Goal: Task Accomplishment & Management: Manage account settings

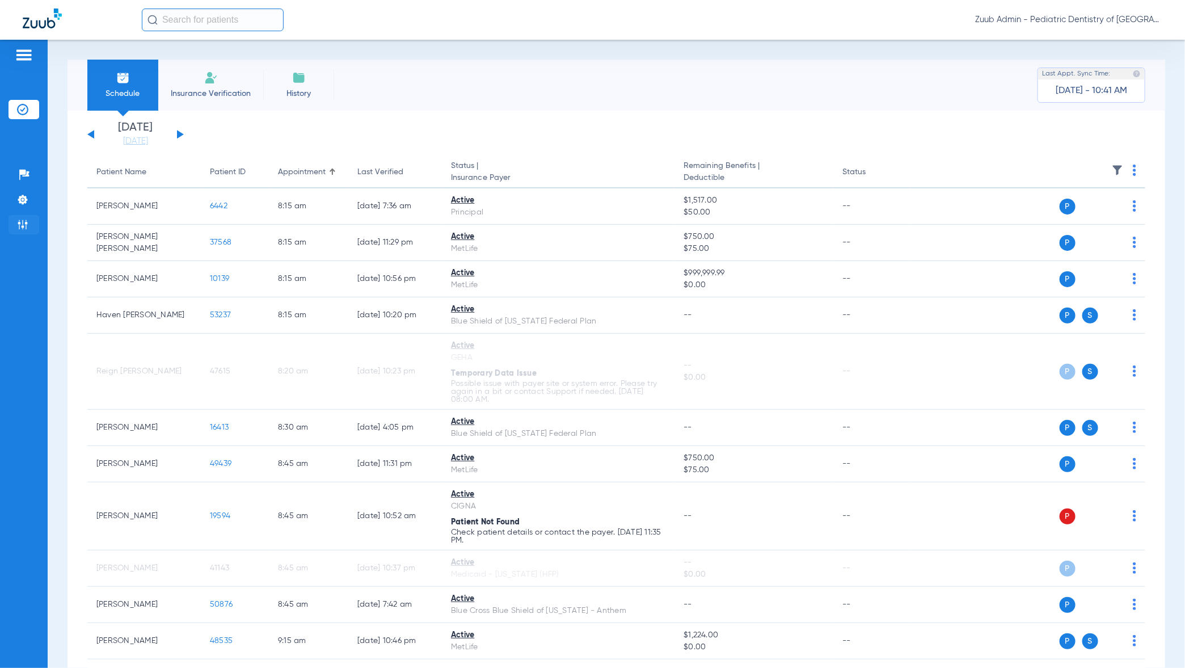
click at [14, 228] on li "Admin" at bounding box center [24, 224] width 31 height 19
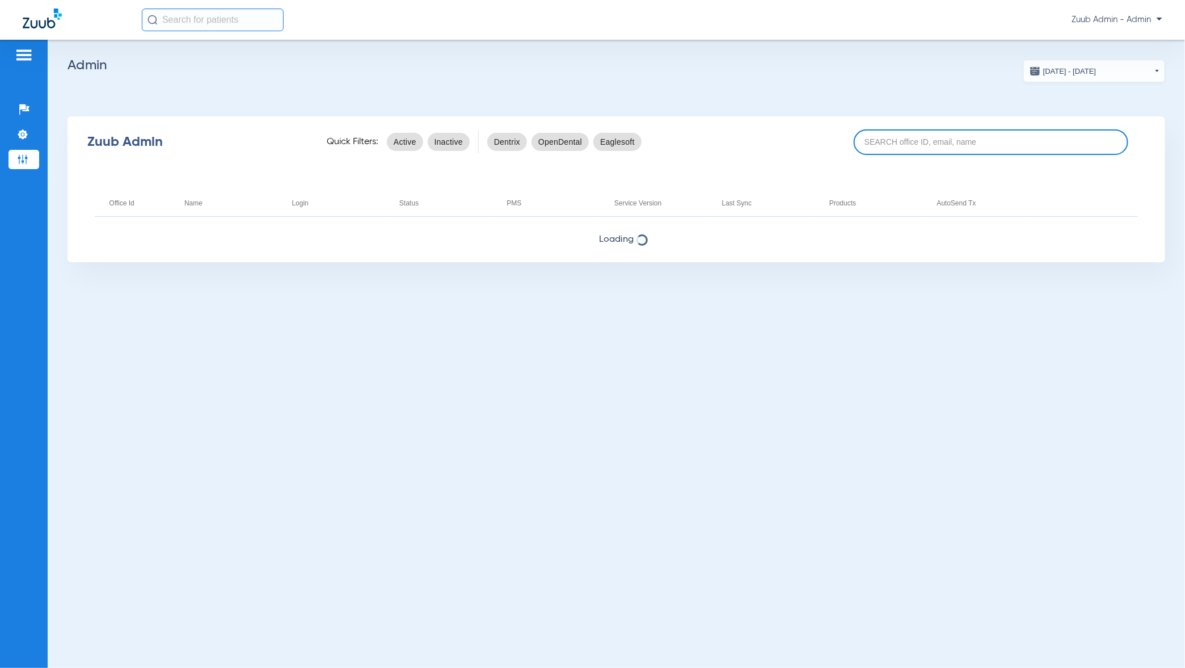
click at [945, 134] on input at bounding box center [991, 142] width 275 height 26
paste input "17005331"
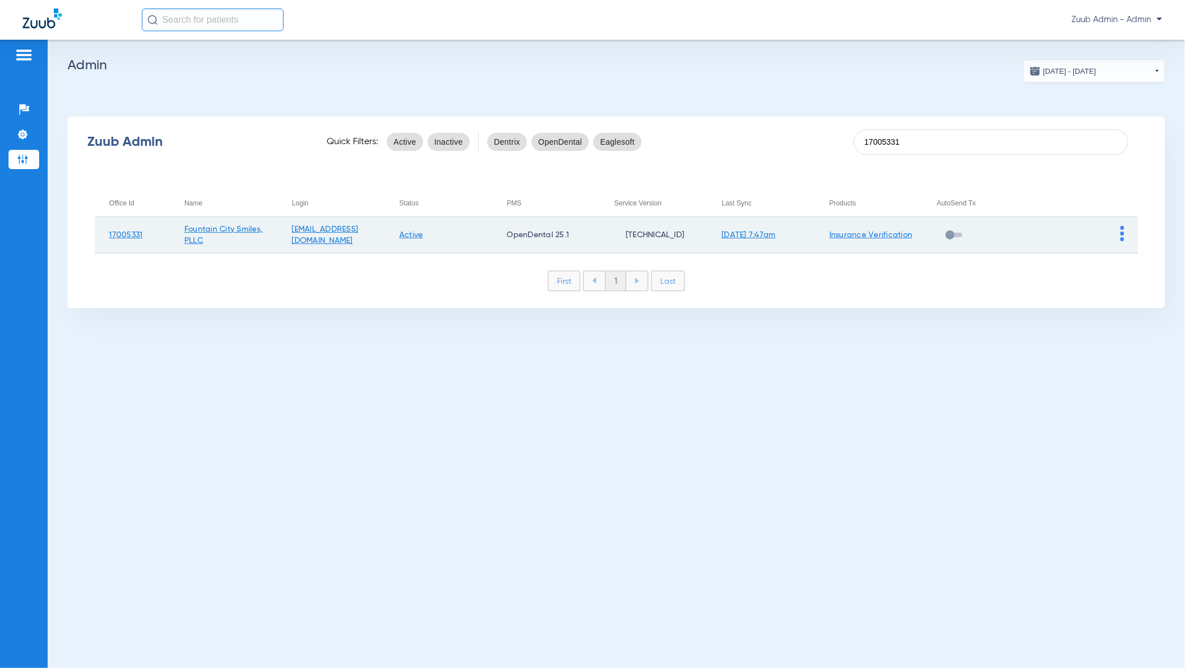
type input "17005331"
click at [1123, 232] on img at bounding box center [1123, 233] width 4 height 15
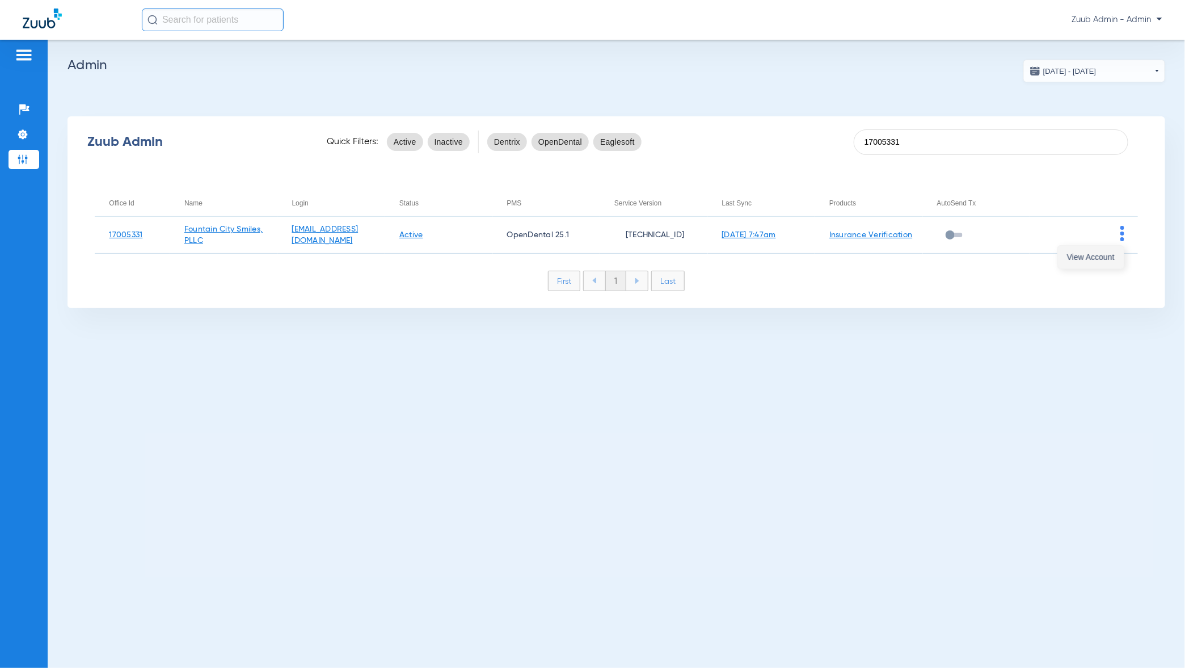
click at [1103, 259] on span "View Account" at bounding box center [1091, 257] width 48 height 8
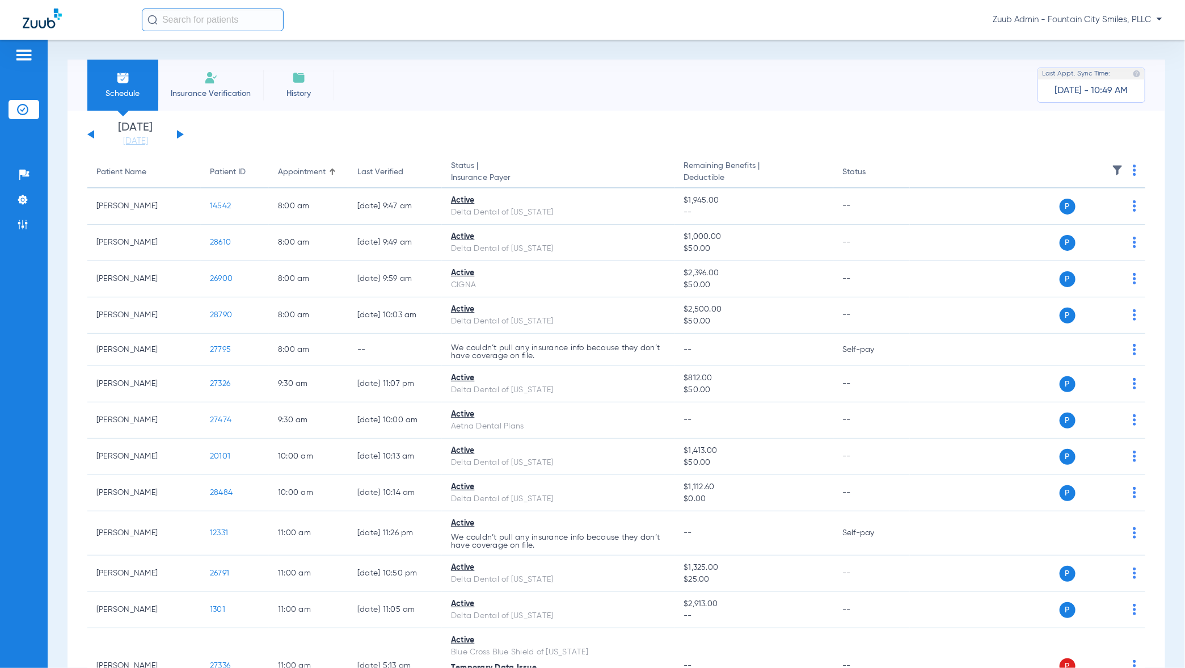
click at [181, 133] on button at bounding box center [180, 134] width 7 height 9
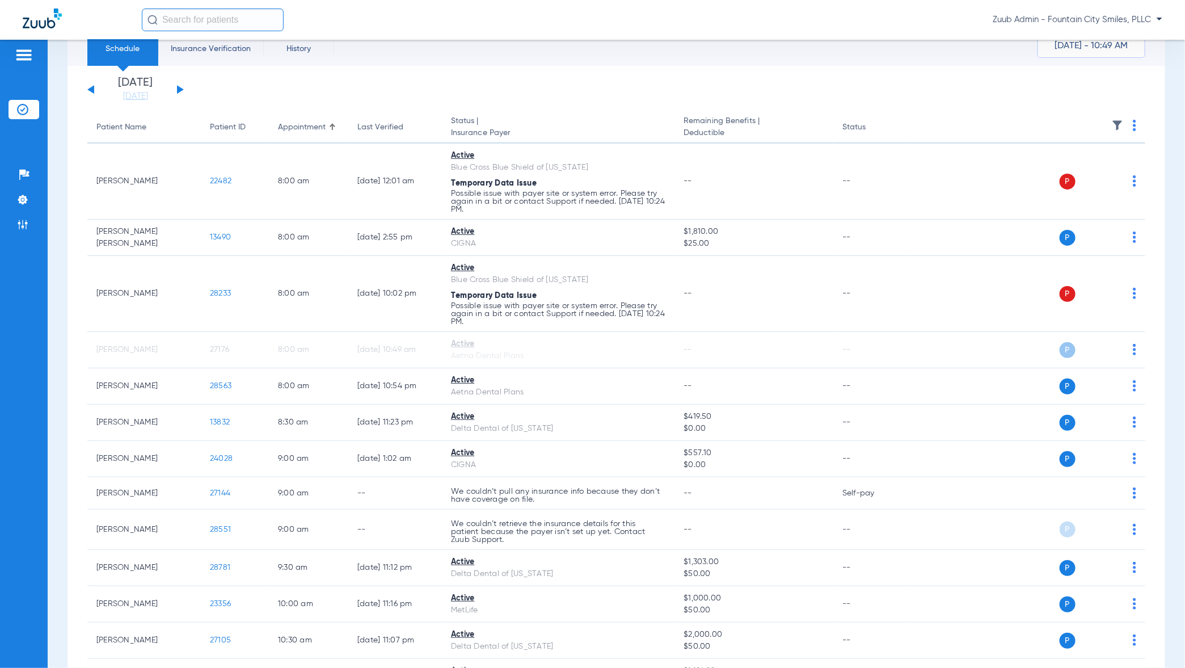
scroll to position [51, 0]
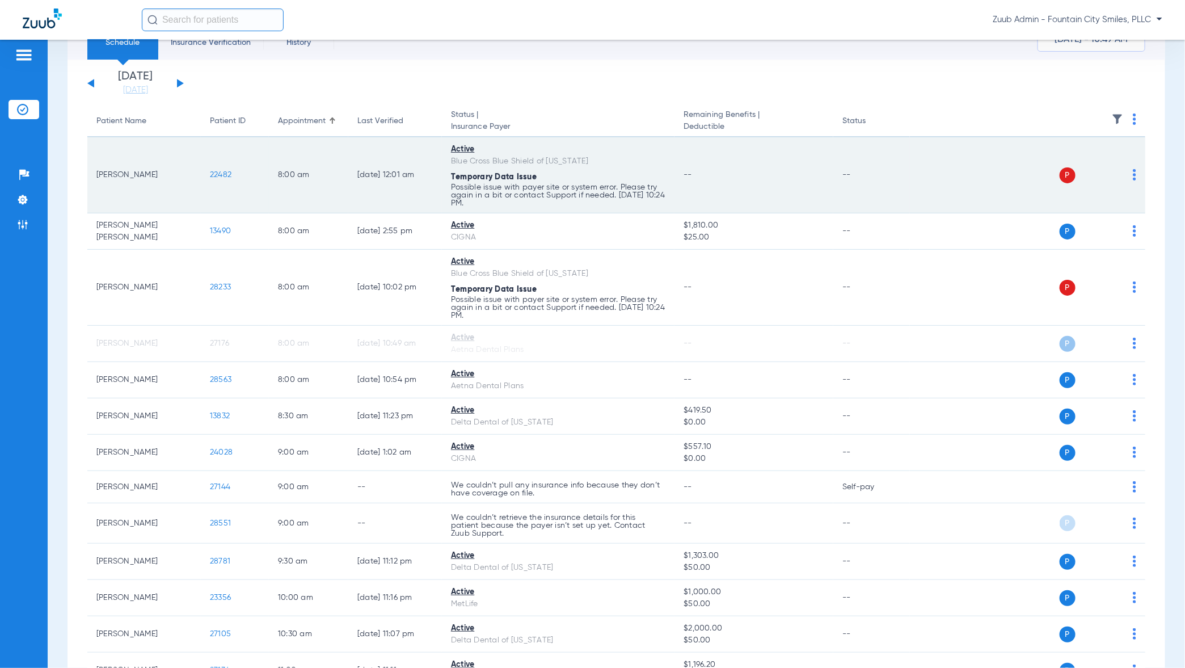
click at [1134, 174] on img at bounding box center [1134, 174] width 3 height 11
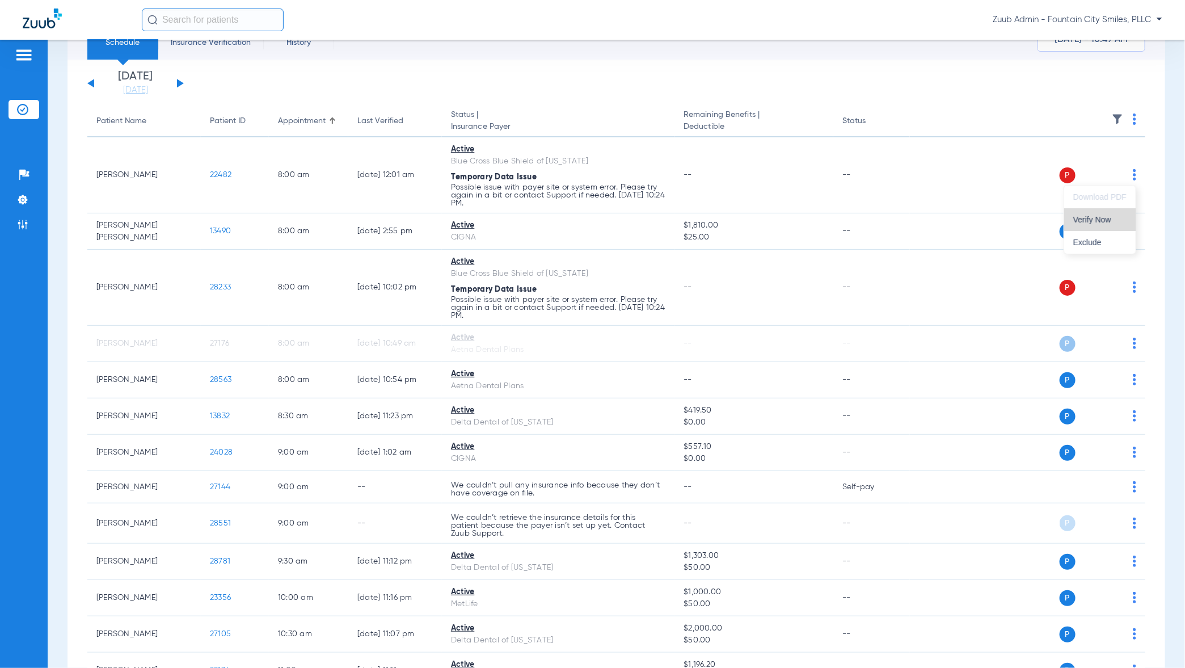
click at [1107, 218] on span "Verify Now" at bounding box center [1099, 220] width 53 height 8
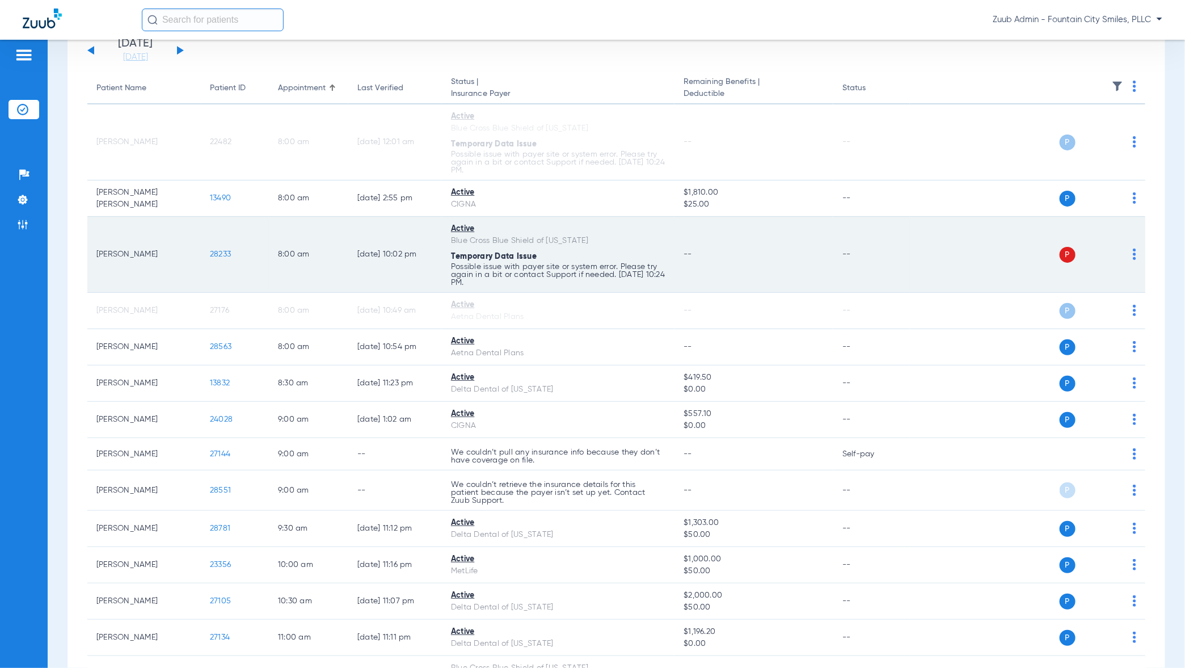
scroll to position [87, 0]
click at [1135, 254] on img at bounding box center [1134, 251] width 3 height 11
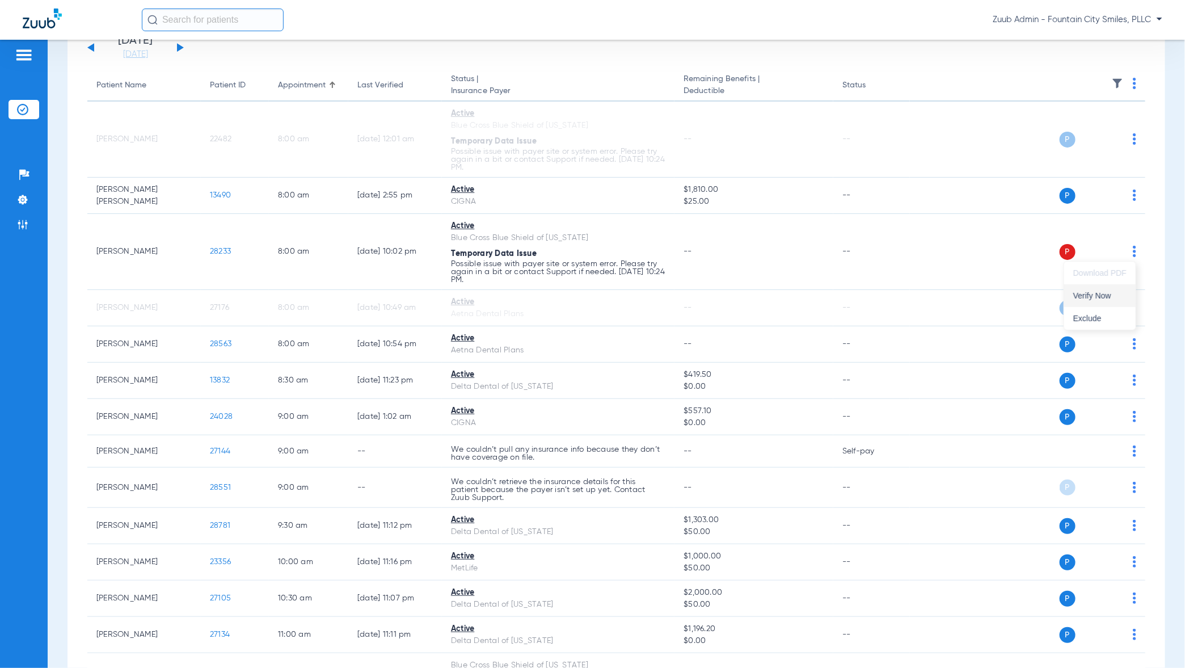
click at [1107, 292] on span "Verify Now" at bounding box center [1099, 296] width 53 height 8
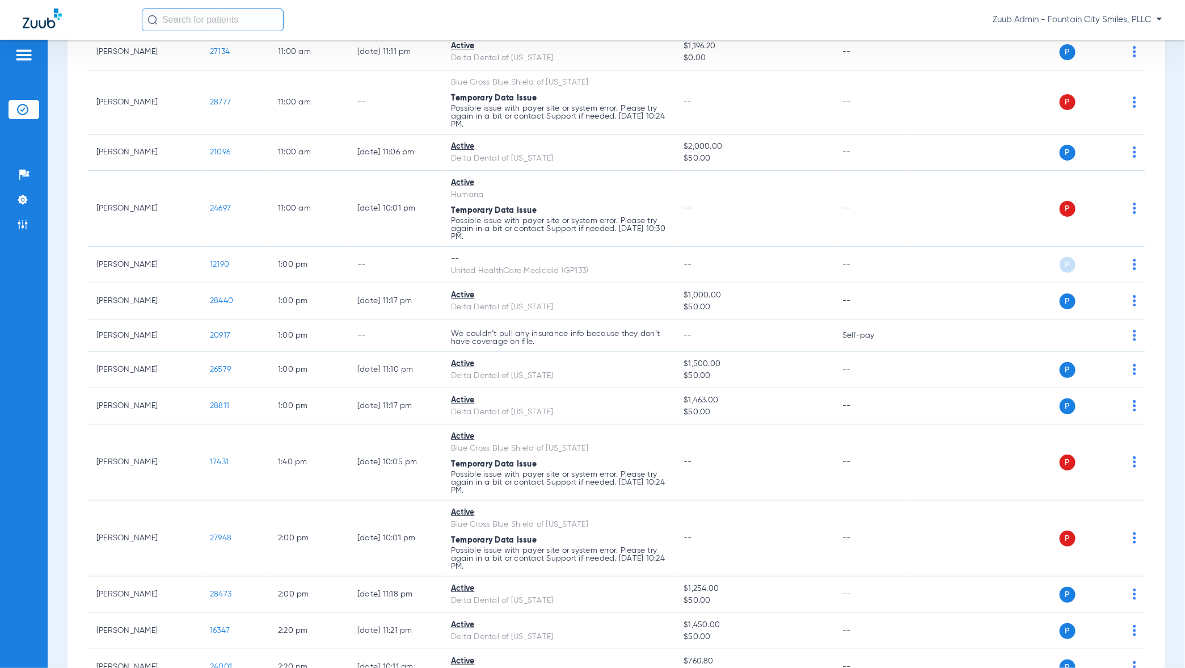
scroll to position [635, 0]
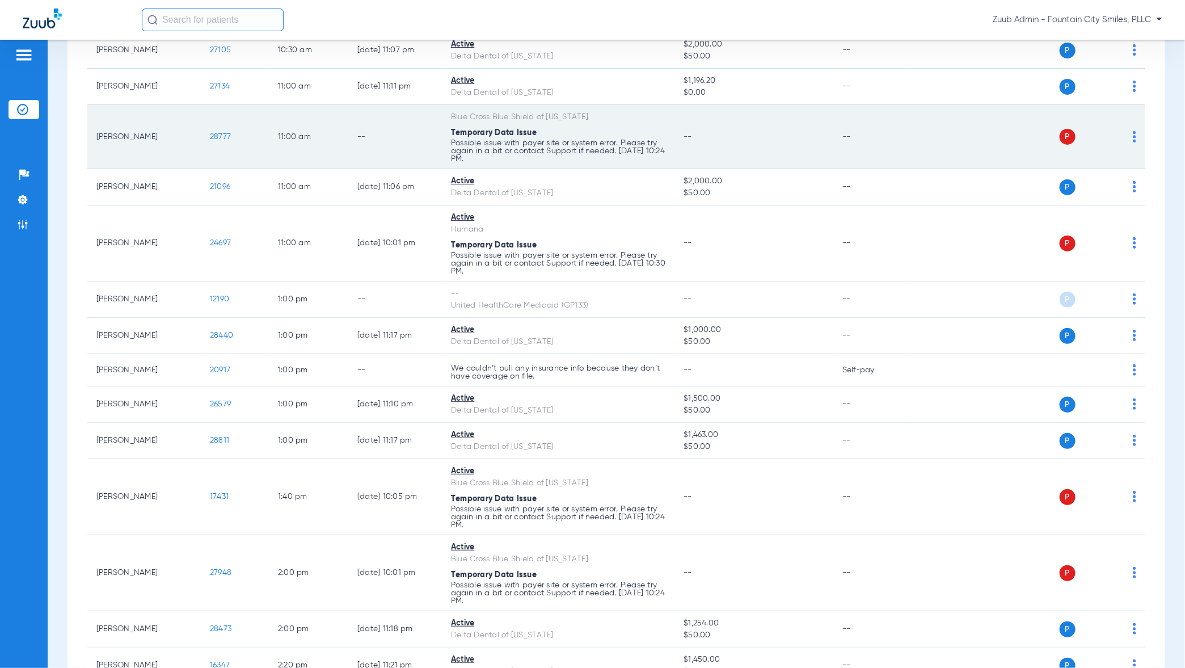
click at [1133, 136] on img at bounding box center [1134, 136] width 3 height 11
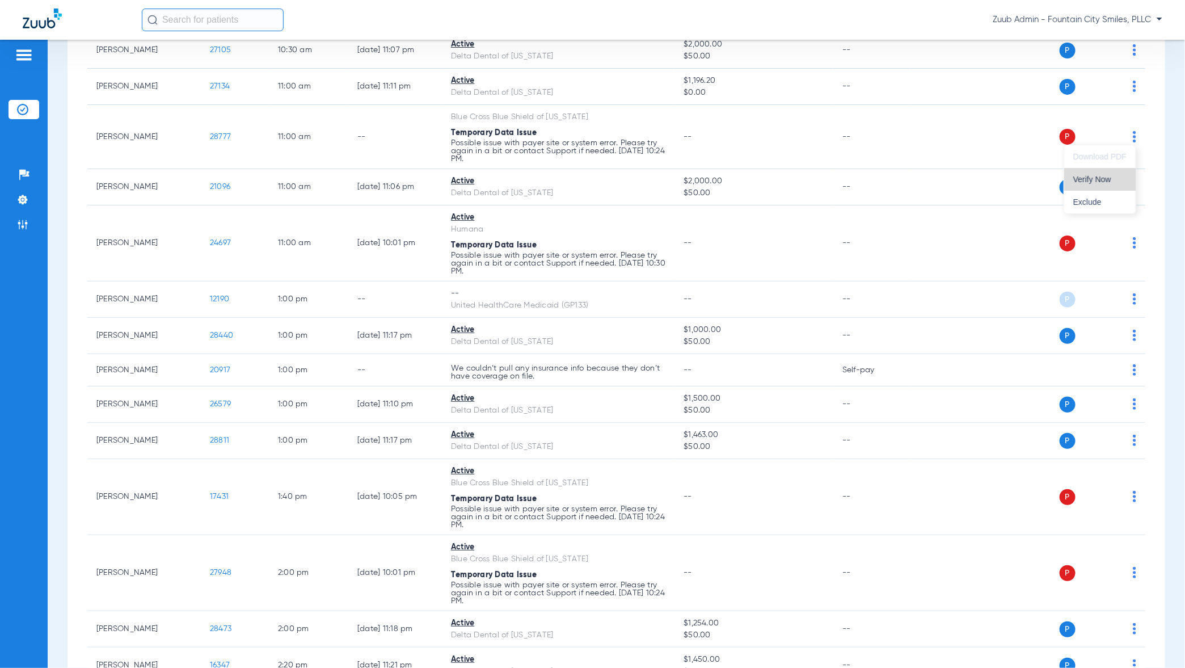
click at [1108, 184] on button "Verify Now" at bounding box center [1099, 179] width 71 height 23
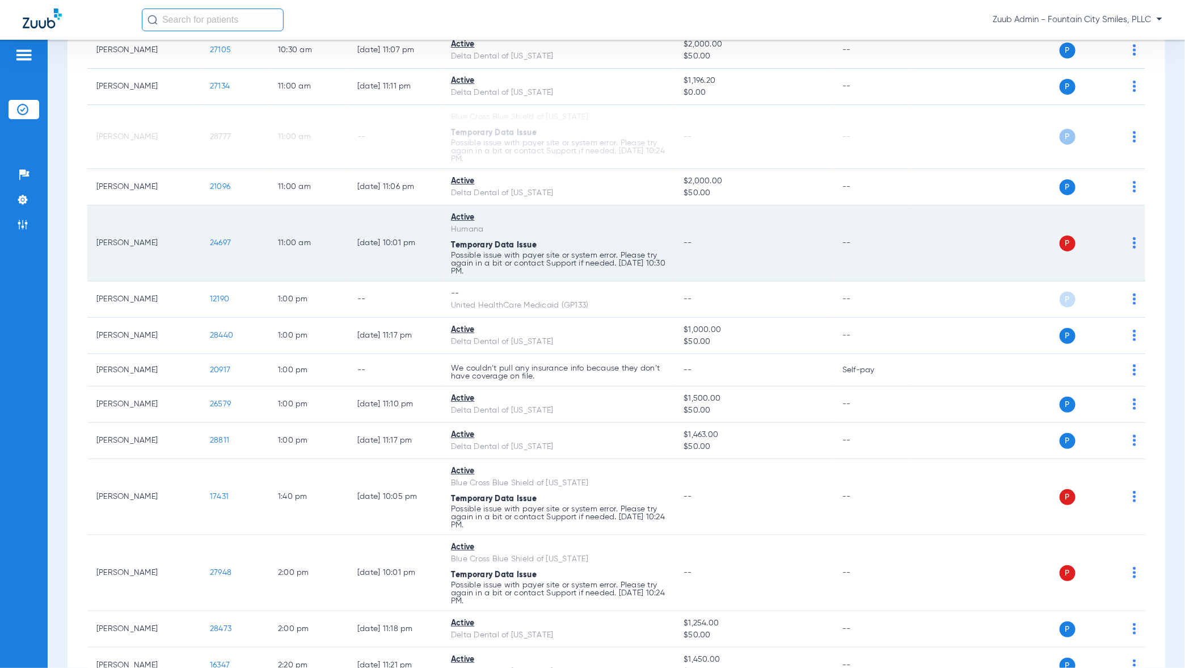
click at [1133, 244] on img at bounding box center [1134, 242] width 3 height 11
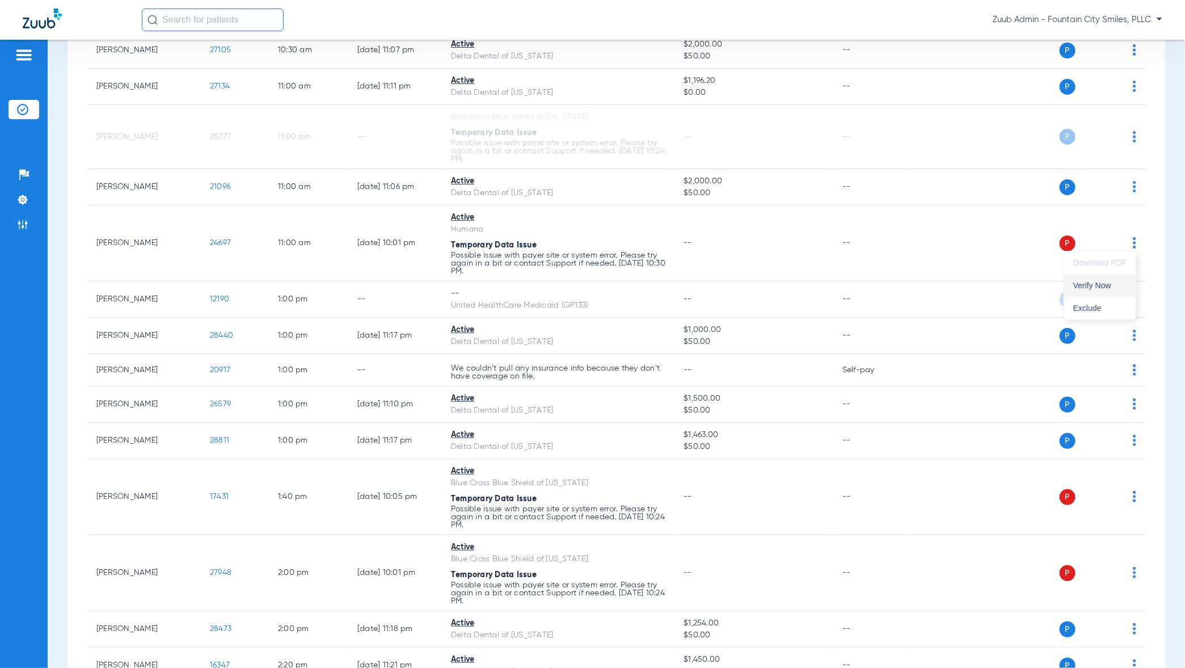
click at [1115, 290] on button "Verify Now" at bounding box center [1099, 285] width 71 height 23
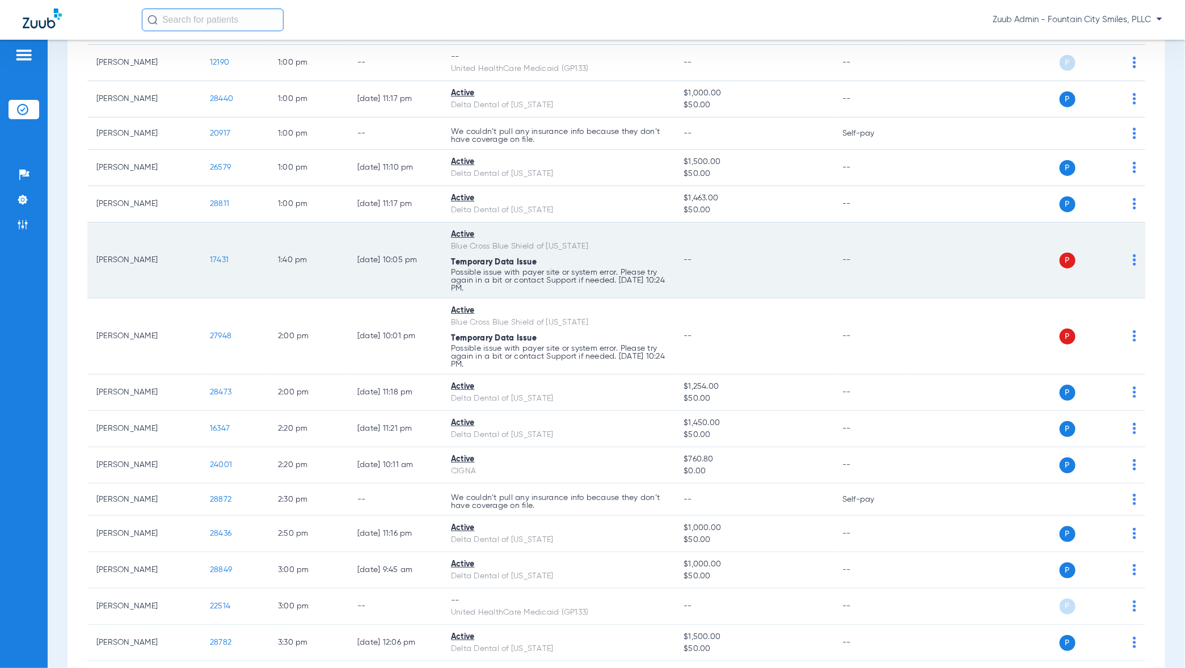
scroll to position [895, 0]
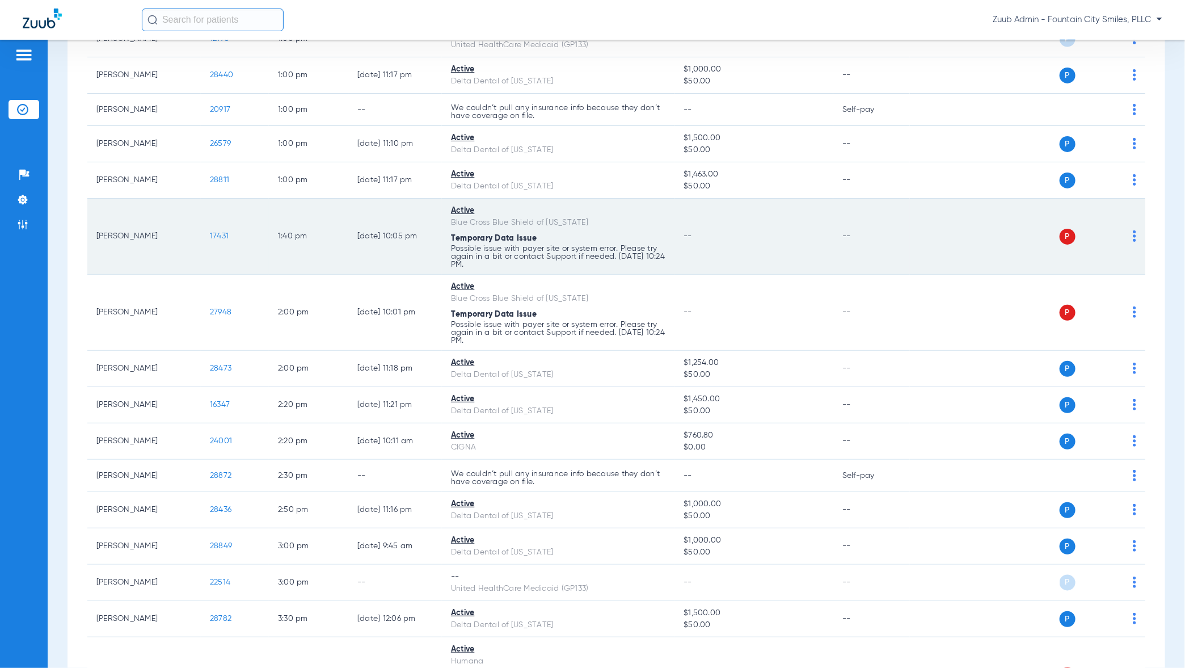
click at [1136, 234] on img at bounding box center [1134, 235] width 3 height 11
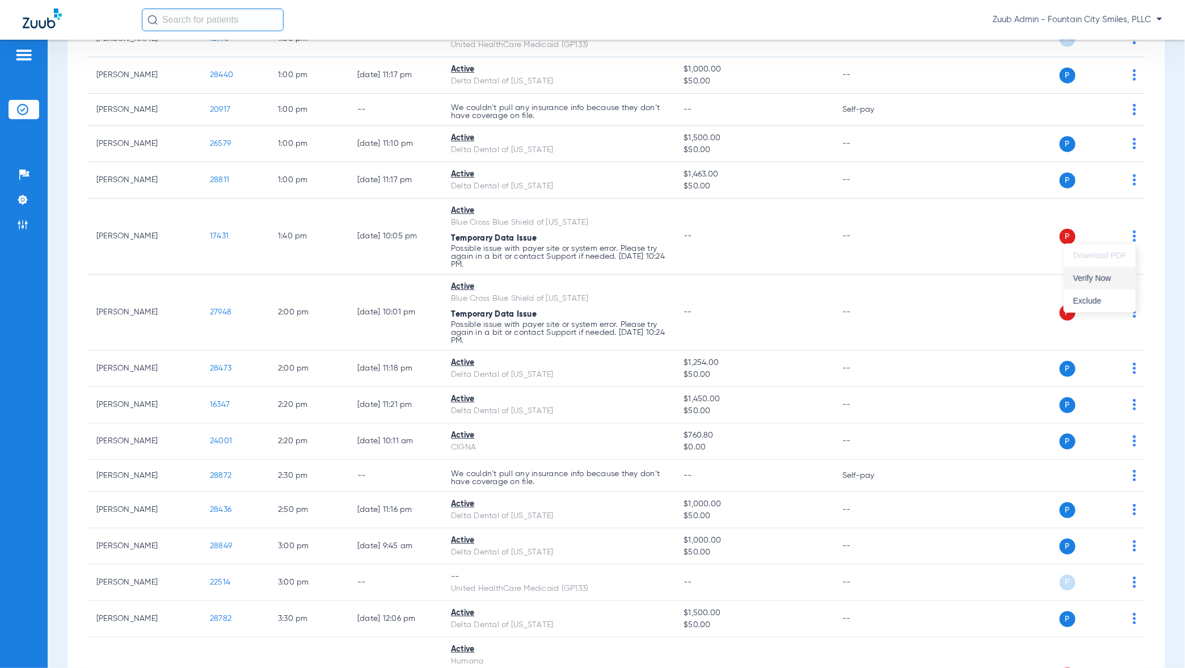
click at [1112, 281] on span "Verify Now" at bounding box center [1099, 278] width 53 height 8
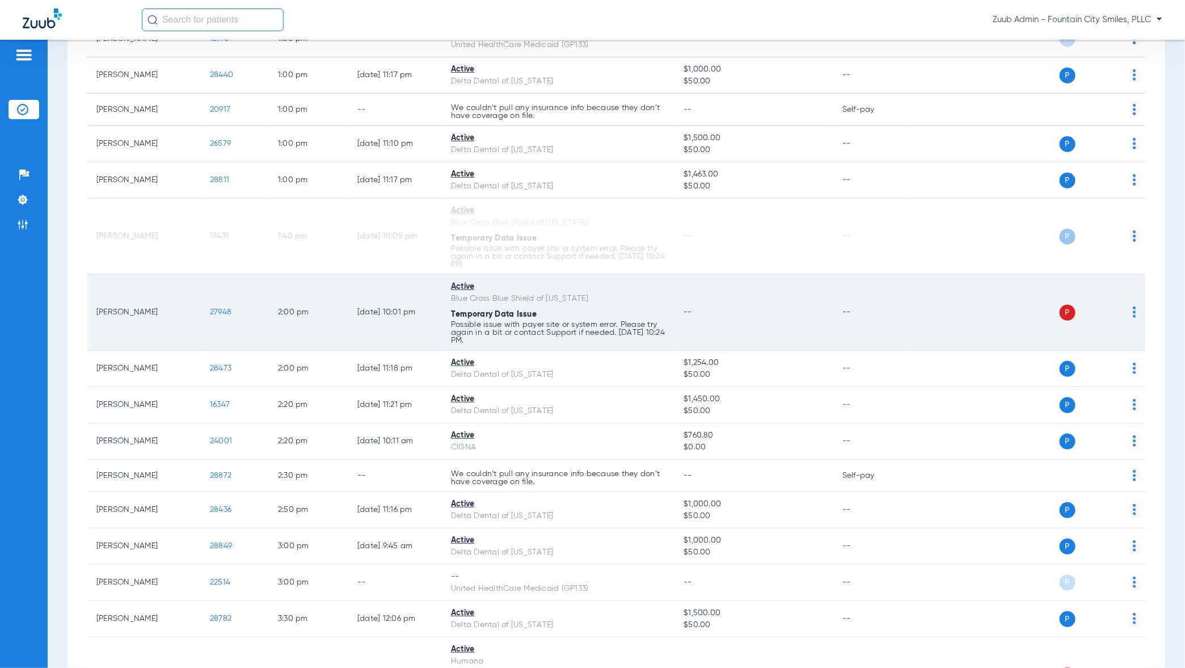
click at [1135, 309] on img at bounding box center [1134, 311] width 3 height 11
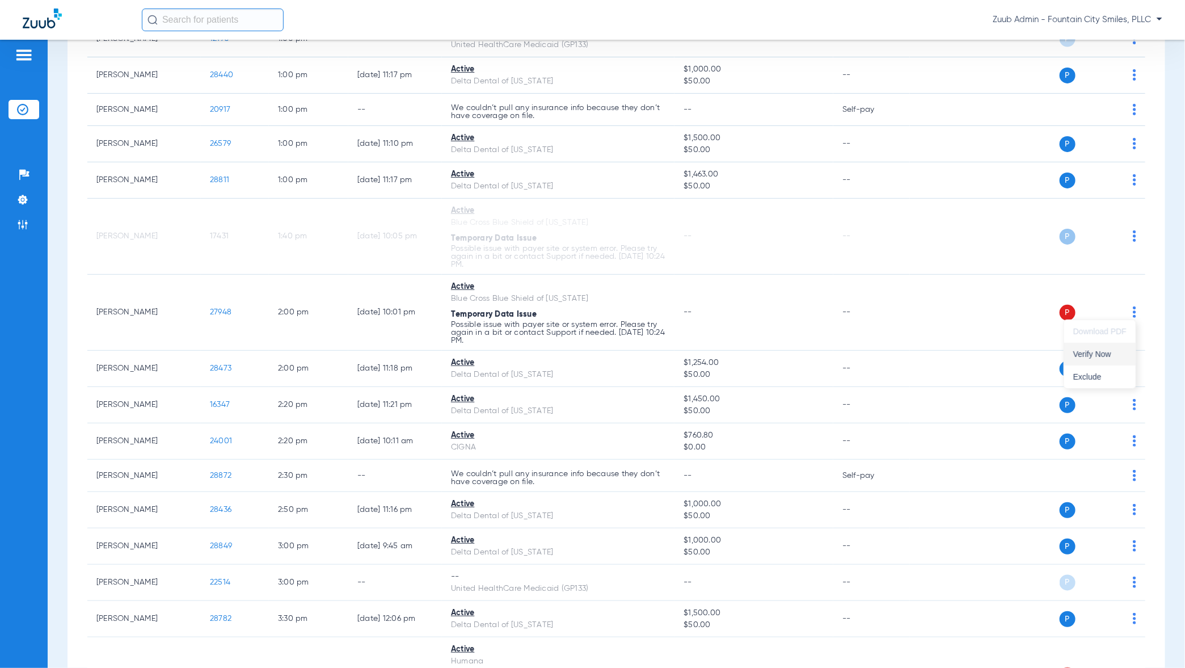
click at [1121, 352] on span "Verify Now" at bounding box center [1099, 354] width 53 height 8
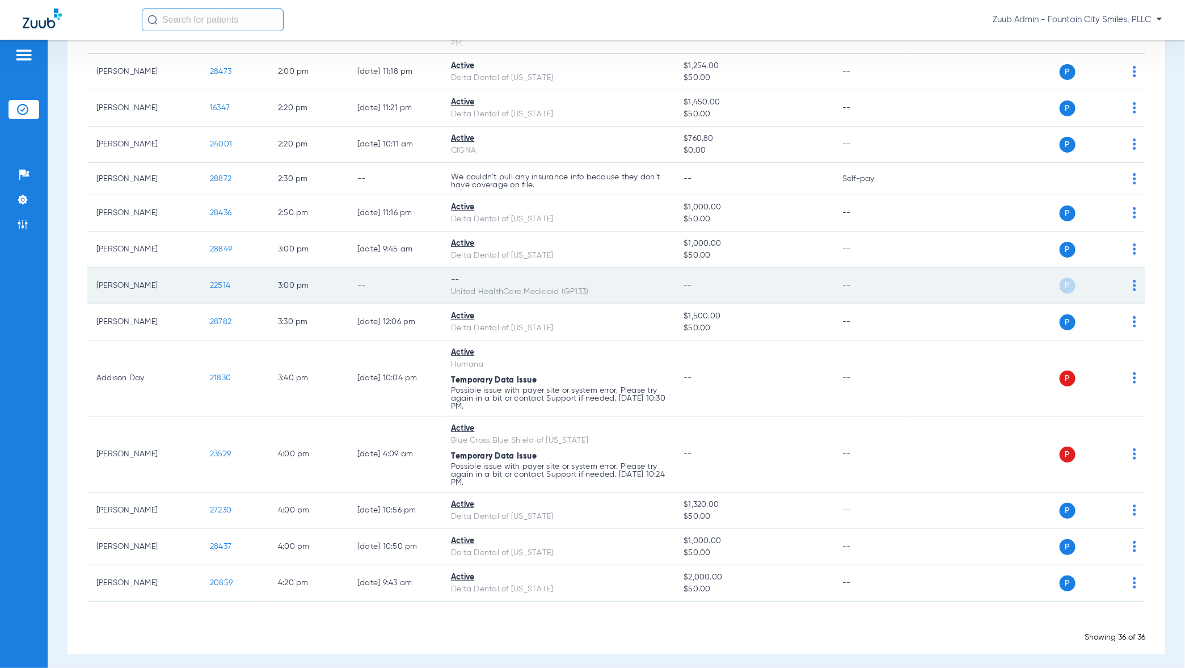
click at [1135, 280] on img at bounding box center [1134, 285] width 3 height 11
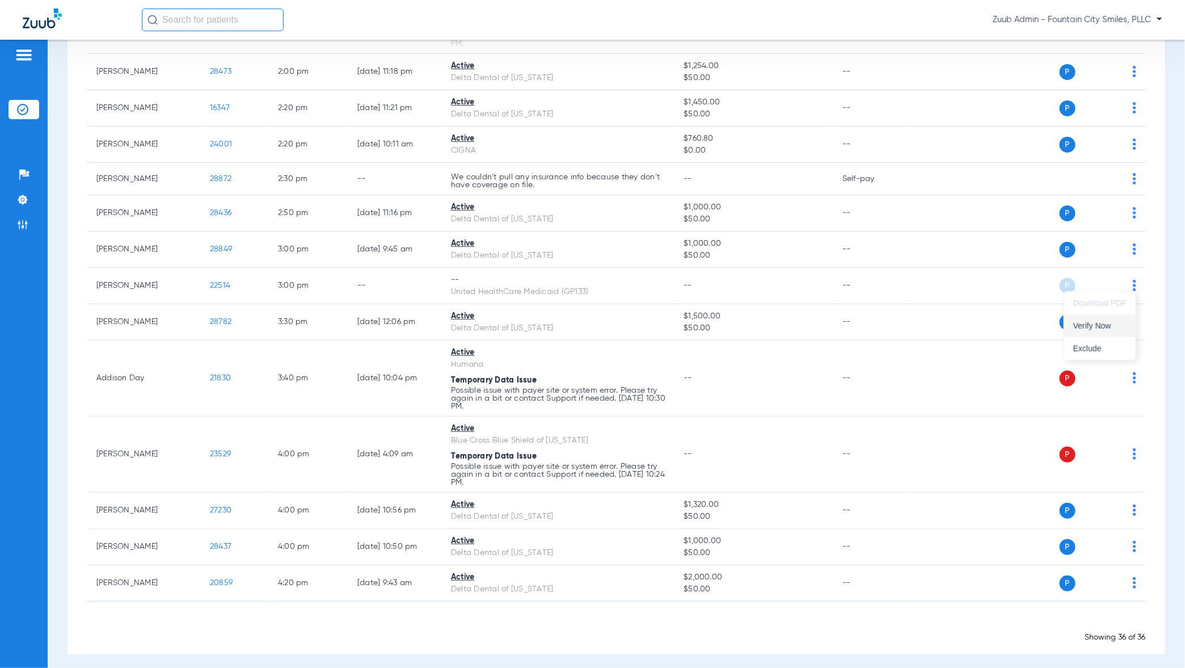
click at [1123, 319] on button "Verify Now" at bounding box center [1099, 325] width 71 height 23
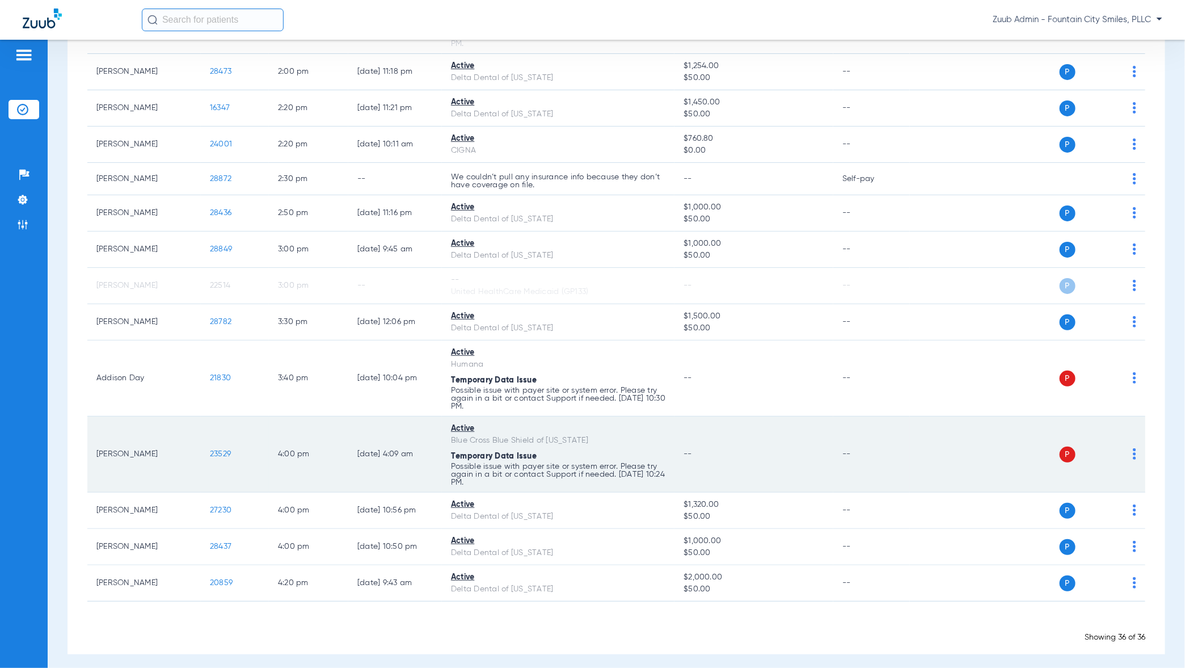
click at [1135, 448] on img at bounding box center [1134, 453] width 3 height 11
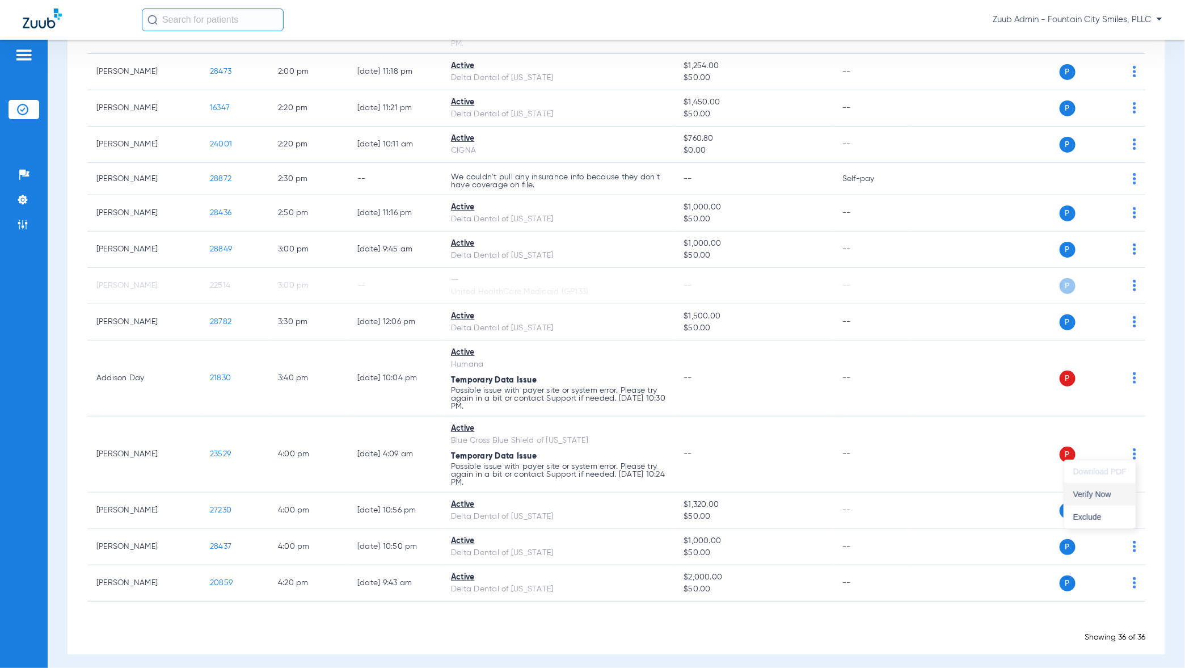
click at [1119, 498] on button "Verify Now" at bounding box center [1099, 494] width 71 height 23
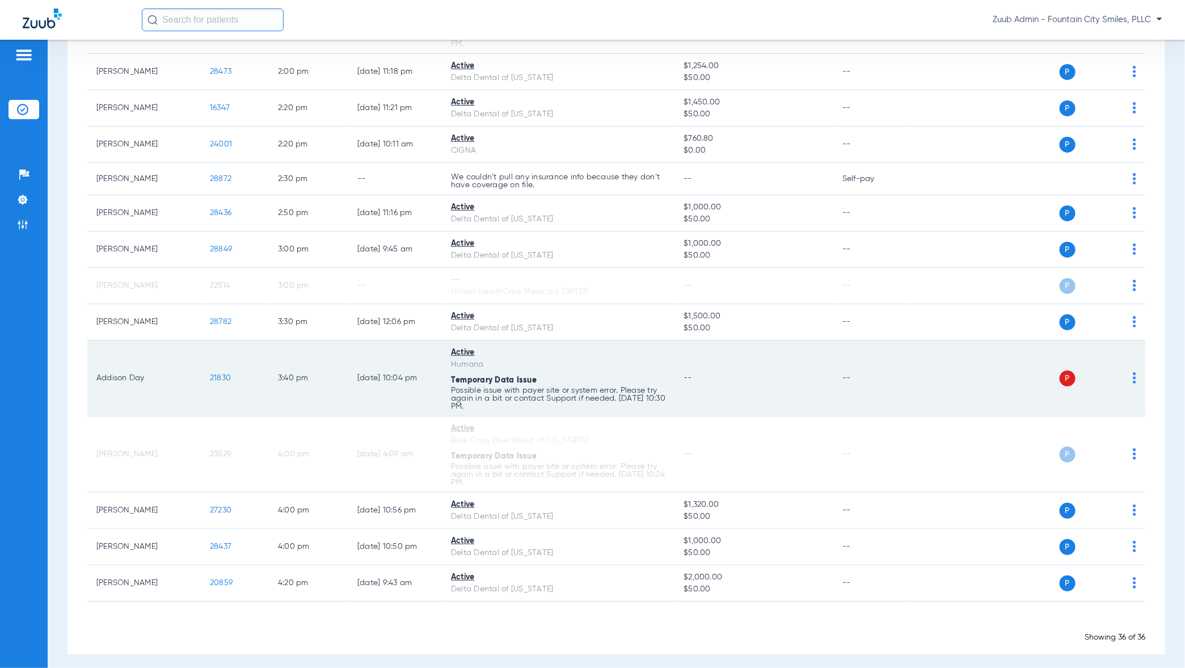
click at [1134, 372] on img at bounding box center [1134, 377] width 3 height 11
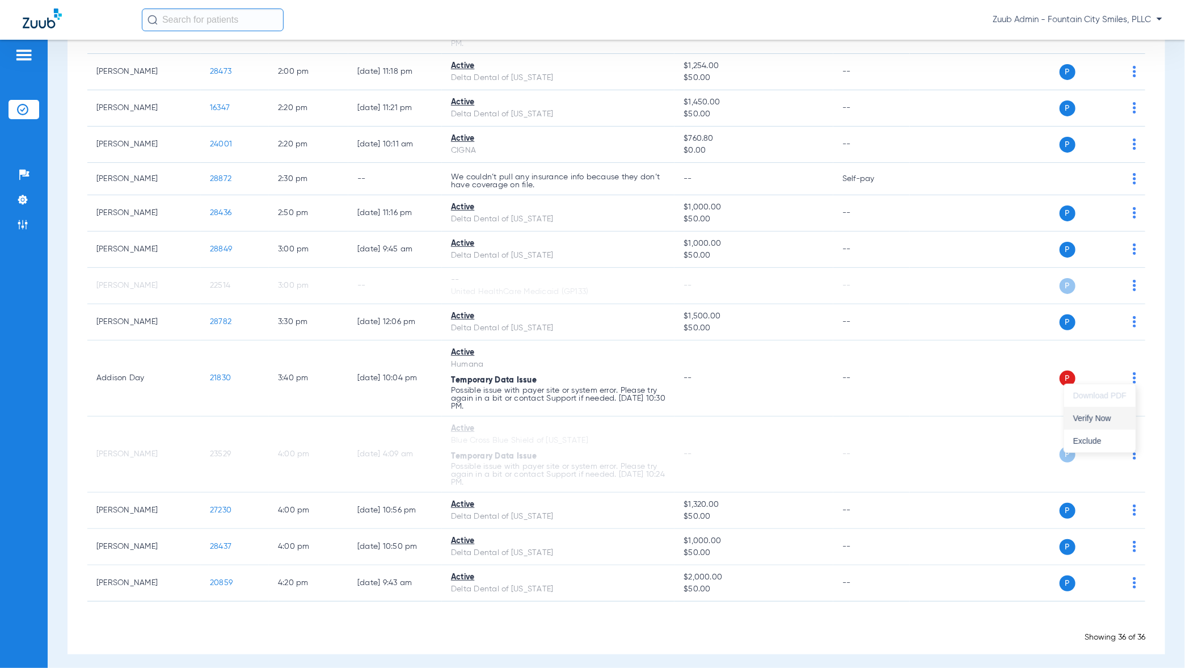
click at [1105, 419] on span "Verify Now" at bounding box center [1099, 418] width 53 height 8
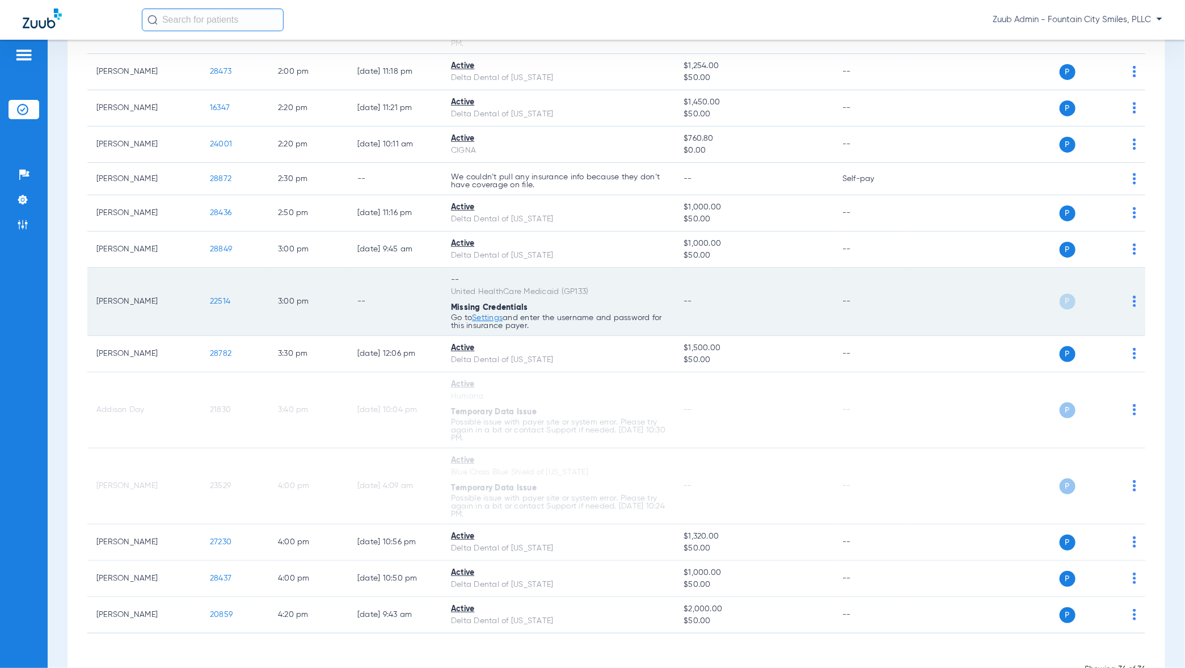
click at [1135, 296] on img at bounding box center [1134, 301] width 3 height 11
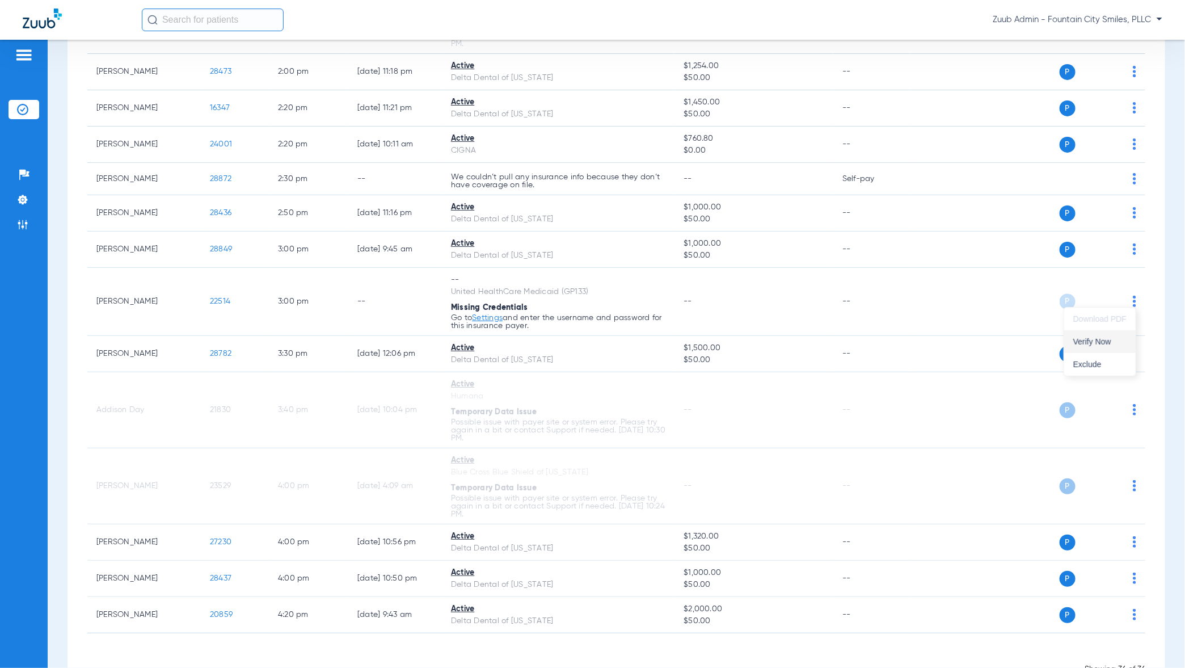
click at [1110, 338] on span "Verify Now" at bounding box center [1099, 342] width 53 height 8
click at [25, 192] on li "Settings" at bounding box center [24, 199] width 31 height 19
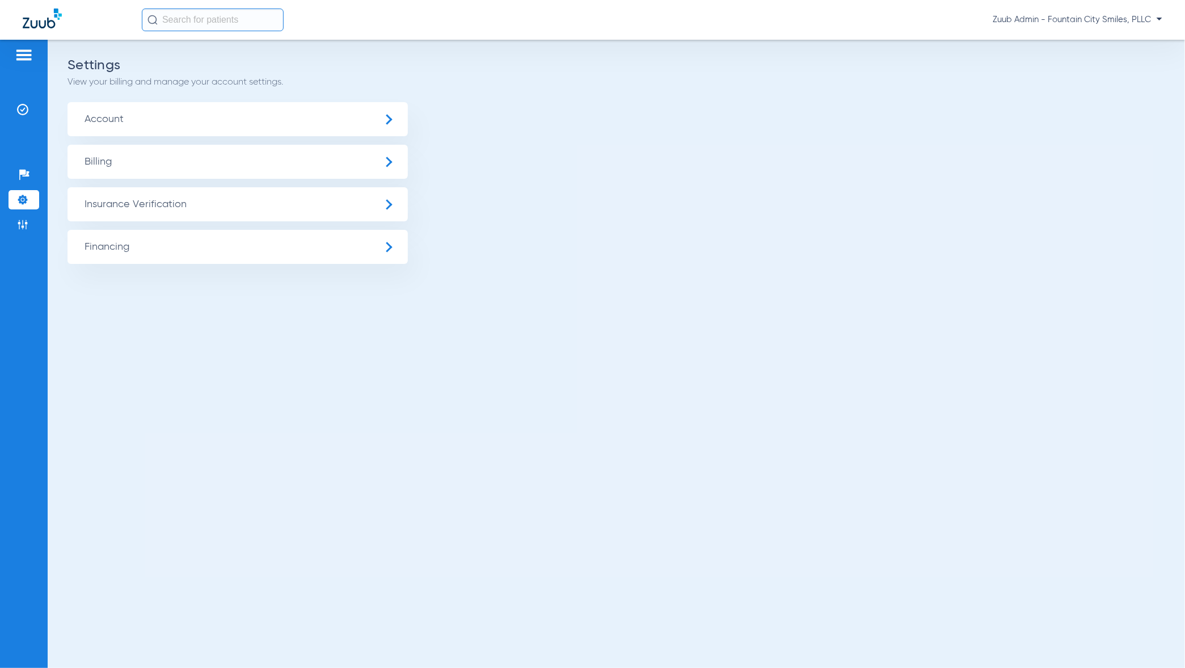
click at [115, 209] on span "Insurance Verification" at bounding box center [238, 204] width 340 height 34
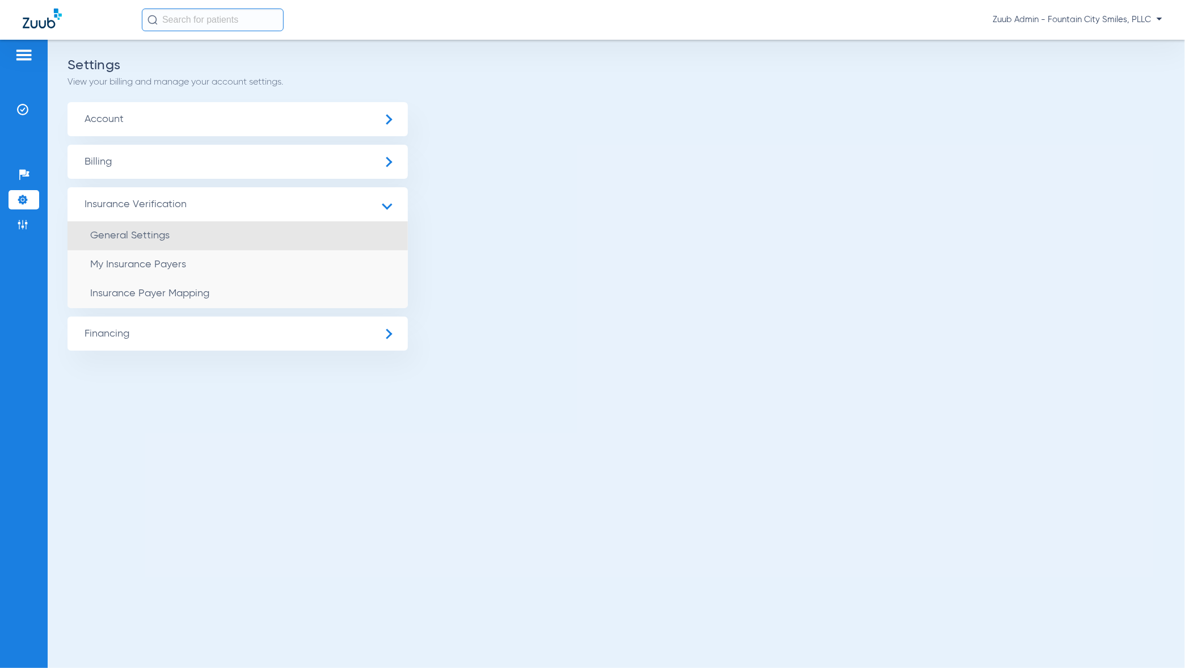
click at [134, 244] on li "General Settings" at bounding box center [238, 235] width 340 height 29
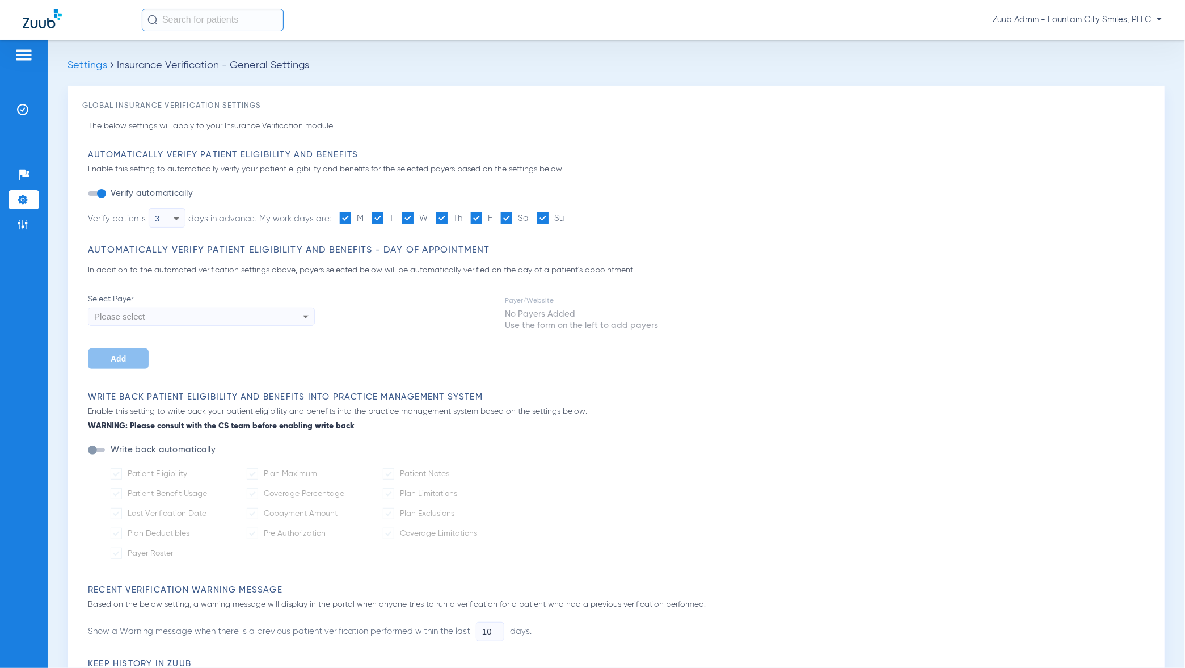
type input "5"
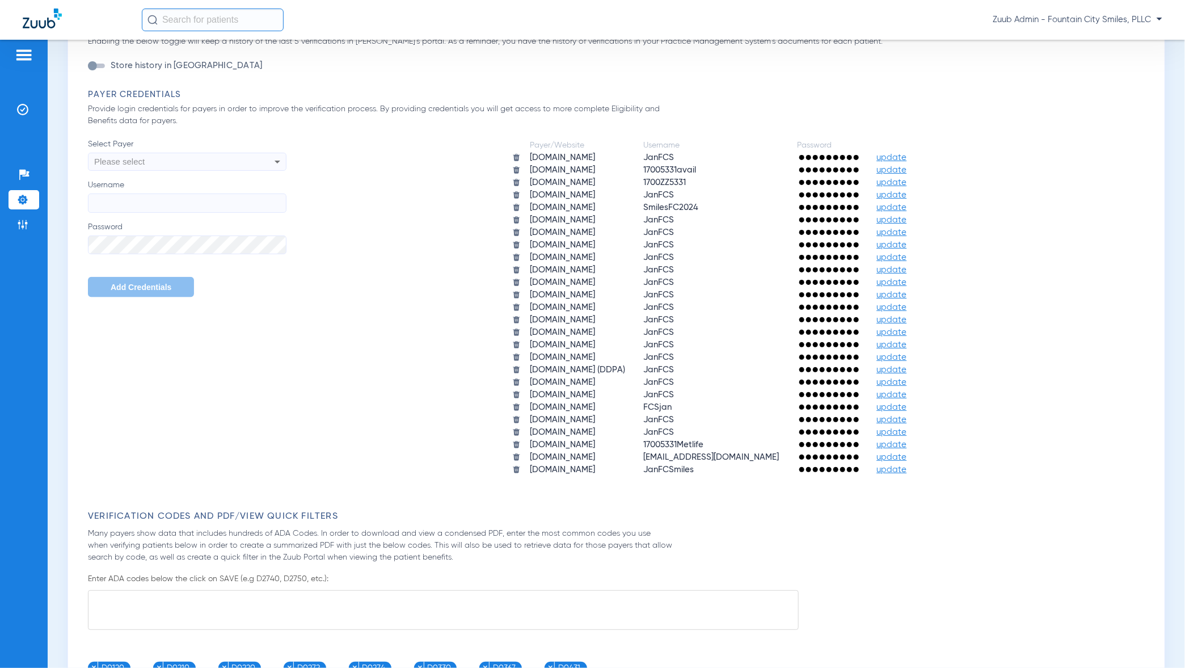
scroll to position [632, 0]
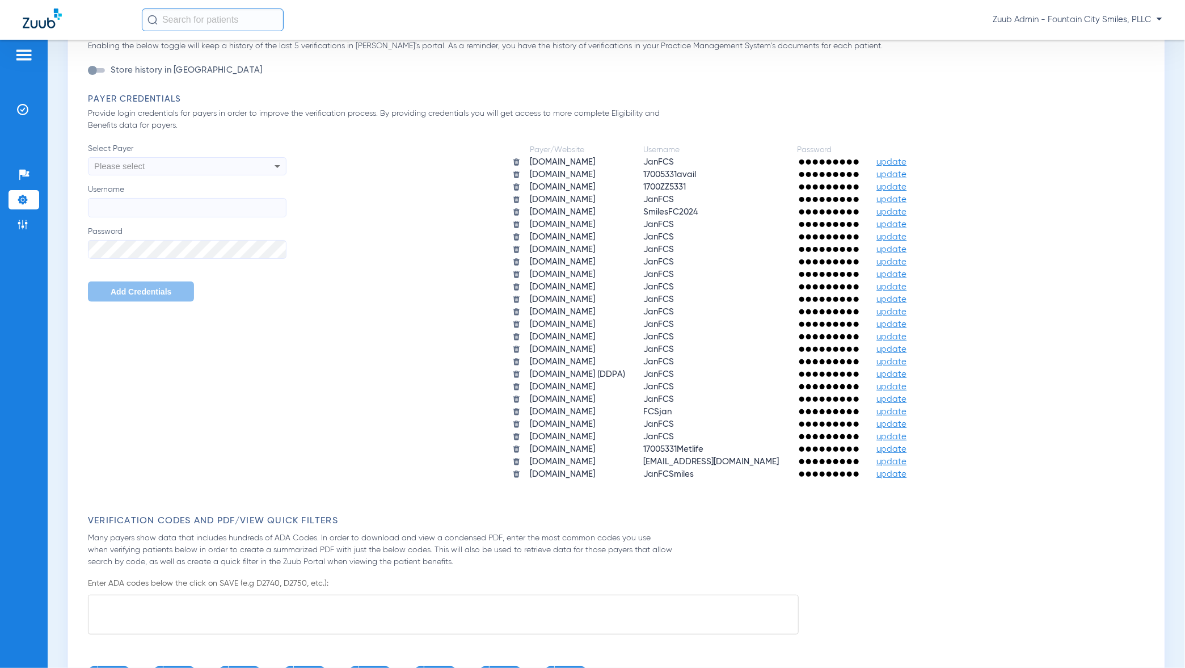
click at [24, 198] on img at bounding box center [22, 199] width 11 height 11
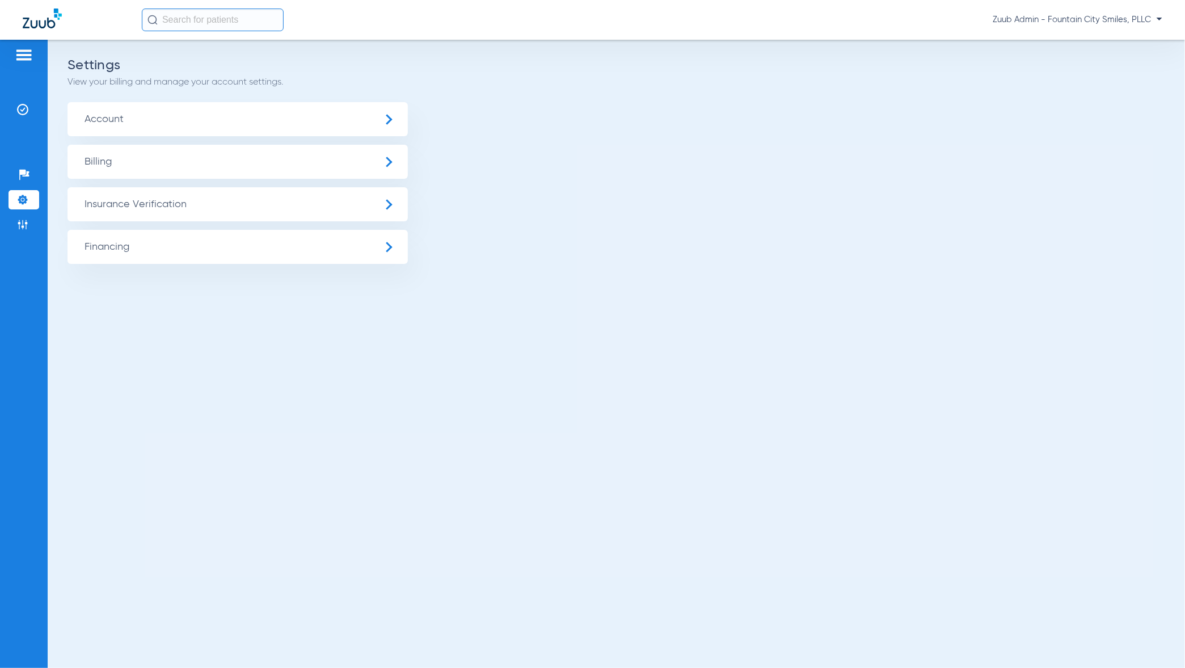
click at [127, 209] on span "Insurance Verification" at bounding box center [238, 204] width 340 height 34
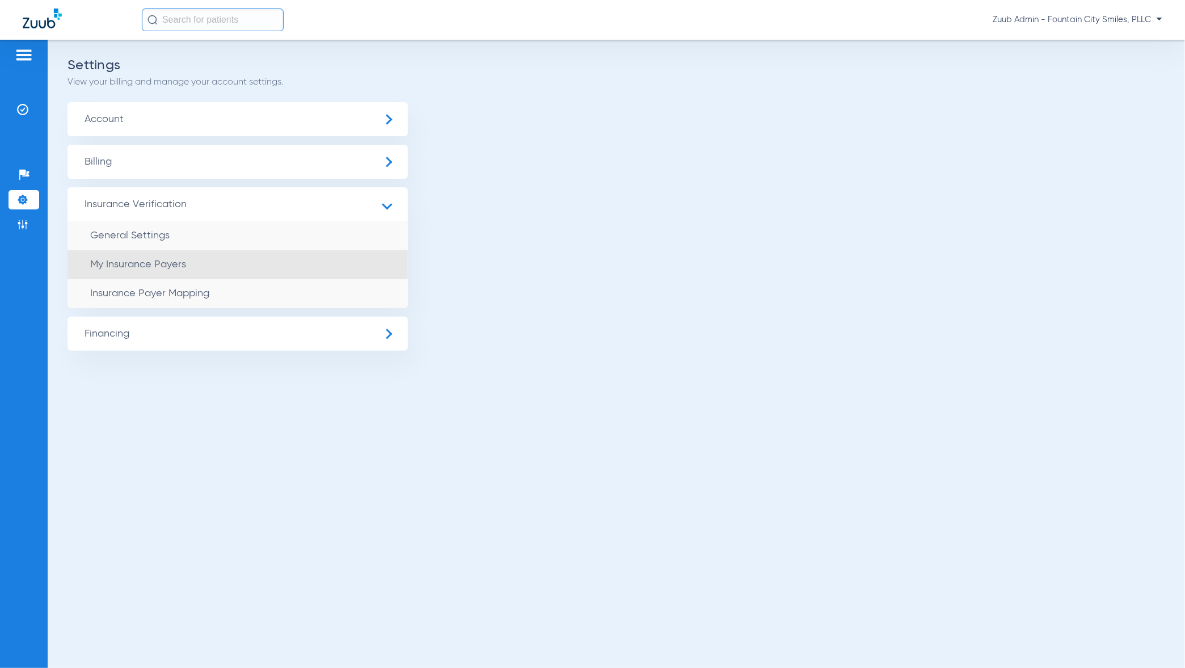
click at [151, 262] on span "My Insurance Payers" at bounding box center [138, 264] width 96 height 10
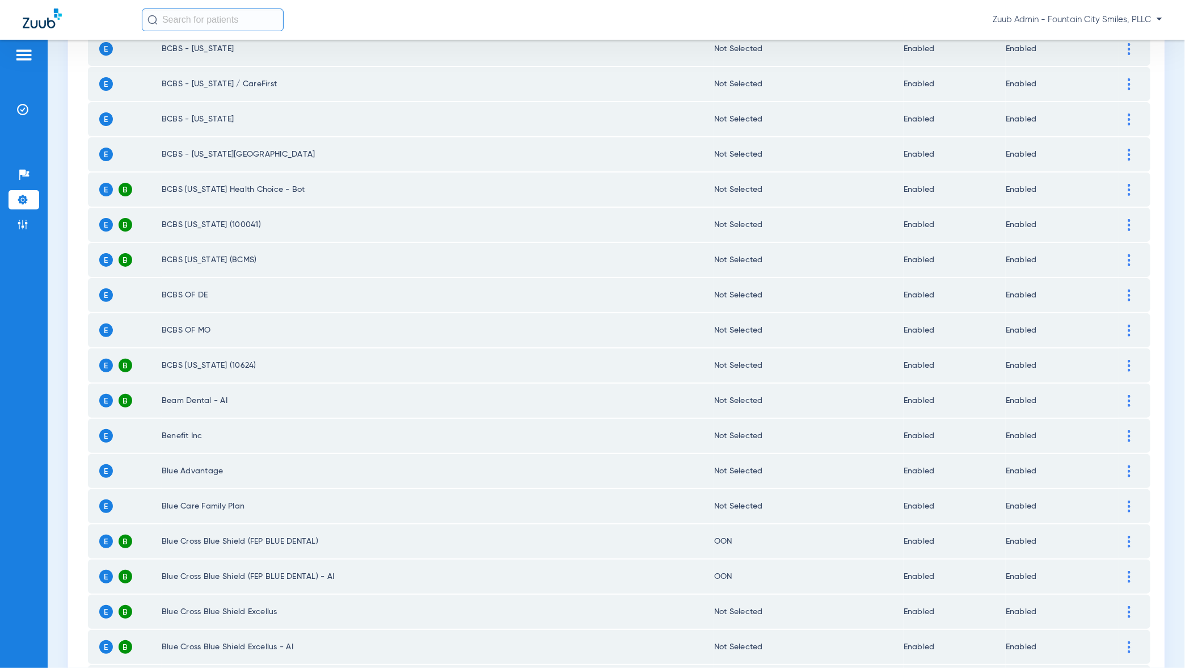
scroll to position [1225, 0]
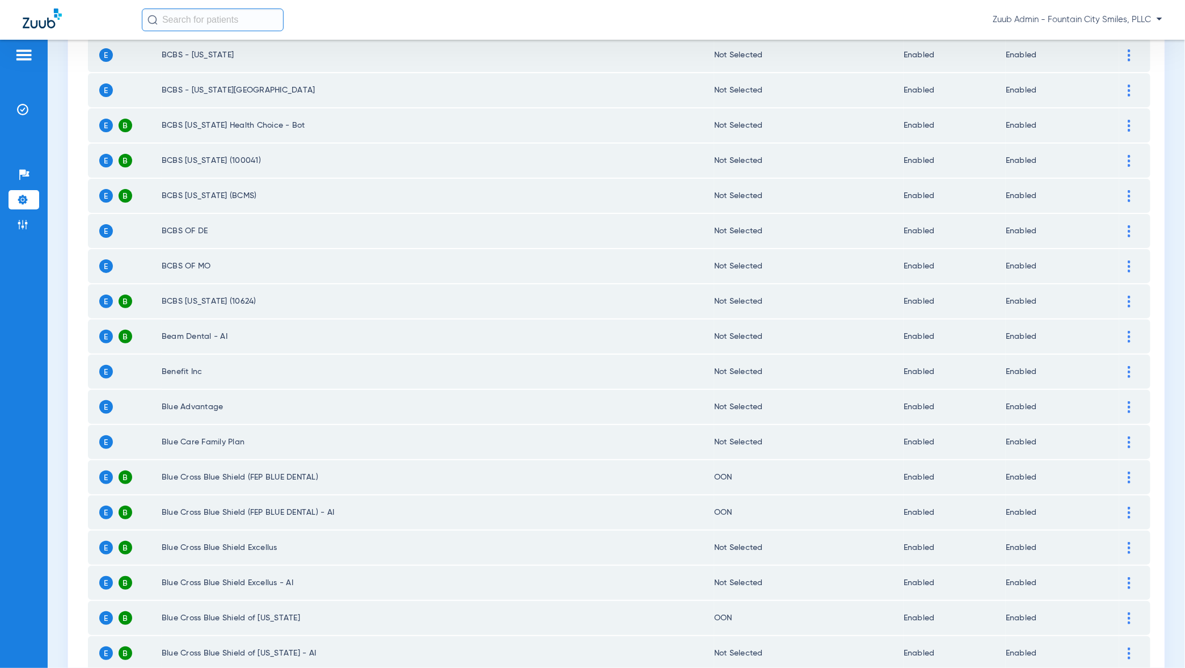
click at [22, 199] on img at bounding box center [22, 199] width 11 height 11
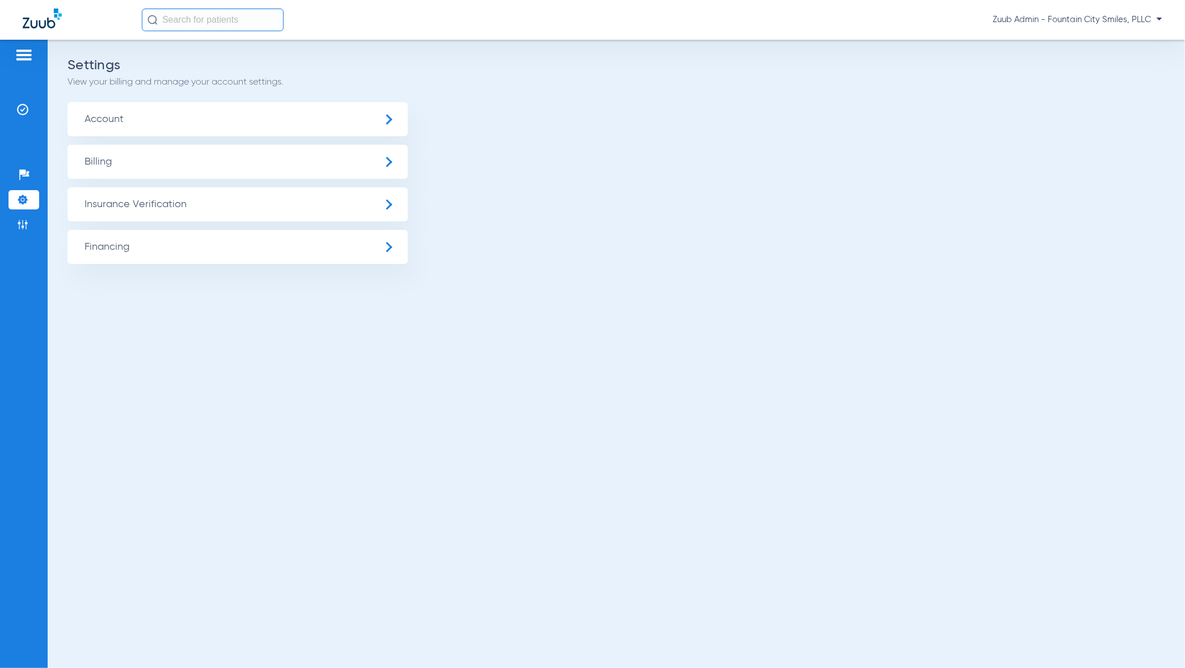
click at [128, 199] on span "Insurance Verification" at bounding box center [238, 204] width 340 height 34
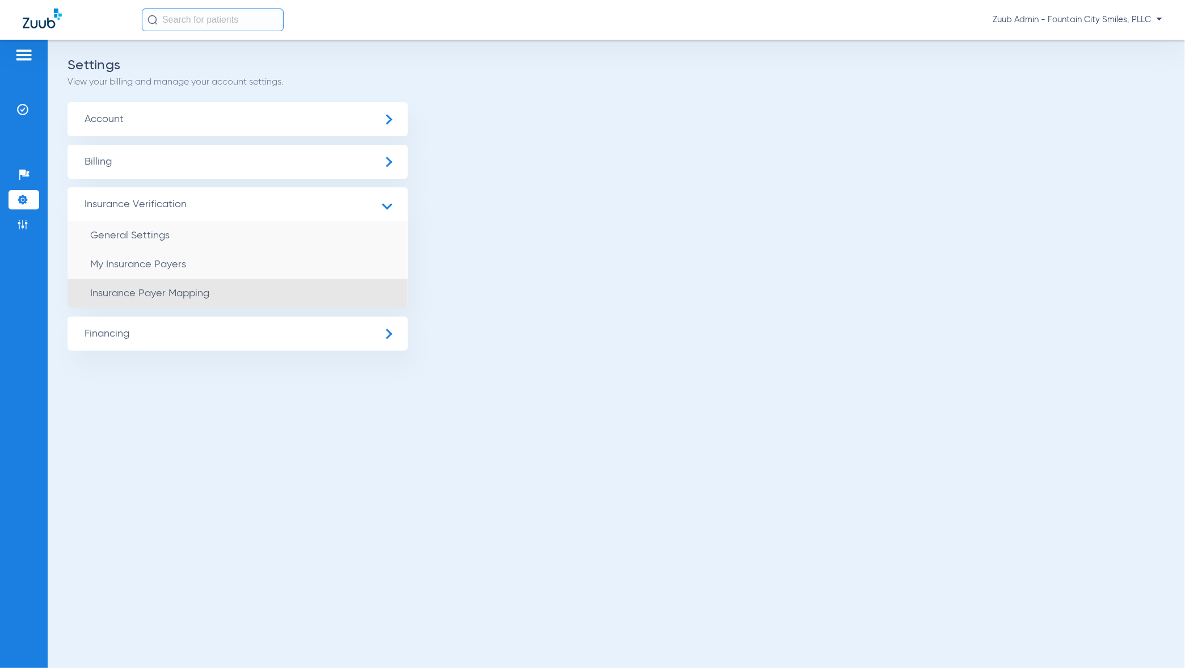
click at [138, 289] on span "Insurance Payer Mapping" at bounding box center [149, 293] width 119 height 10
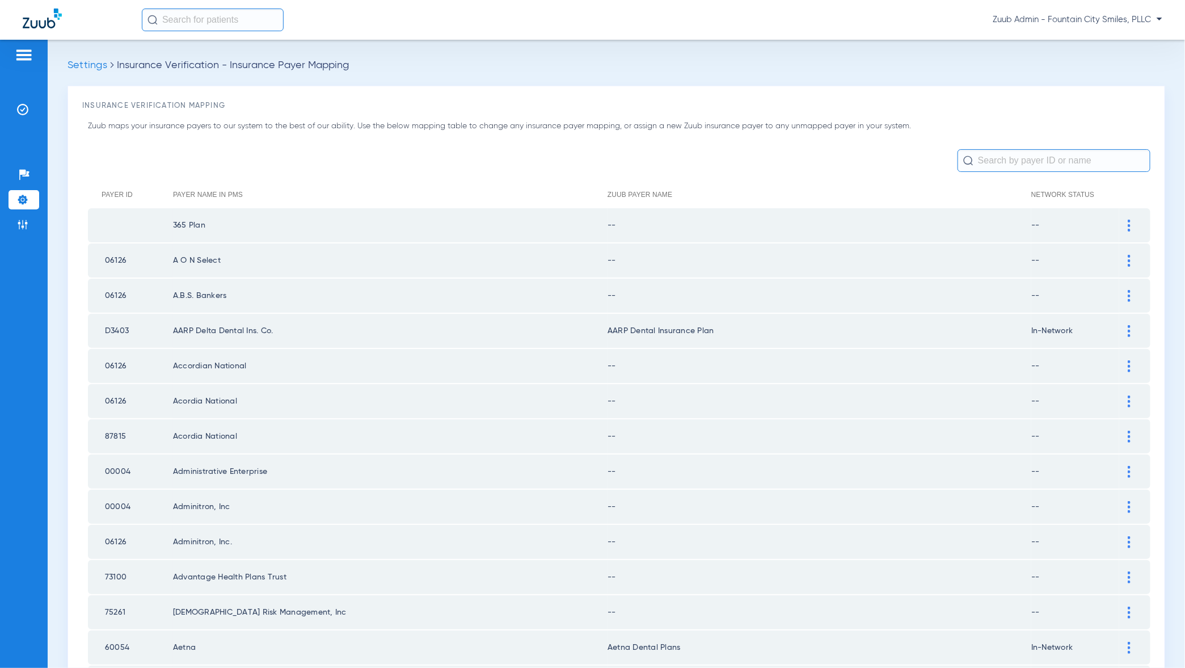
click at [1132, 230] on div at bounding box center [1129, 226] width 20 height 12
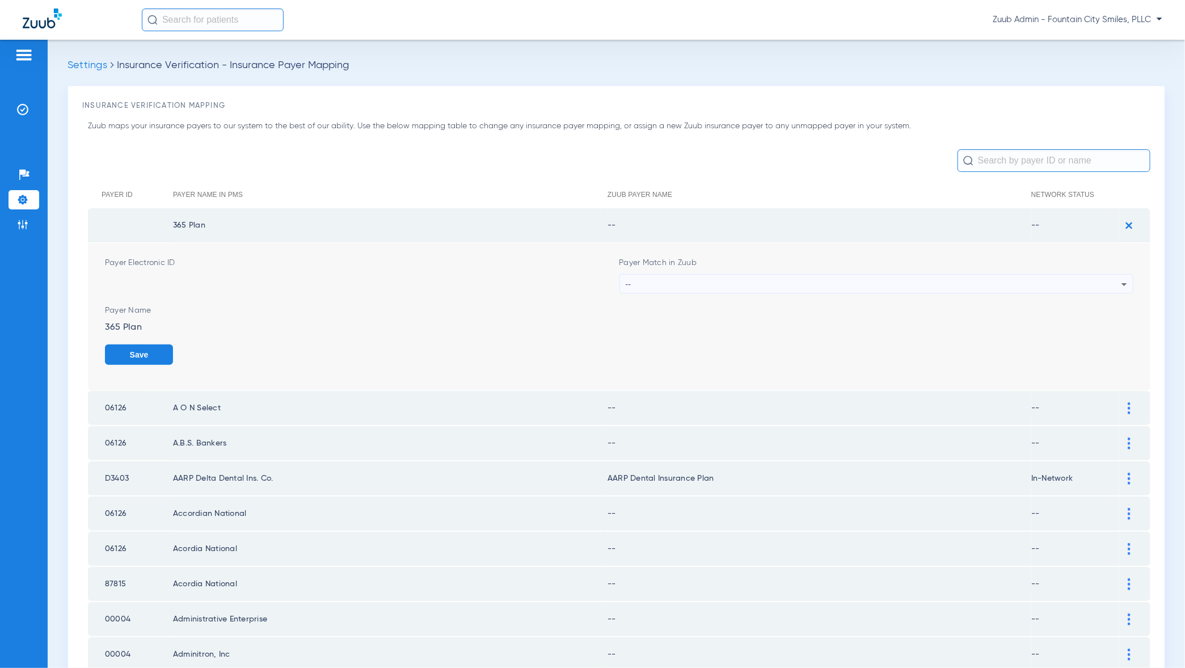
click at [1117, 290] on div "--" at bounding box center [874, 284] width 496 height 19
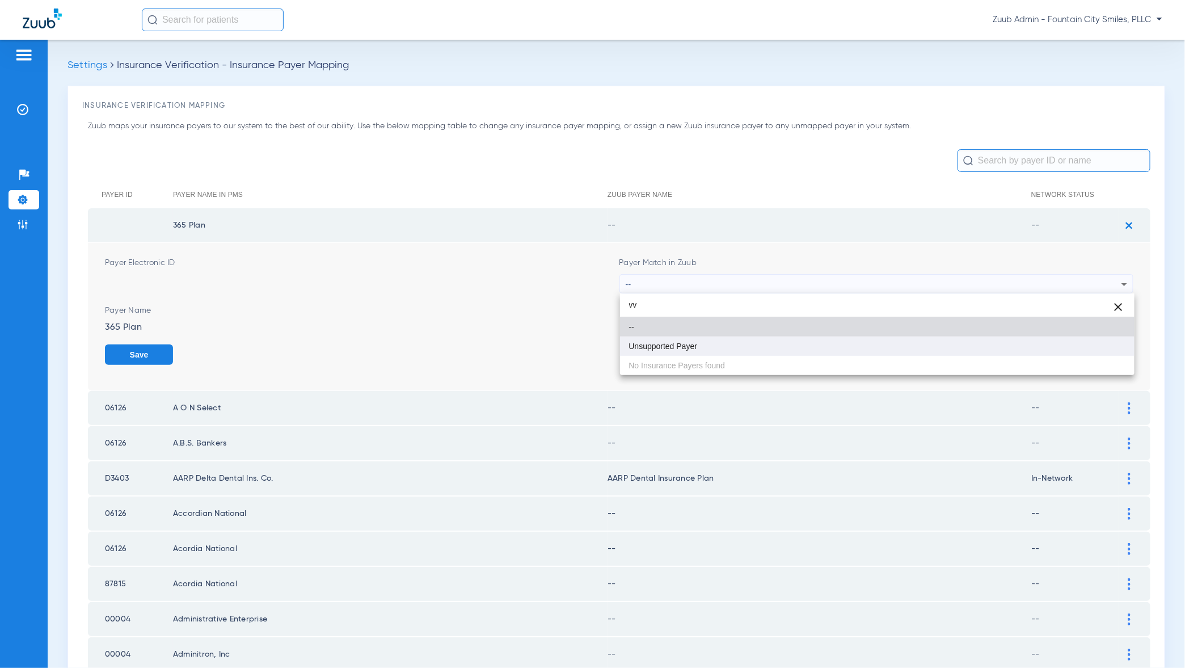
type input "vv"
click at [1111, 352] on mat-option "Unsupported Payer" at bounding box center [877, 345] width 515 height 19
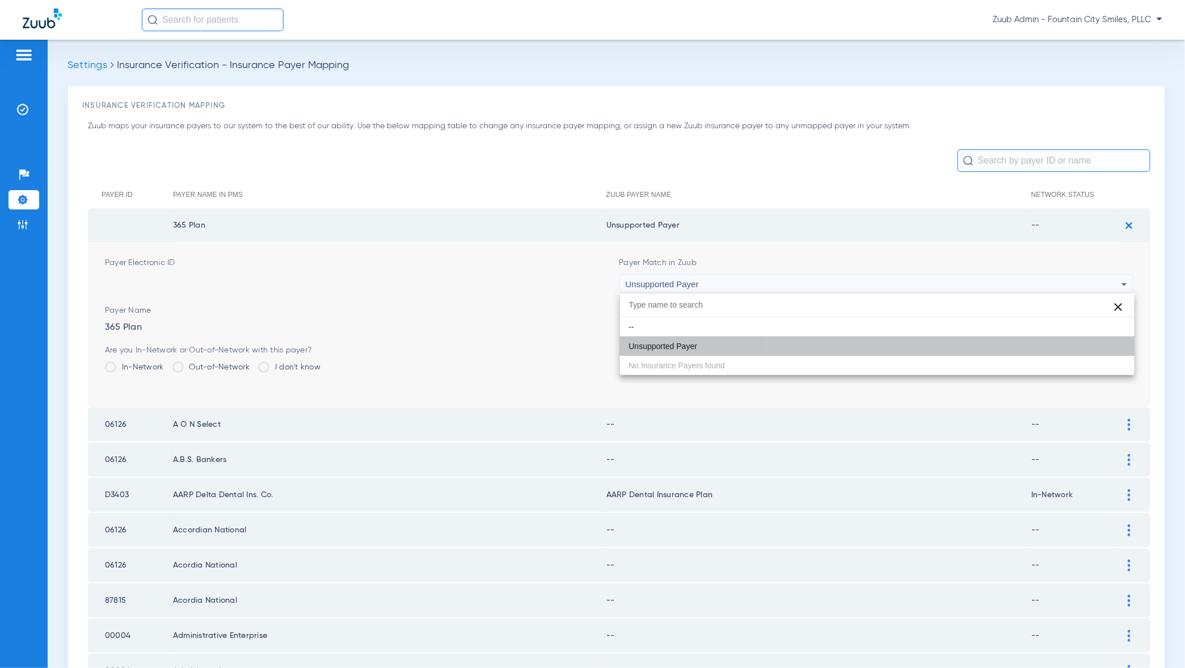
click at [1111, 352] on button "Save" at bounding box center [1099, 354] width 68 height 20
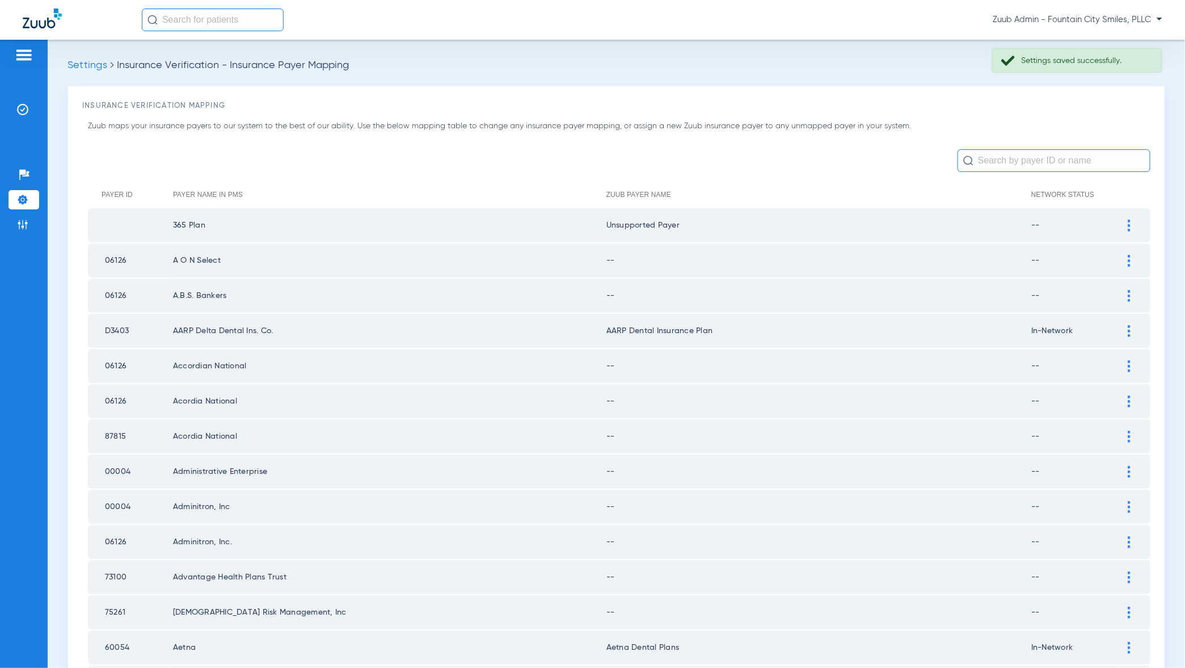
click at [1127, 258] on div at bounding box center [1129, 261] width 20 height 12
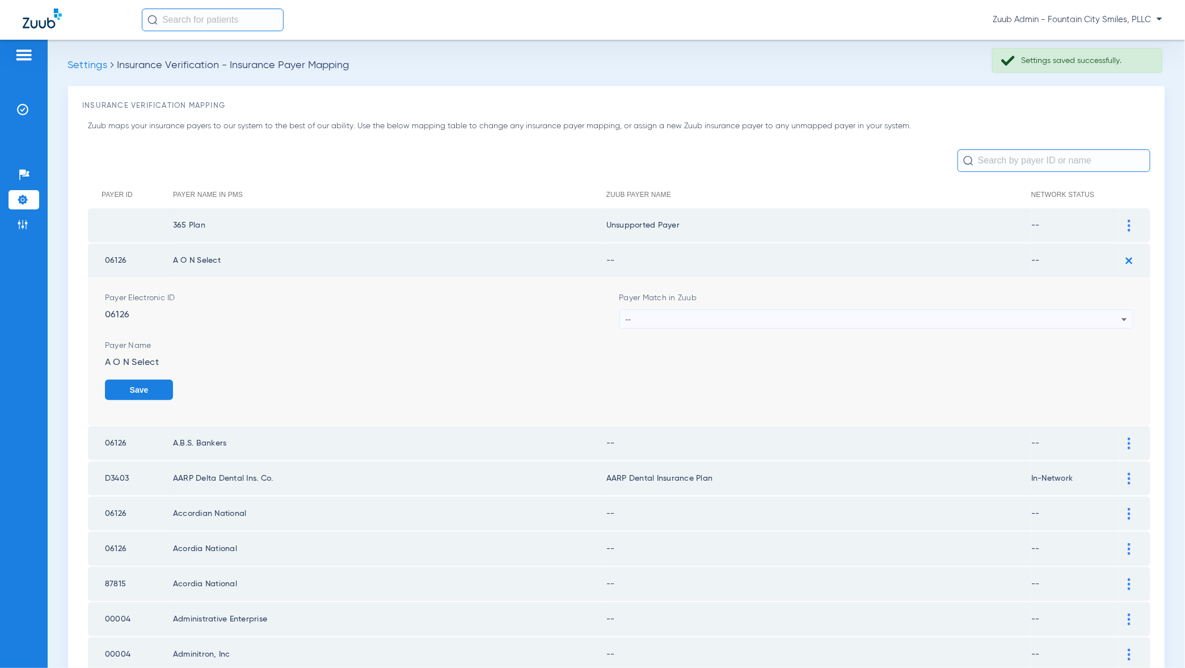
click at [1111, 321] on div "--" at bounding box center [874, 319] width 496 height 19
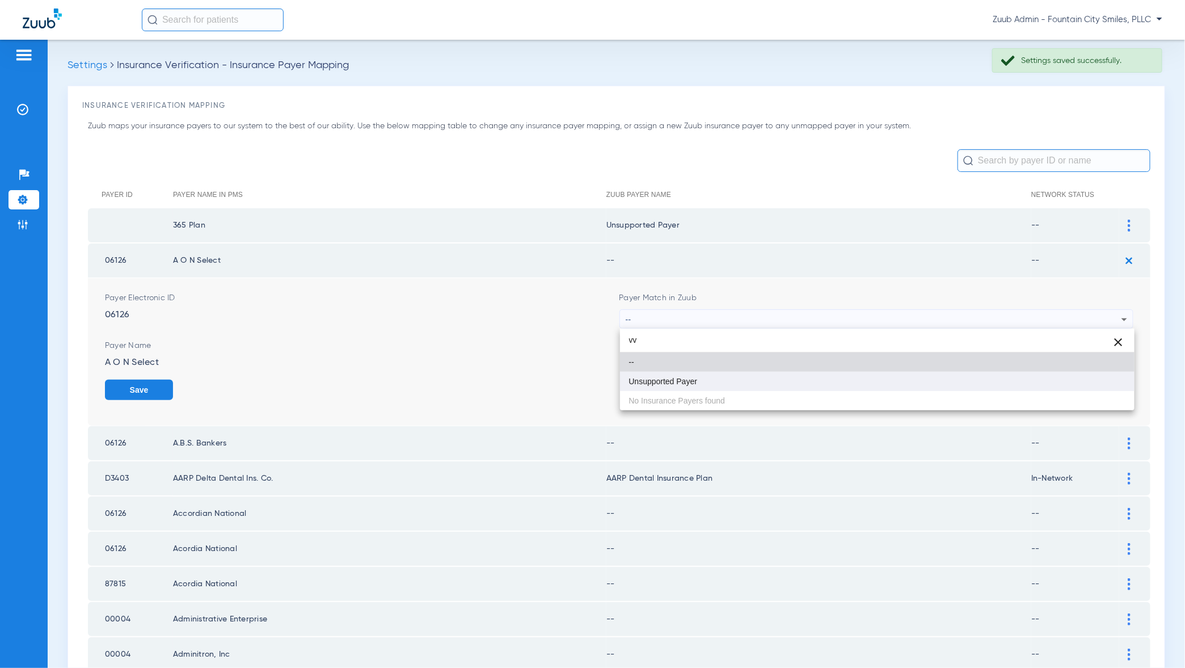
type input "vv"
click at [1100, 384] on mat-option "Unsupported Payer" at bounding box center [877, 381] width 515 height 19
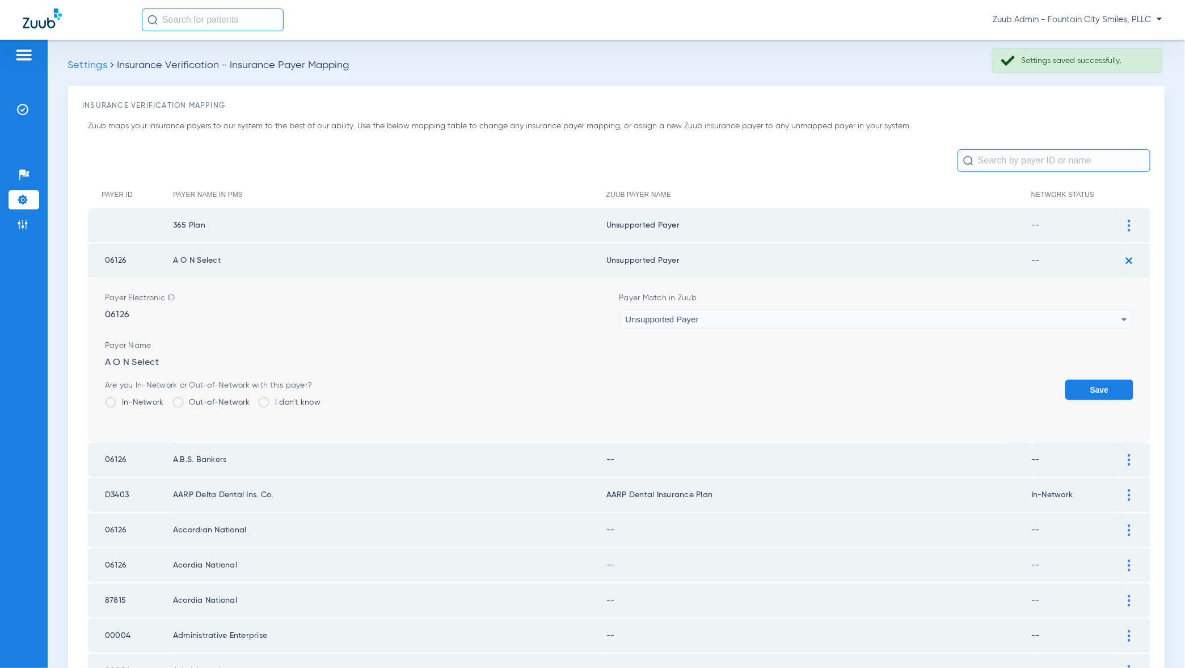
click at [1100, 384] on button "Save" at bounding box center [1099, 390] width 68 height 20
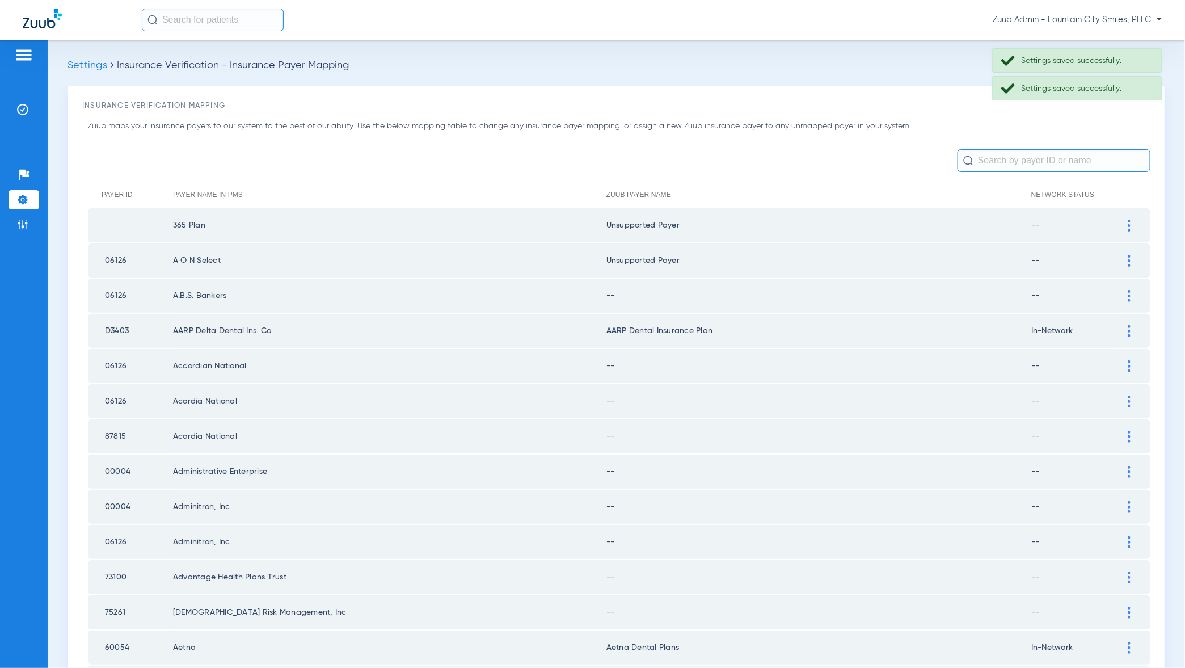
click at [1134, 292] on div at bounding box center [1129, 296] width 20 height 12
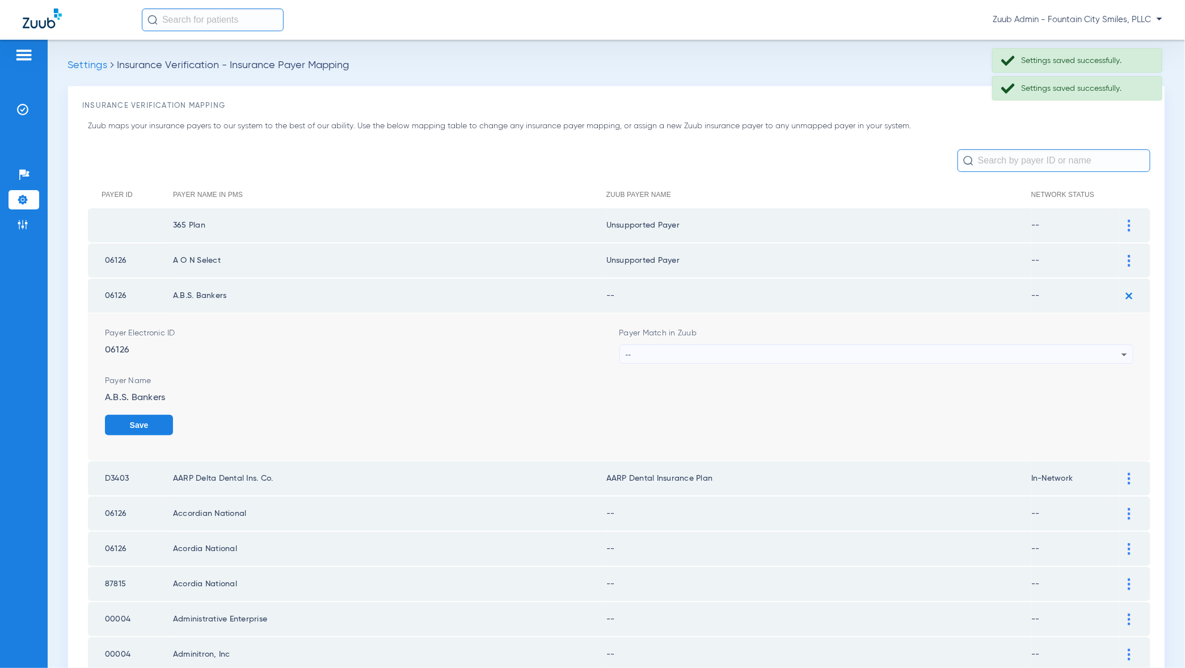
click at [1113, 355] on div "--" at bounding box center [874, 354] width 496 height 19
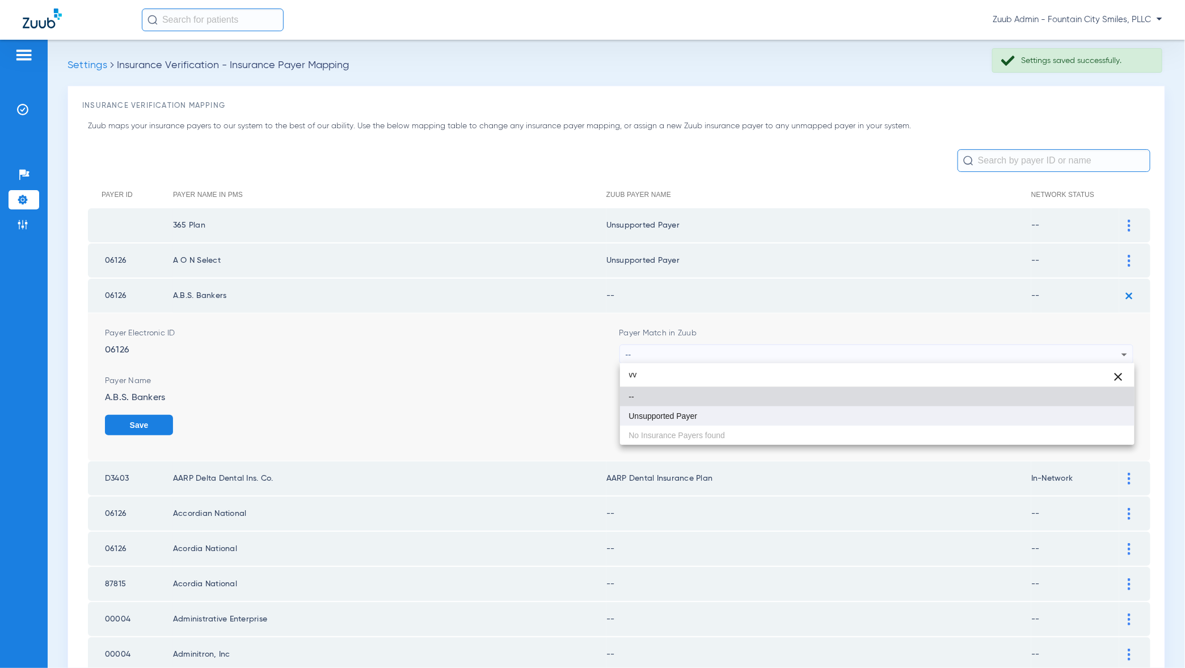
type input "vv"
click at [1086, 414] on mat-option "Unsupported Payer" at bounding box center [877, 415] width 515 height 19
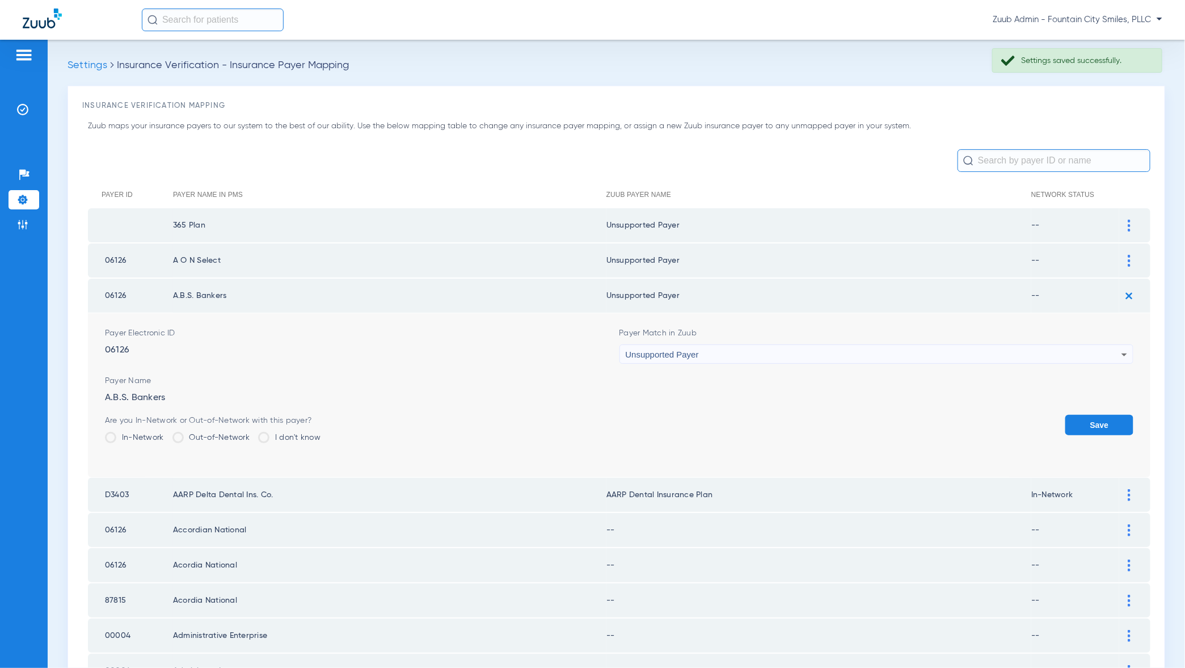
click at [1086, 415] on button "Save" at bounding box center [1099, 425] width 68 height 20
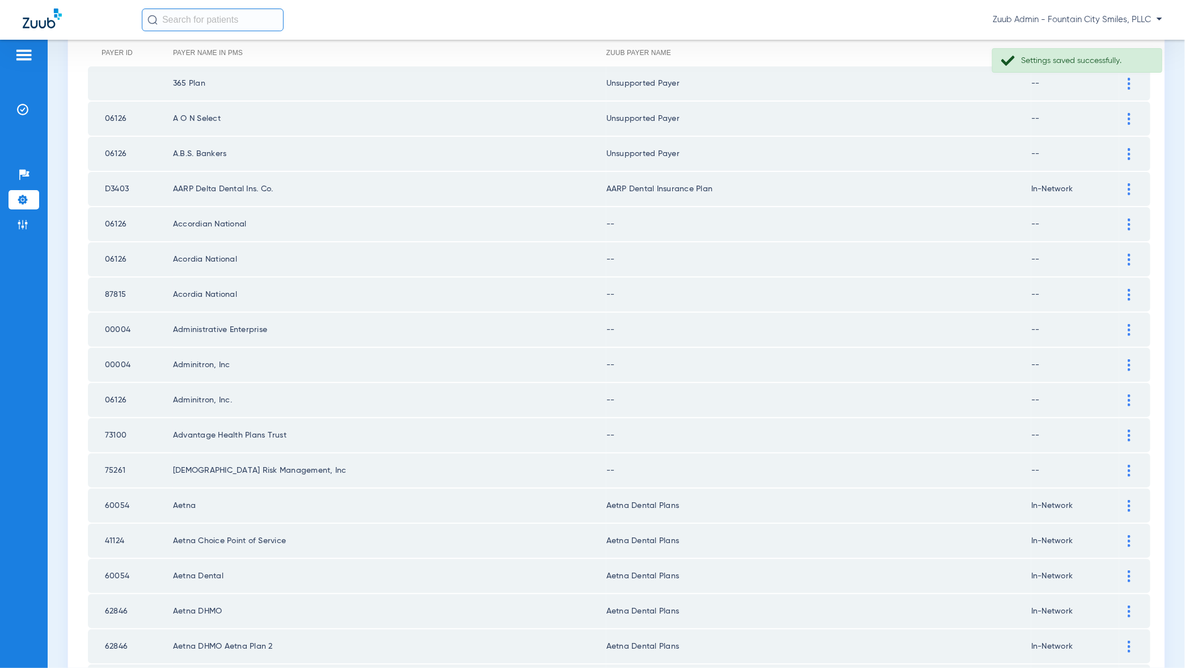
scroll to position [163, 0]
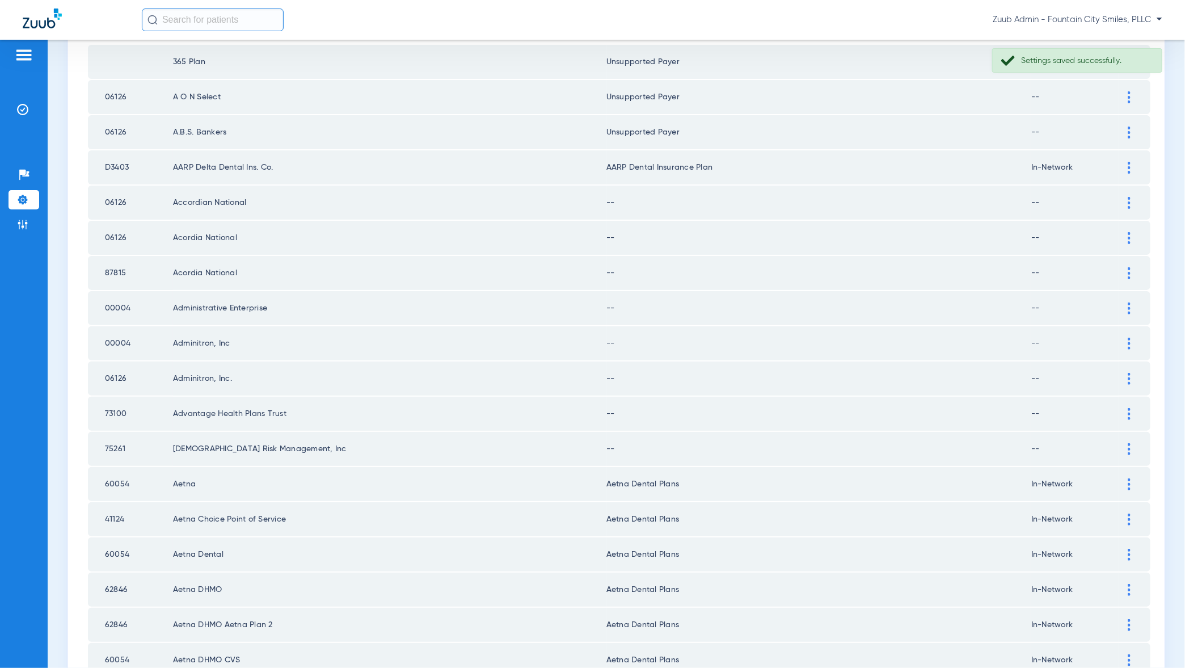
click at [1131, 199] on img at bounding box center [1129, 203] width 3 height 12
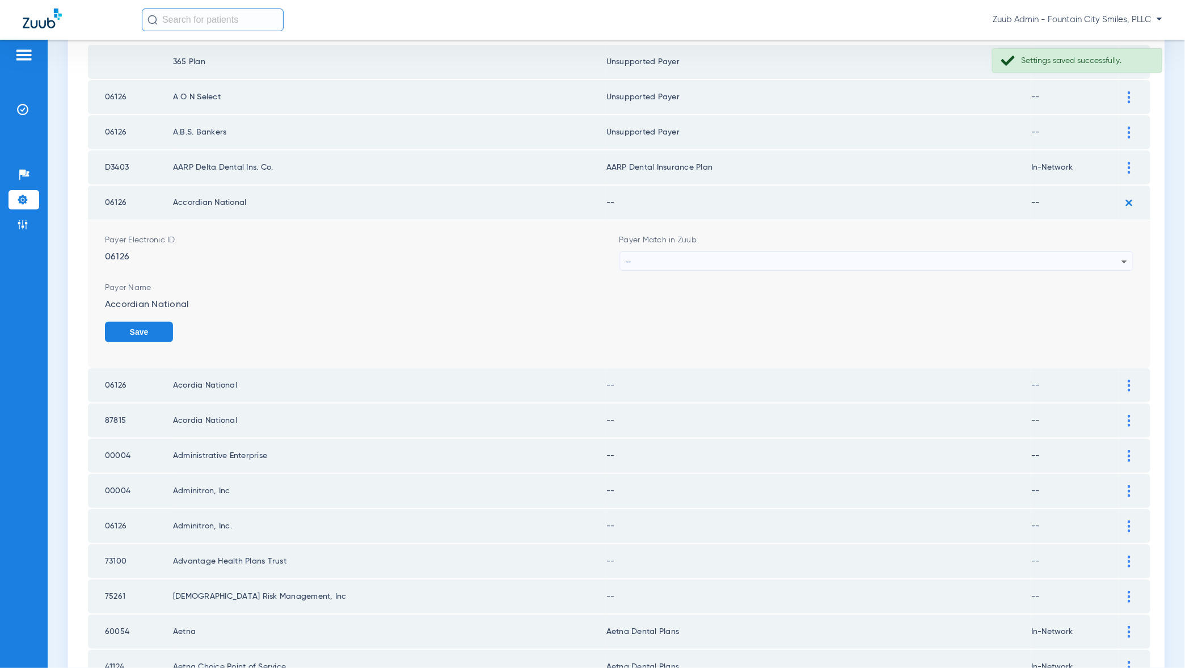
click at [1119, 258] on icon at bounding box center [1125, 262] width 14 height 14
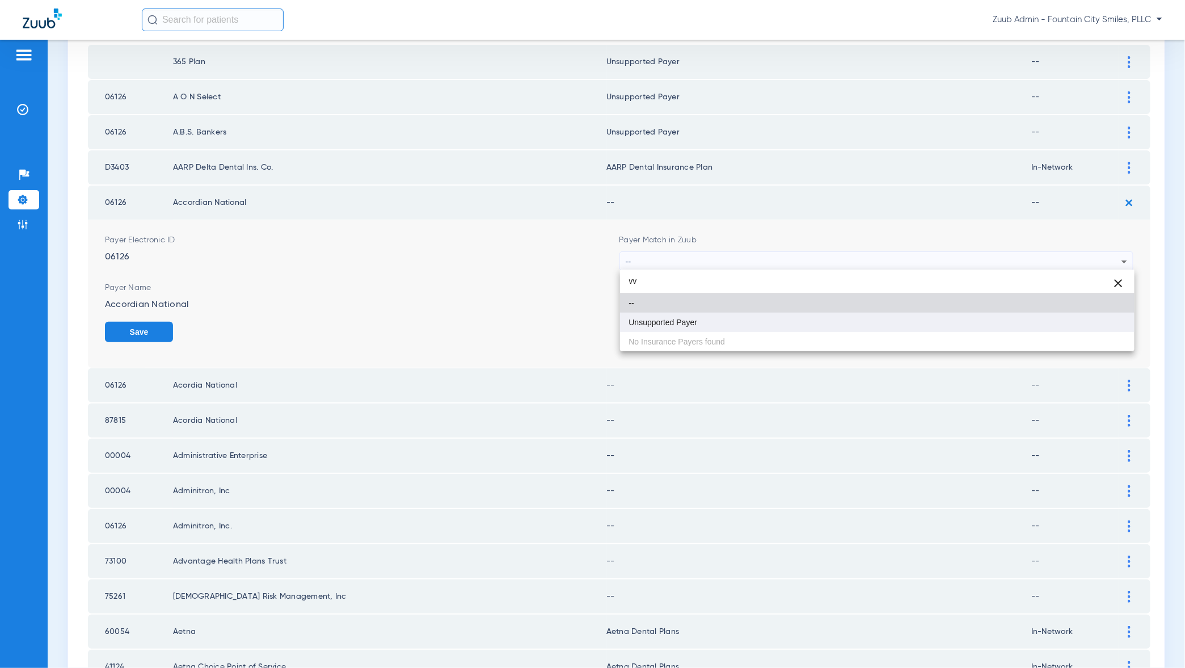
type input "vv"
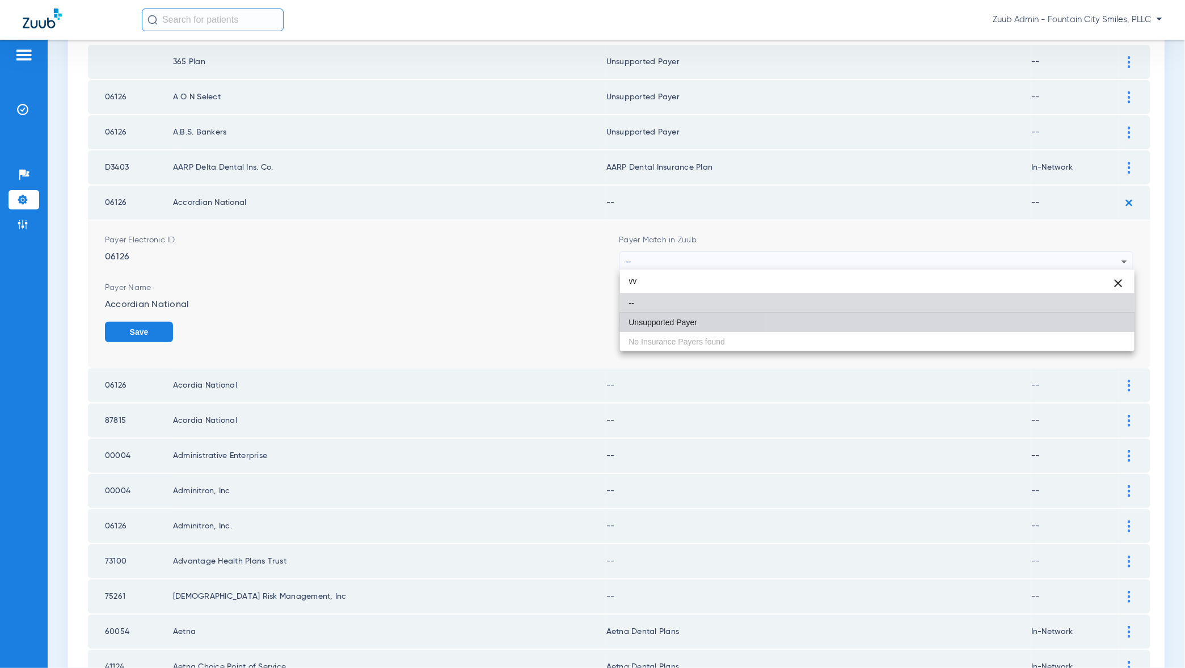
click at [1118, 320] on mat-option "Unsupported Payer" at bounding box center [877, 322] width 515 height 19
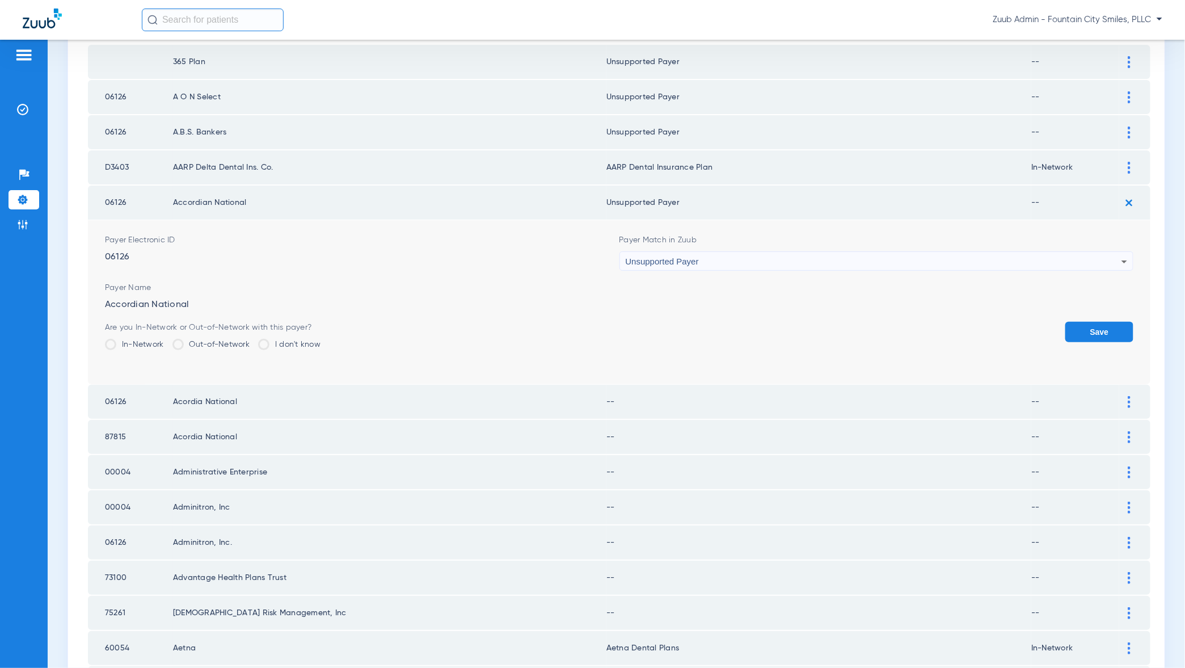
click at [1118, 334] on button "Save" at bounding box center [1099, 332] width 68 height 20
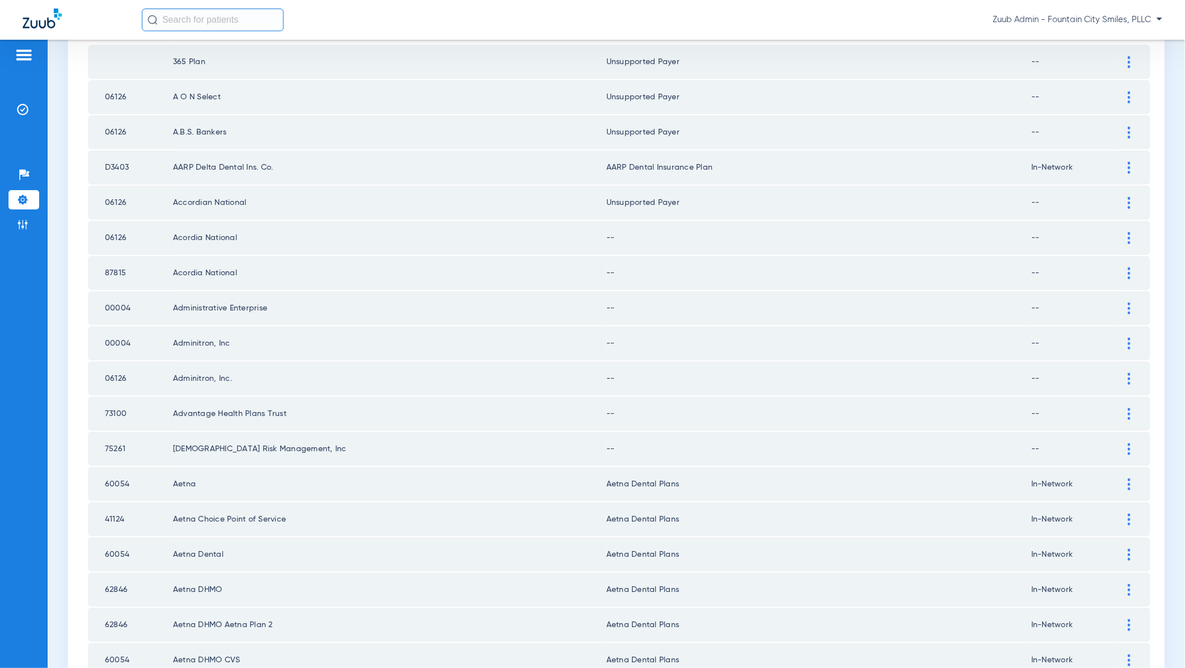
click at [1140, 237] on td at bounding box center [1134, 238] width 31 height 34
click at [1131, 235] on img at bounding box center [1129, 238] width 3 height 12
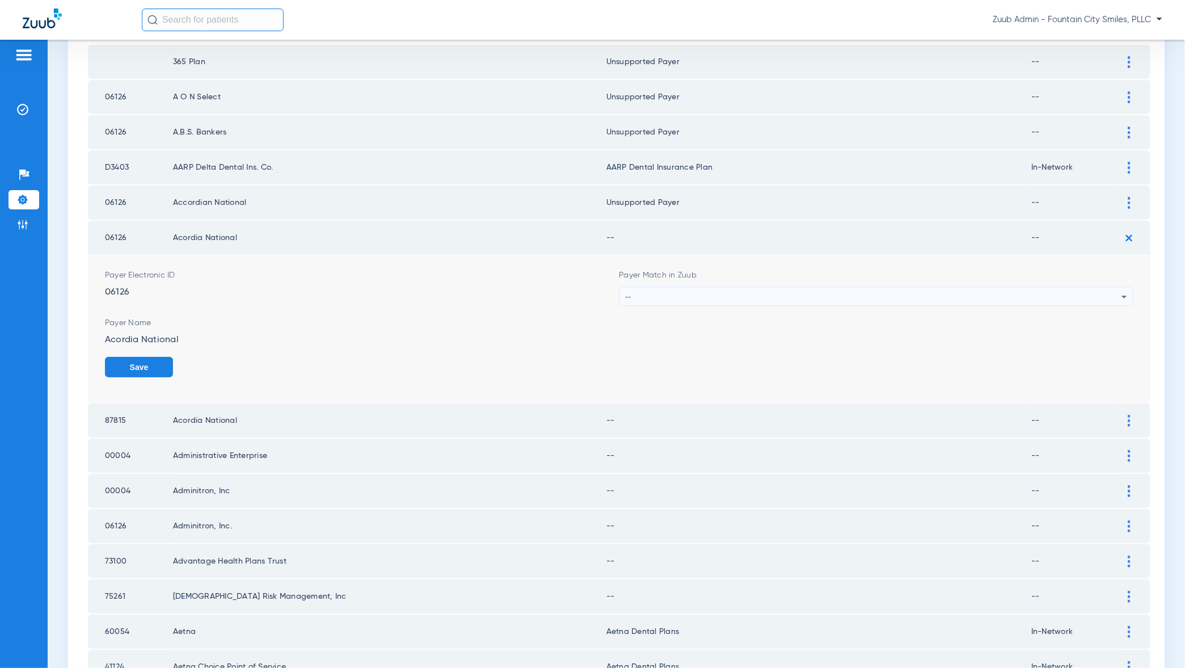
click at [1113, 293] on div "--" at bounding box center [874, 296] width 496 height 19
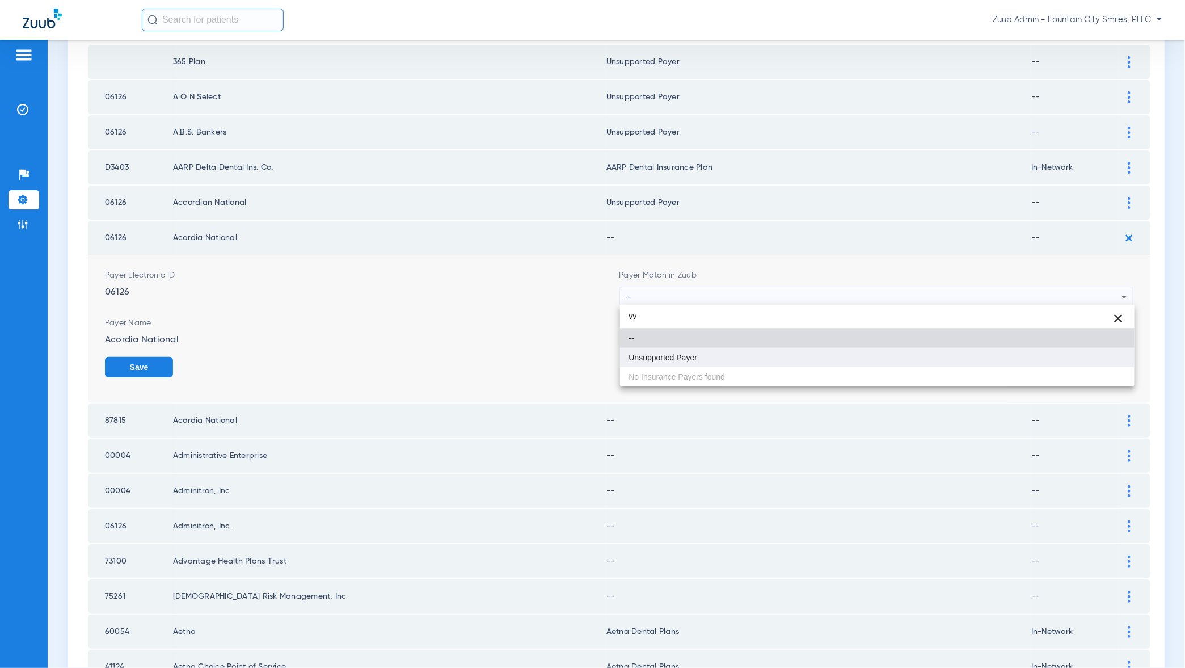
type input "vv"
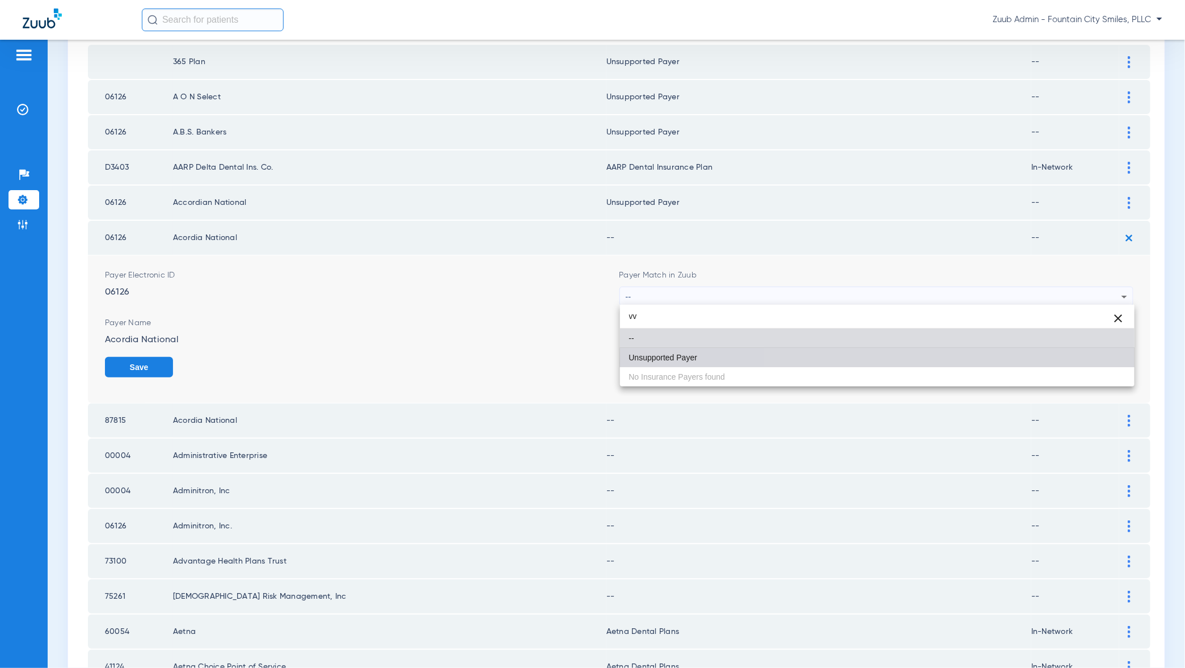
click at [1103, 363] on mat-option "Unsupported Payer" at bounding box center [877, 357] width 515 height 19
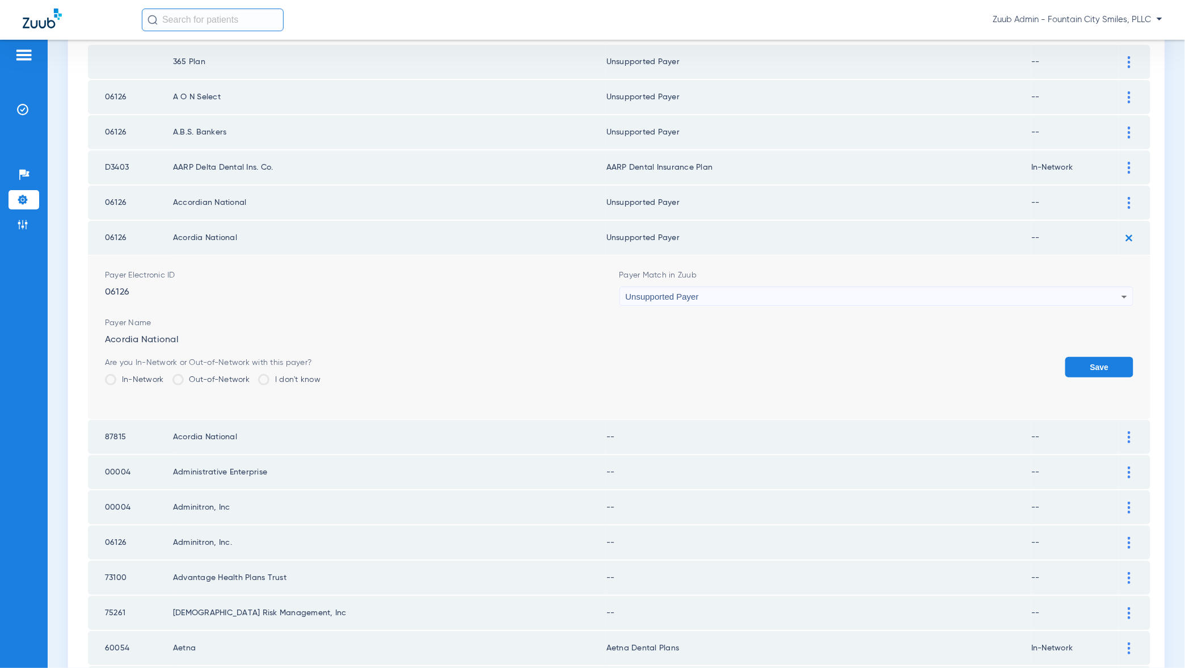
click at [1103, 363] on button "Save" at bounding box center [1099, 367] width 68 height 20
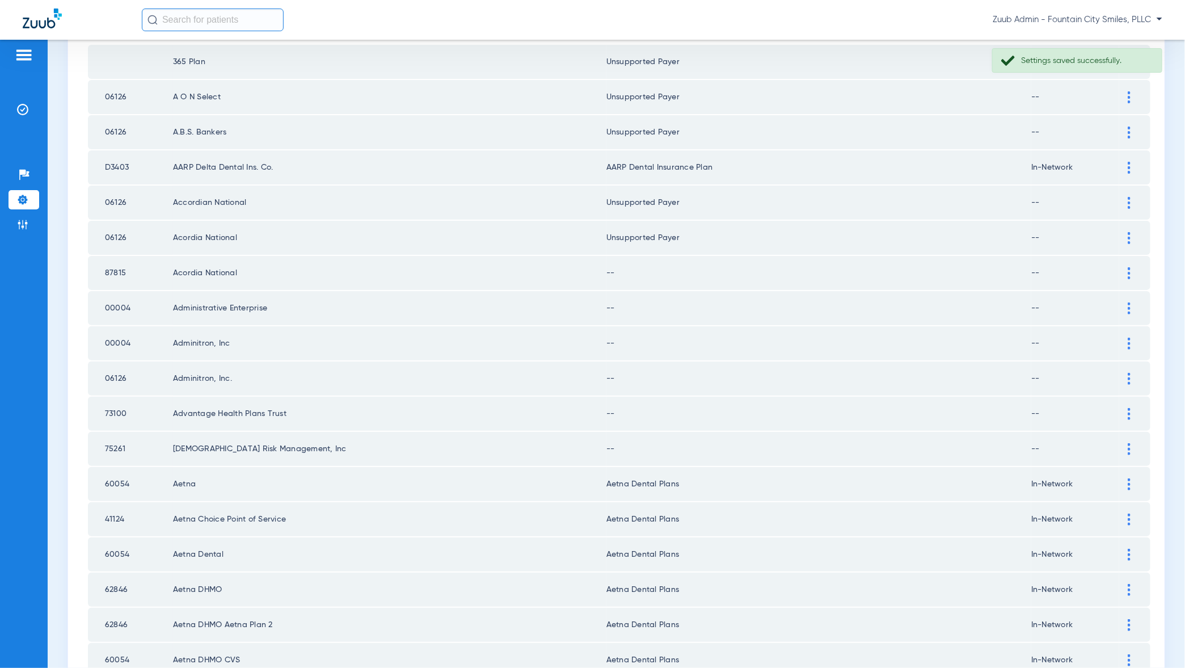
click at [1129, 278] on td at bounding box center [1134, 273] width 31 height 34
click at [1131, 271] on div at bounding box center [1129, 273] width 20 height 12
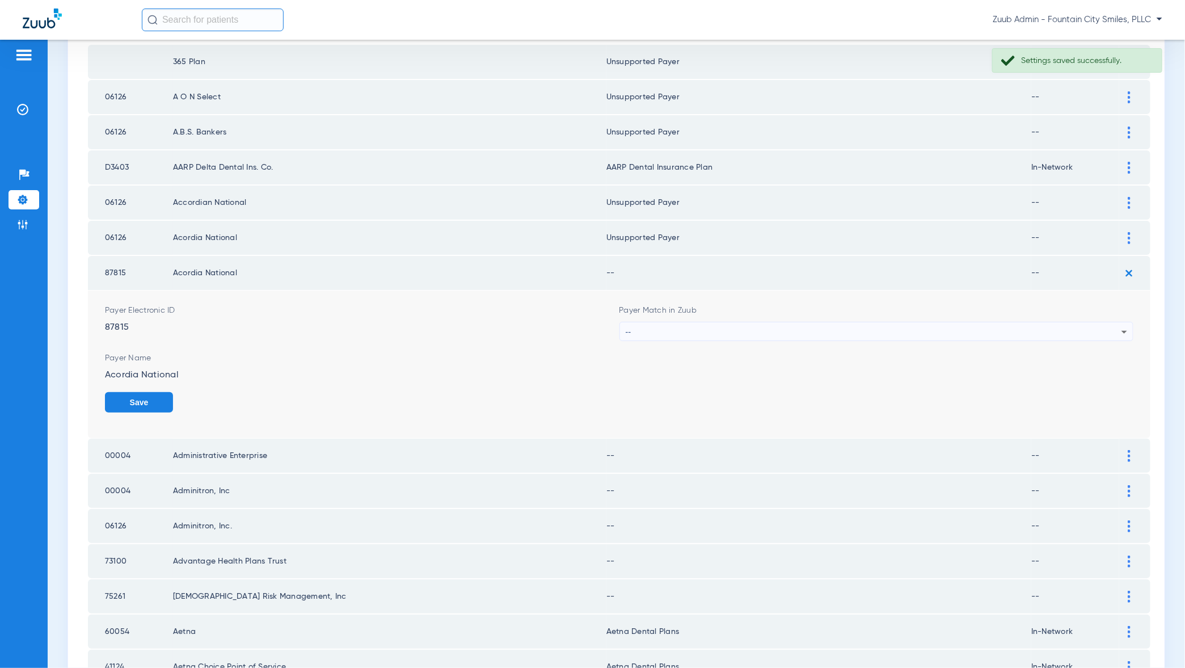
click at [1104, 329] on div "--" at bounding box center [874, 331] width 496 height 19
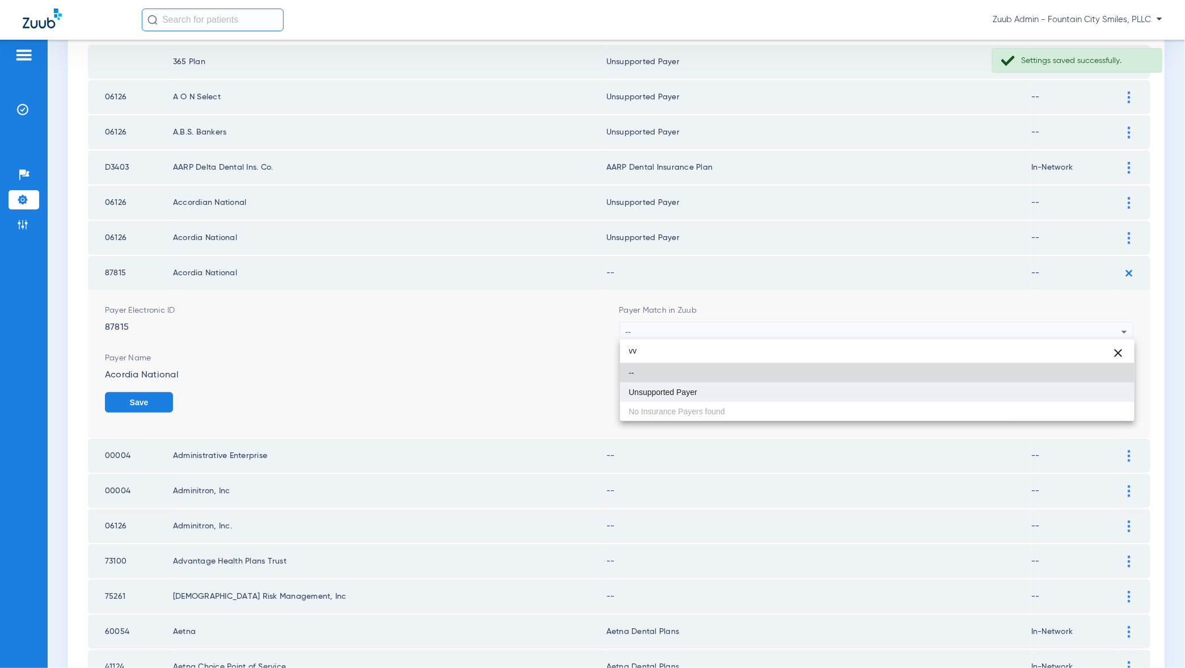
type input "vv"
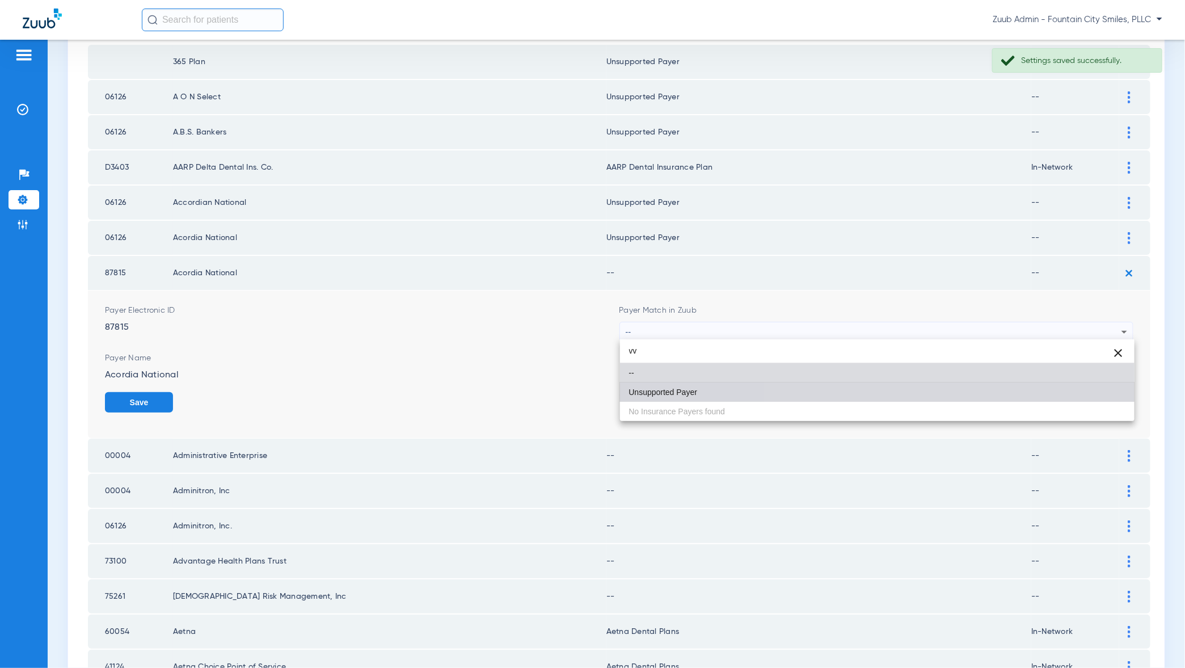
click at [1098, 395] on mat-option "Unsupported Payer" at bounding box center [877, 391] width 515 height 19
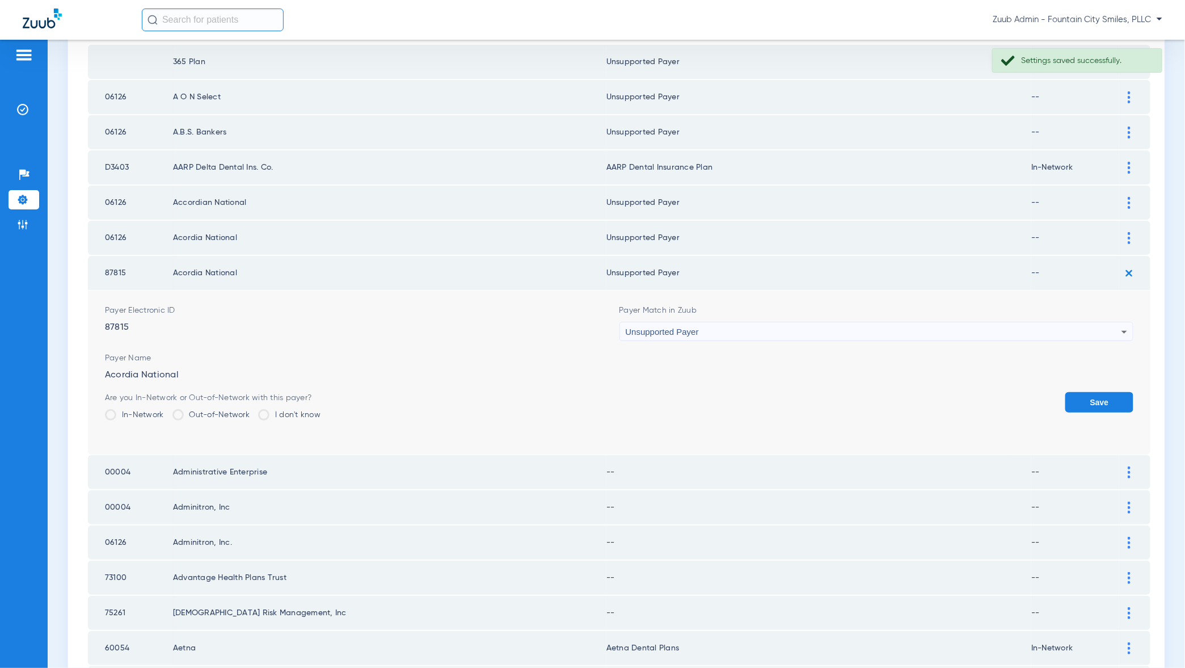
click at [1098, 395] on button "Save" at bounding box center [1099, 402] width 68 height 20
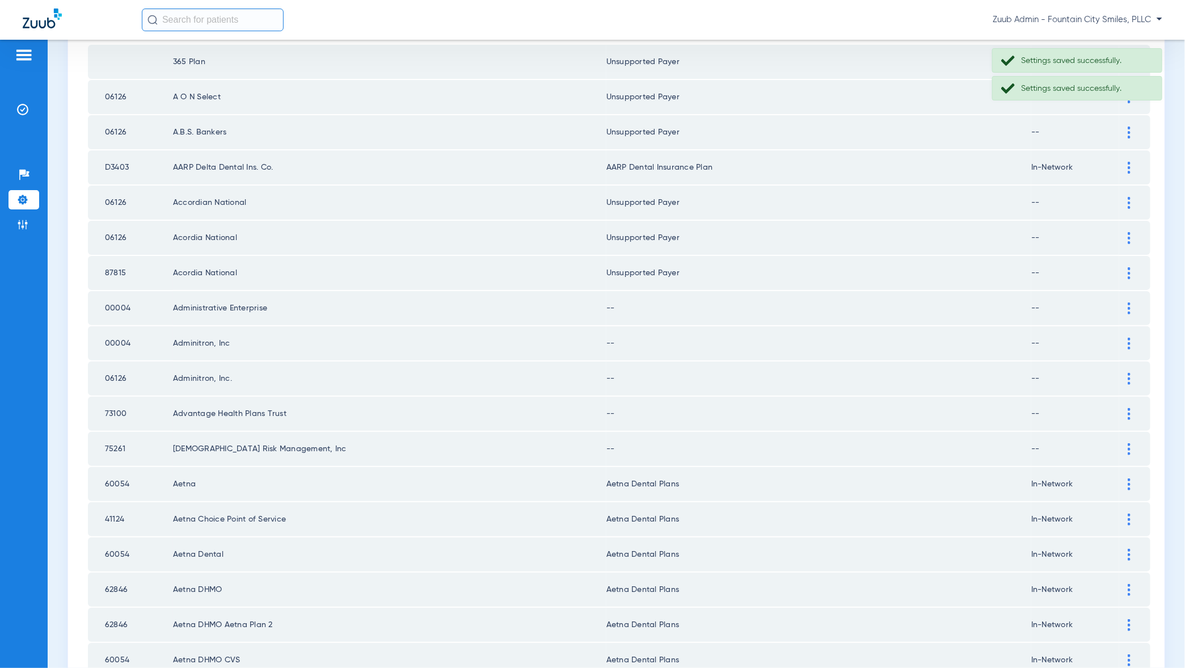
click at [1126, 307] on div at bounding box center [1129, 308] width 20 height 12
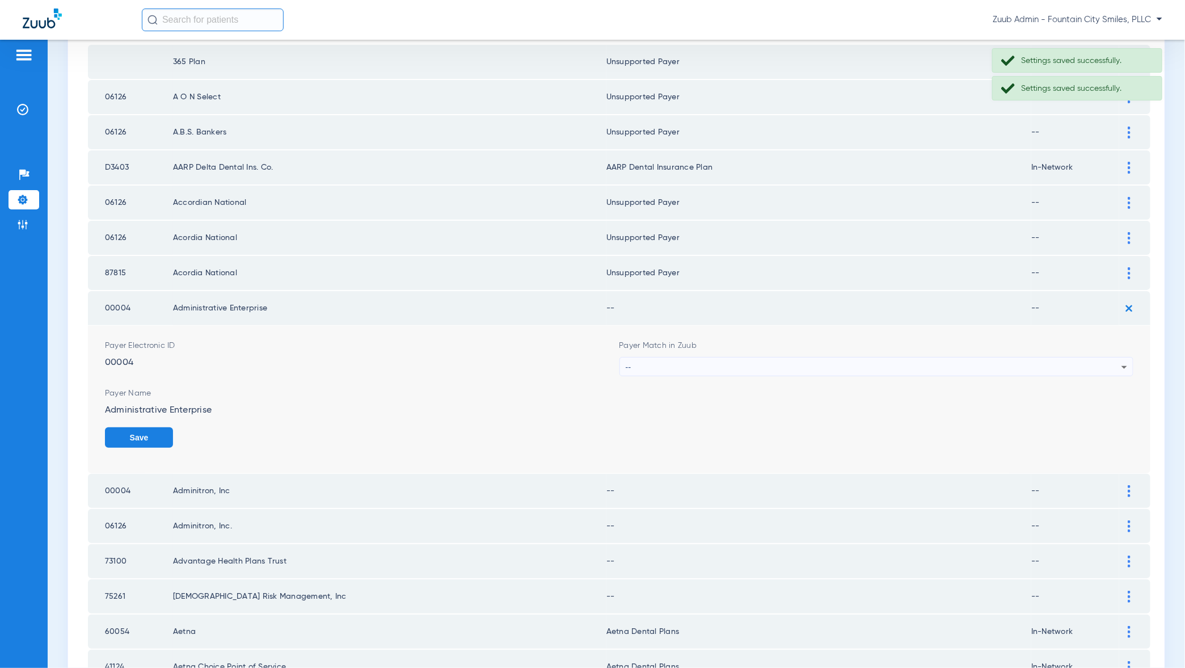
click at [1110, 366] on div "--" at bounding box center [874, 366] width 496 height 19
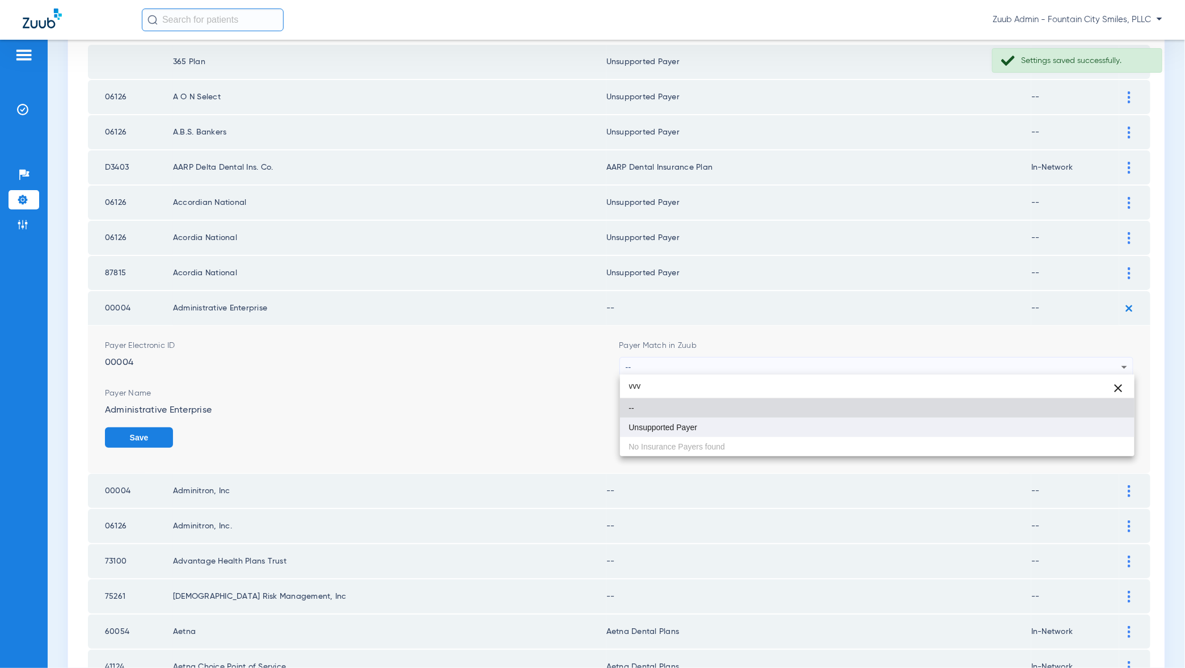
type input "vvv"
click at [1099, 426] on mat-option "Unsupported Payer" at bounding box center [877, 427] width 515 height 19
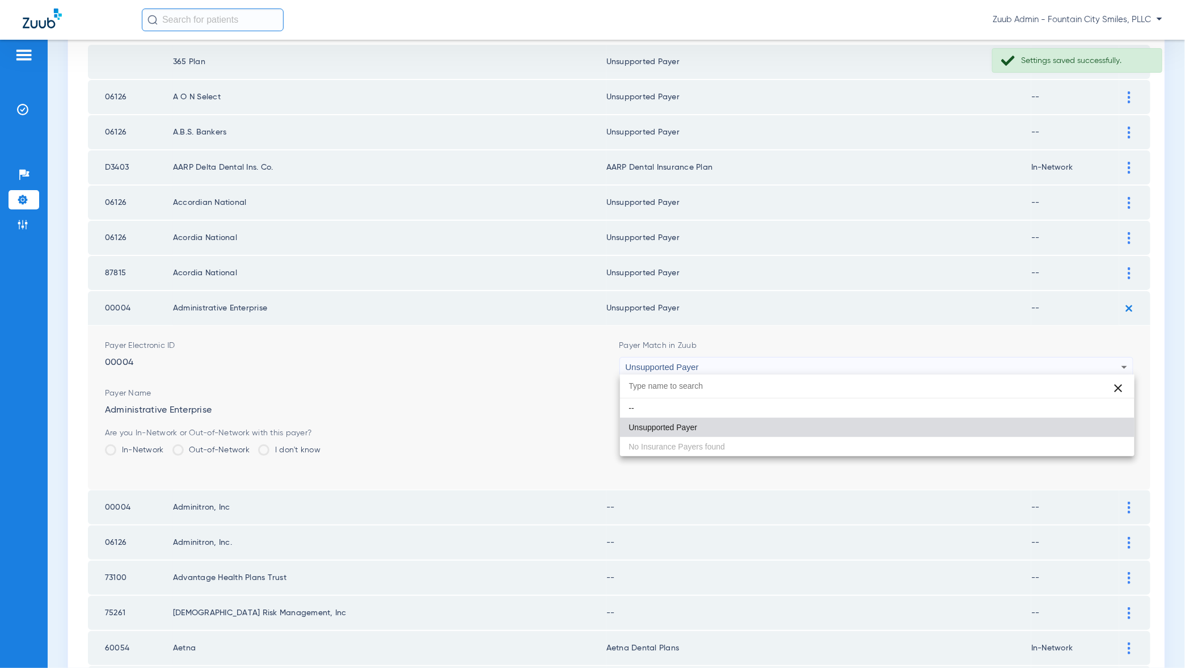
click at [1099, 427] on button "Save" at bounding box center [1099, 437] width 68 height 20
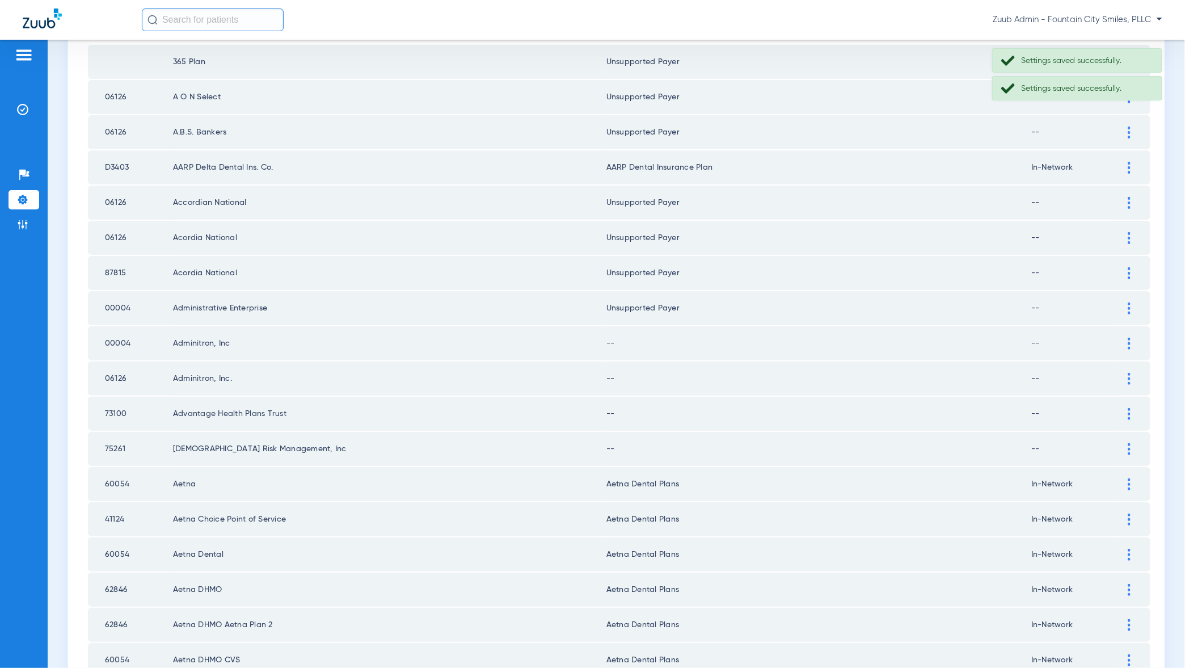
click at [1134, 338] on div at bounding box center [1129, 344] width 20 height 12
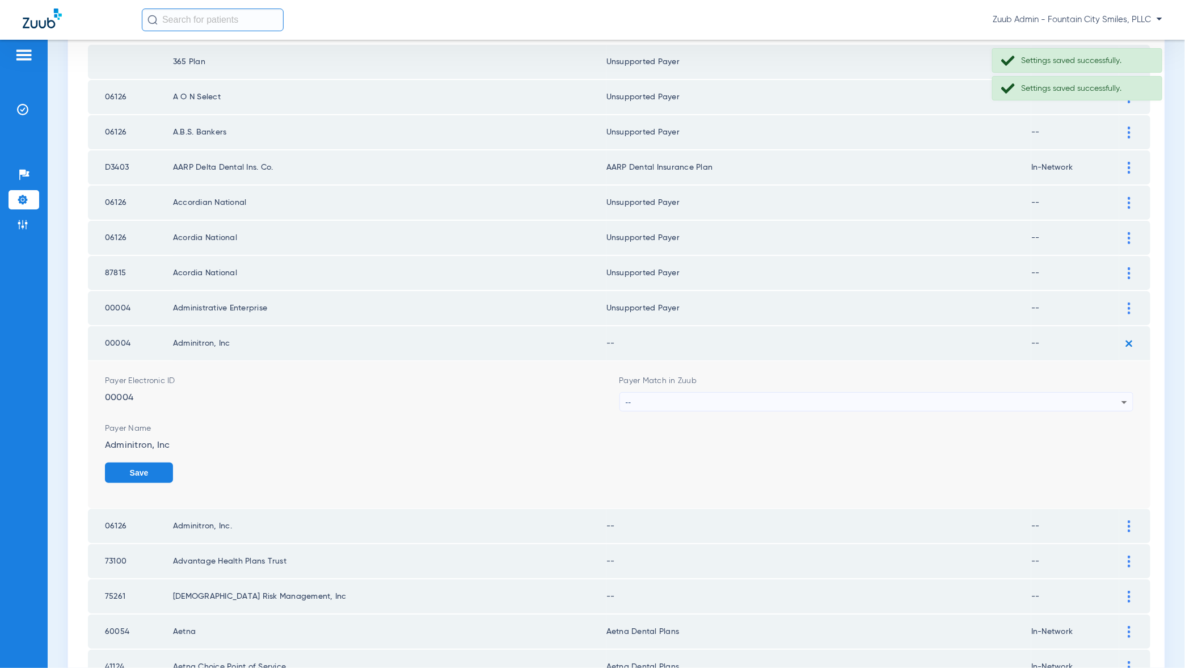
click at [1088, 407] on div "--" at bounding box center [874, 402] width 496 height 19
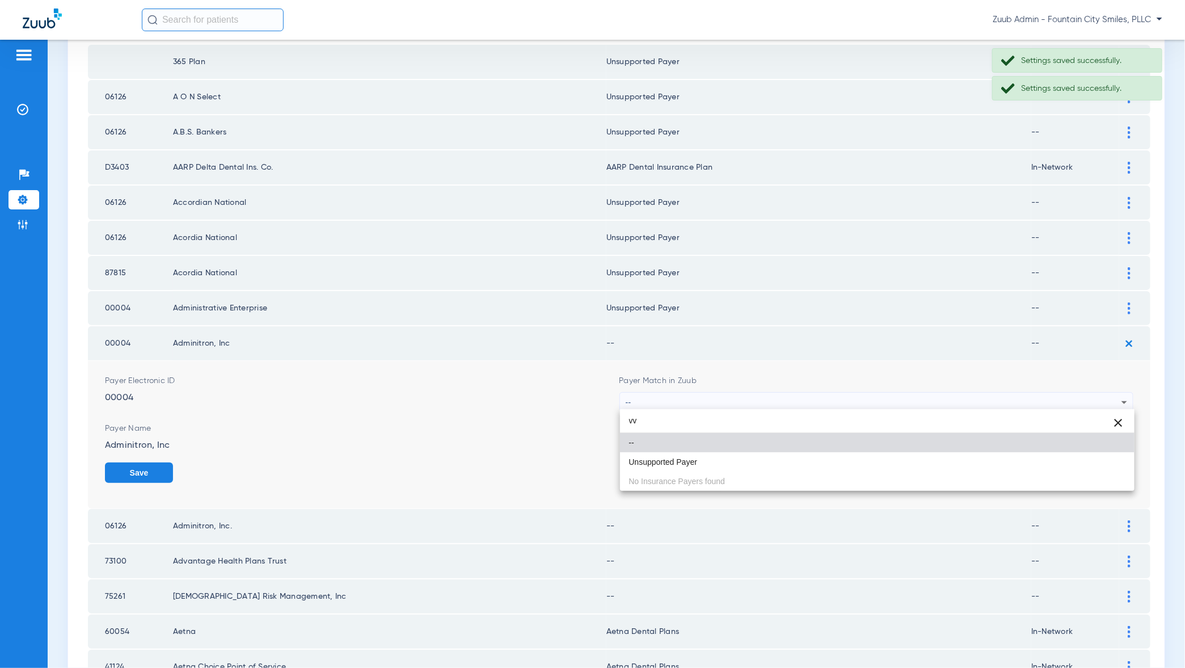
type input "vv"
click at [1092, 471] on div "vv close -- Unsupported Payer No Insurance Payers found" at bounding box center [877, 450] width 515 height 82
click at [1092, 462] on mat-option "Unsupported Payer" at bounding box center [877, 461] width 515 height 19
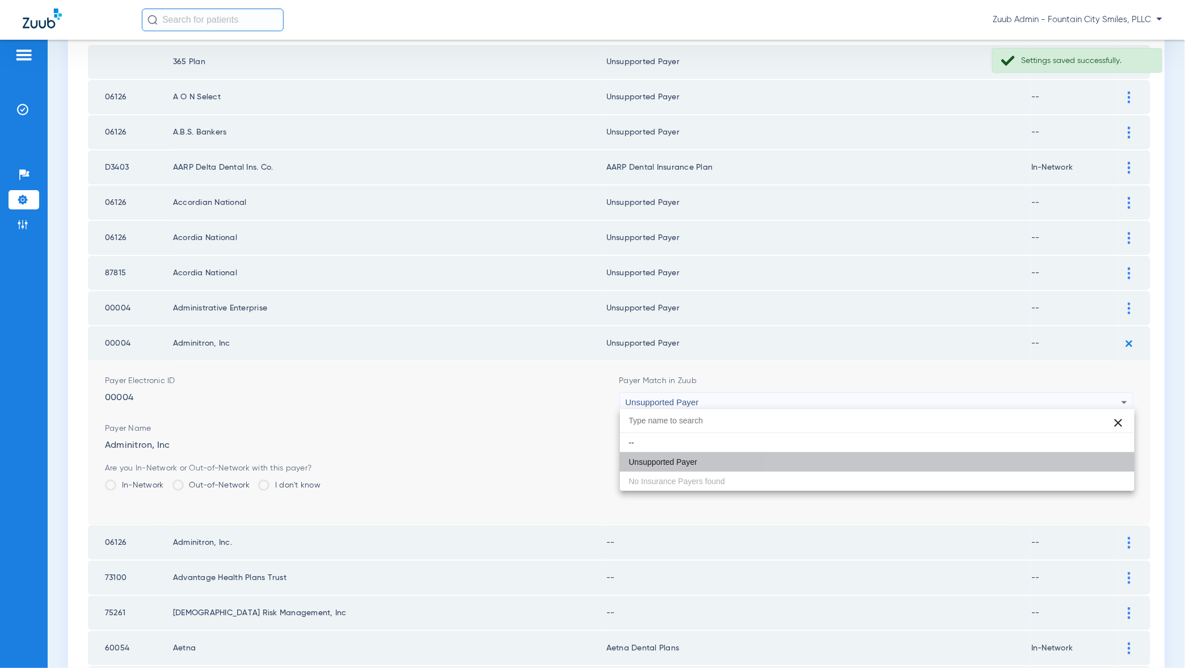
click at [1092, 462] on button "Save" at bounding box center [1099, 472] width 68 height 20
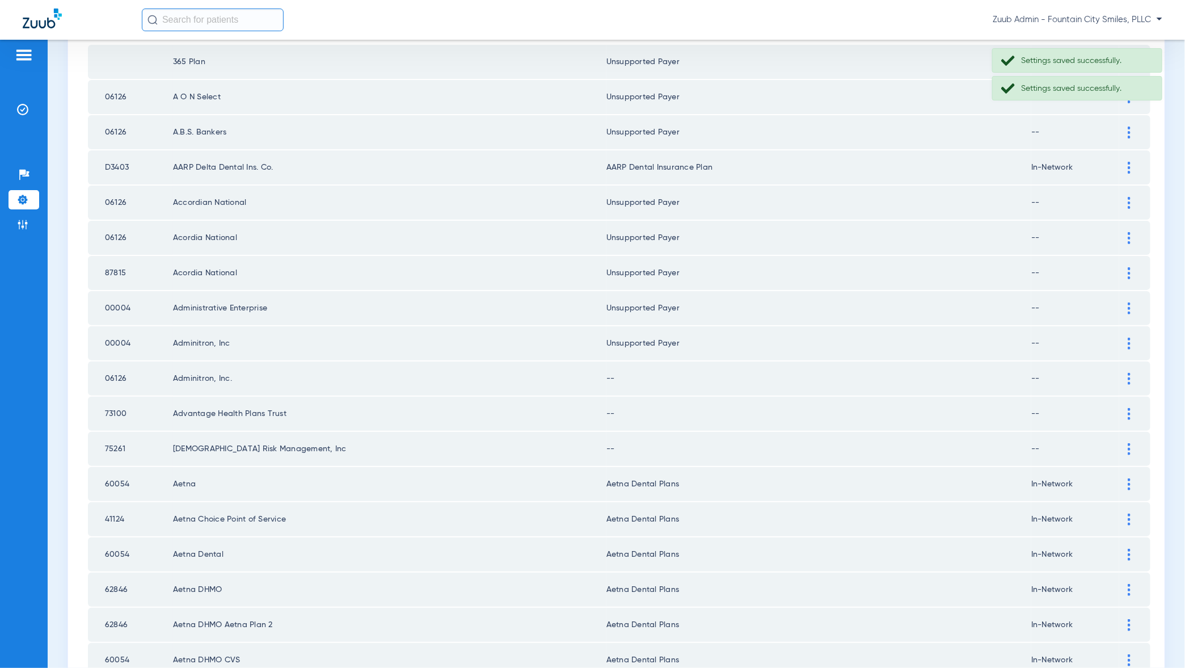
click at [1131, 368] on td at bounding box center [1134, 378] width 31 height 34
click at [1132, 373] on div at bounding box center [1129, 379] width 20 height 12
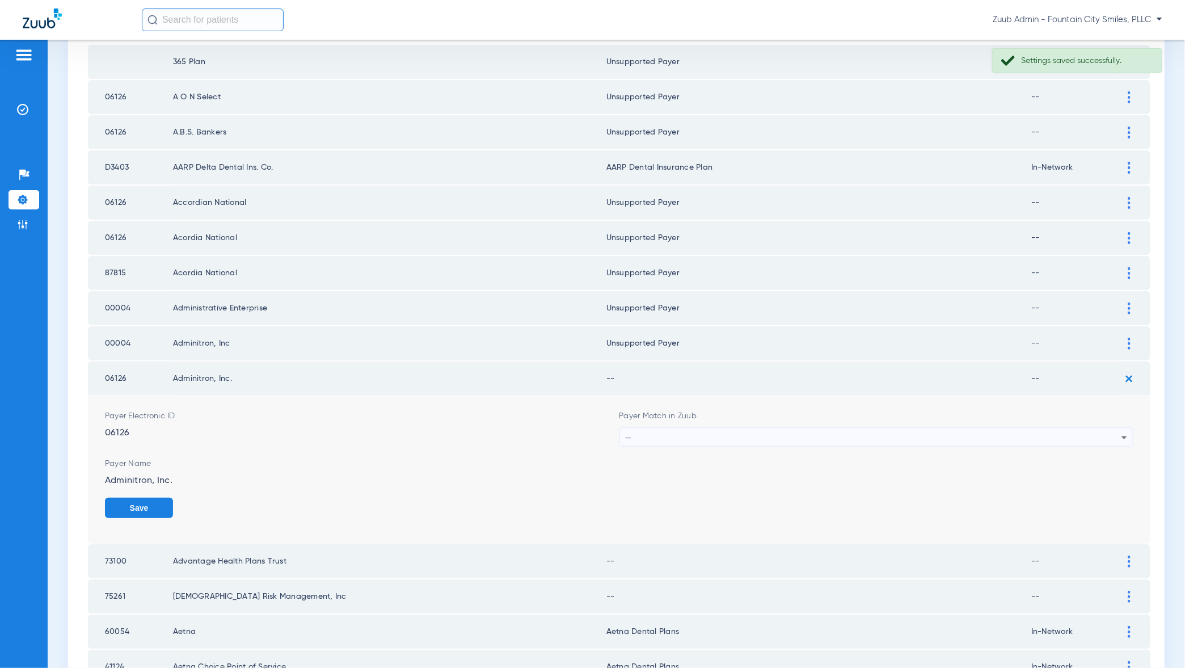
click at [1099, 436] on div "--" at bounding box center [874, 437] width 496 height 19
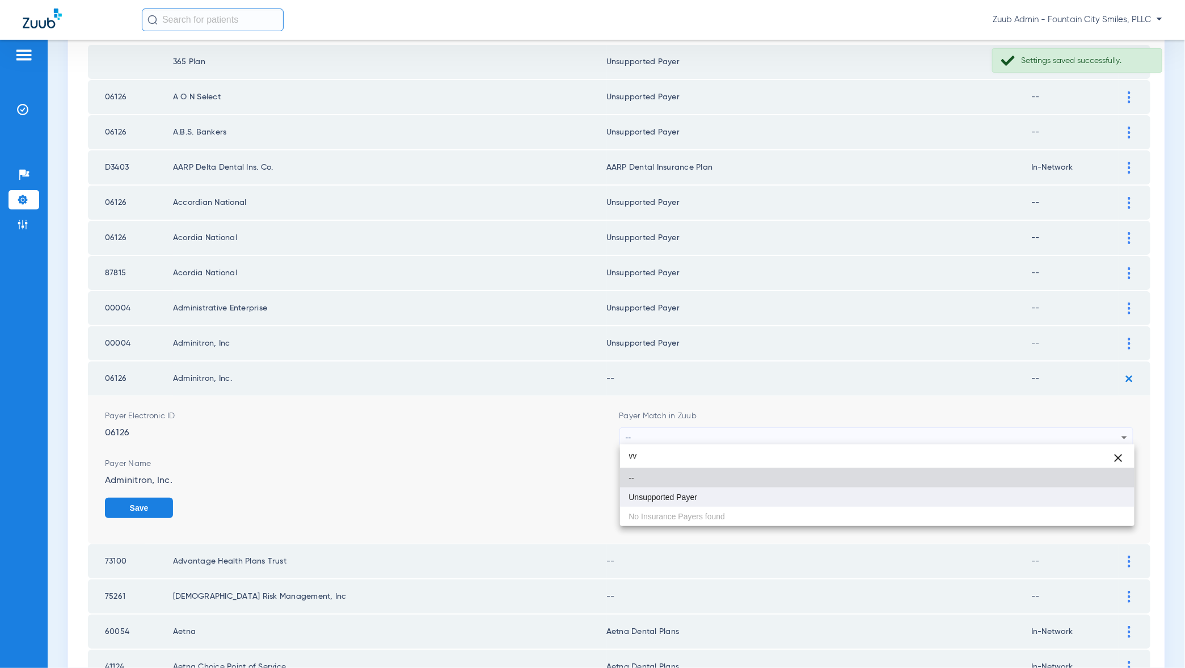
type input "vv"
click at [1093, 496] on mat-option "Unsupported Payer" at bounding box center [877, 496] width 515 height 19
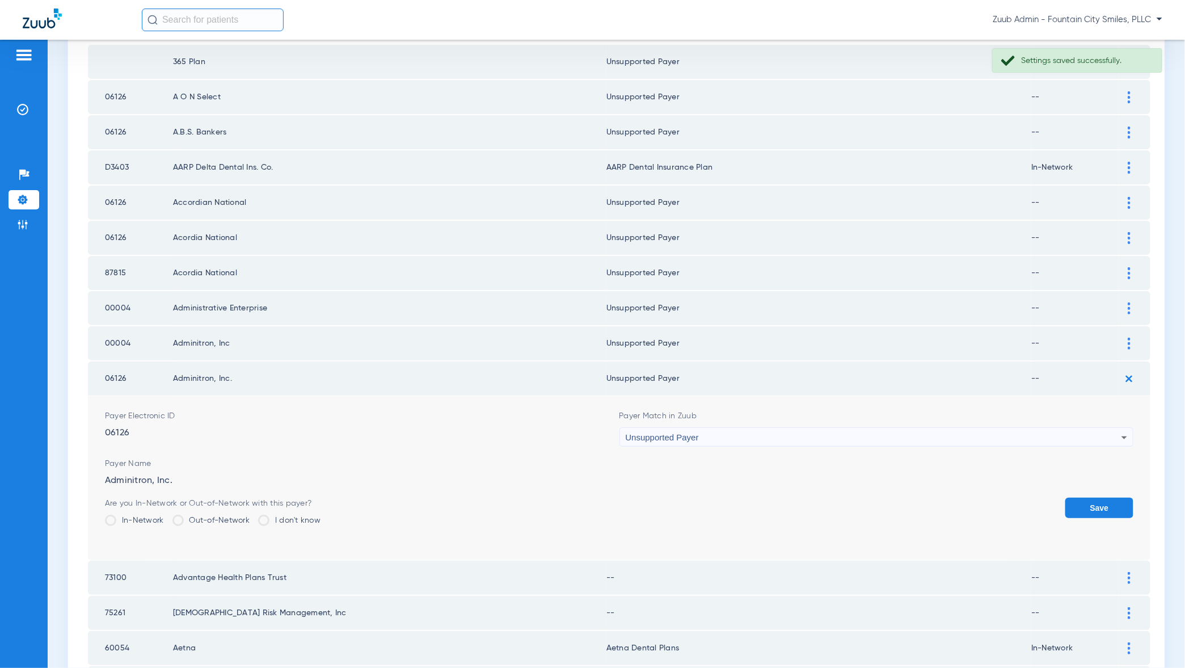
click at [1101, 499] on button "Save" at bounding box center [1099, 508] width 68 height 20
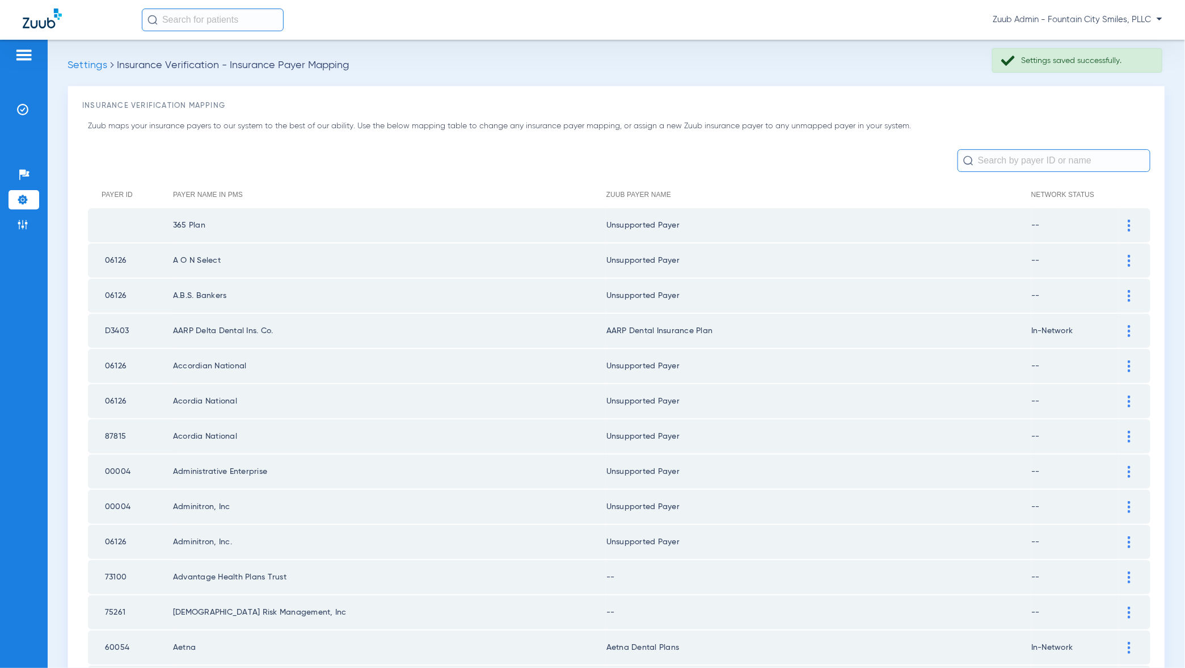
scroll to position [163, 0]
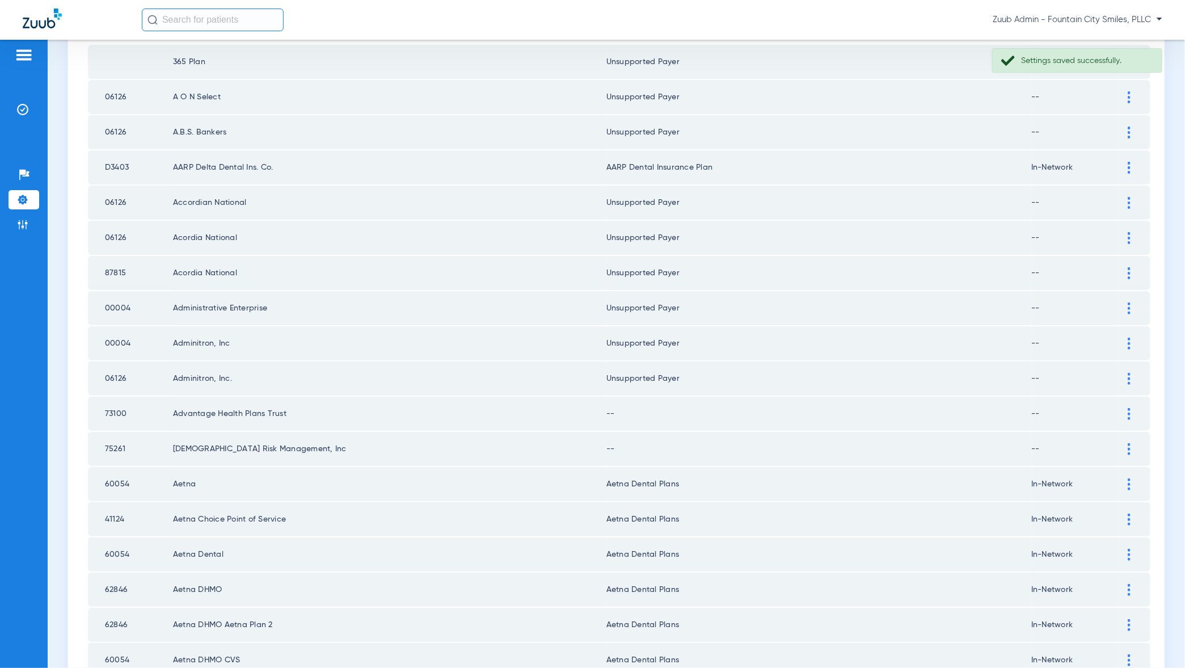
click at [1131, 411] on div at bounding box center [1129, 414] width 20 height 12
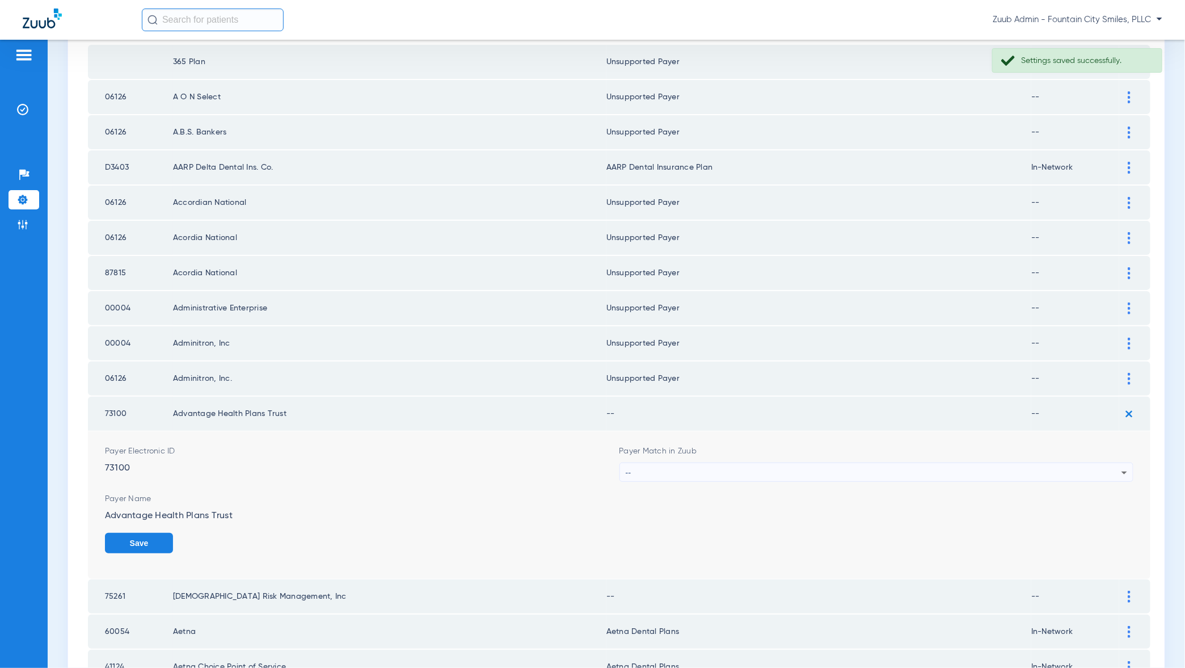
click at [1106, 469] on div "--" at bounding box center [874, 472] width 496 height 19
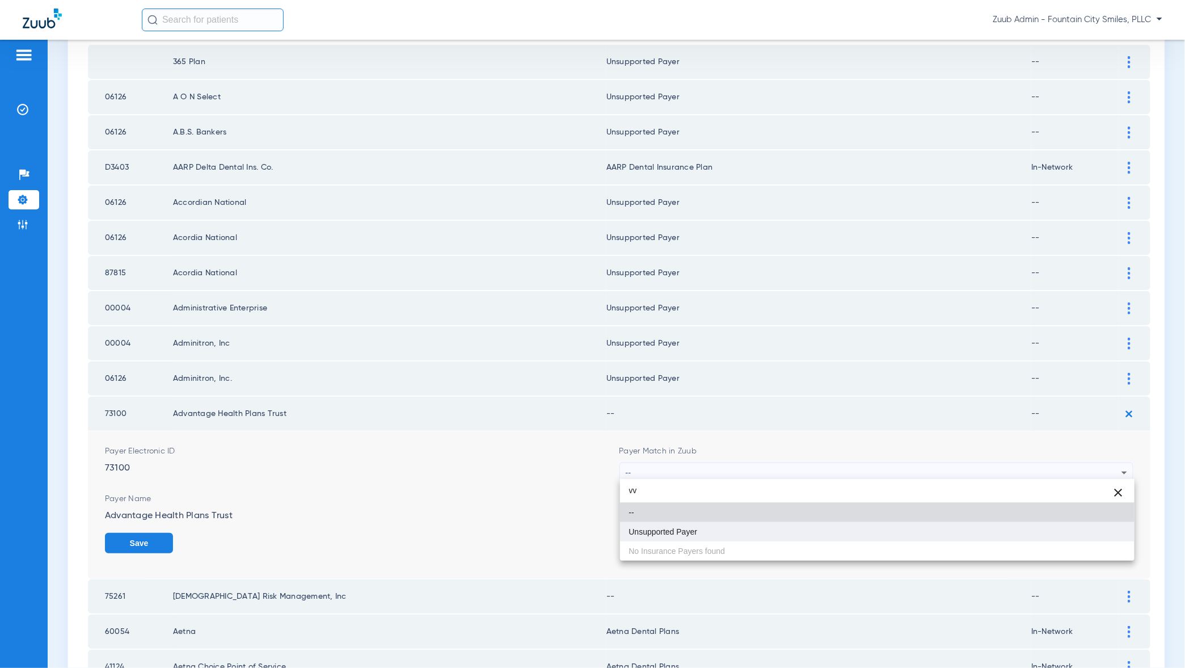
type input "vv"
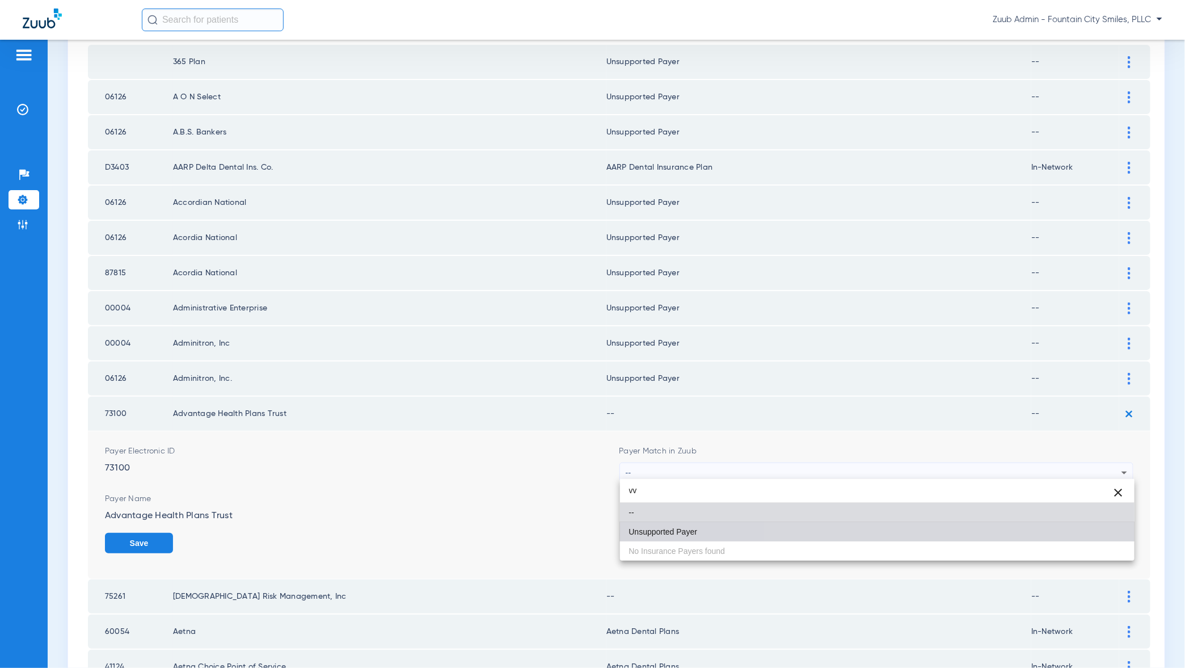
click at [1103, 534] on mat-option "Unsupported Payer" at bounding box center [877, 531] width 515 height 19
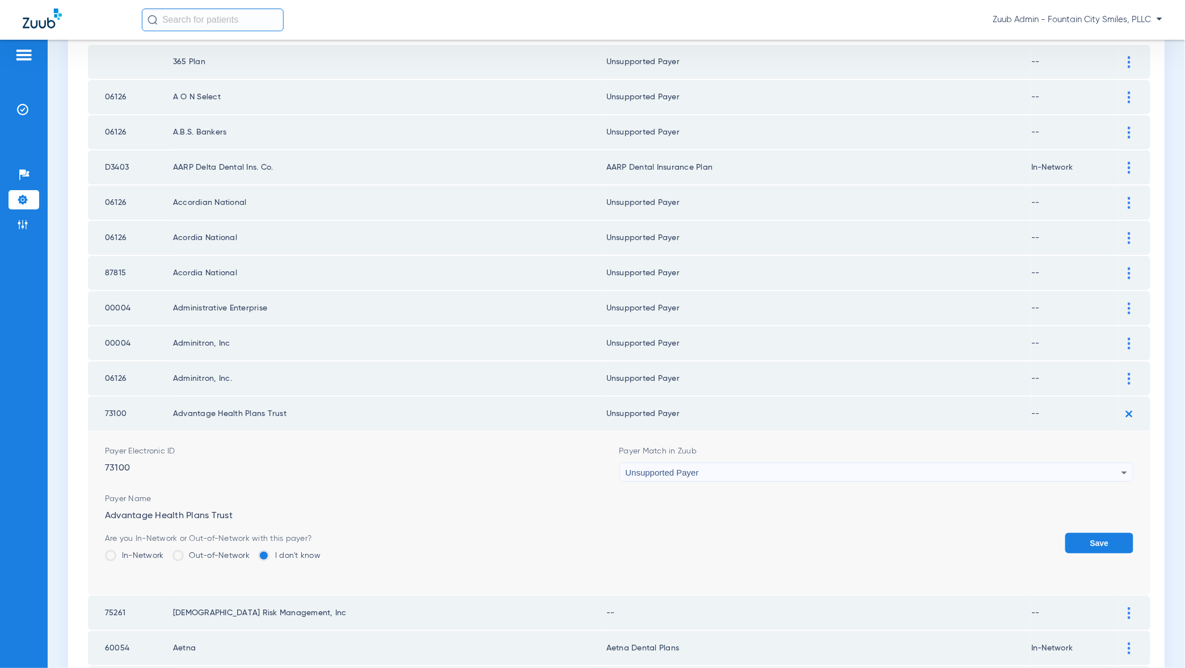
click at [1103, 534] on button "Save" at bounding box center [1099, 543] width 68 height 20
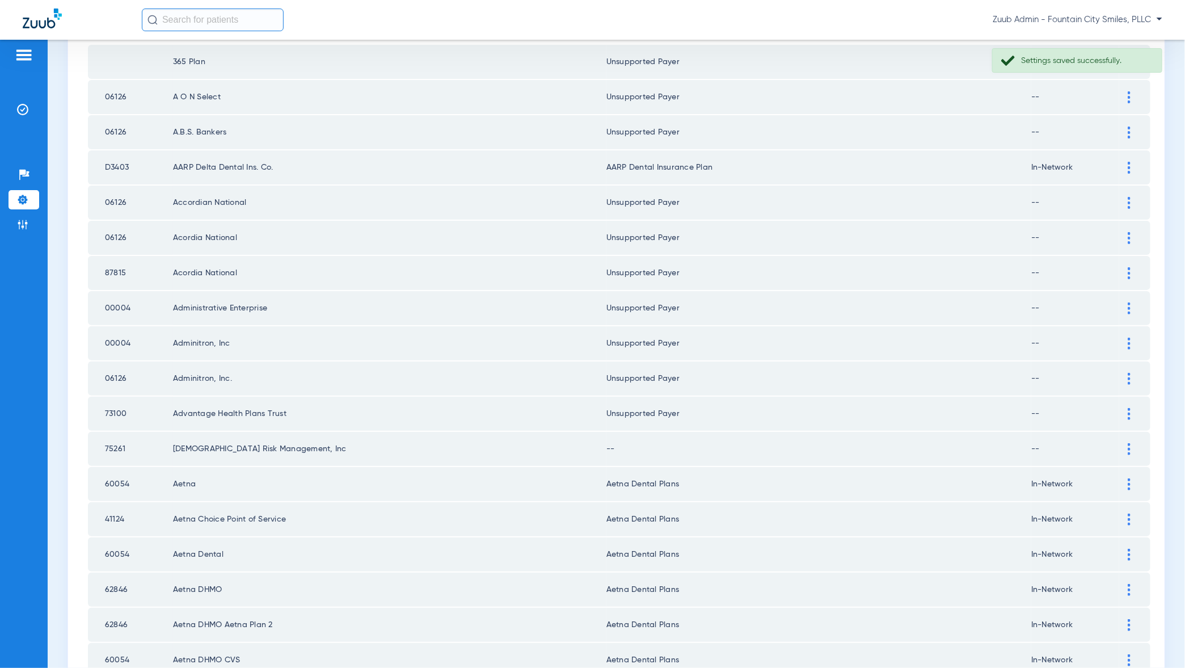
click at [1127, 449] on div at bounding box center [1129, 449] width 20 height 12
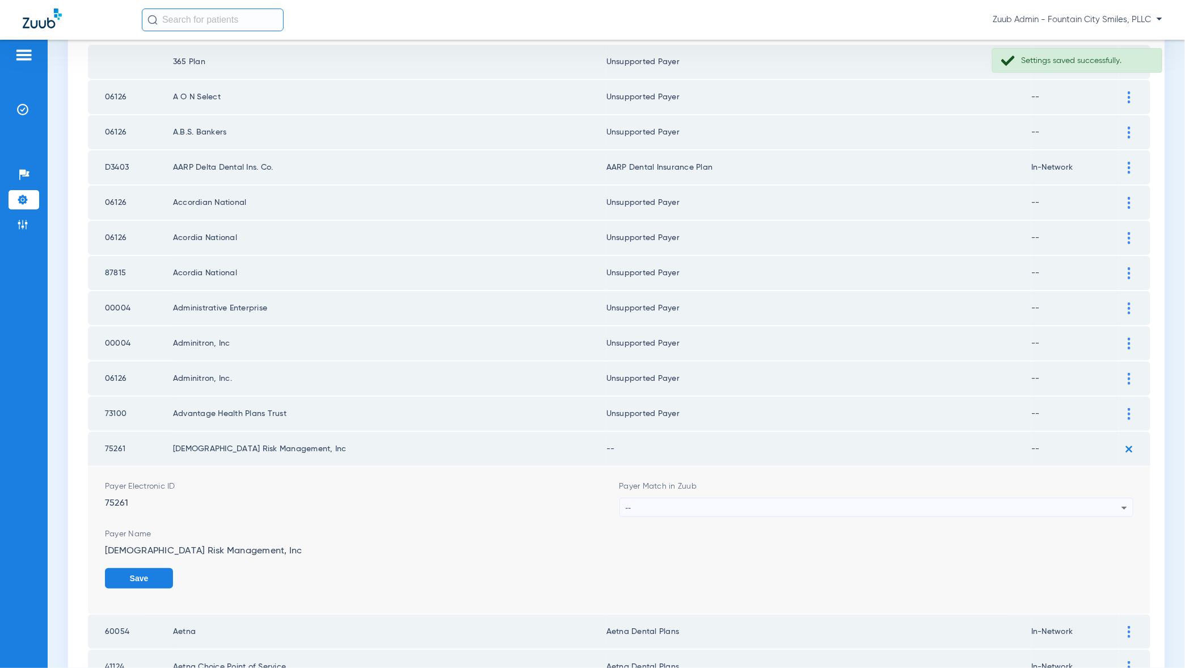
click at [1087, 511] on div "--" at bounding box center [874, 507] width 496 height 19
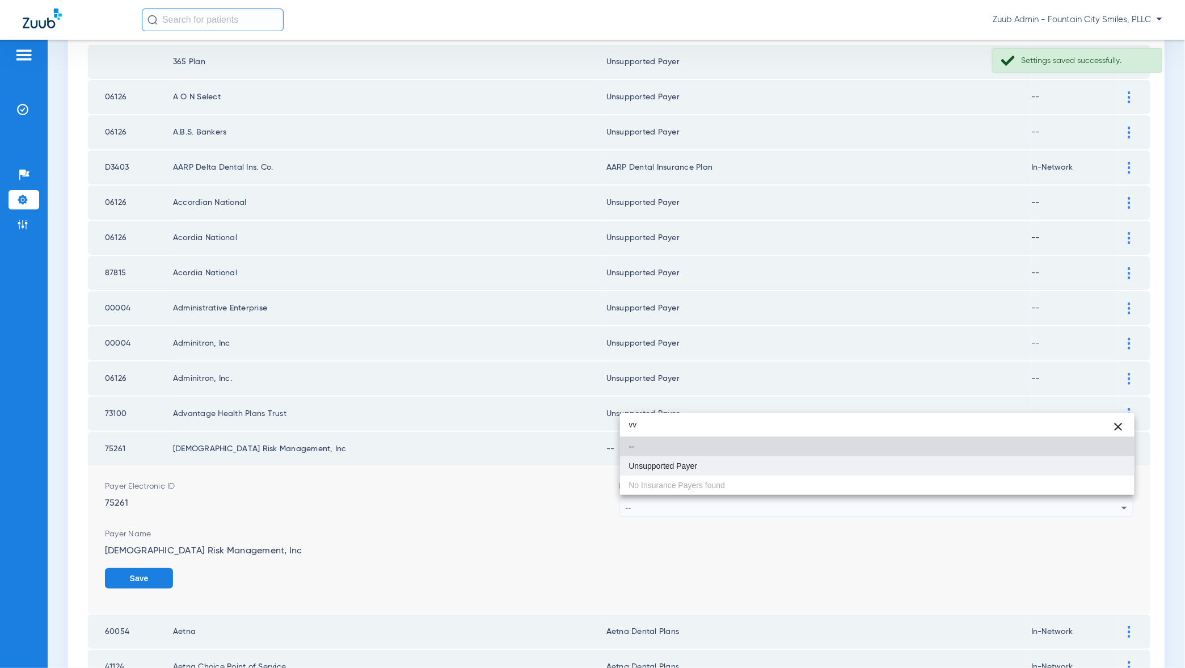
type input "vv"
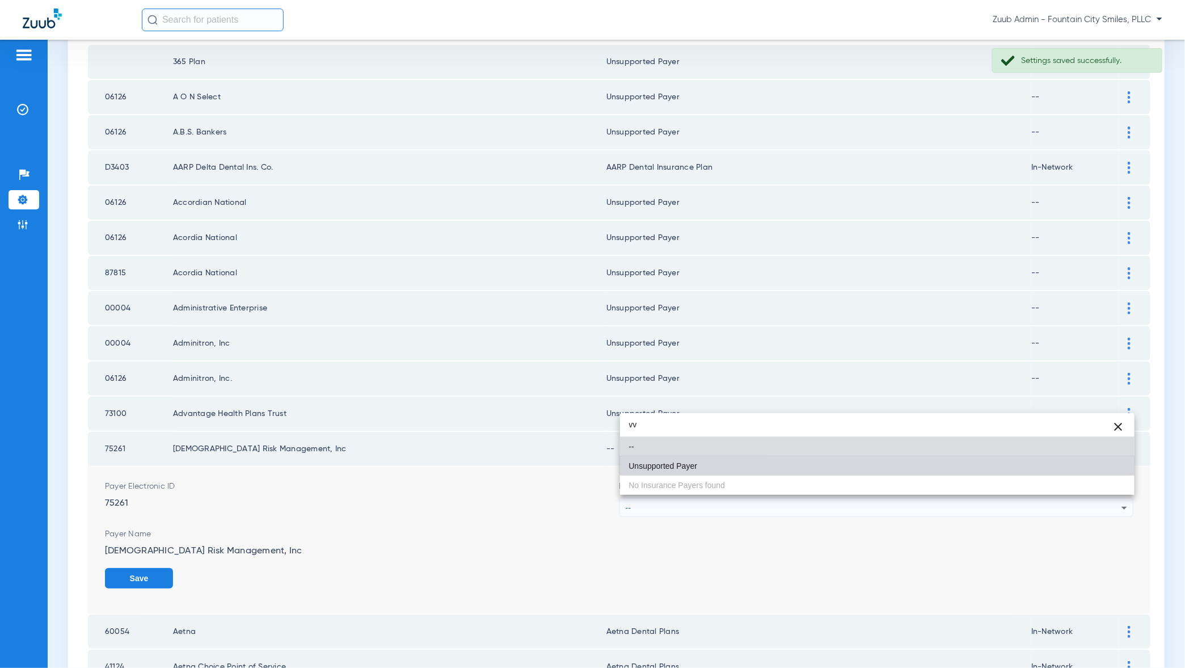
click at [1110, 466] on mat-option "Unsupported Payer" at bounding box center [877, 465] width 515 height 19
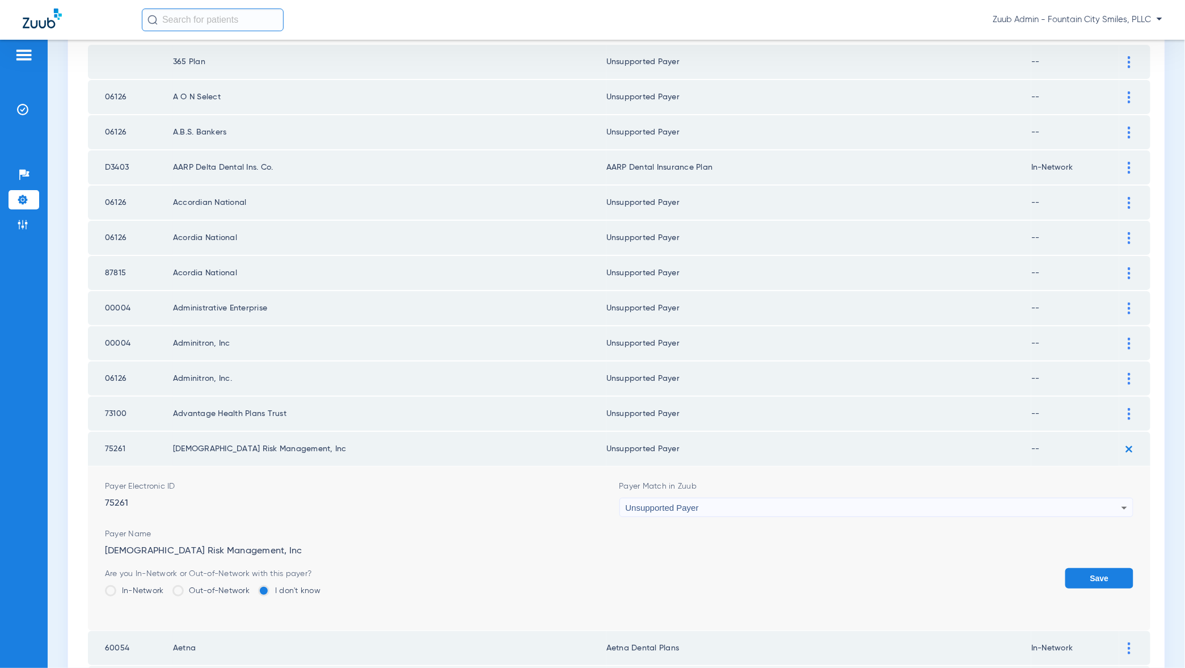
click at [1104, 572] on button "Save" at bounding box center [1099, 578] width 68 height 20
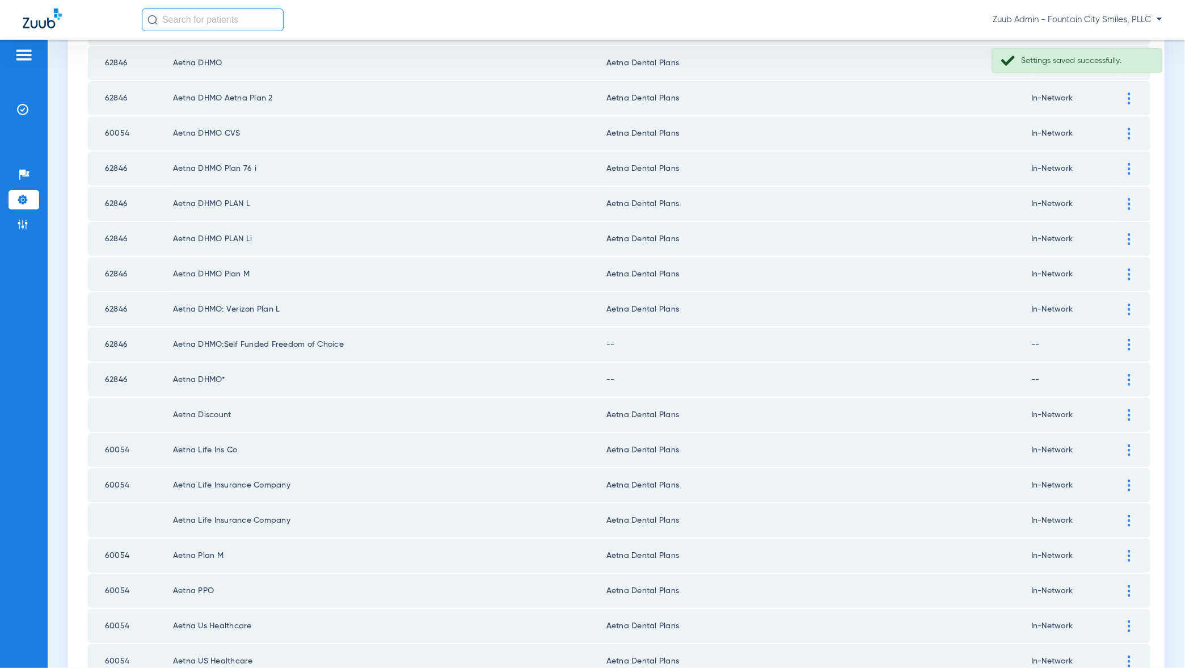
scroll to position [697, 0]
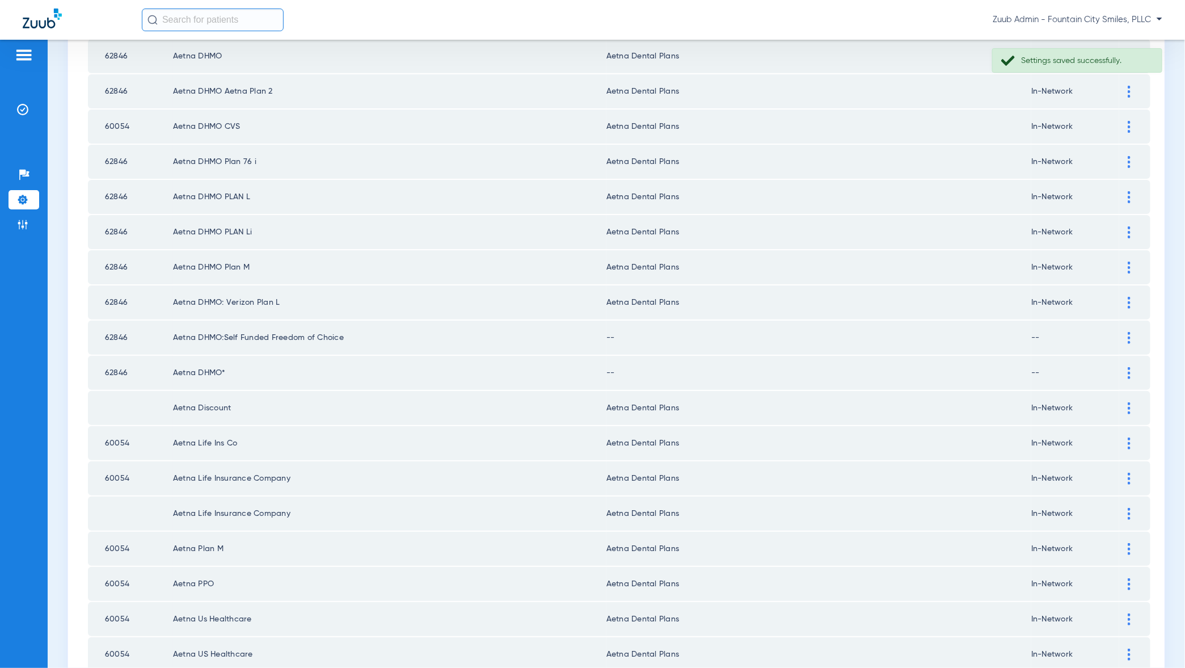
click at [1131, 332] on img at bounding box center [1129, 338] width 3 height 12
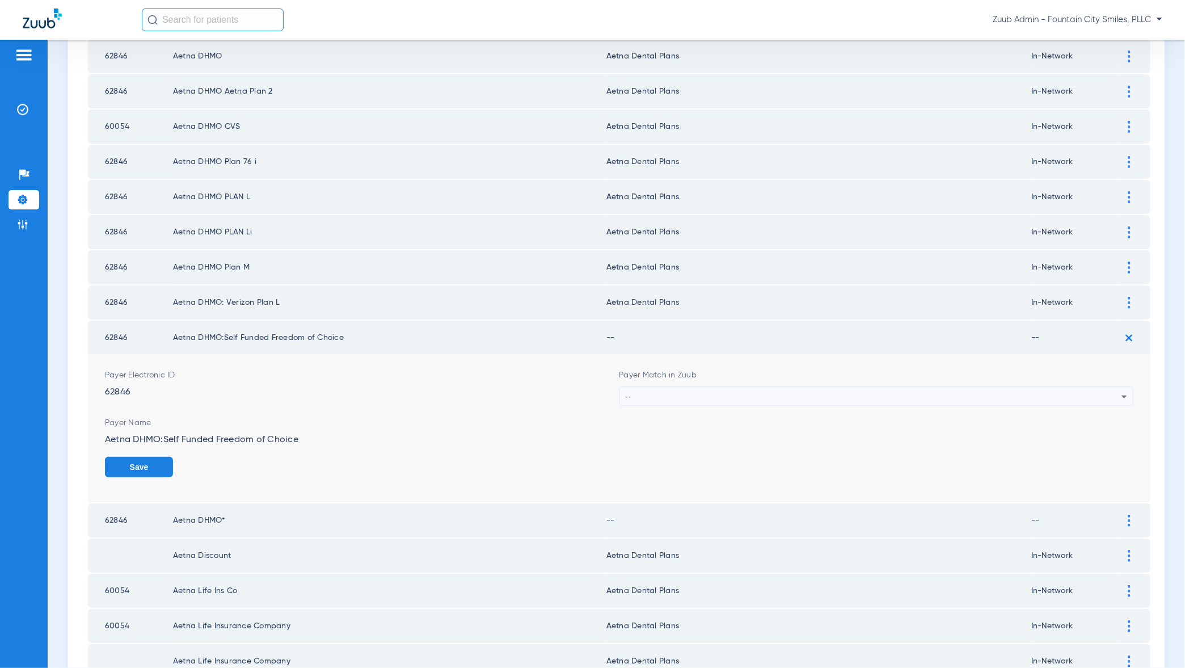
click at [1069, 387] on div "--" at bounding box center [874, 396] width 496 height 19
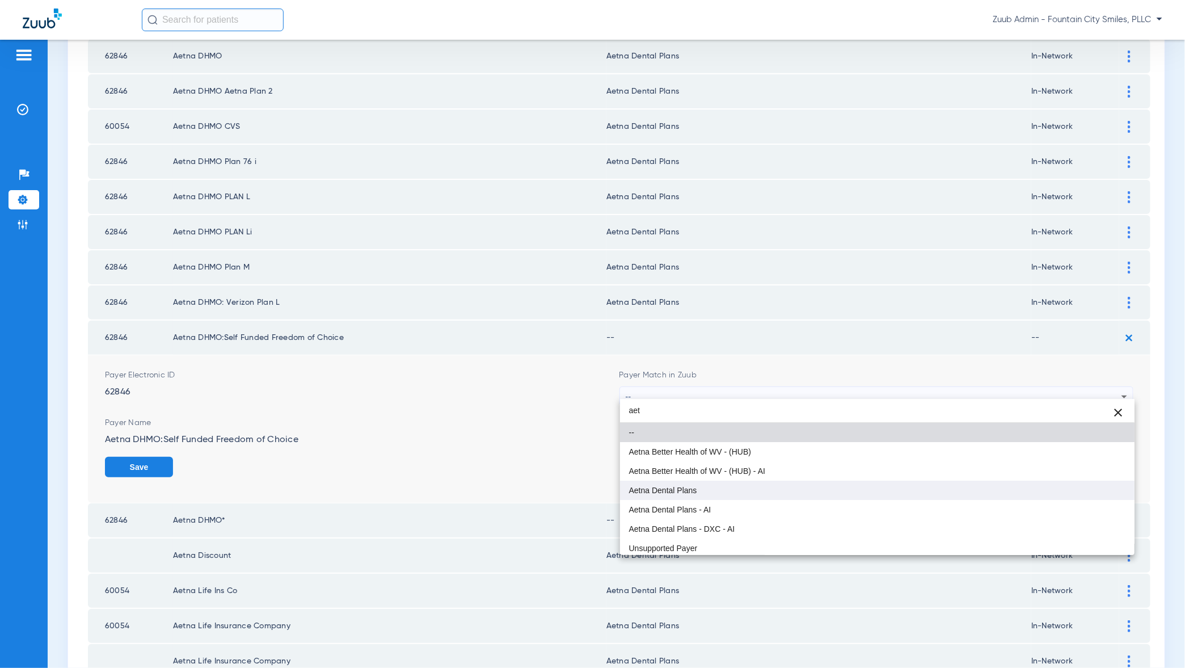
type input "aet"
click at [1083, 483] on mat-option "Aetna Dental Plans" at bounding box center [877, 490] width 515 height 19
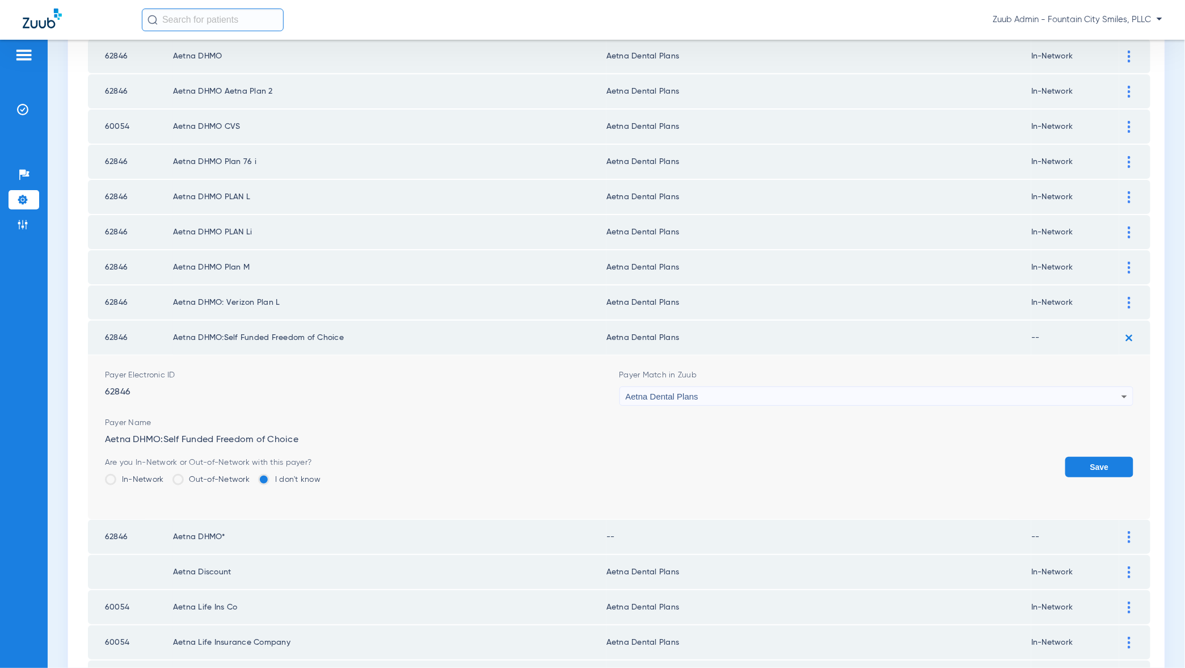
click at [1106, 460] on button "Save" at bounding box center [1099, 467] width 68 height 20
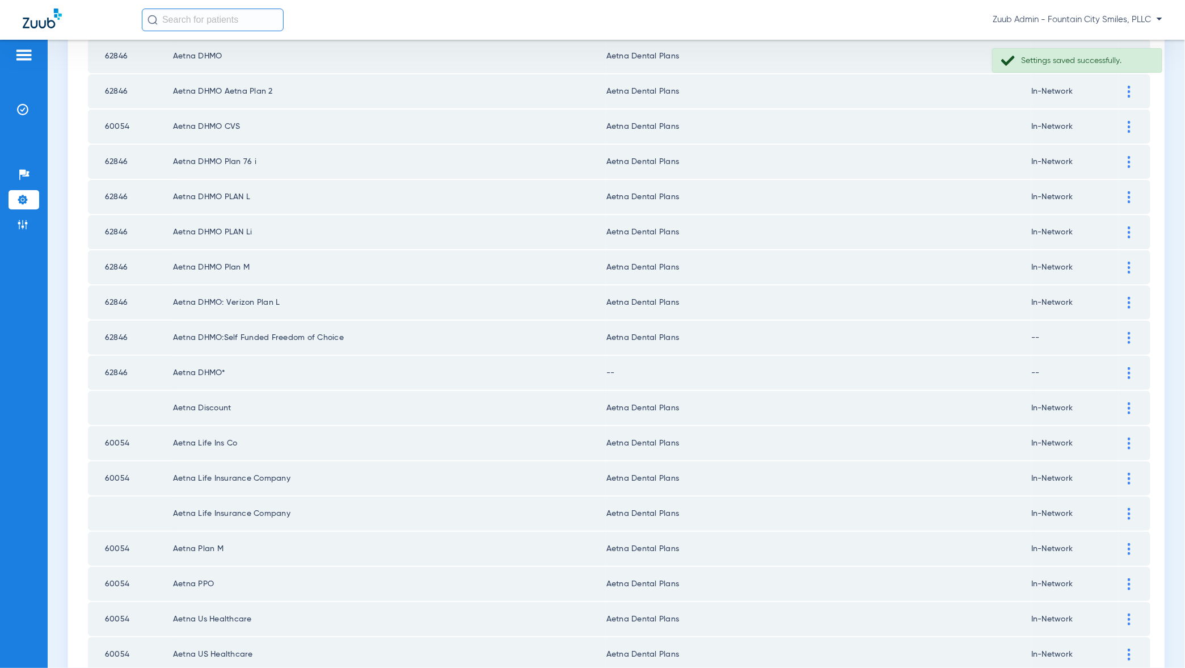
click at [1129, 371] on td at bounding box center [1134, 373] width 31 height 34
click at [1130, 332] on img at bounding box center [1129, 338] width 3 height 12
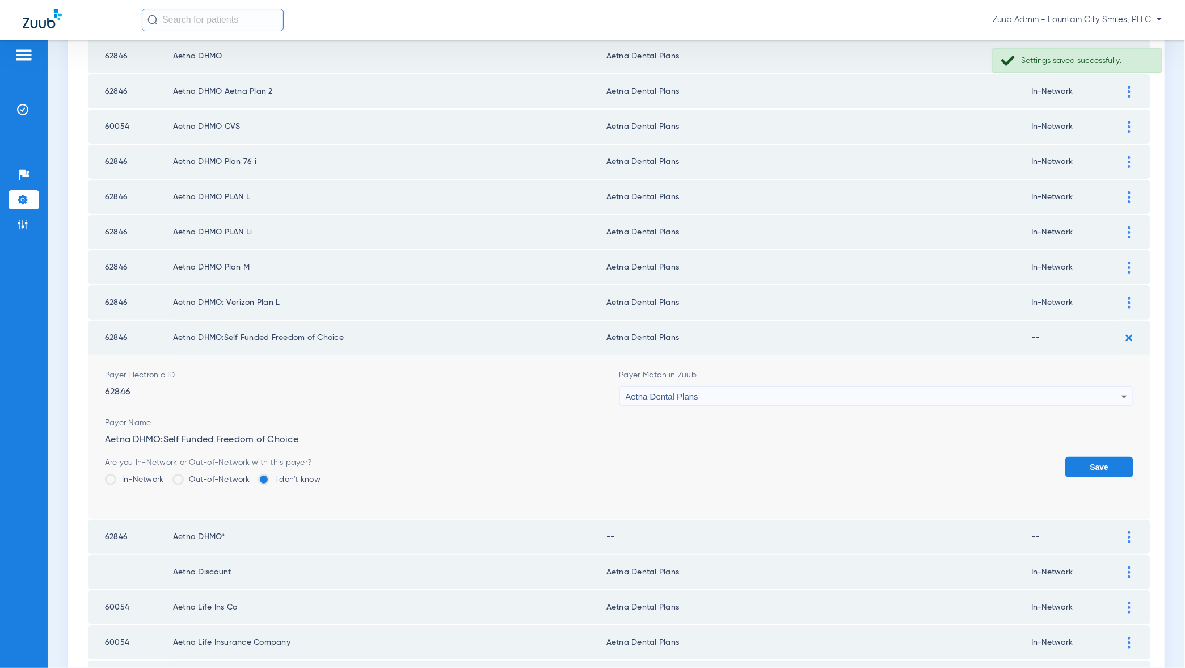
click at [125, 474] on label "In-Network" at bounding box center [134, 479] width 59 height 11
click at [167, 475] on input "In-Network" at bounding box center [167, 475] width 0 height 0
click at [1121, 329] on img at bounding box center [1129, 337] width 19 height 19
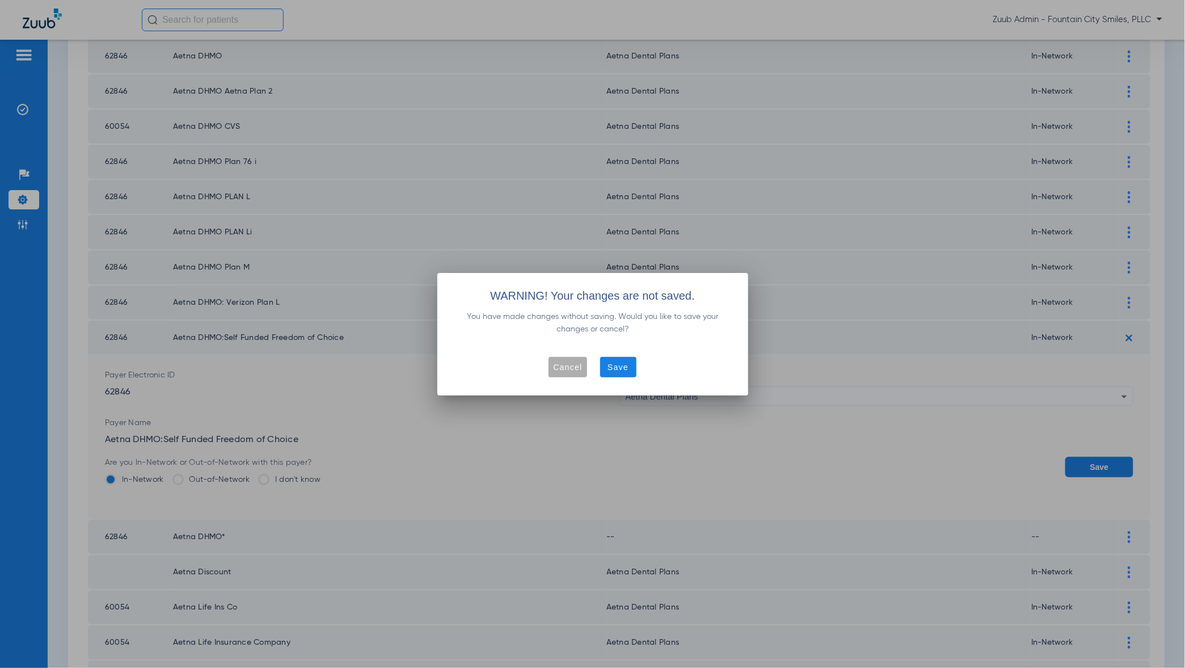
click at [572, 365] on span "Cancel" at bounding box center [567, 366] width 29 height 11
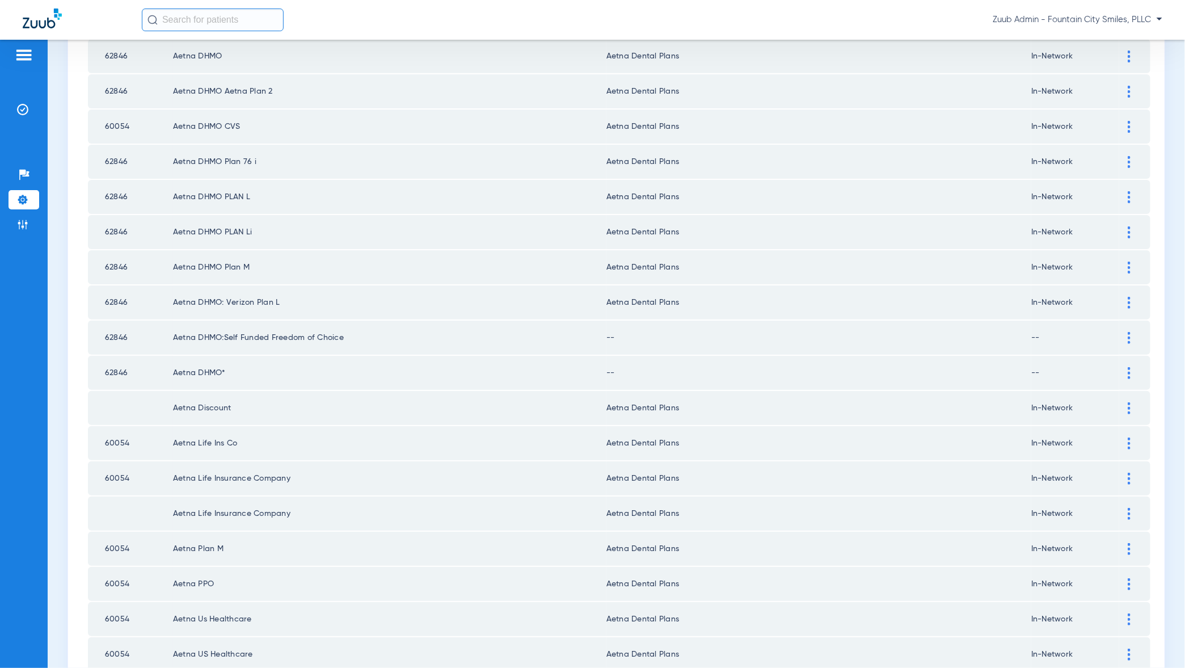
click at [1127, 334] on div at bounding box center [1129, 338] width 20 height 12
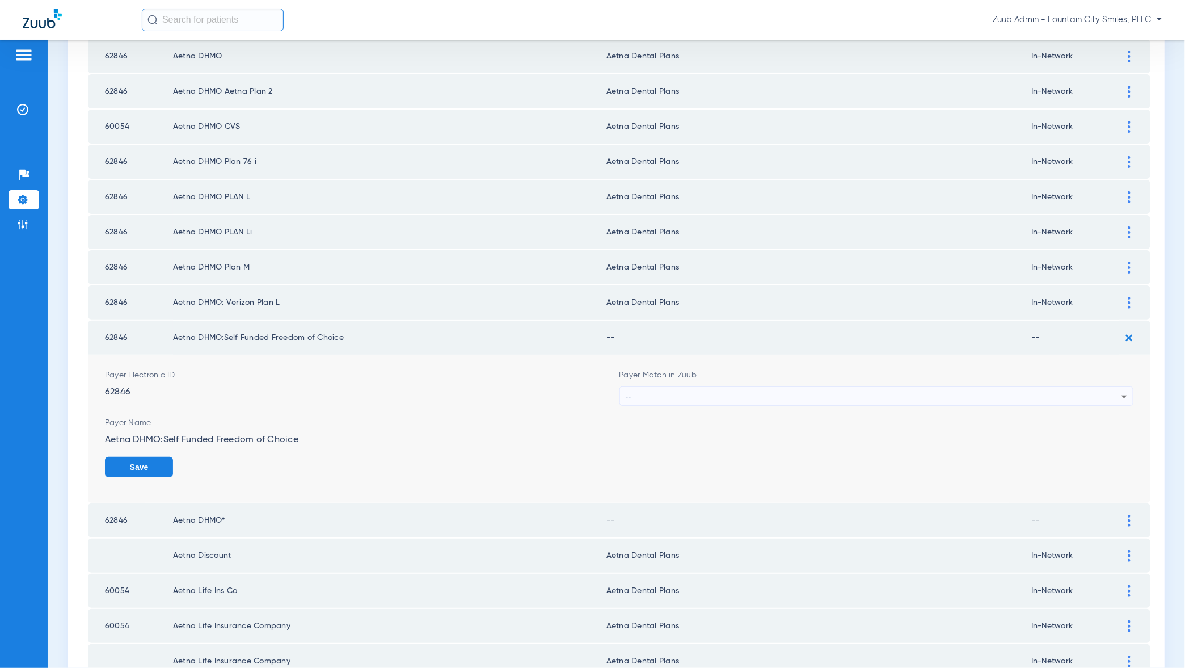
click at [1048, 399] on form "Payer Electronic ID 62846 Payer Match in Zuub -- Payer Name Aetna DHMO:Self Fun…" at bounding box center [619, 429] width 1029 height 148
click at [1048, 398] on div "--" at bounding box center [874, 396] width 496 height 19
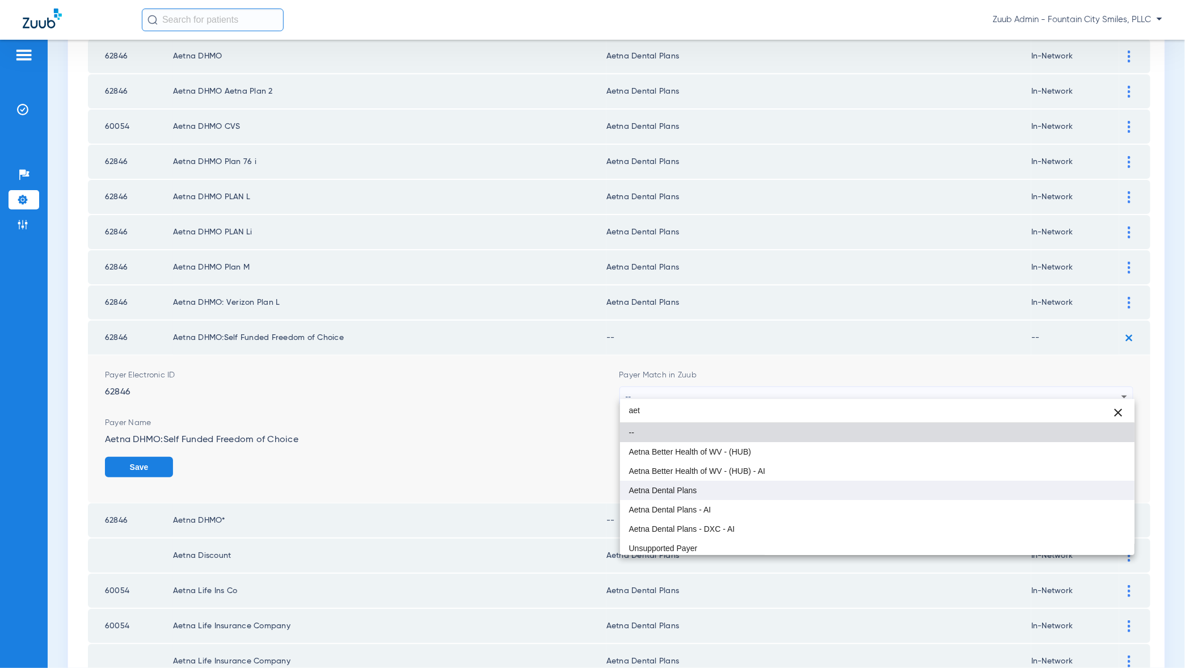
type input "aet"
click at [1002, 483] on mat-option "Aetna Dental Plans" at bounding box center [877, 490] width 515 height 19
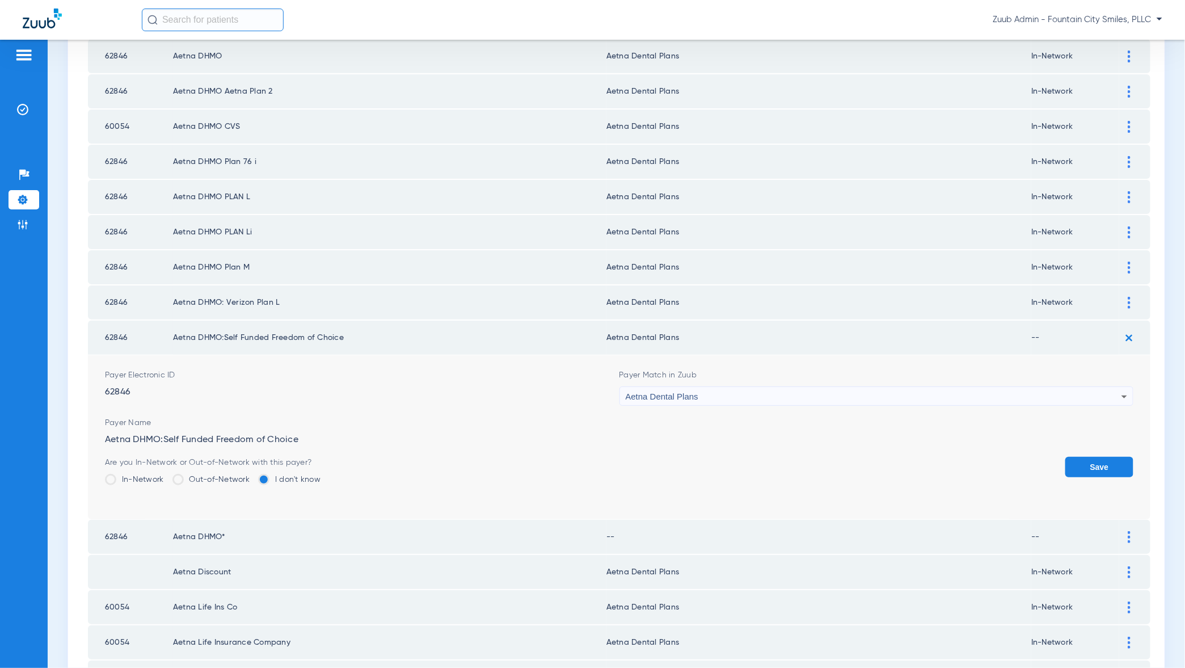
click at [1093, 457] on button "Save" at bounding box center [1099, 467] width 68 height 20
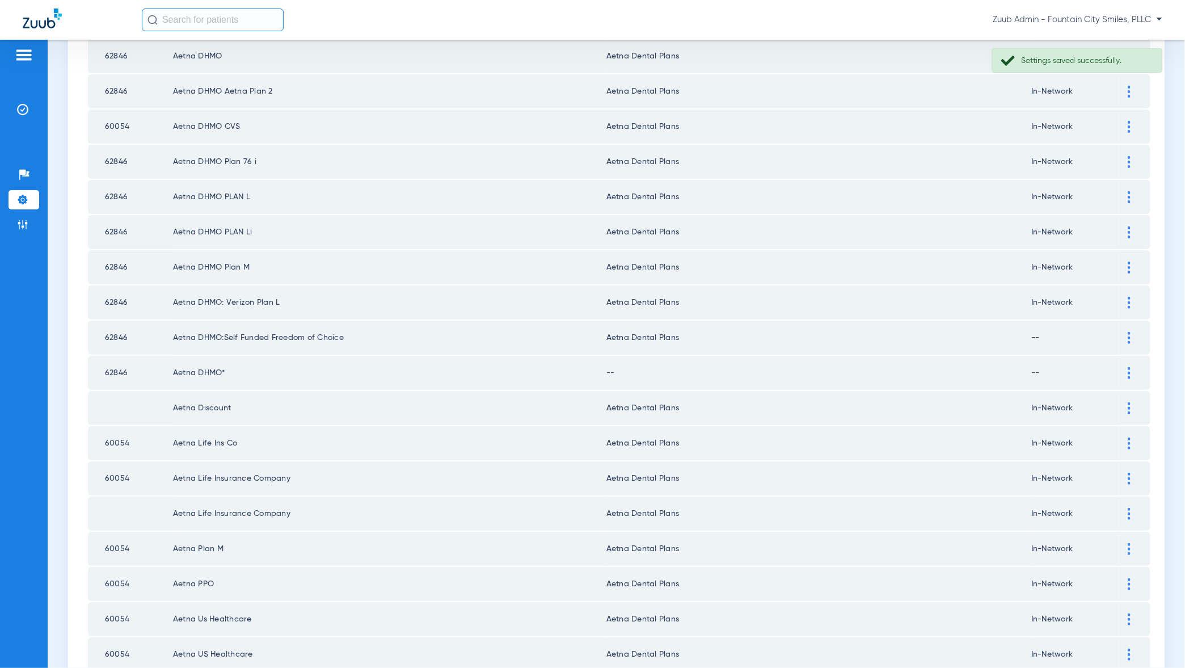
click at [1132, 369] on div at bounding box center [1129, 373] width 20 height 12
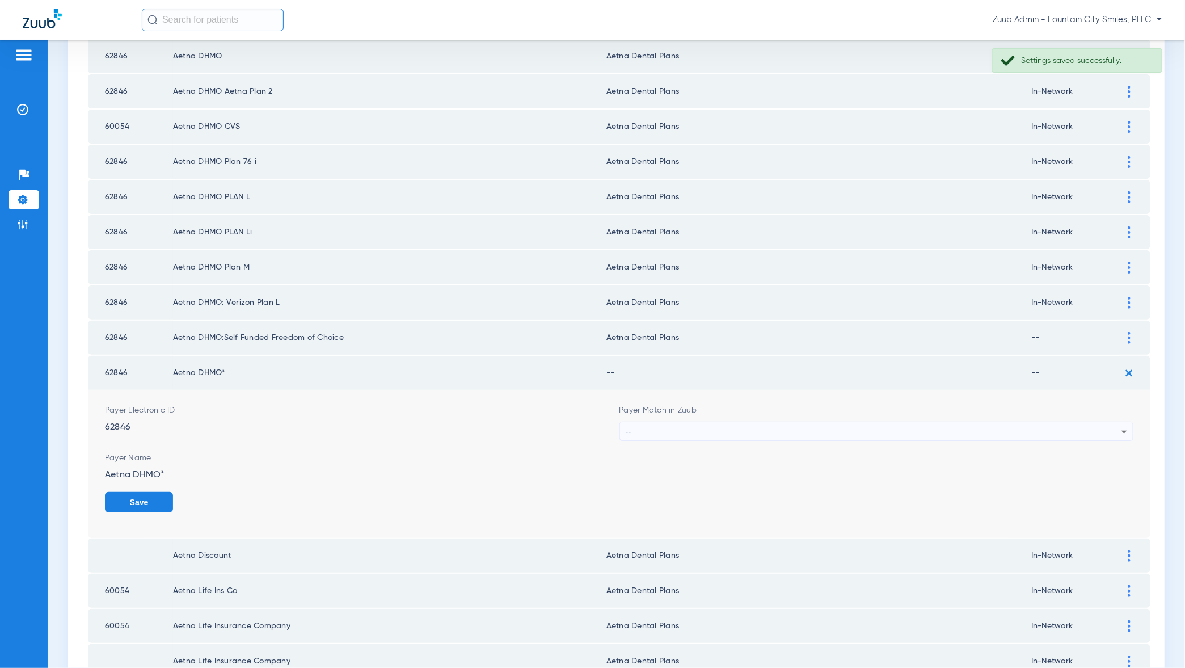
click at [1100, 432] on div "--" at bounding box center [874, 431] width 496 height 19
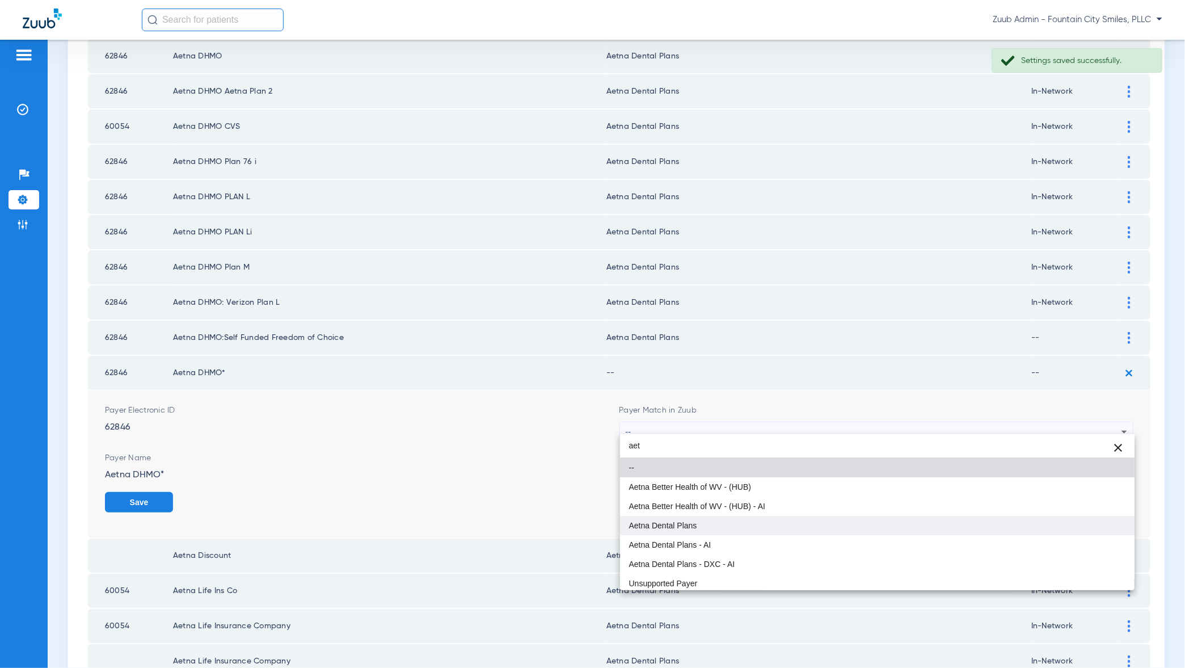
type input "aet"
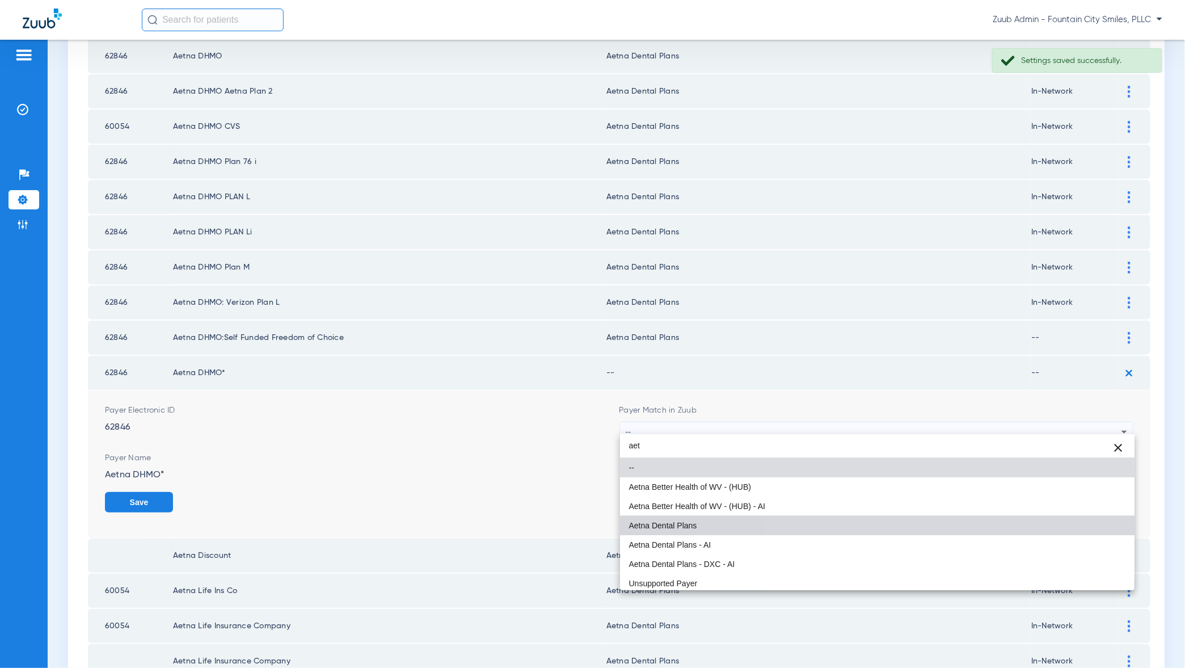
click at [1072, 524] on mat-option "Aetna Dental Plans" at bounding box center [877, 525] width 515 height 19
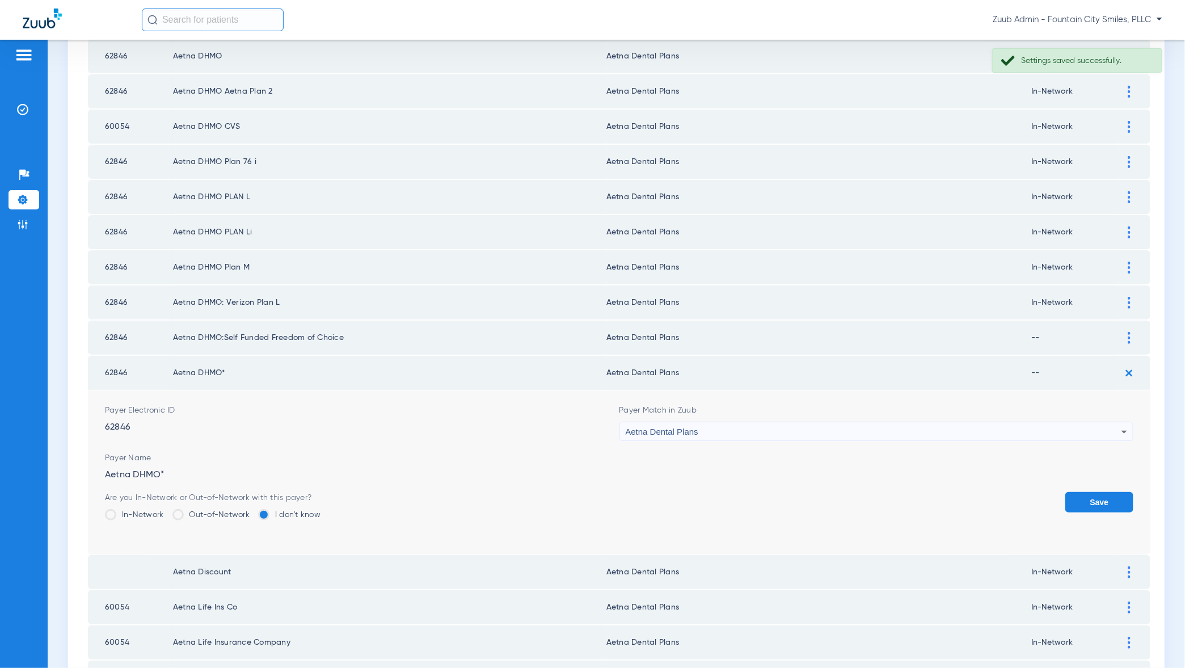
click at [1104, 499] on button "Save" at bounding box center [1099, 502] width 68 height 20
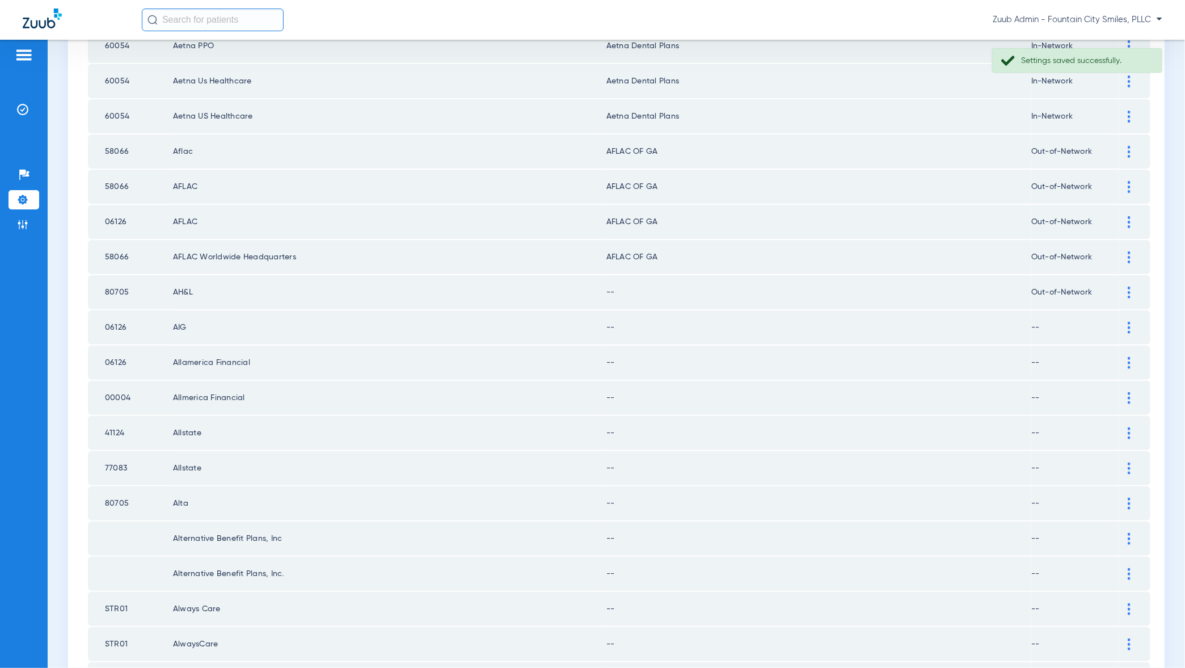
scroll to position [1240, 0]
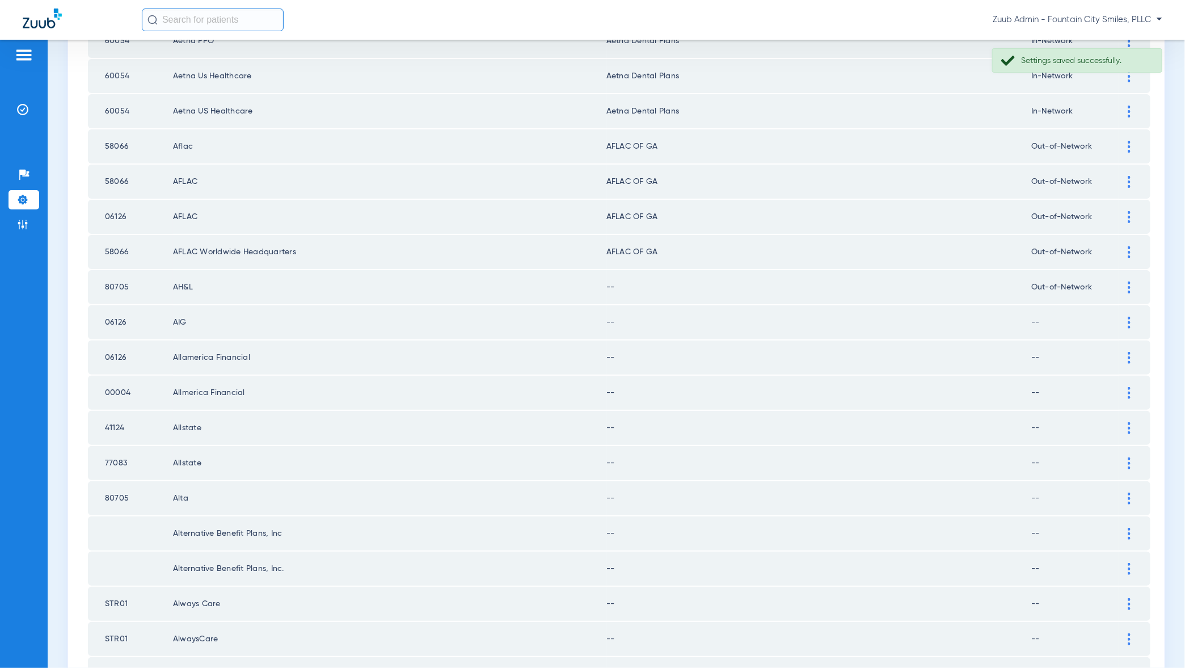
click at [1134, 317] on div at bounding box center [1129, 323] width 20 height 12
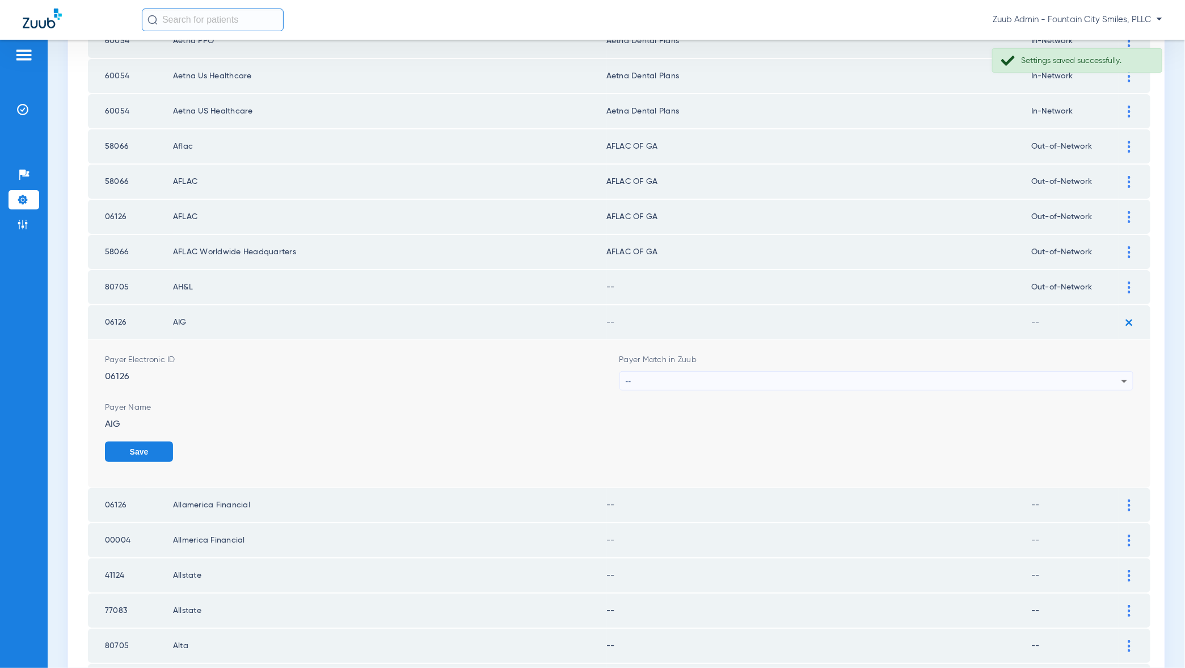
click at [1101, 372] on div "--" at bounding box center [874, 381] width 496 height 19
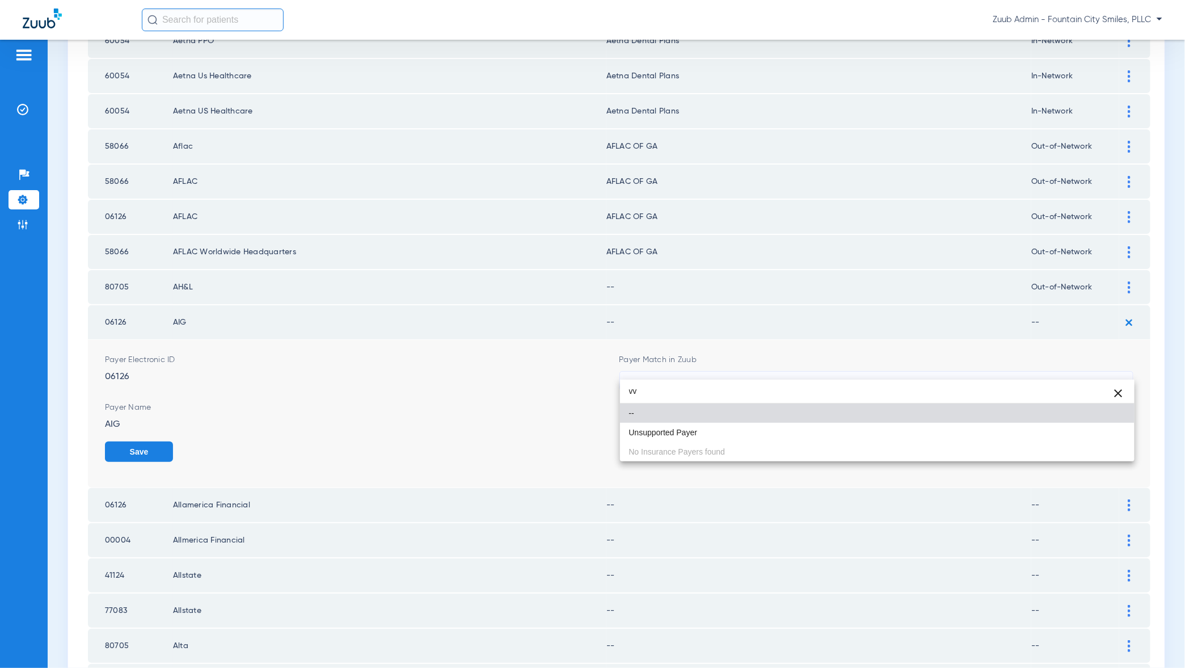
type input "vv"
click at [1093, 452] on div "vv close -- Unsupported Payer No Insurance Payers found" at bounding box center [877, 421] width 515 height 82
click at [1093, 441] on div "vv close -- Unsupported Payer No Insurance Payers found" at bounding box center [877, 421] width 515 height 82
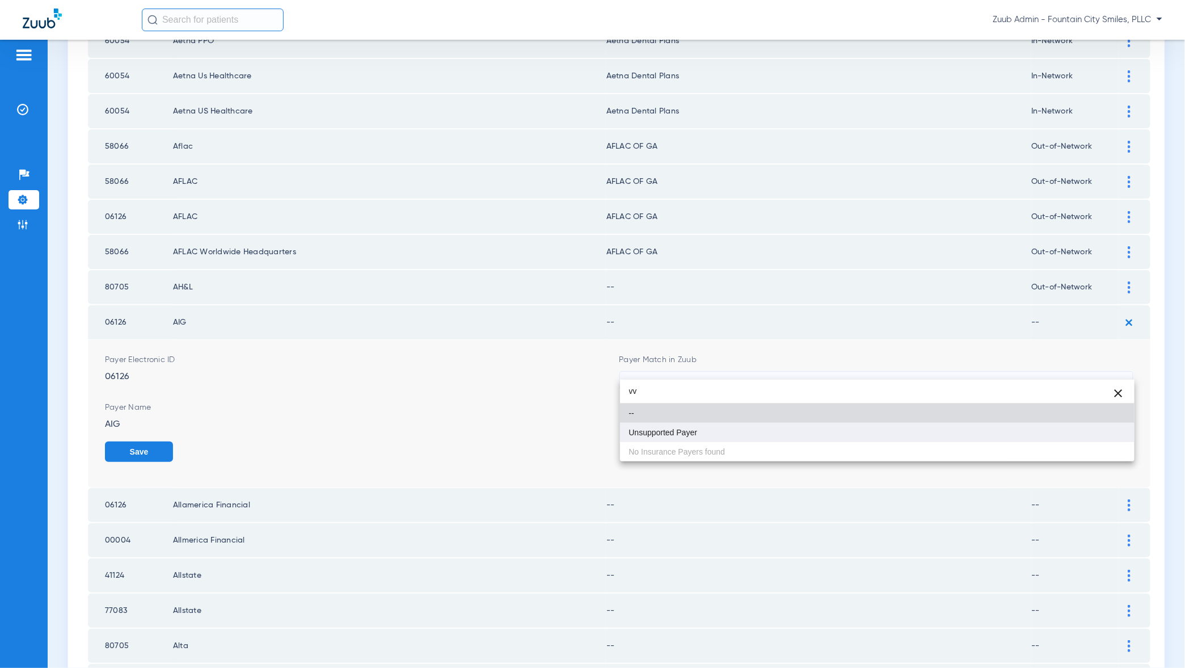
click at [1094, 430] on mat-option "Unsupported Payer" at bounding box center [877, 432] width 515 height 19
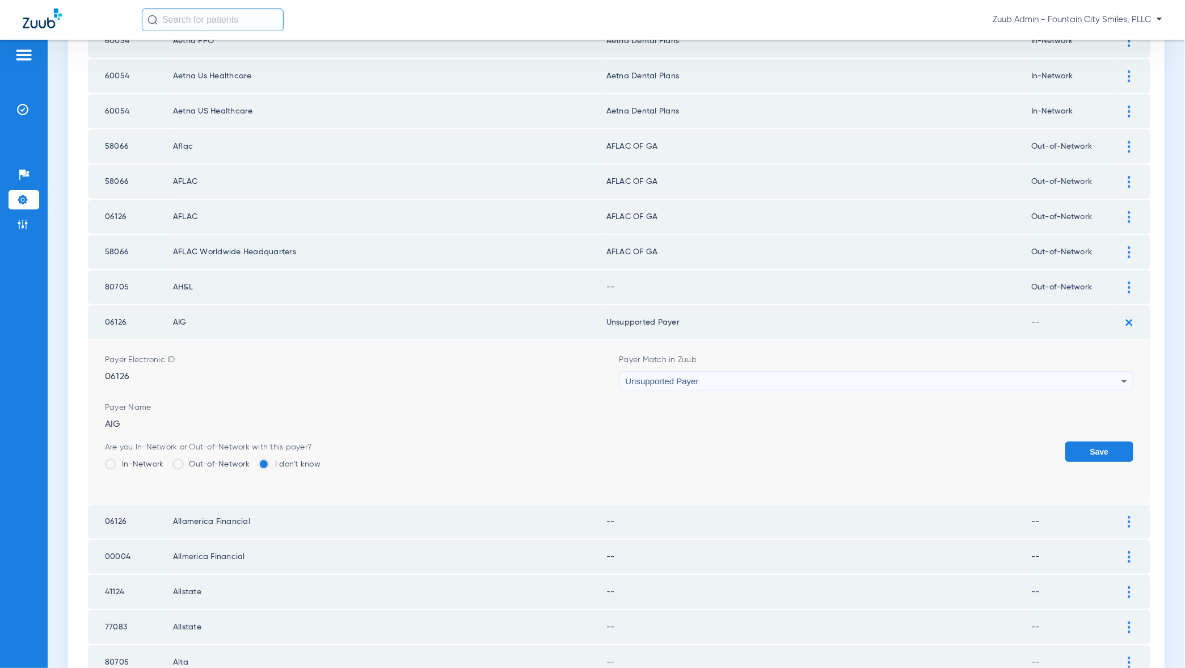
click at [1094, 441] on button "Save" at bounding box center [1099, 451] width 68 height 20
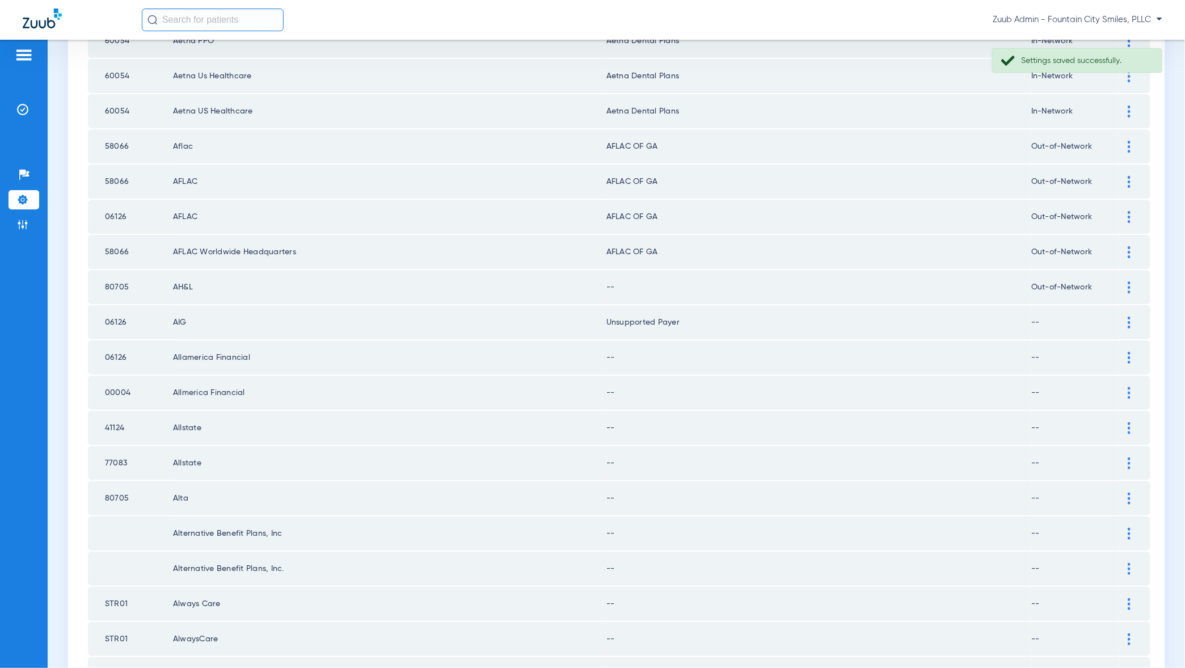
click at [1124, 352] on div at bounding box center [1129, 358] width 20 height 12
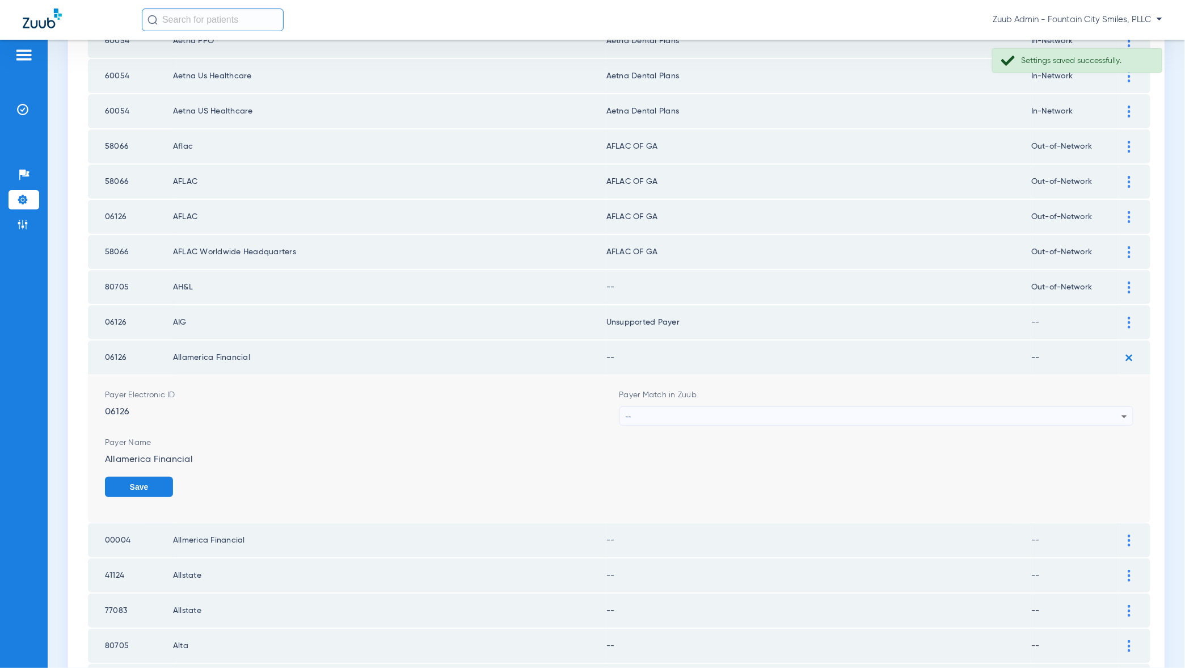
click at [1112, 410] on div "--" at bounding box center [874, 416] width 496 height 19
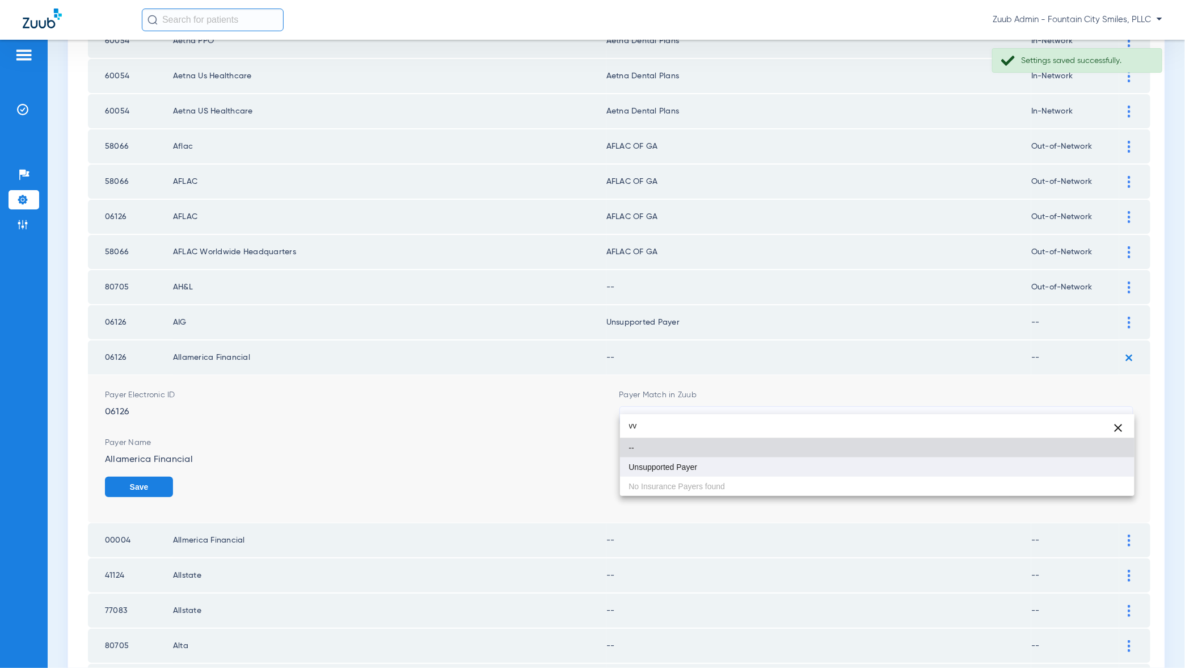
type input "vv"
click at [1099, 469] on mat-option "Unsupported Payer" at bounding box center [877, 466] width 515 height 19
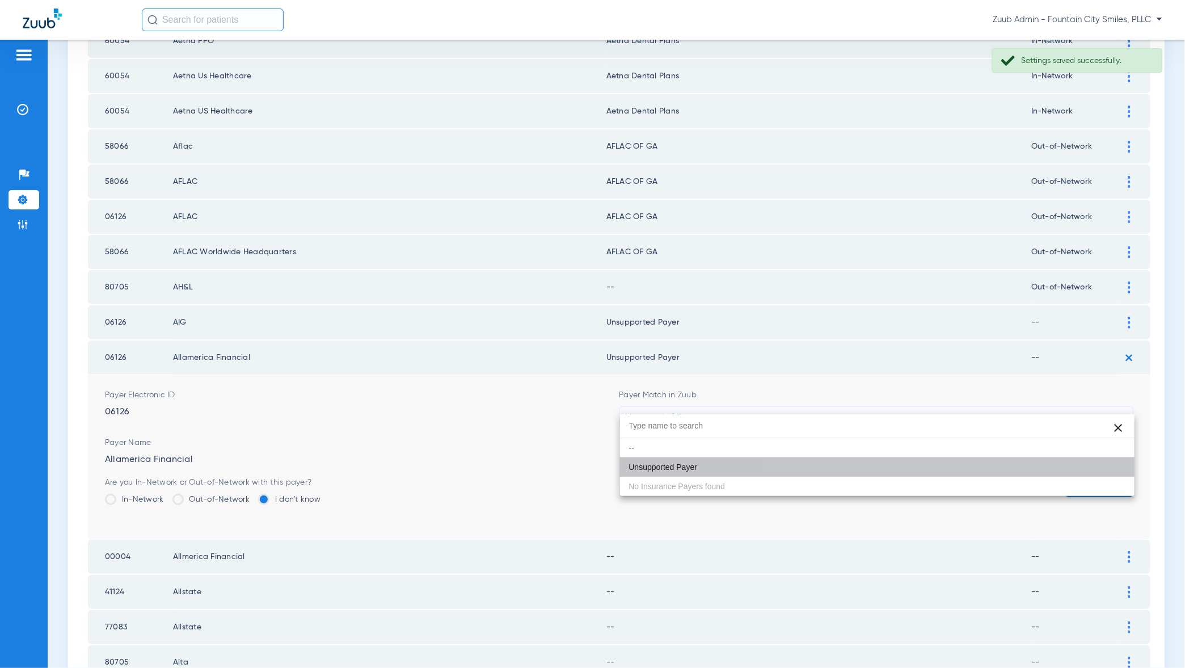
click at [1099, 477] on button "Save" at bounding box center [1099, 487] width 68 height 20
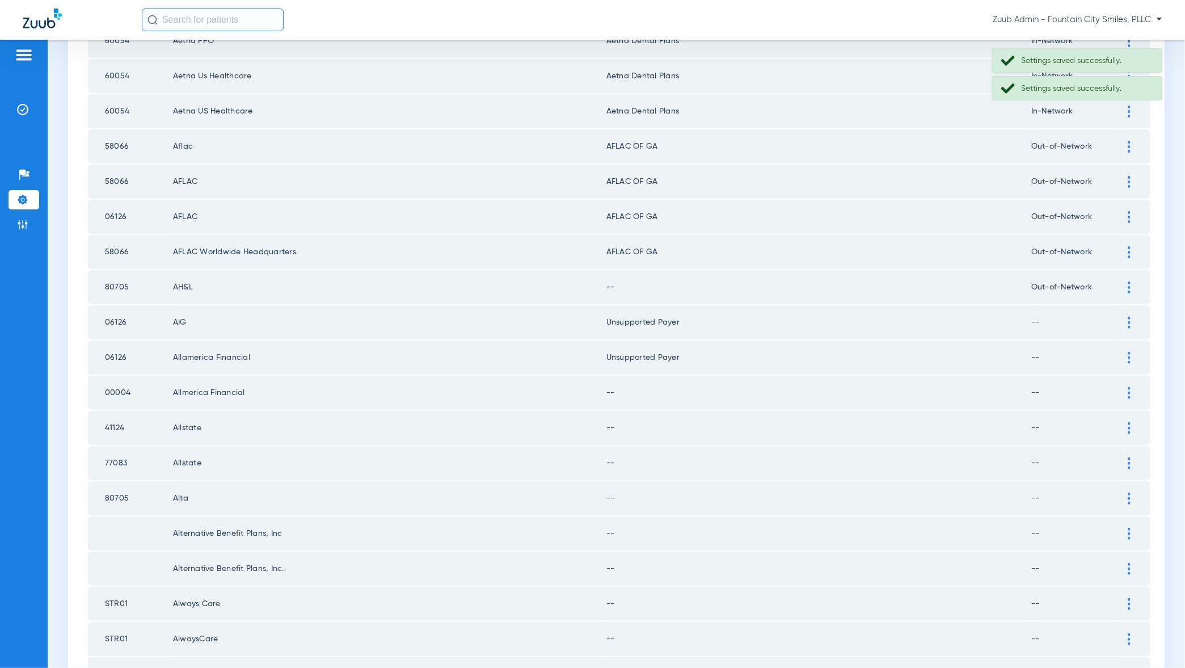
click at [1134, 387] on div at bounding box center [1129, 393] width 20 height 12
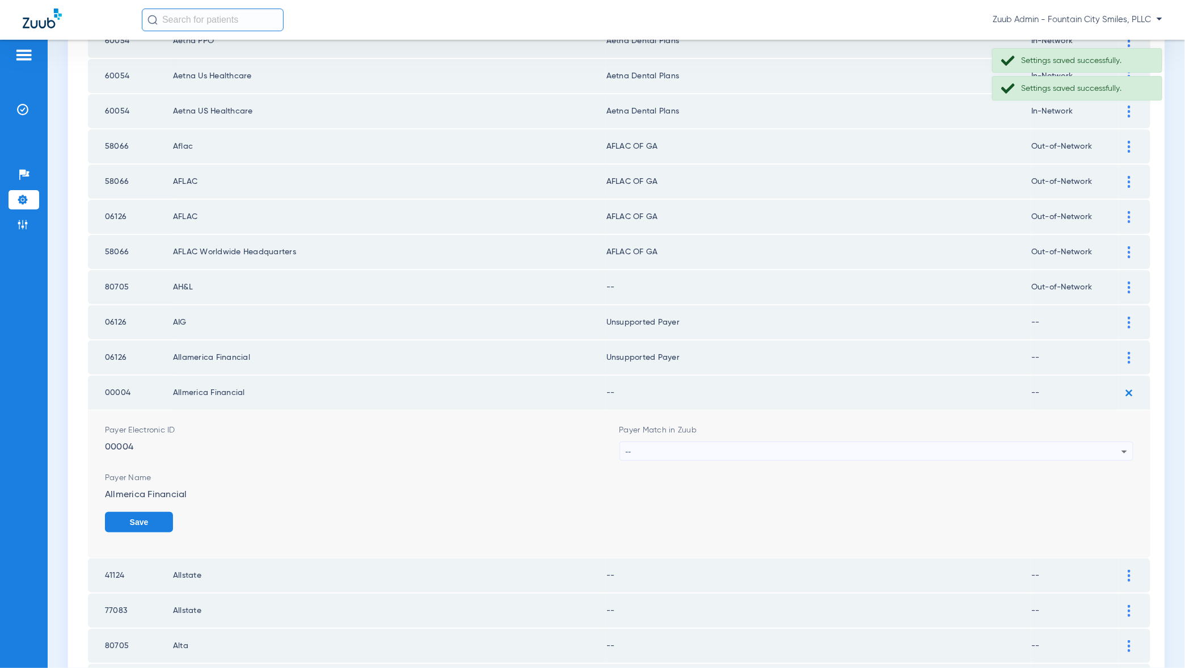
click at [1109, 442] on div "--" at bounding box center [874, 451] width 496 height 19
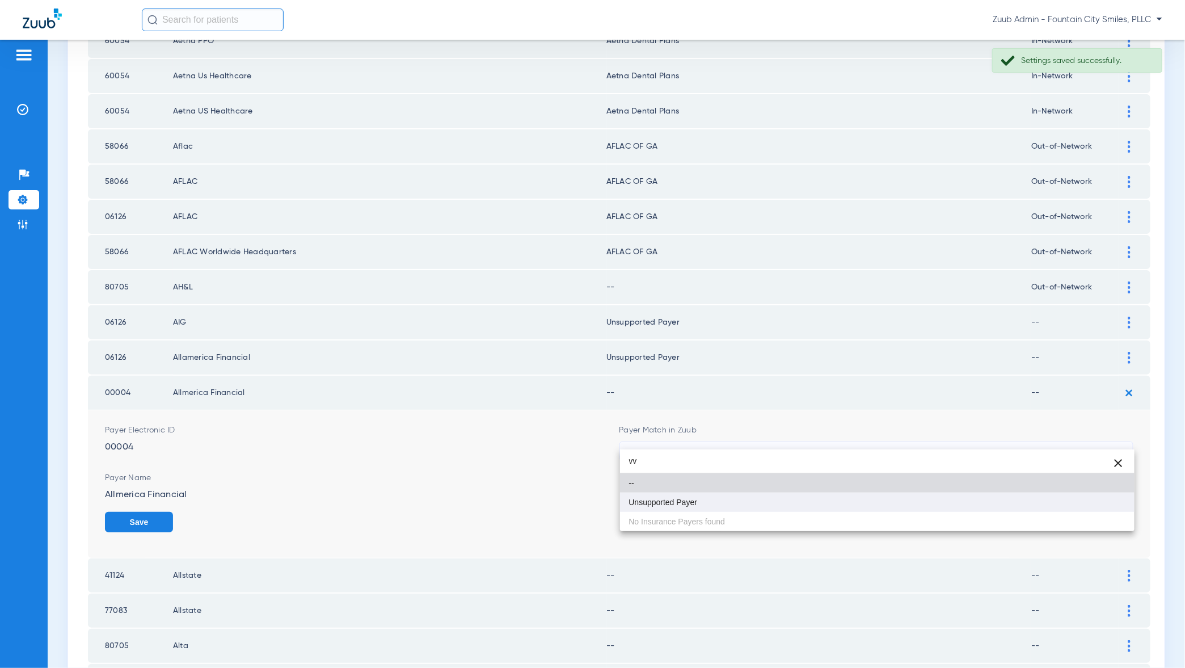
type input "vv"
click at [1100, 499] on mat-option "Unsupported Payer" at bounding box center [877, 501] width 515 height 19
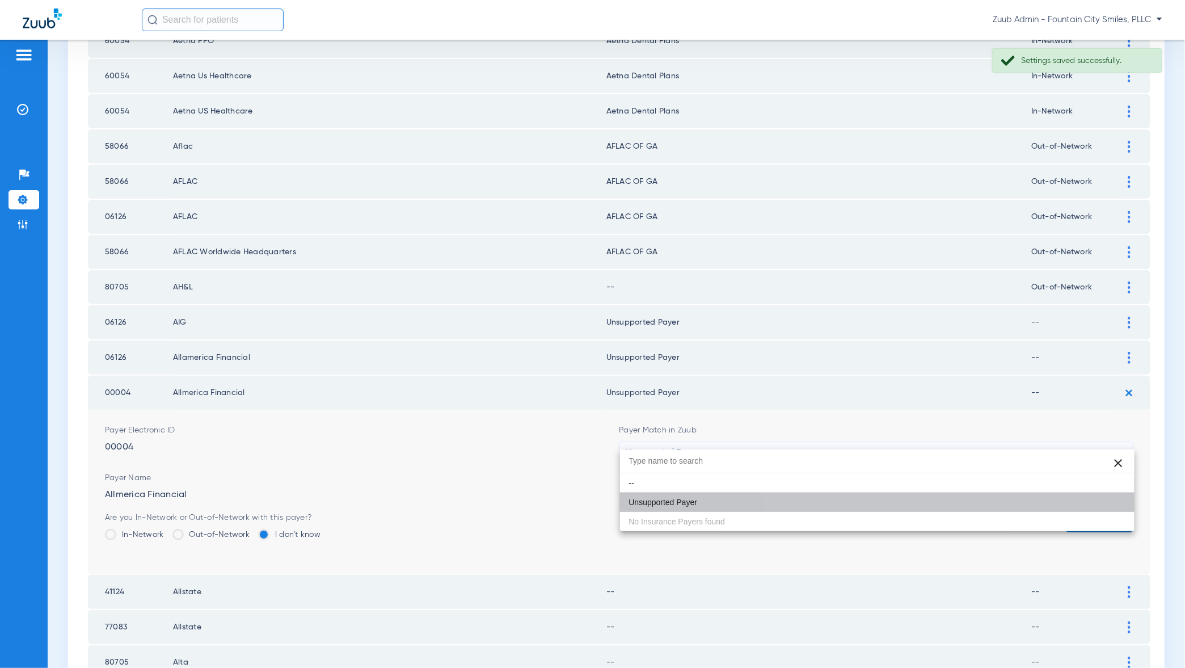
click at [1100, 499] on form "Payer Electronic ID 00004 Payer Match in Zuub Unsupported Payer Payer Name Allm…" at bounding box center [619, 492] width 1029 height 164
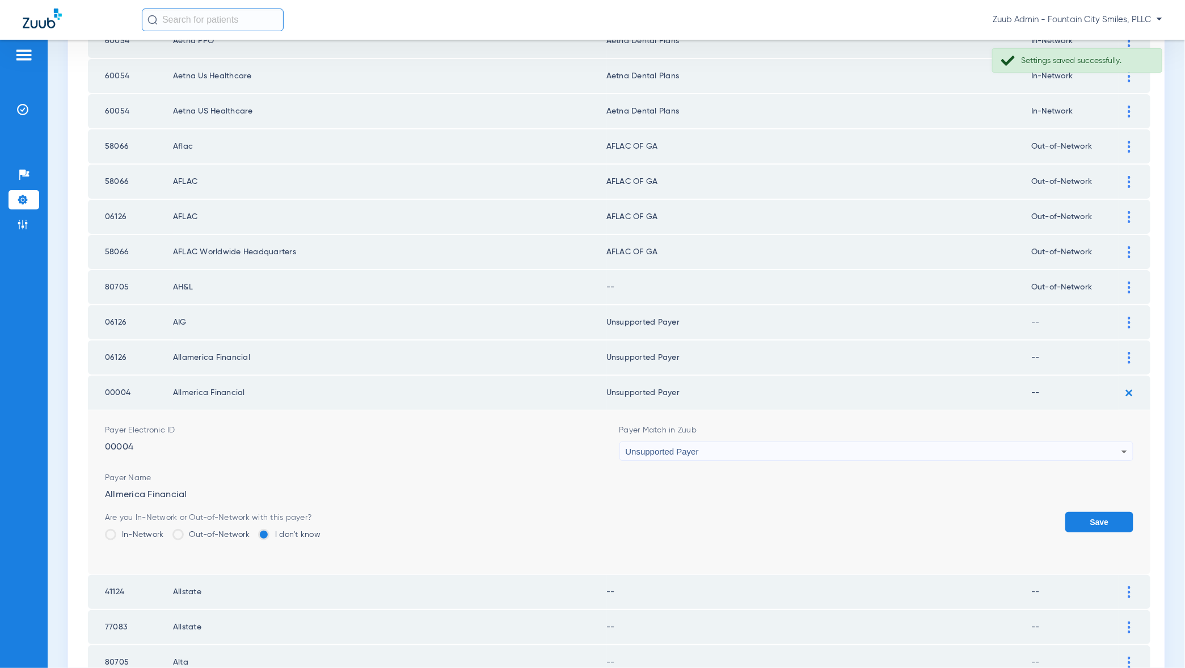
click at [1106, 512] on button "Save" at bounding box center [1099, 522] width 68 height 20
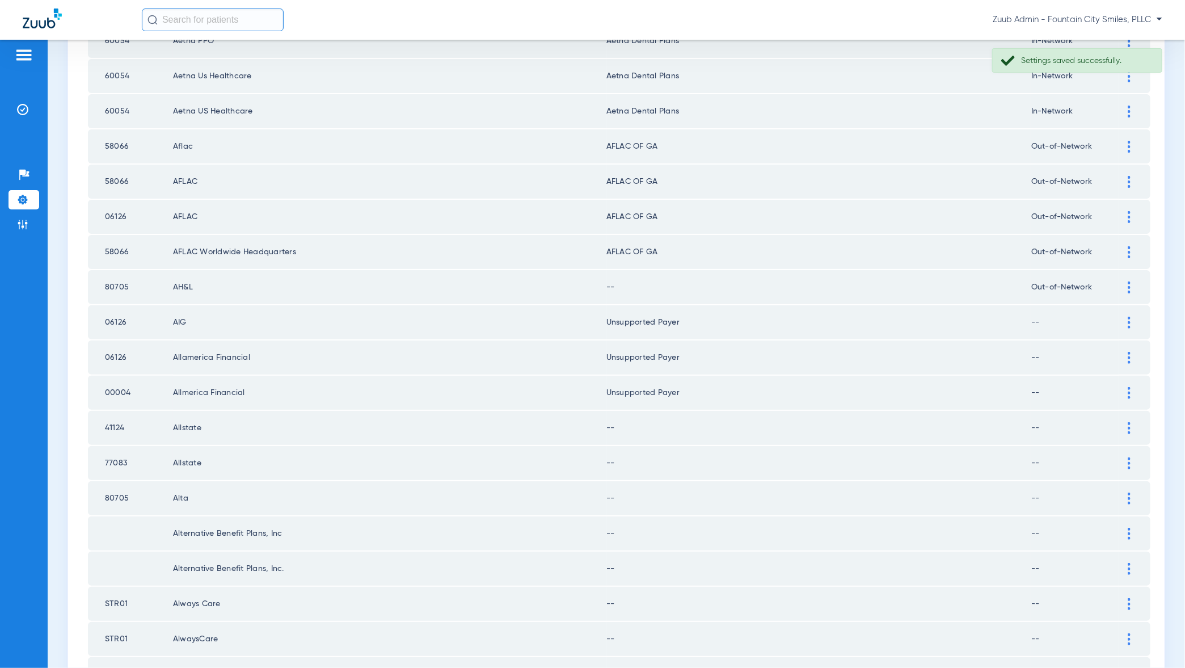
click at [1128, 422] on img at bounding box center [1129, 428] width 3 height 12
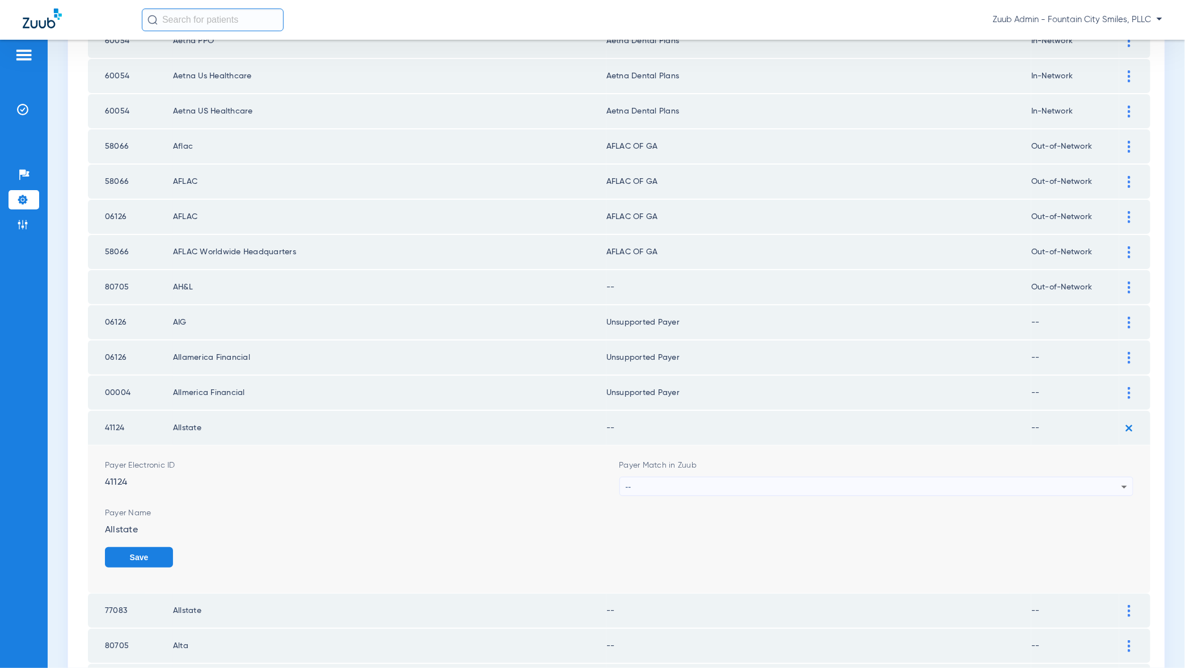
click at [890, 477] on div "--" at bounding box center [874, 486] width 496 height 19
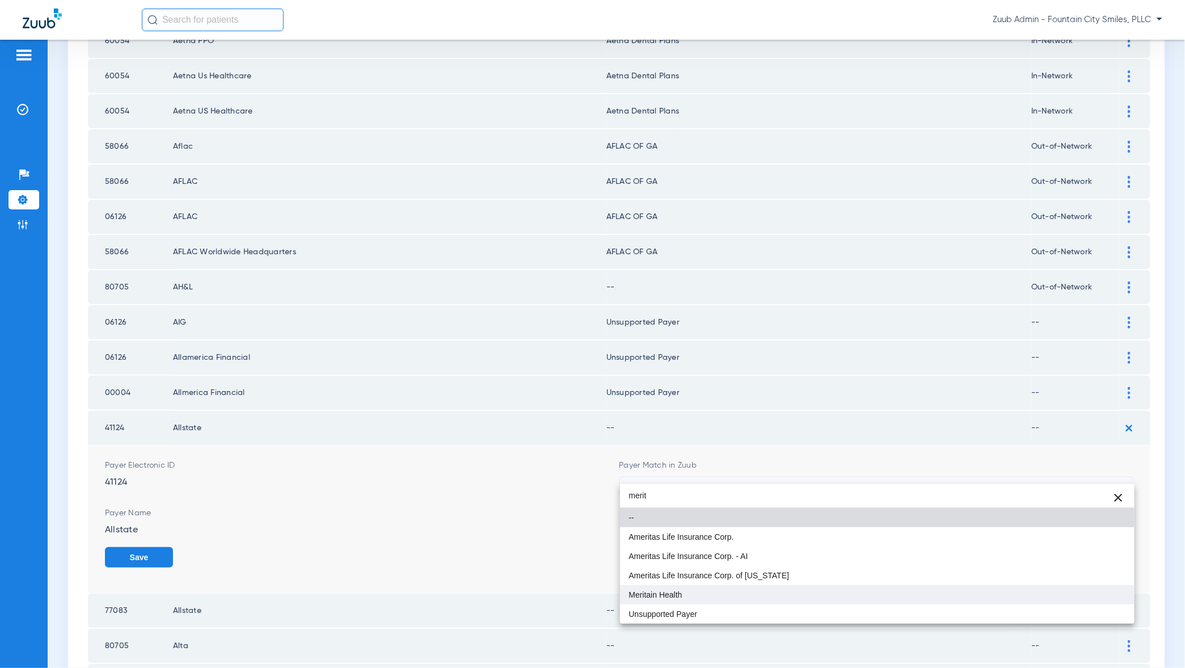
type input "merit"
click at [1011, 596] on mat-option "Meritain Health" at bounding box center [877, 594] width 515 height 19
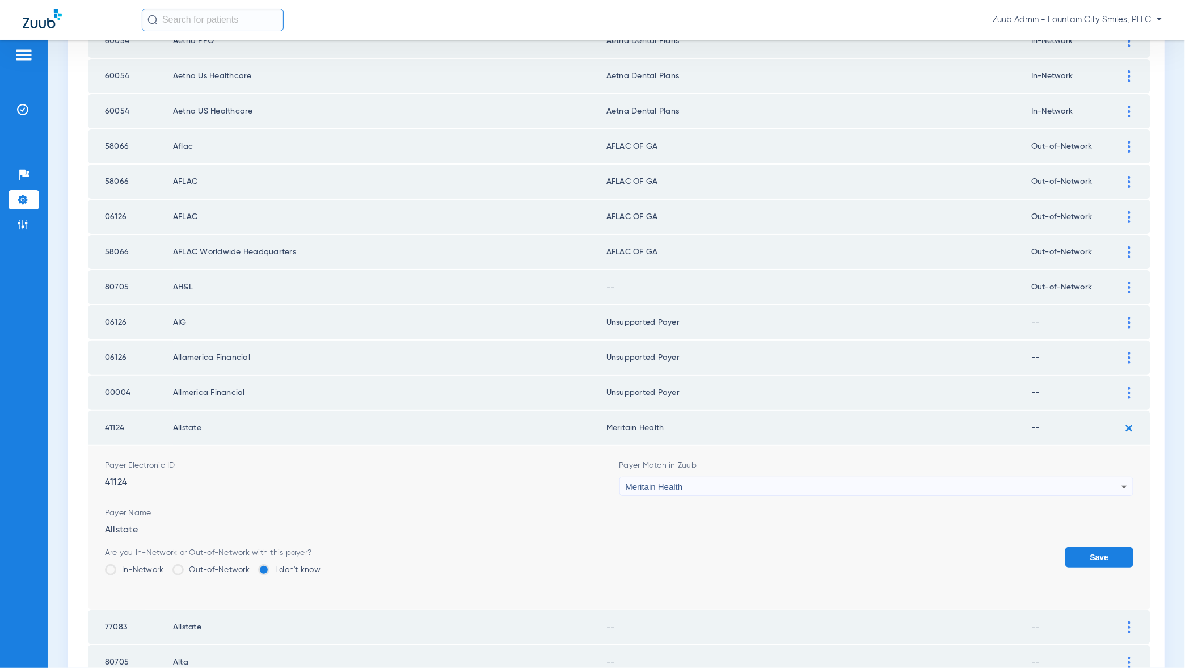
click at [1114, 547] on button "Save" at bounding box center [1099, 557] width 68 height 20
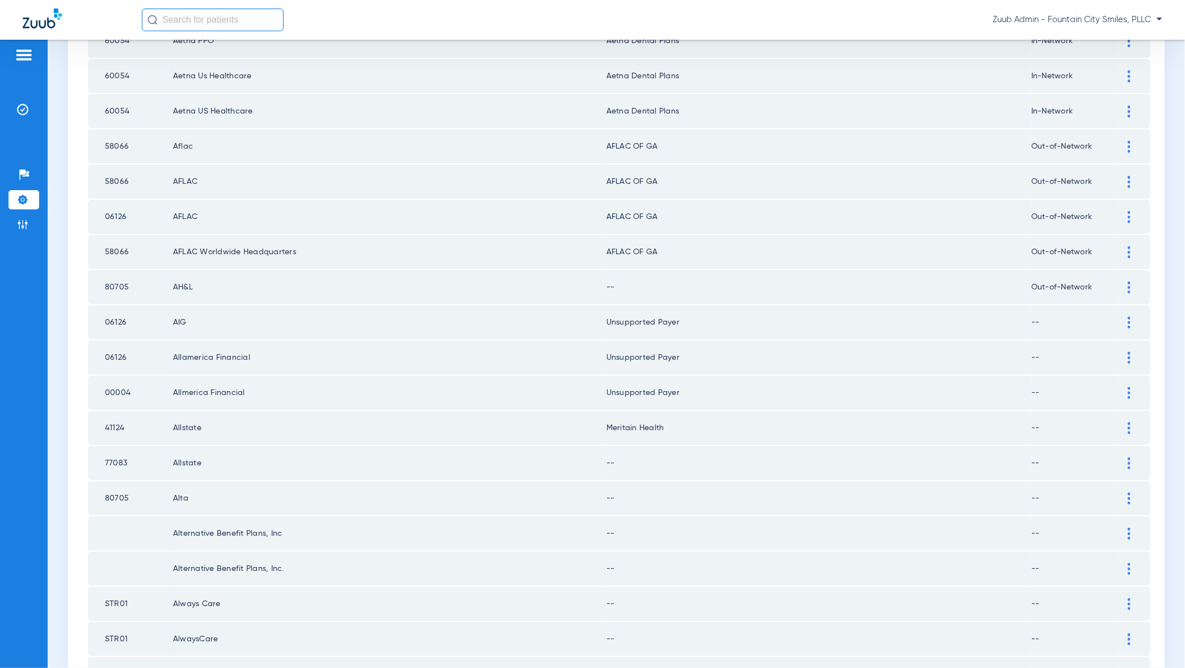
click at [1133, 457] on div at bounding box center [1129, 463] width 20 height 12
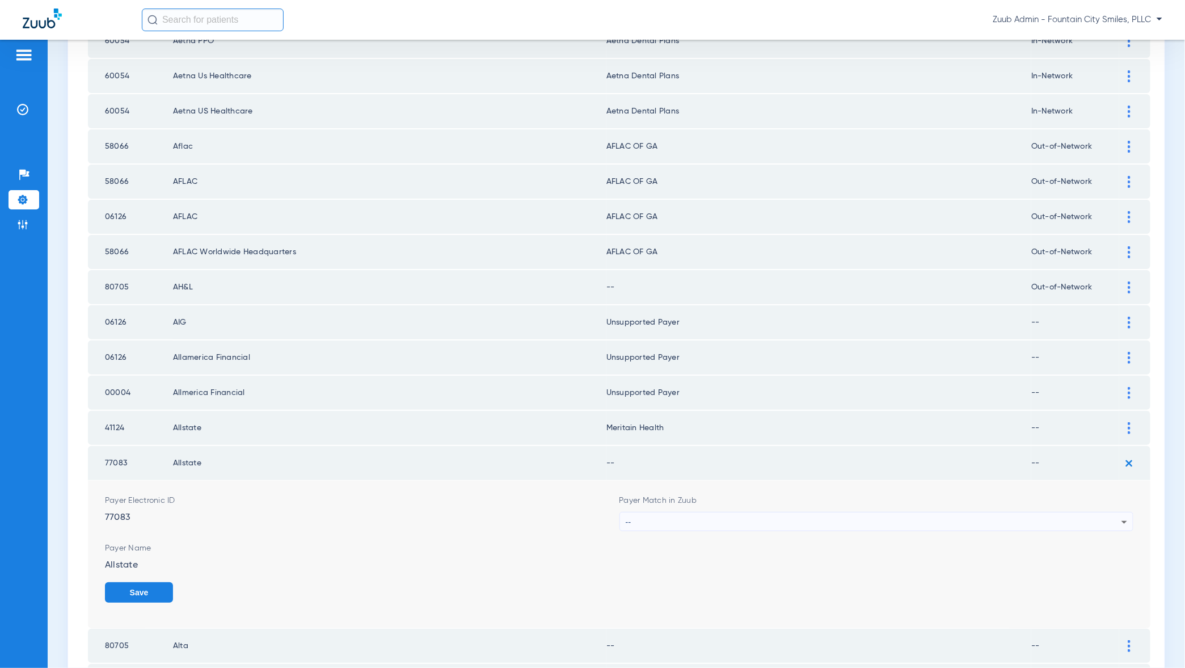
click at [1088, 512] on div "--" at bounding box center [874, 521] width 496 height 19
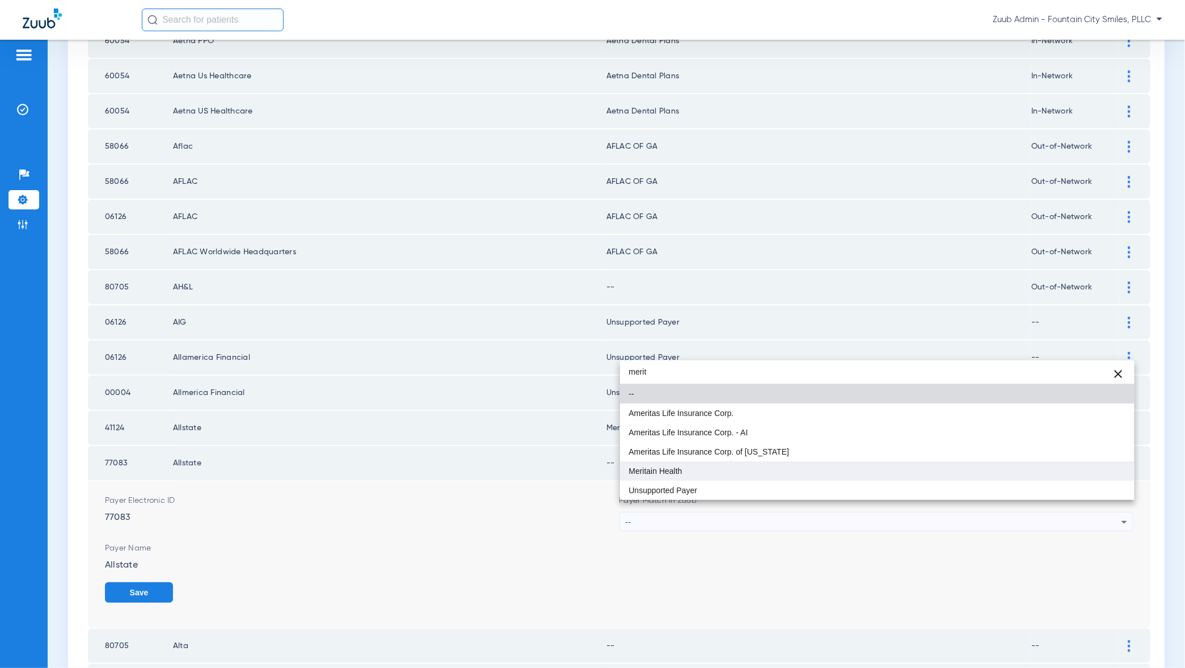
type input "merit"
click at [1035, 475] on mat-option "Meritain Health" at bounding box center [877, 470] width 515 height 19
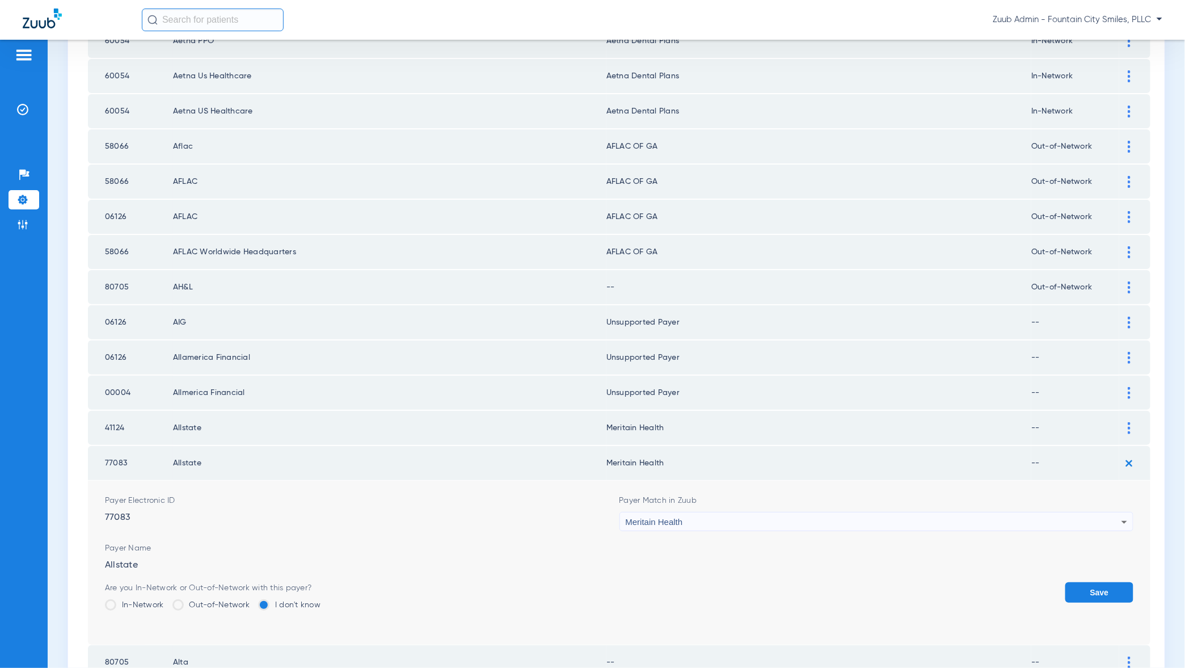
click at [1078, 582] on button "Save" at bounding box center [1099, 592] width 68 height 20
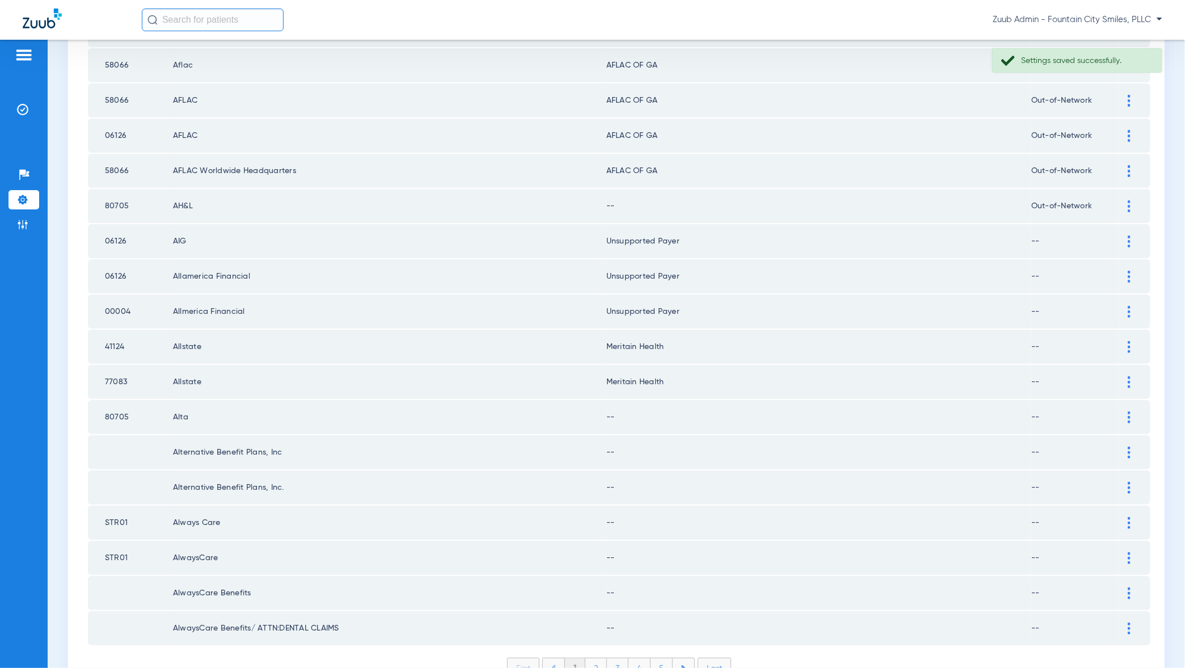
scroll to position [1367, 0]
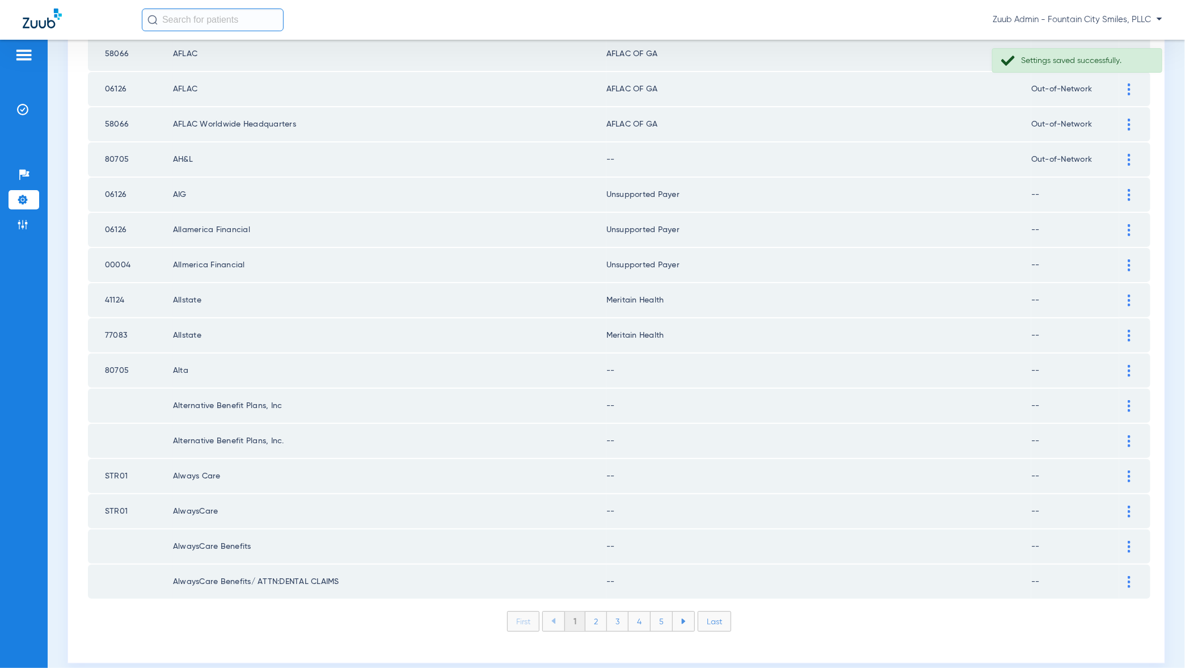
click at [1130, 365] on img at bounding box center [1129, 371] width 3 height 12
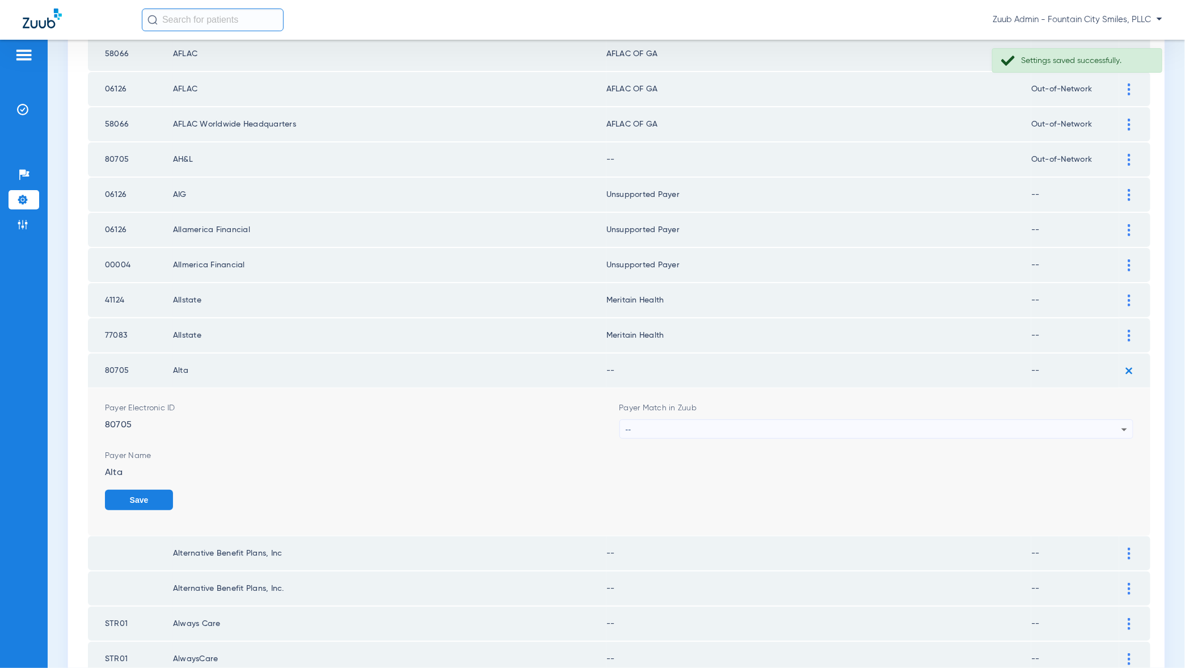
click at [1092, 421] on div "--" at bounding box center [874, 429] width 496 height 19
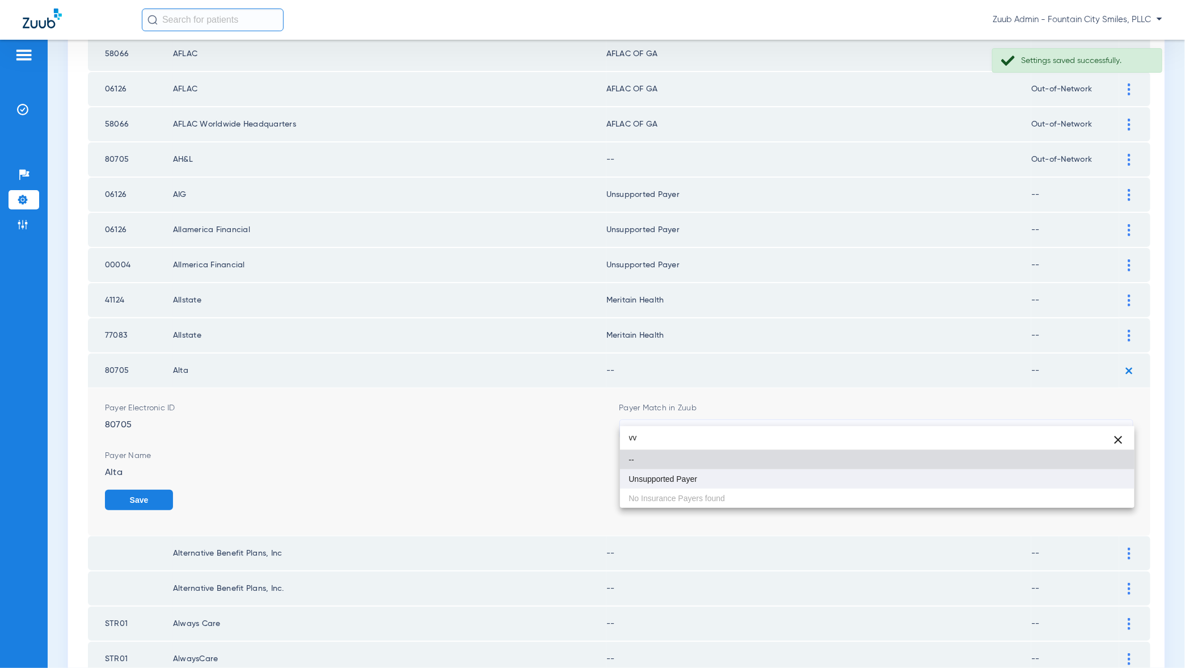
type input "vv"
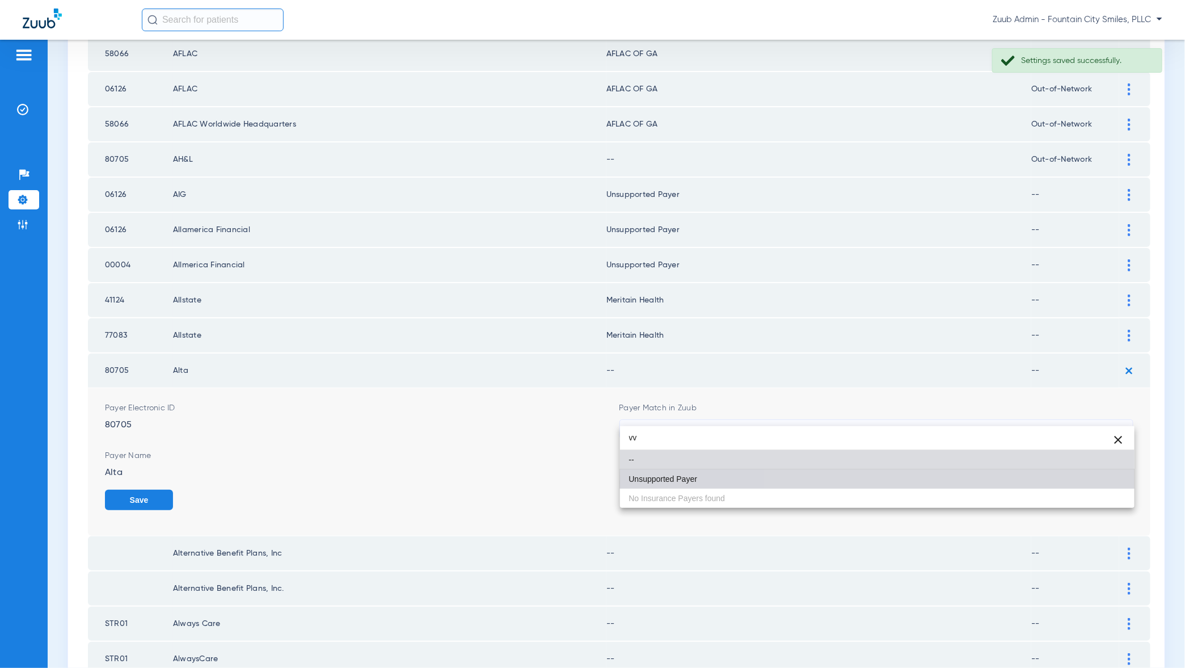
click at [1088, 482] on mat-option "Unsupported Payer" at bounding box center [877, 478] width 515 height 19
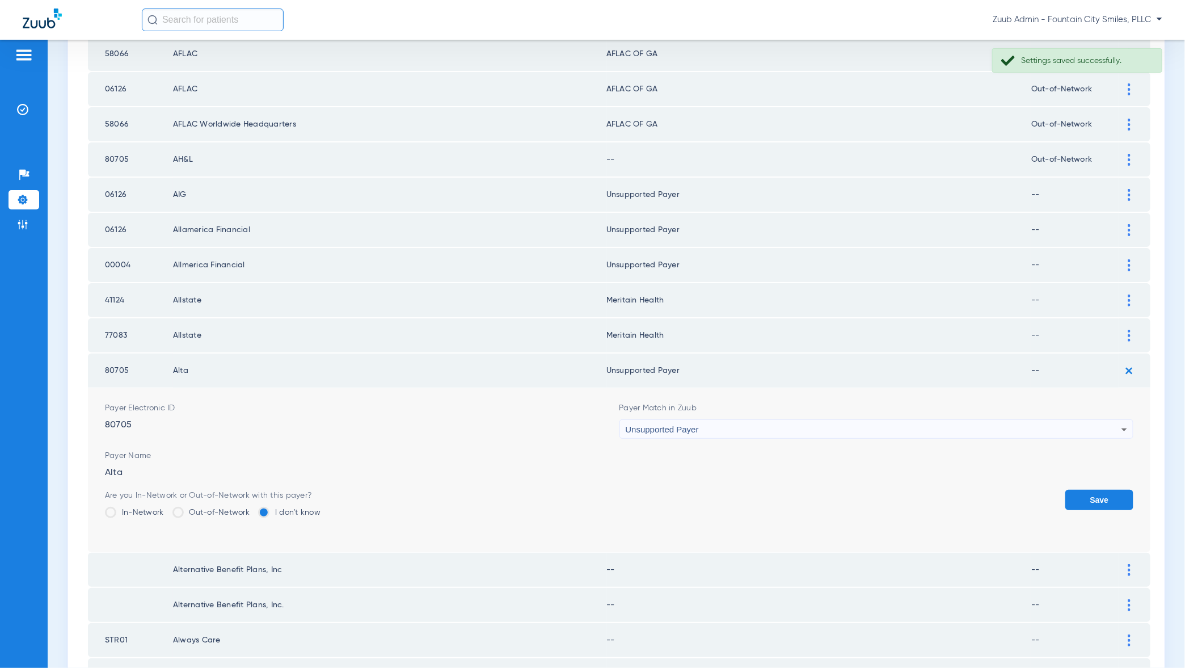
click at [1092, 490] on button "Save" at bounding box center [1099, 500] width 68 height 20
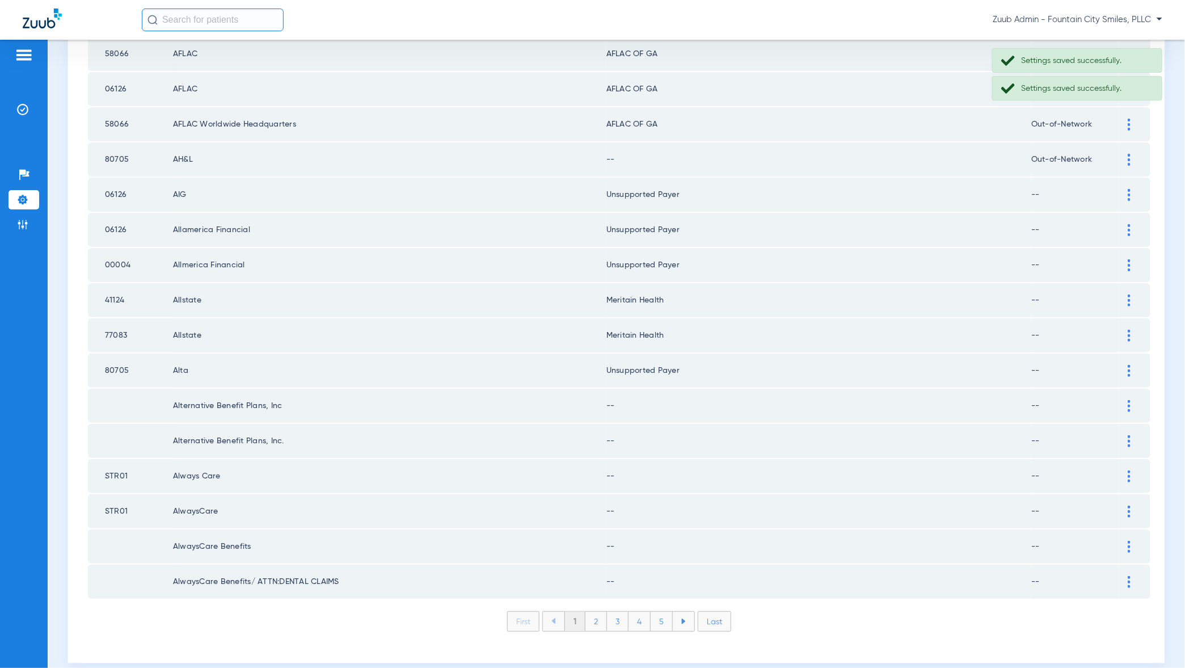
click at [1128, 400] on img at bounding box center [1129, 406] width 3 height 12
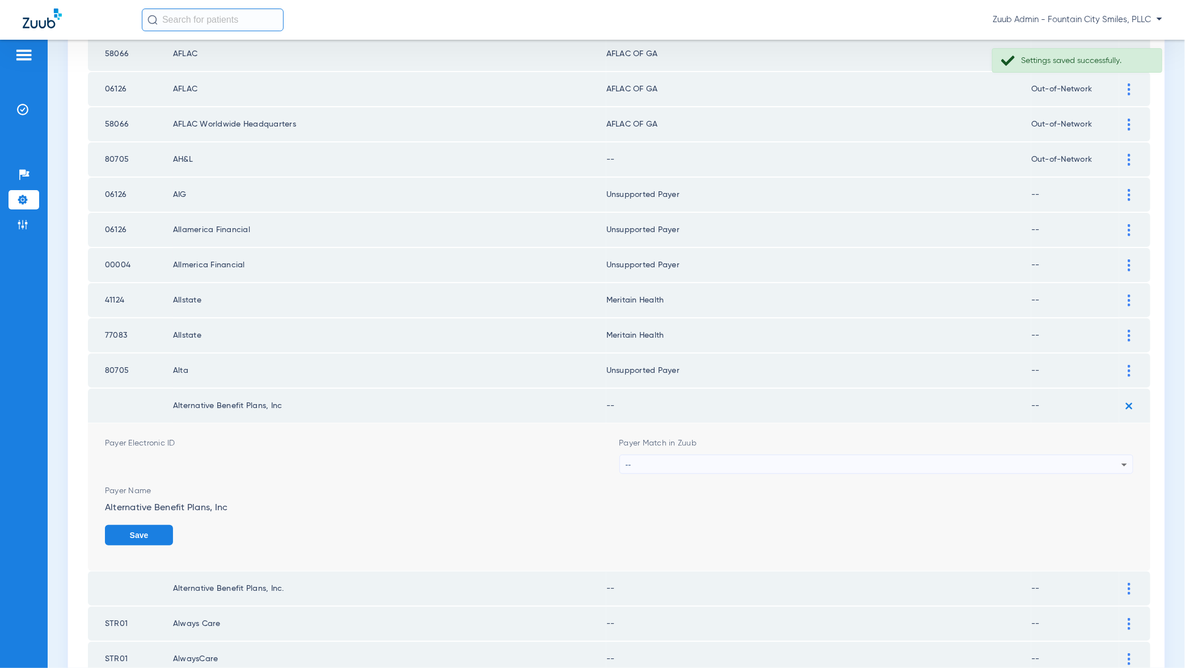
click at [1097, 458] on div "--" at bounding box center [874, 464] width 496 height 19
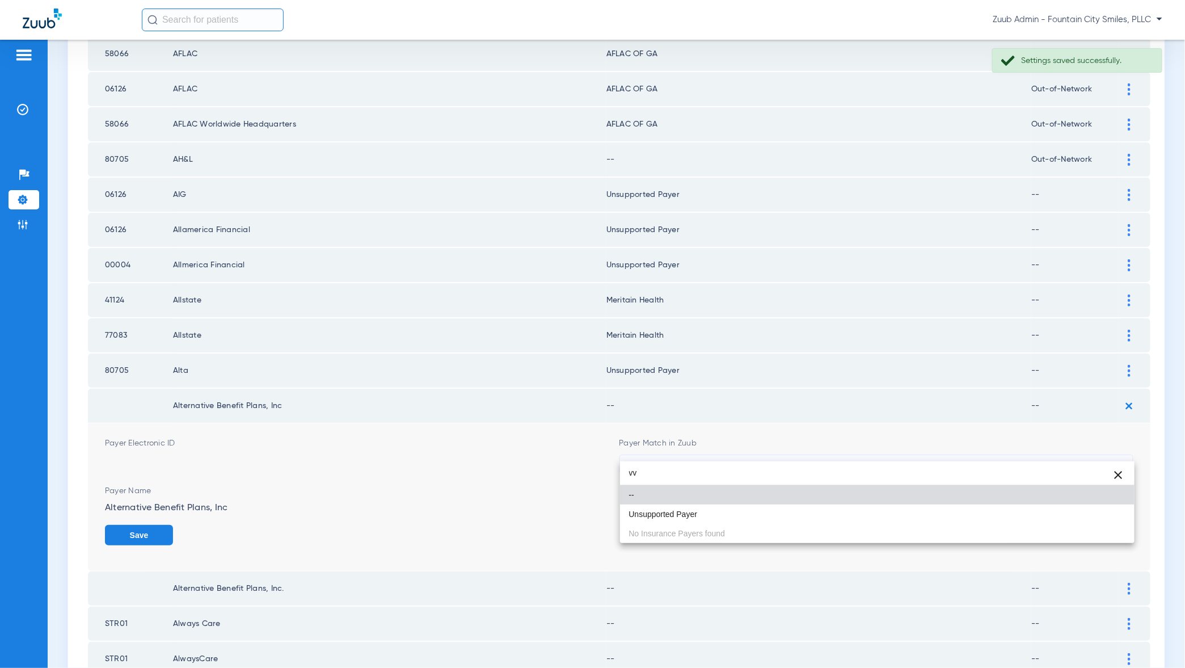
type input "vv"
click at [1097, 523] on div "vv close -- Unsupported Payer No Insurance Payers found" at bounding box center [877, 502] width 515 height 82
click at [1097, 513] on mat-option "Unsupported Payer" at bounding box center [877, 513] width 515 height 19
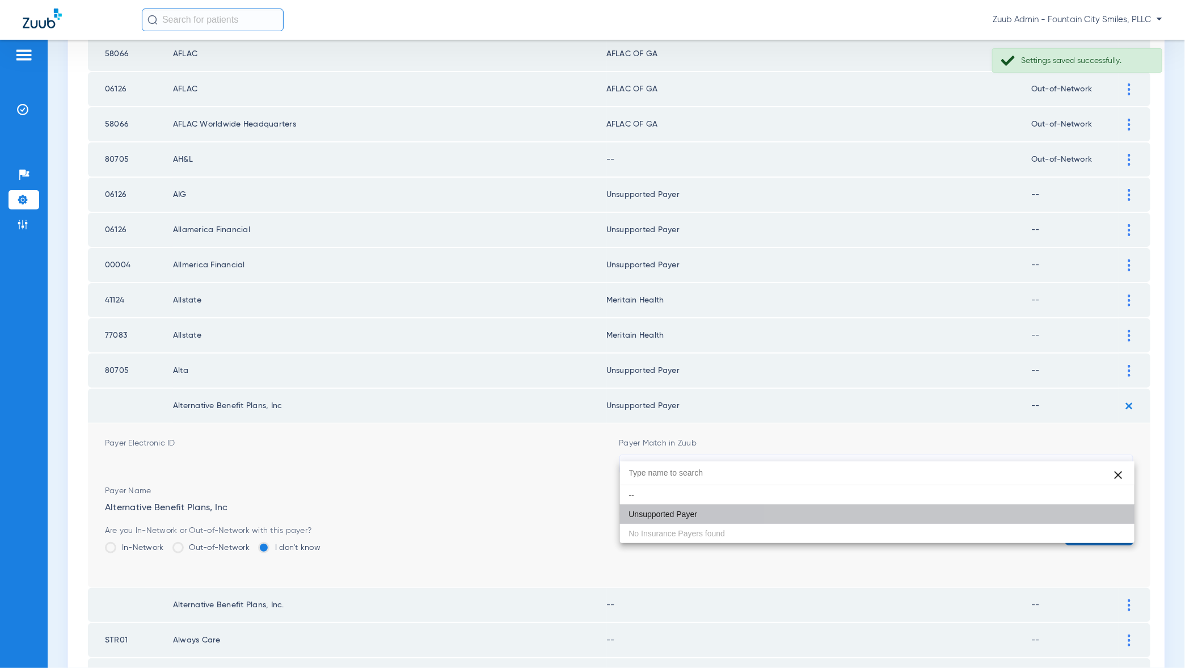
click at [1097, 525] on button "Save" at bounding box center [1099, 535] width 68 height 20
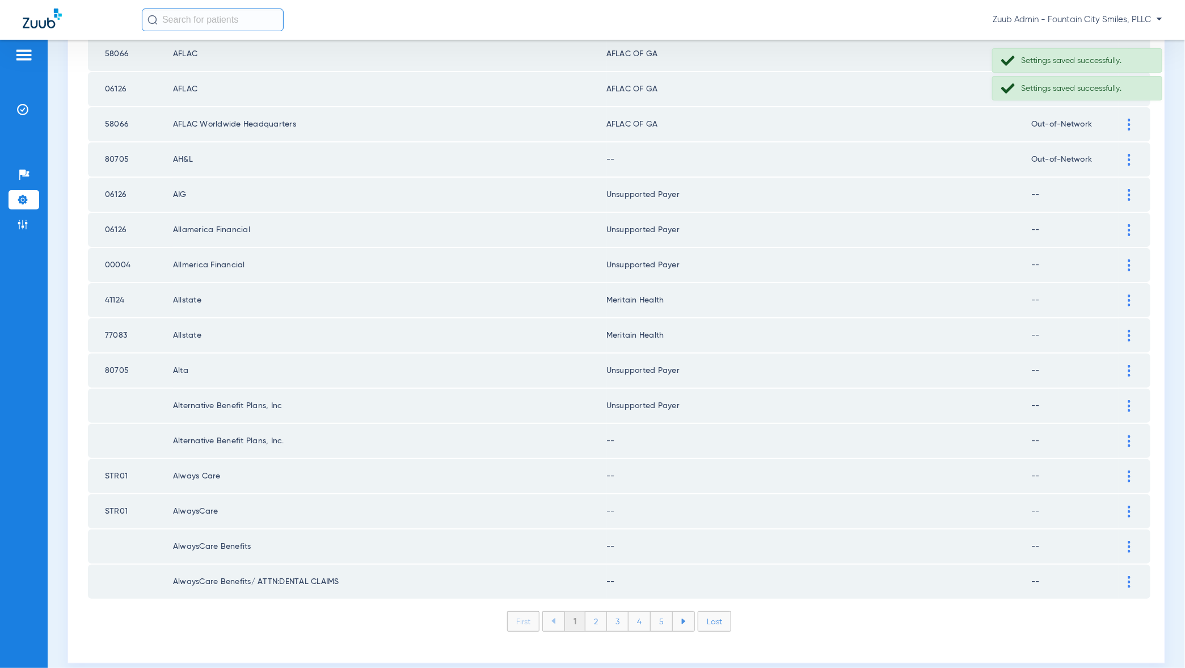
click at [1127, 435] on div at bounding box center [1129, 441] width 20 height 12
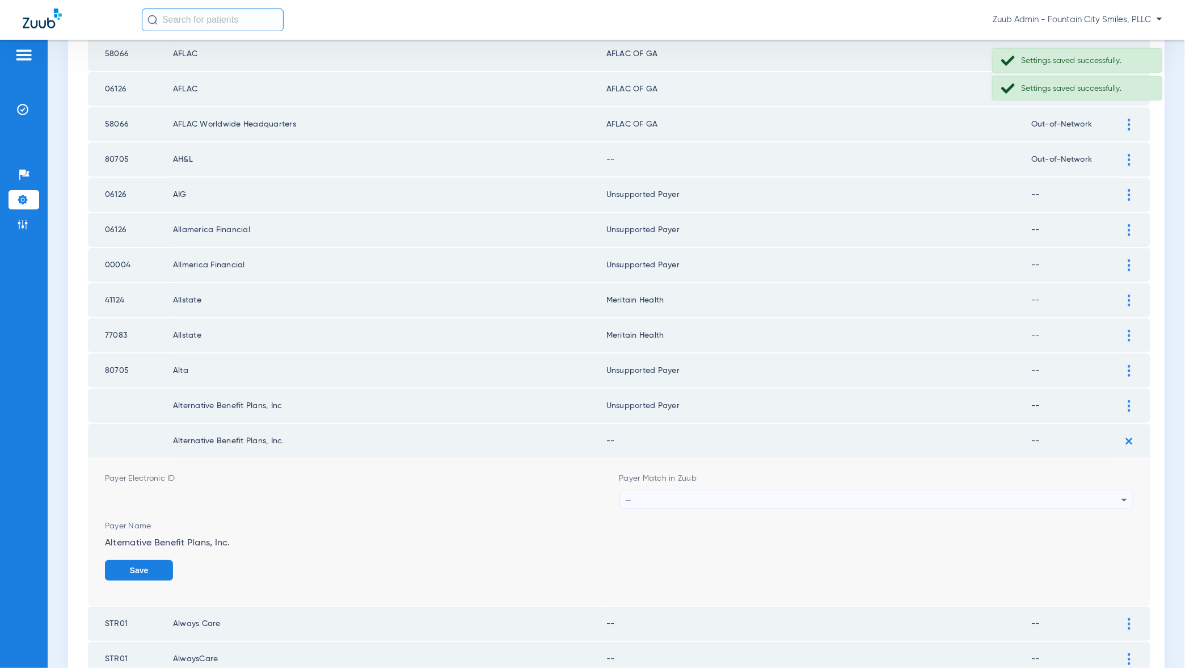
click at [1097, 490] on div "--" at bounding box center [874, 499] width 496 height 19
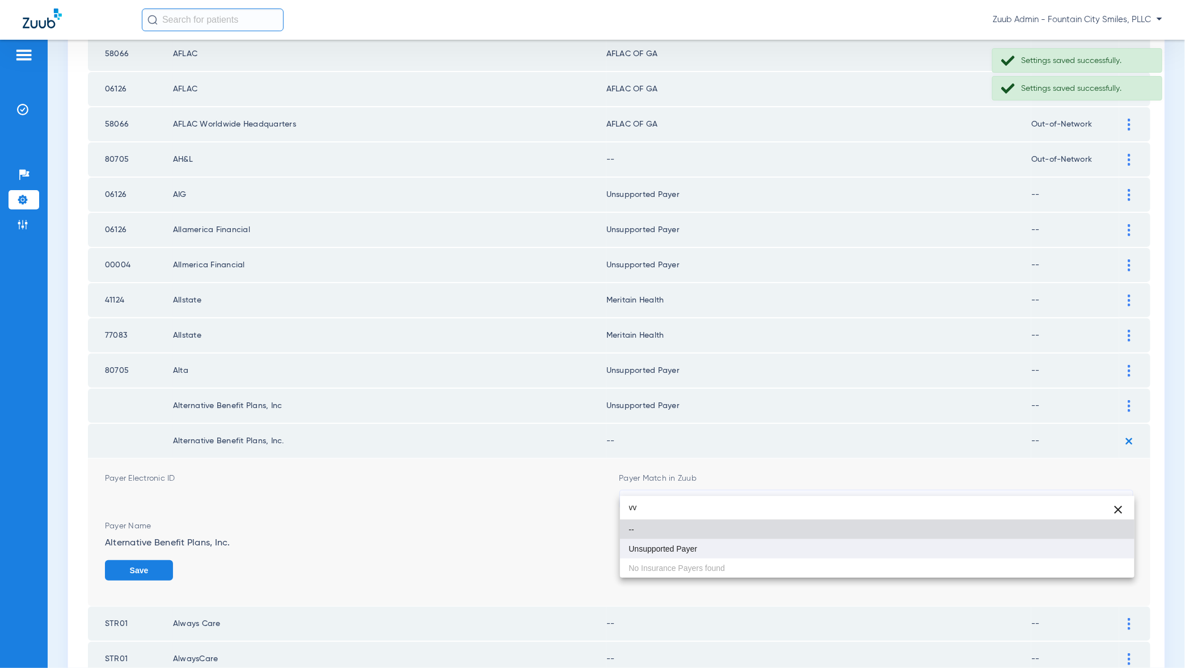
type input "vv"
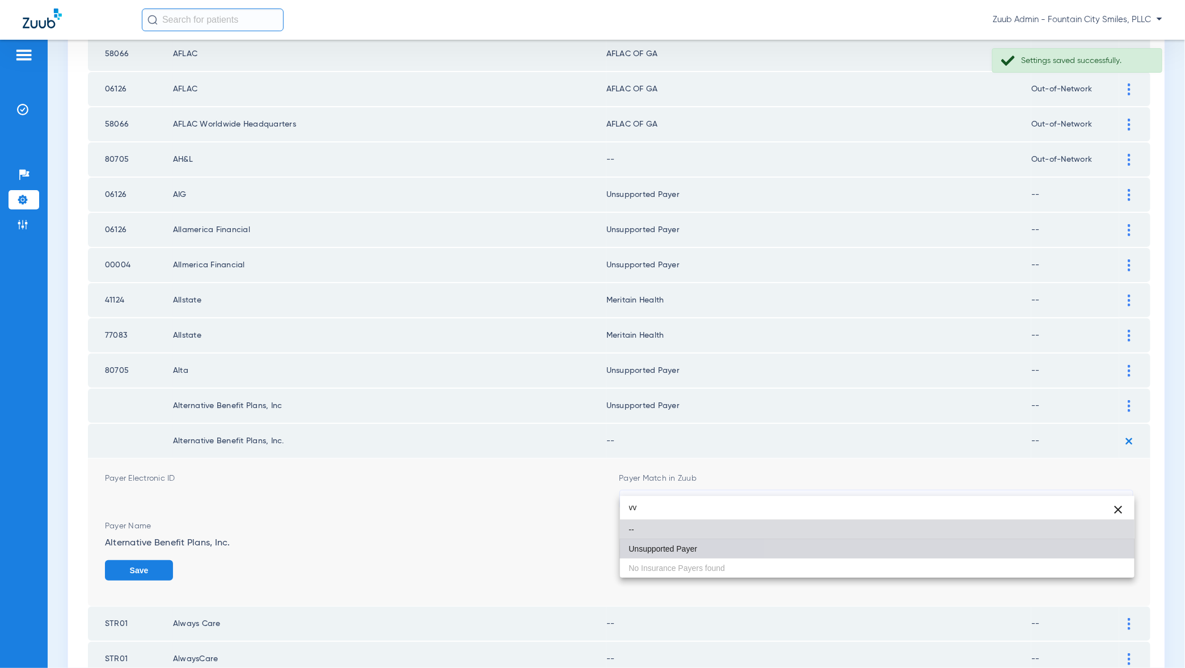
click at [1094, 551] on mat-option "Unsupported Payer" at bounding box center [877, 548] width 515 height 19
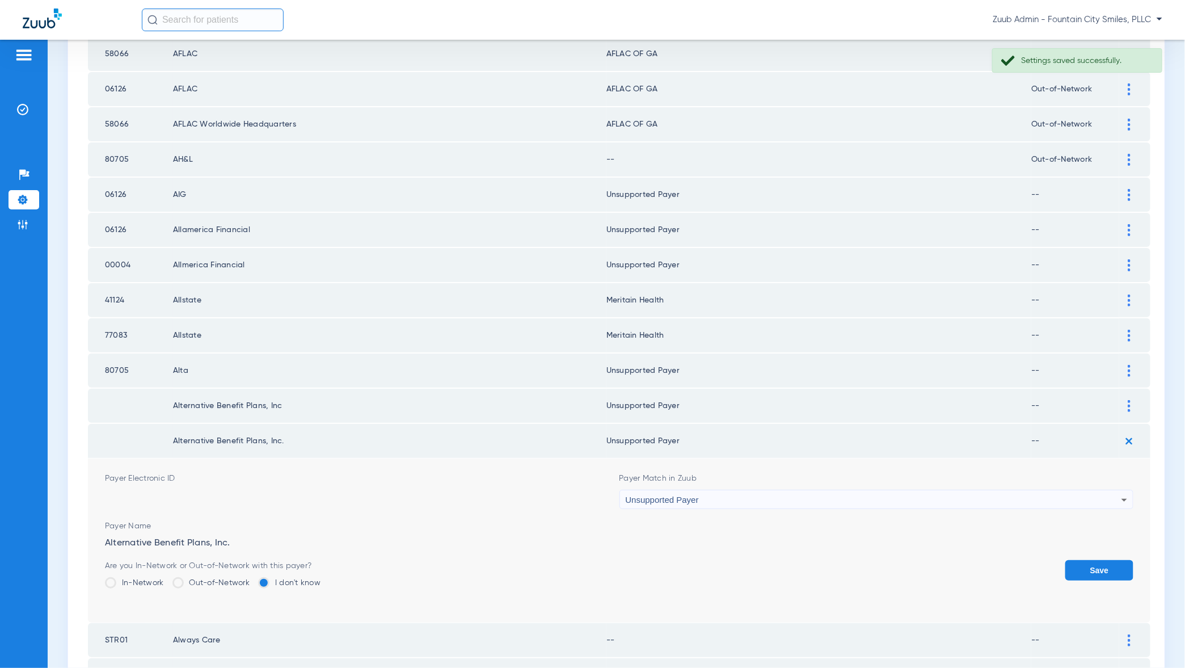
click at [1094, 560] on button "Save" at bounding box center [1099, 570] width 68 height 20
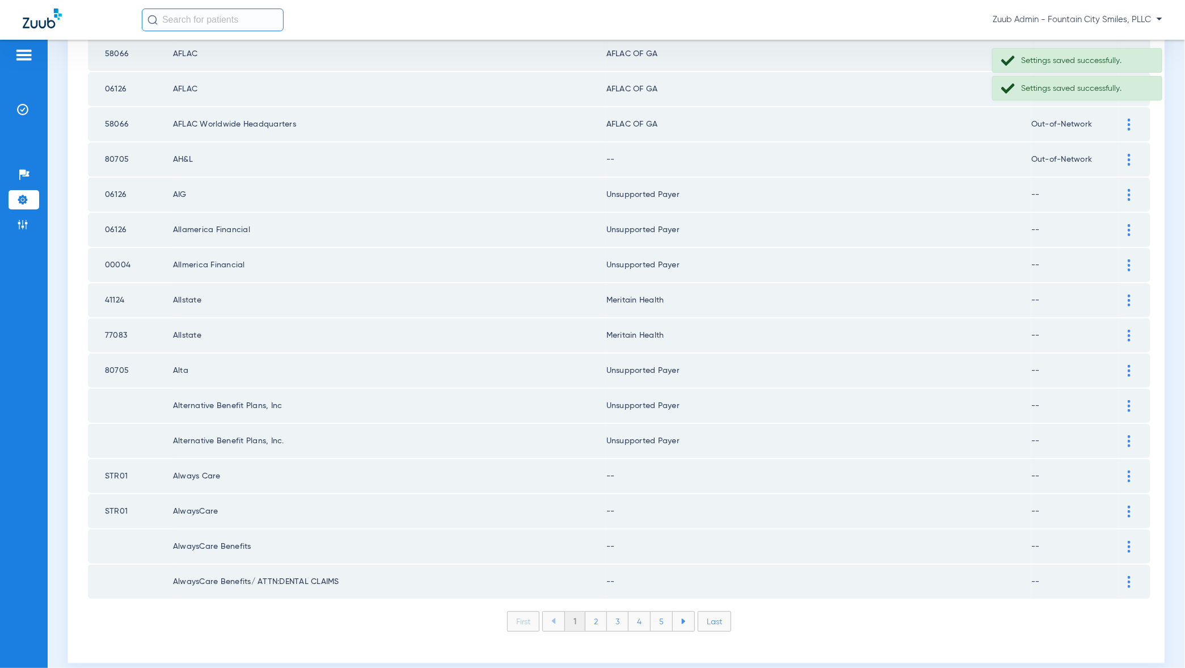
click at [1130, 470] on img at bounding box center [1129, 476] width 3 height 12
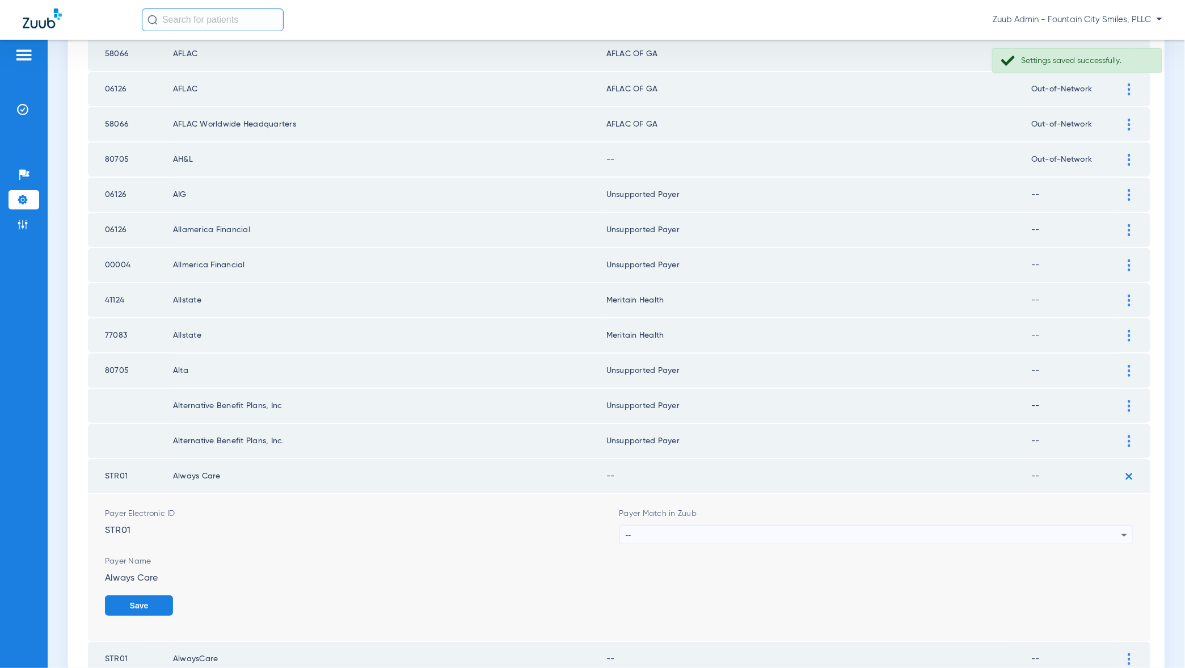
click at [1095, 526] on div "--" at bounding box center [874, 534] width 496 height 19
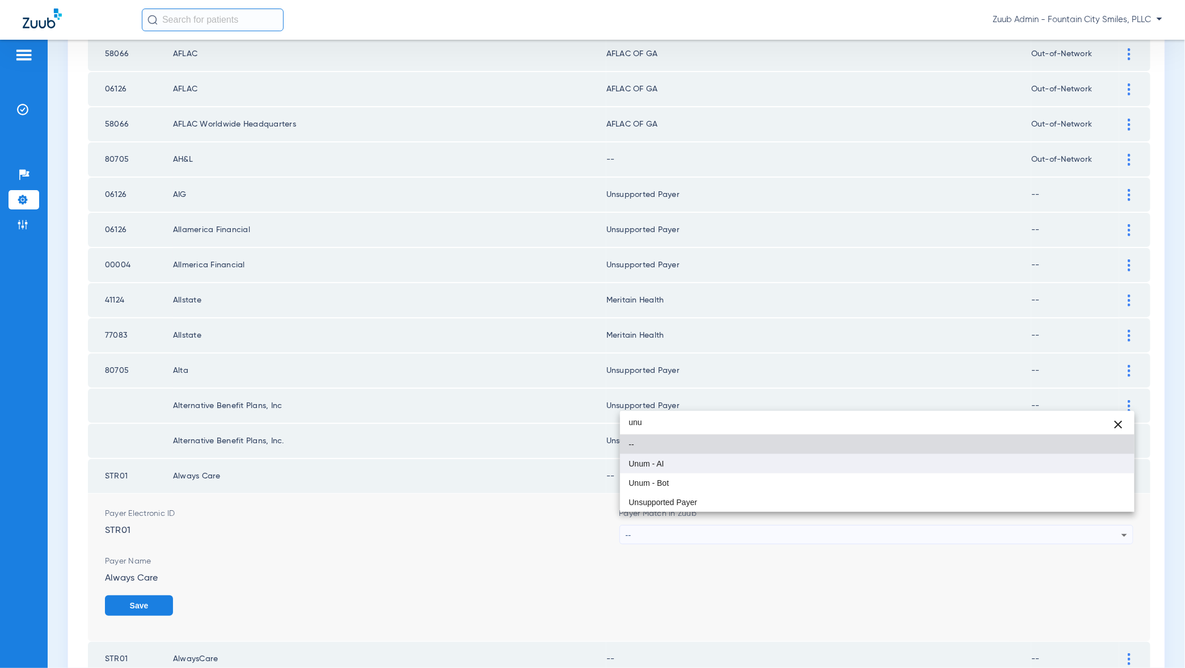
type input "unu"
click at [1118, 468] on mat-option "Unum - AI" at bounding box center [877, 463] width 515 height 19
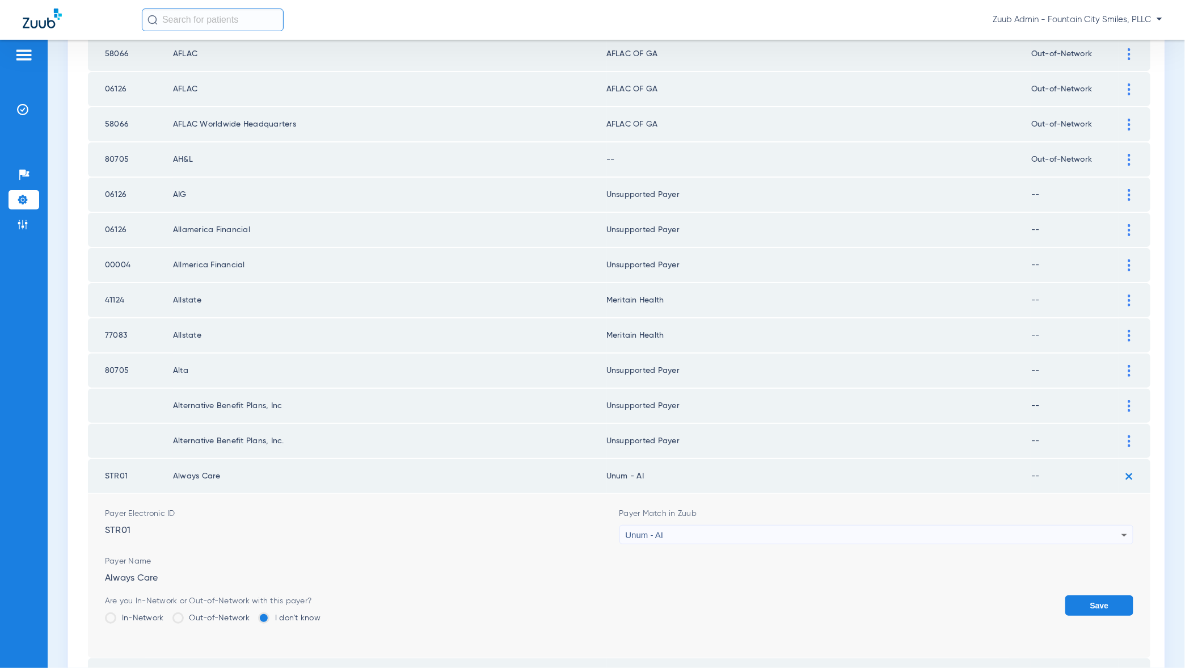
click at [1110, 595] on button "Save" at bounding box center [1099, 605] width 68 height 20
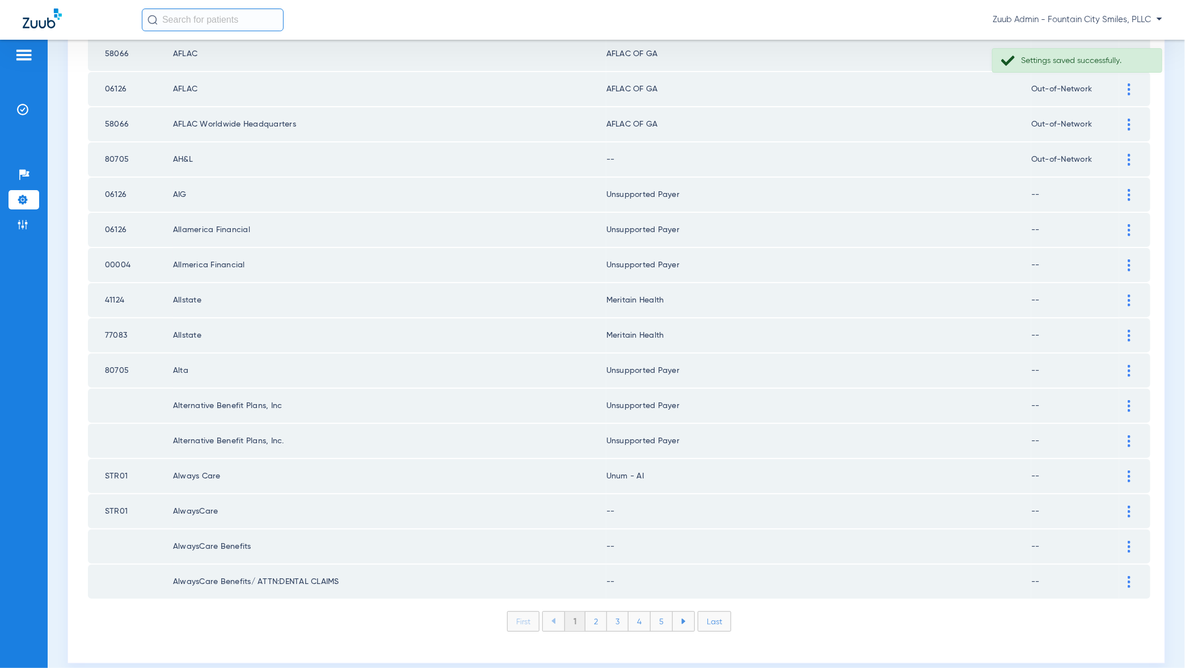
click at [1129, 506] on img at bounding box center [1129, 512] width 3 height 12
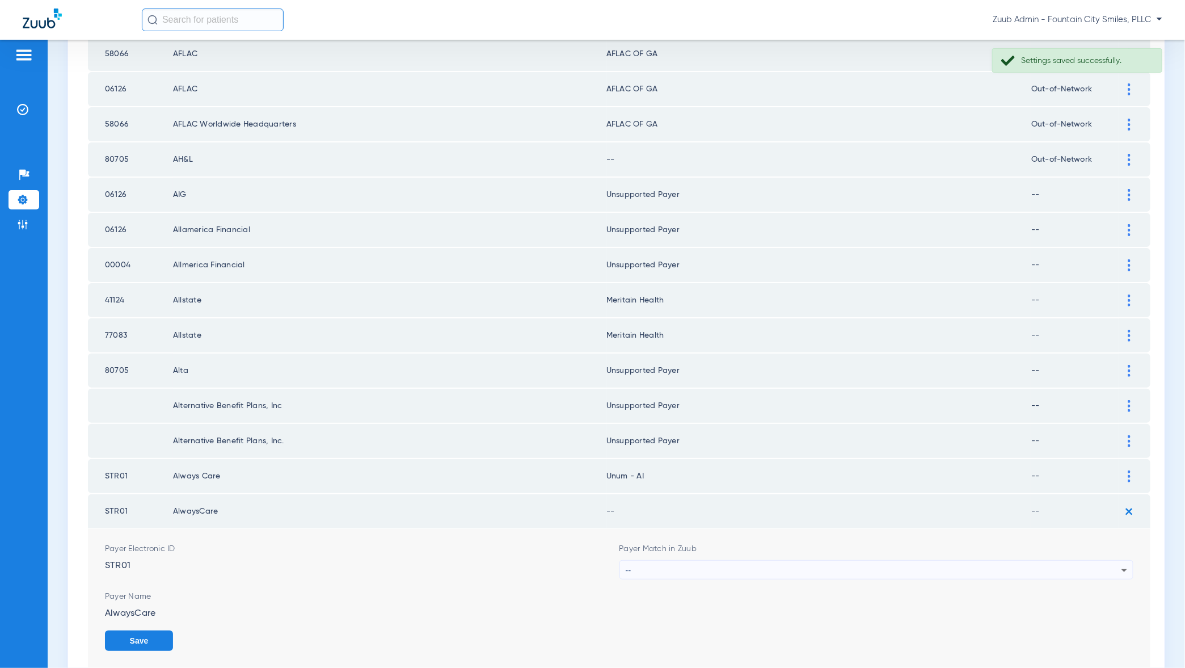
click at [1105, 561] on div "--" at bounding box center [874, 570] width 496 height 19
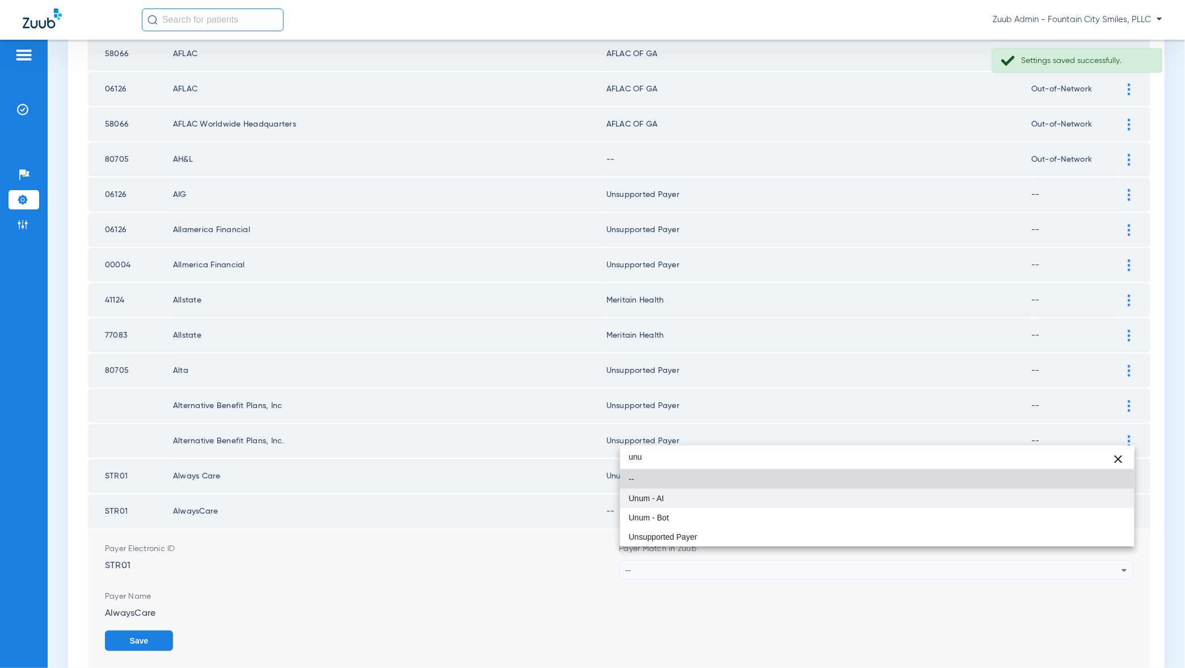
type input "unu"
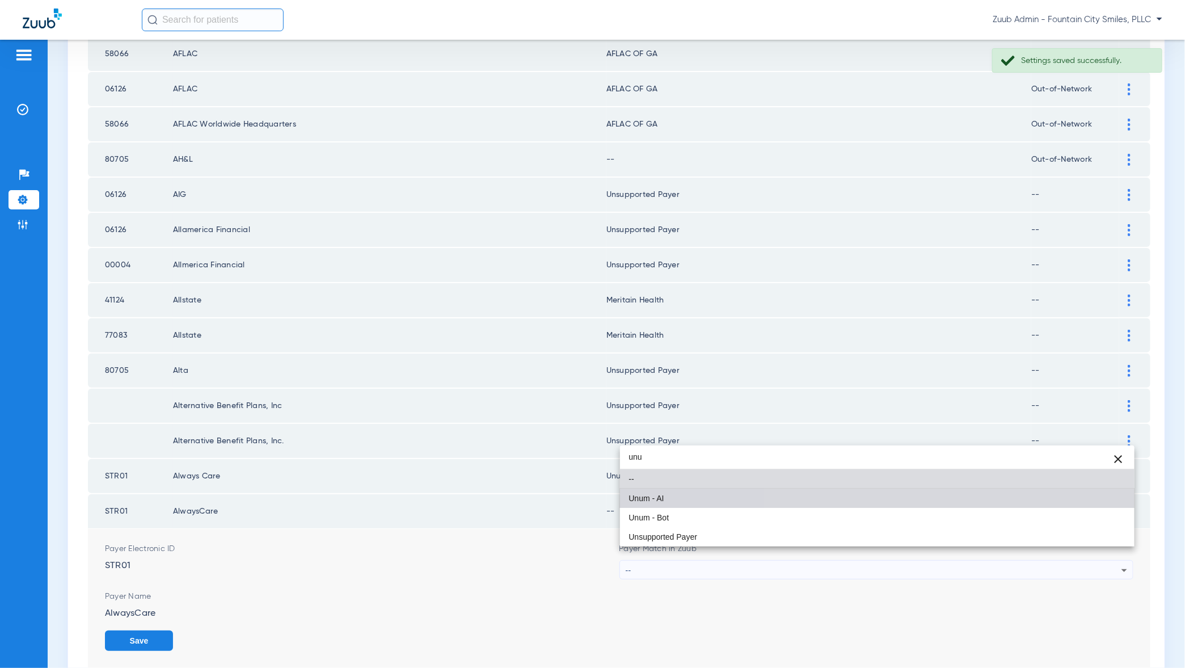
click at [1119, 506] on mat-option "Unum - AI" at bounding box center [877, 497] width 515 height 19
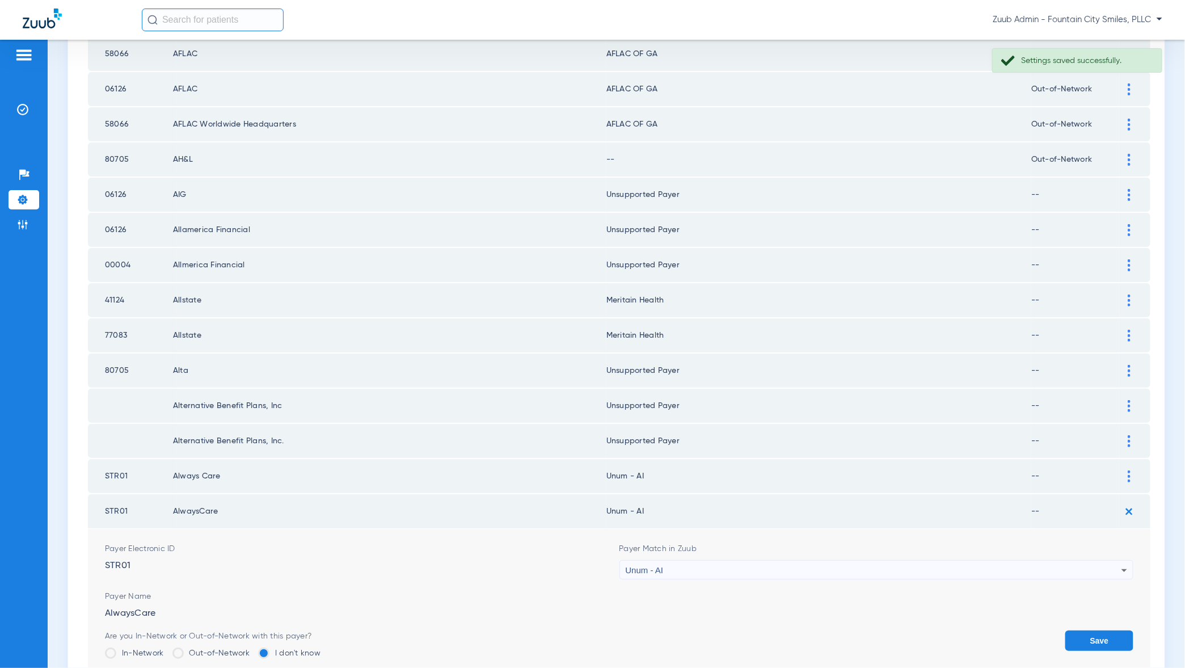
click at [1104, 632] on button "Save" at bounding box center [1099, 640] width 68 height 20
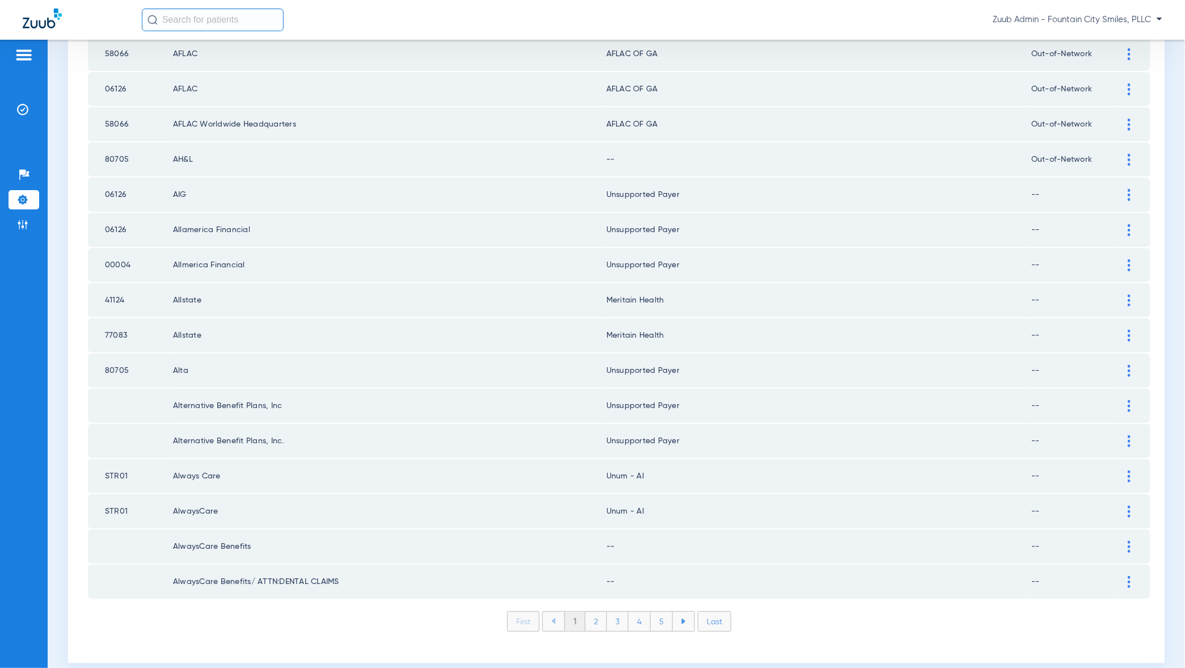
click at [1128, 541] on img at bounding box center [1129, 547] width 3 height 12
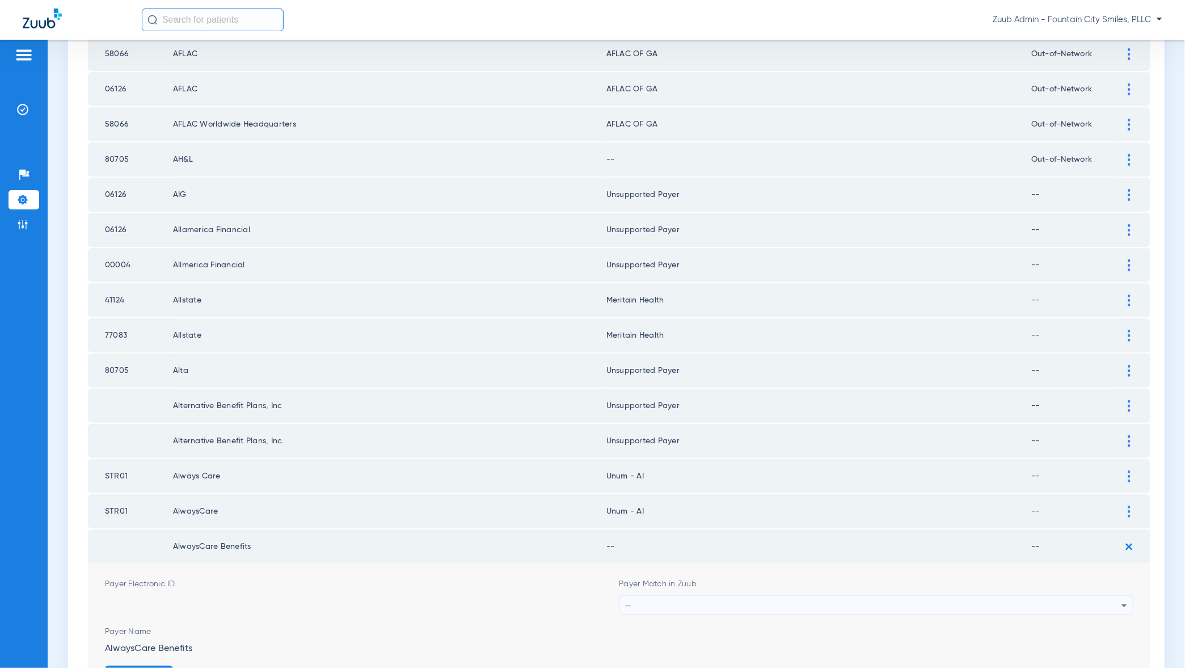
click at [1094, 596] on div "--" at bounding box center [874, 605] width 496 height 19
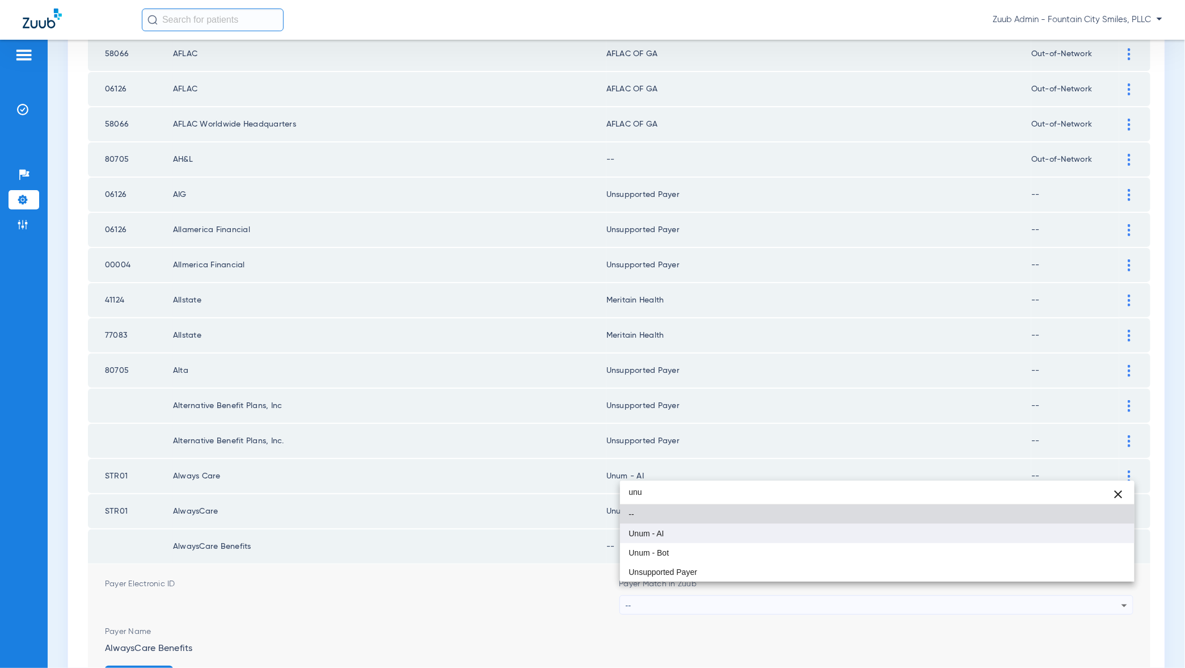
type input "unu"
click at [1093, 534] on mat-option "Unum - AI" at bounding box center [877, 533] width 515 height 19
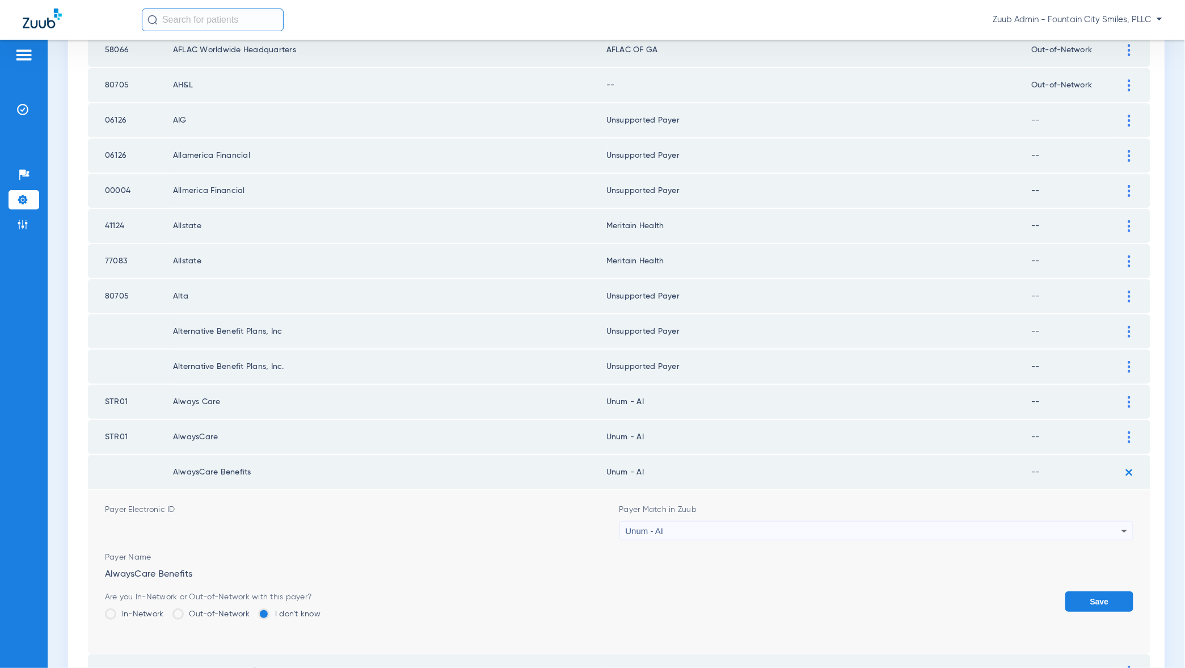
scroll to position [1463, 0]
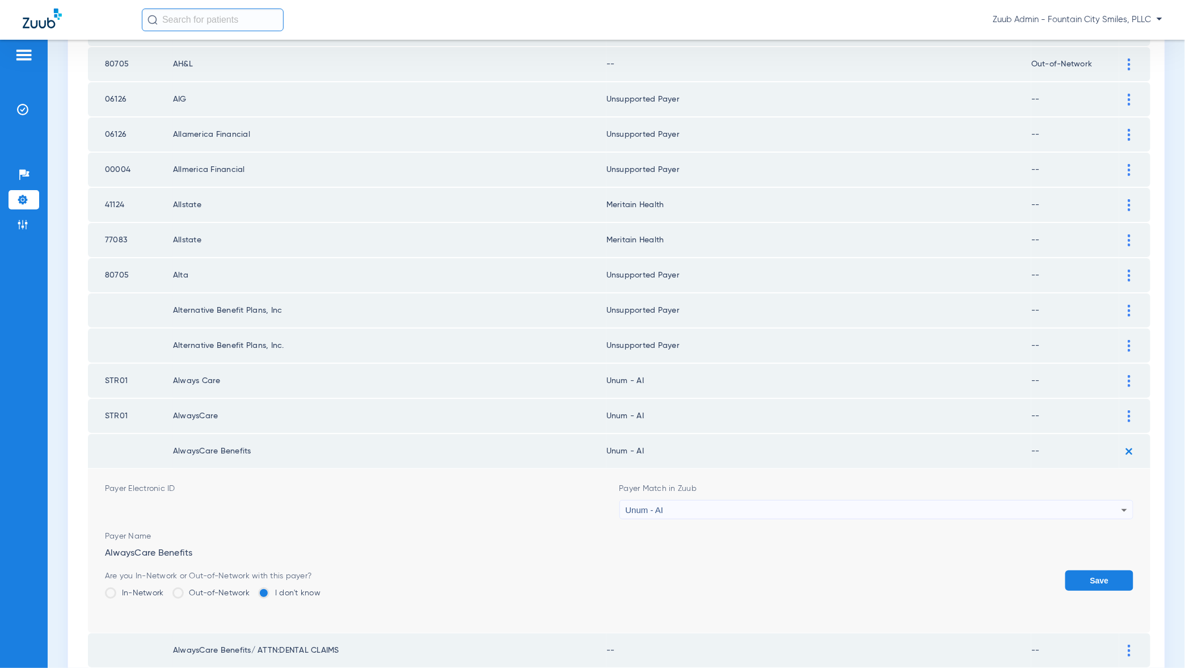
click at [1108, 570] on button "Save" at bounding box center [1099, 580] width 68 height 20
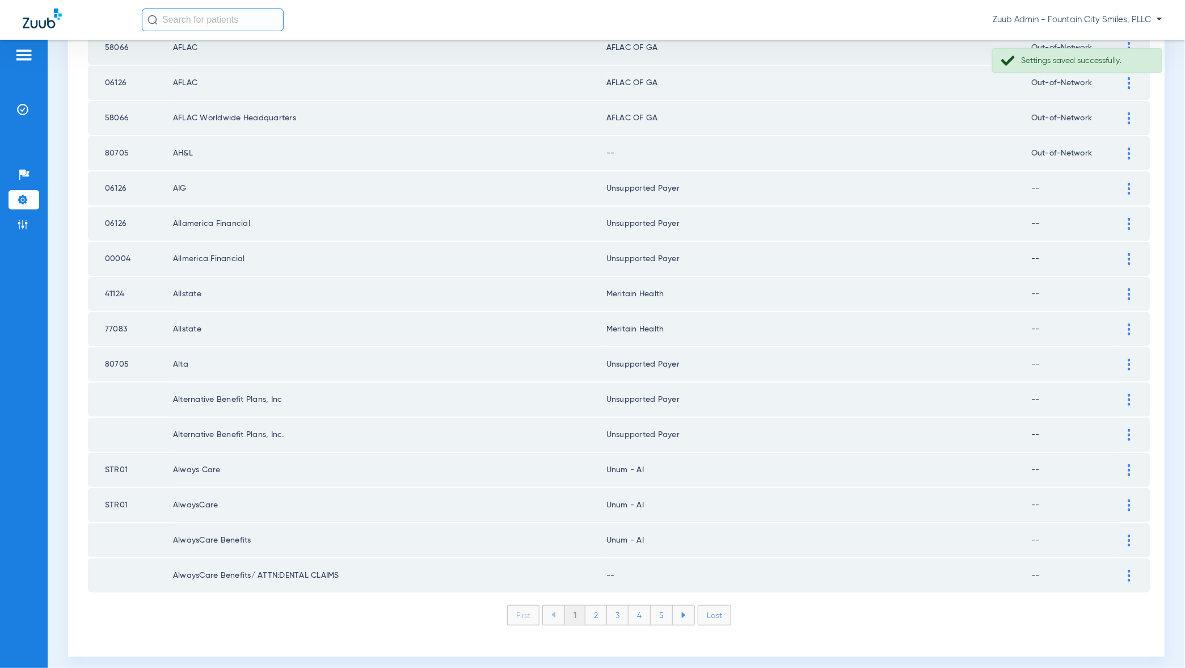
scroll to position [1367, 0]
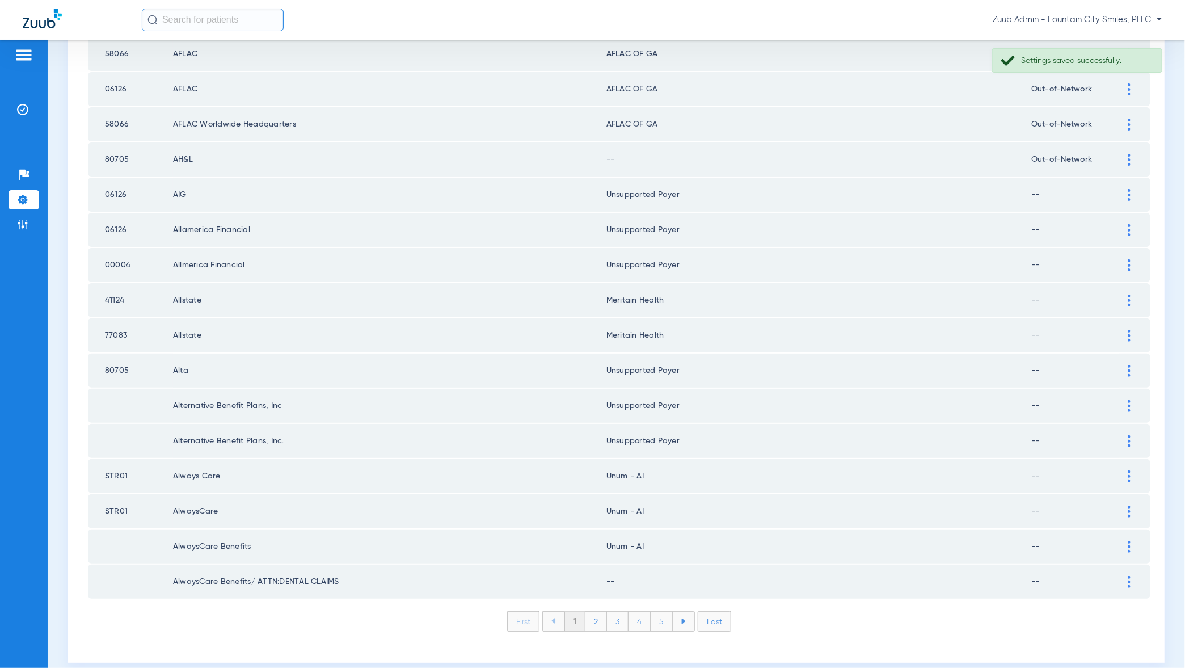
click at [1126, 576] on div at bounding box center [1129, 582] width 20 height 12
click at [1094, 631] on div "--" at bounding box center [874, 640] width 496 height 19
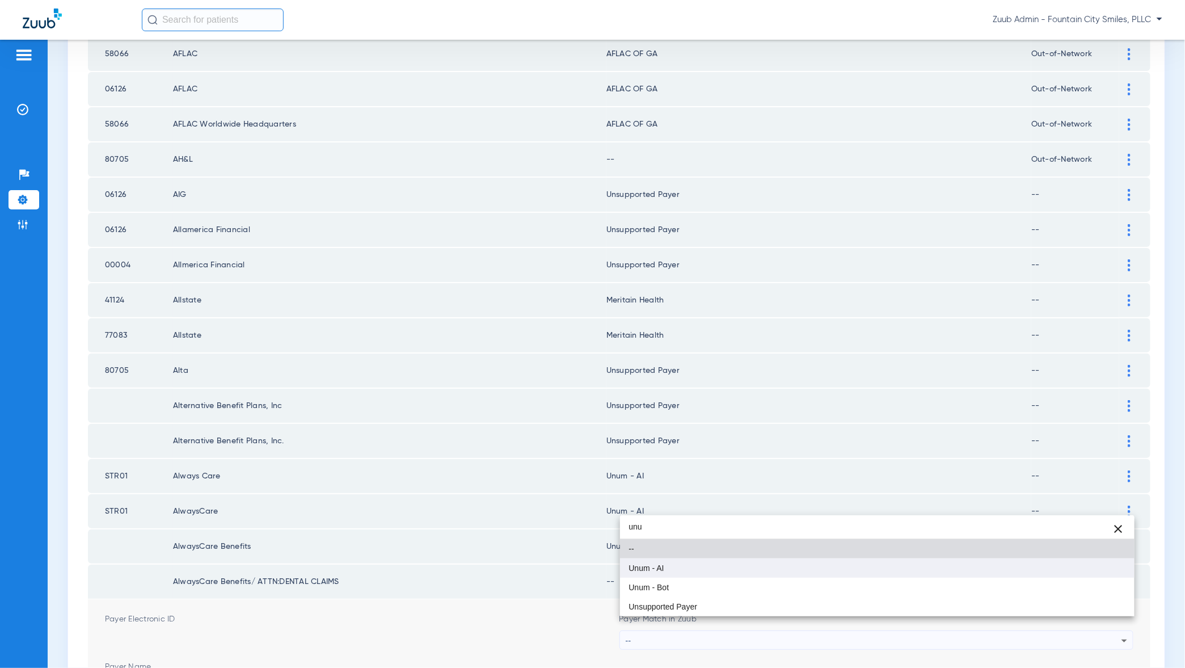
type input "unu"
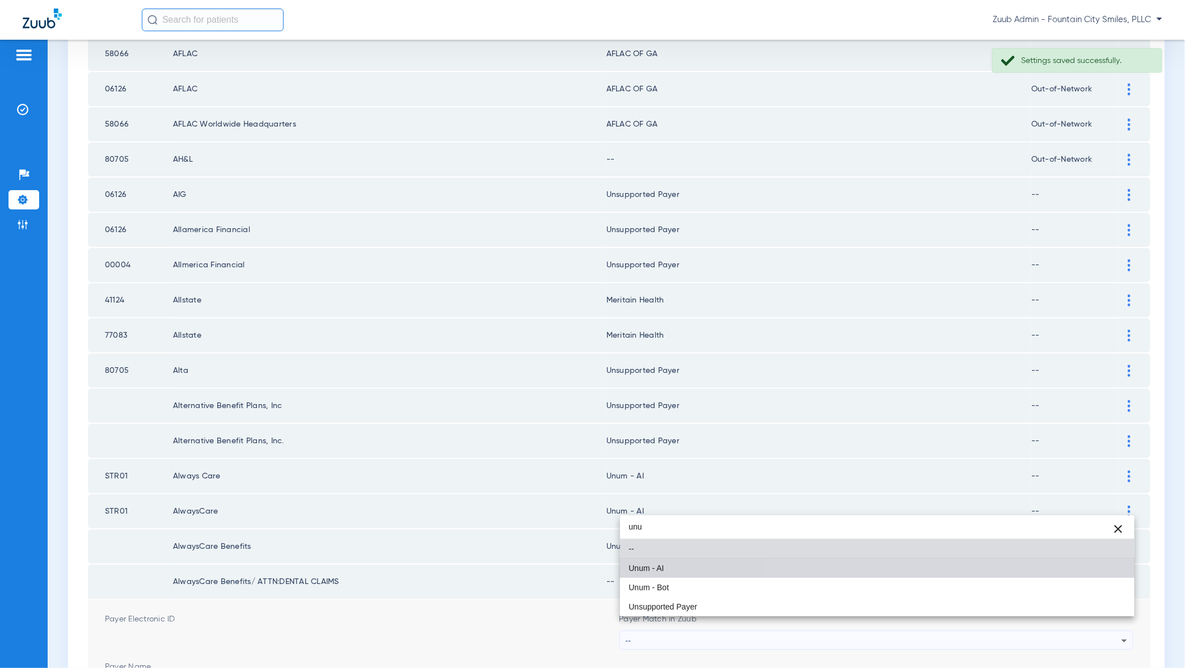
click at [1089, 572] on mat-option "Unum - AI" at bounding box center [877, 567] width 515 height 19
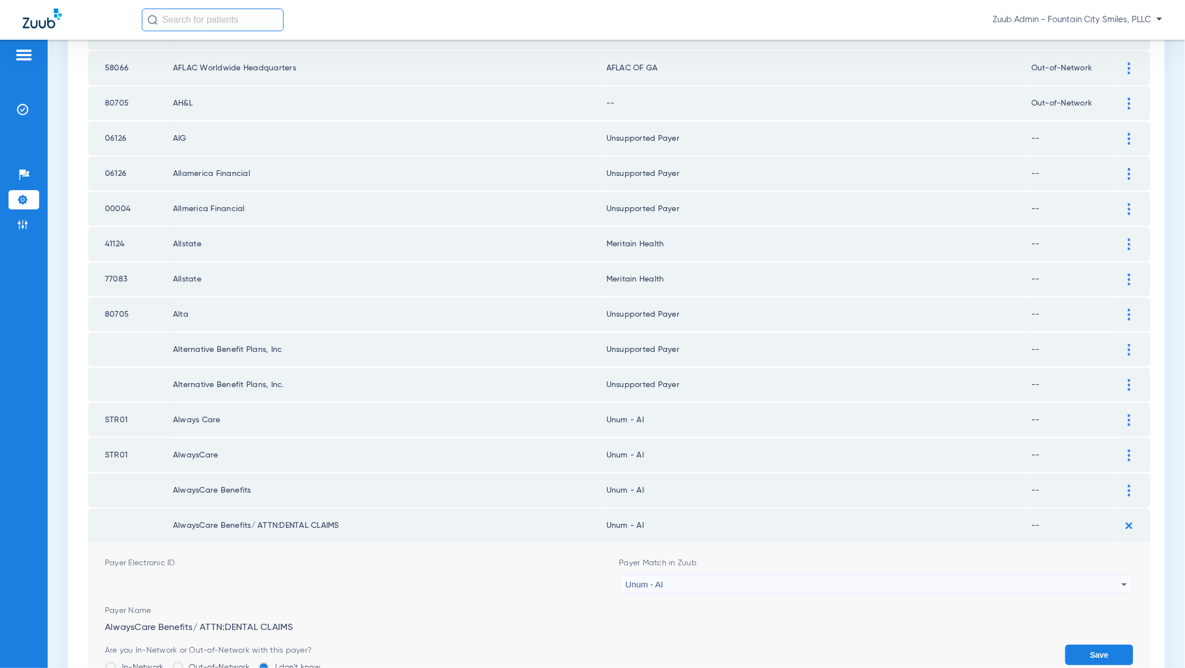
scroll to position [1426, 0]
click at [1093, 642] on button "Save" at bounding box center [1099, 652] width 68 height 20
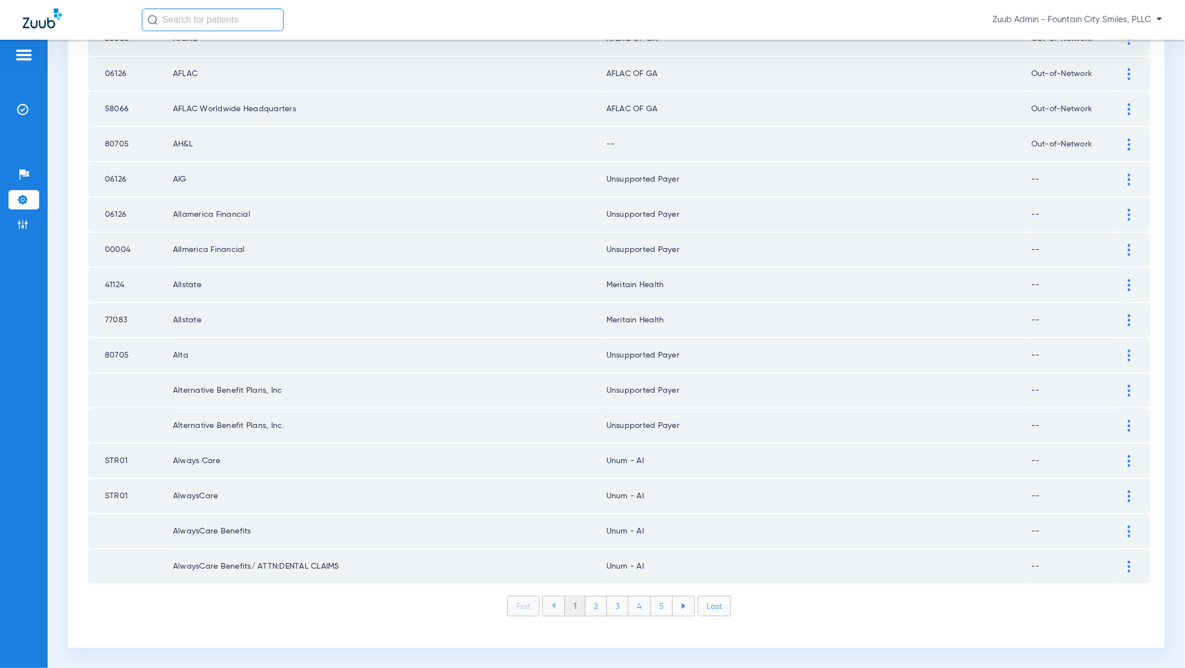
scroll to position [1367, 0]
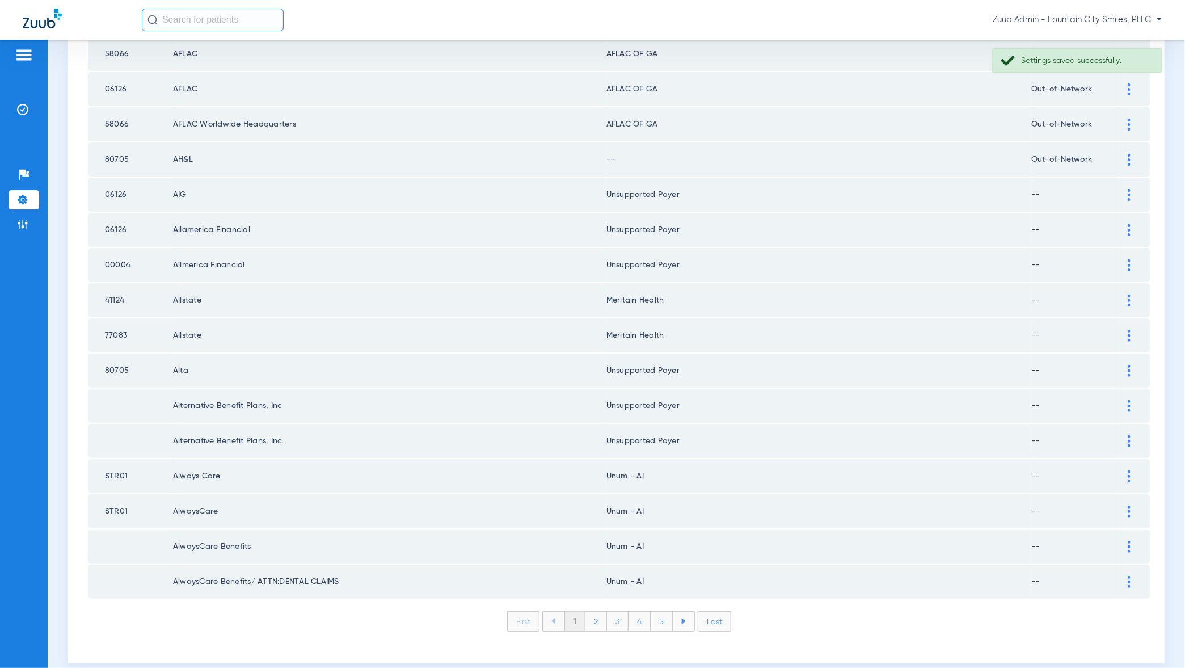
click at [597, 612] on li "2" at bounding box center [597, 621] width 22 height 19
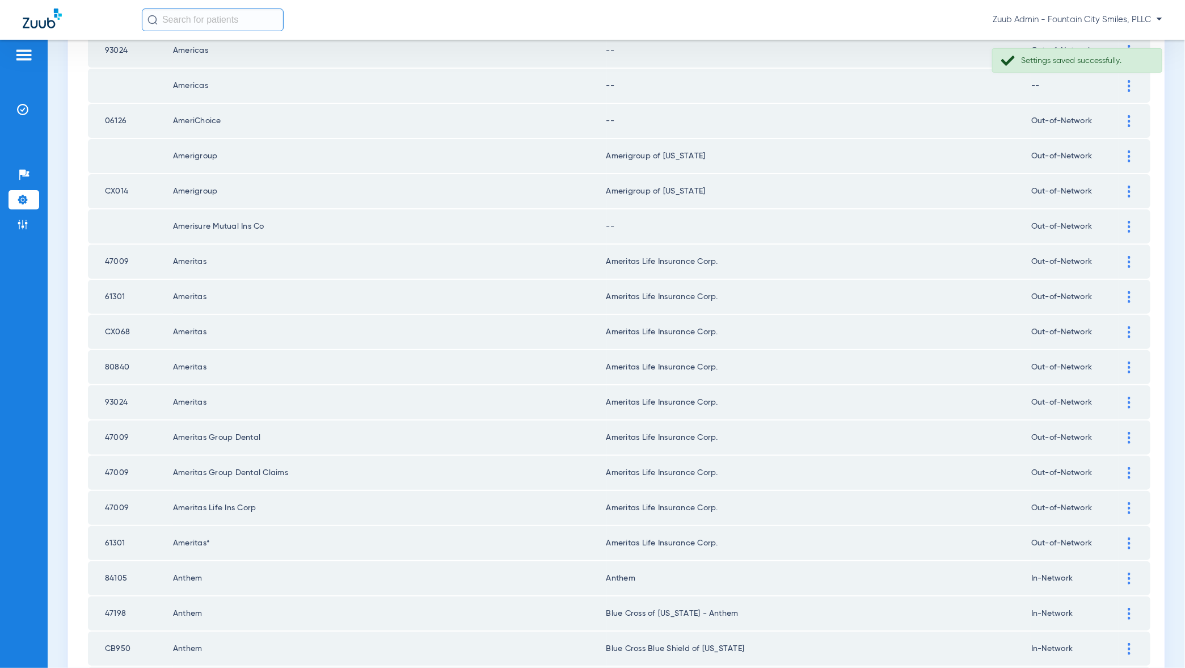
scroll to position [0, 0]
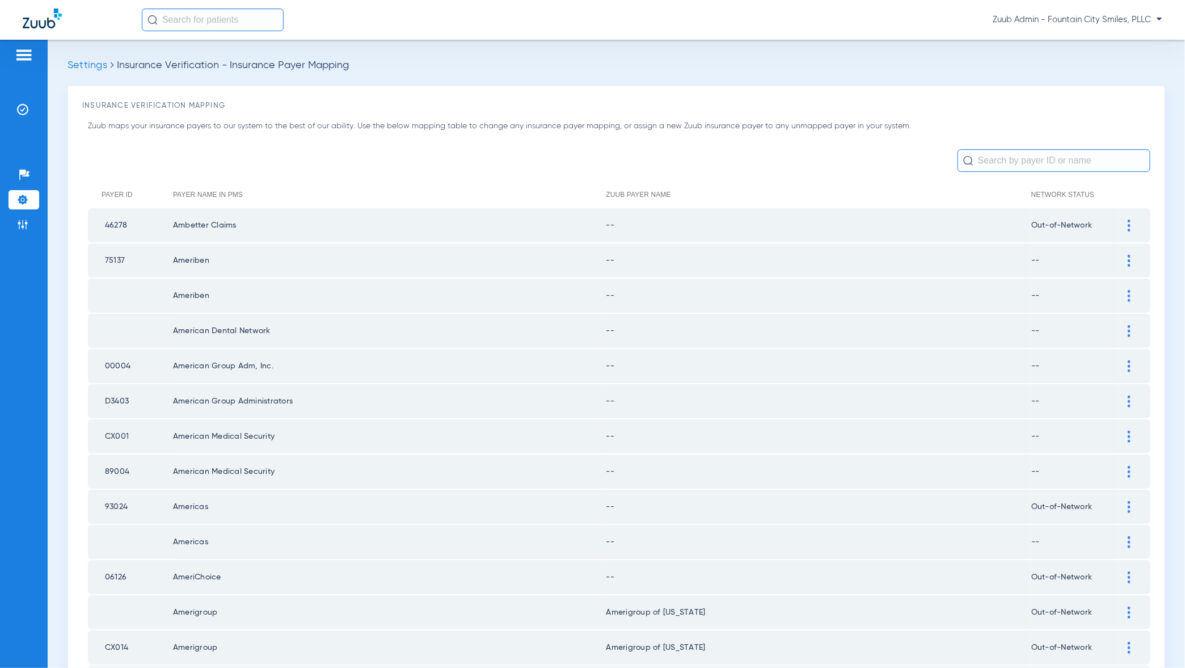
click at [1132, 226] on div at bounding box center [1129, 226] width 20 height 12
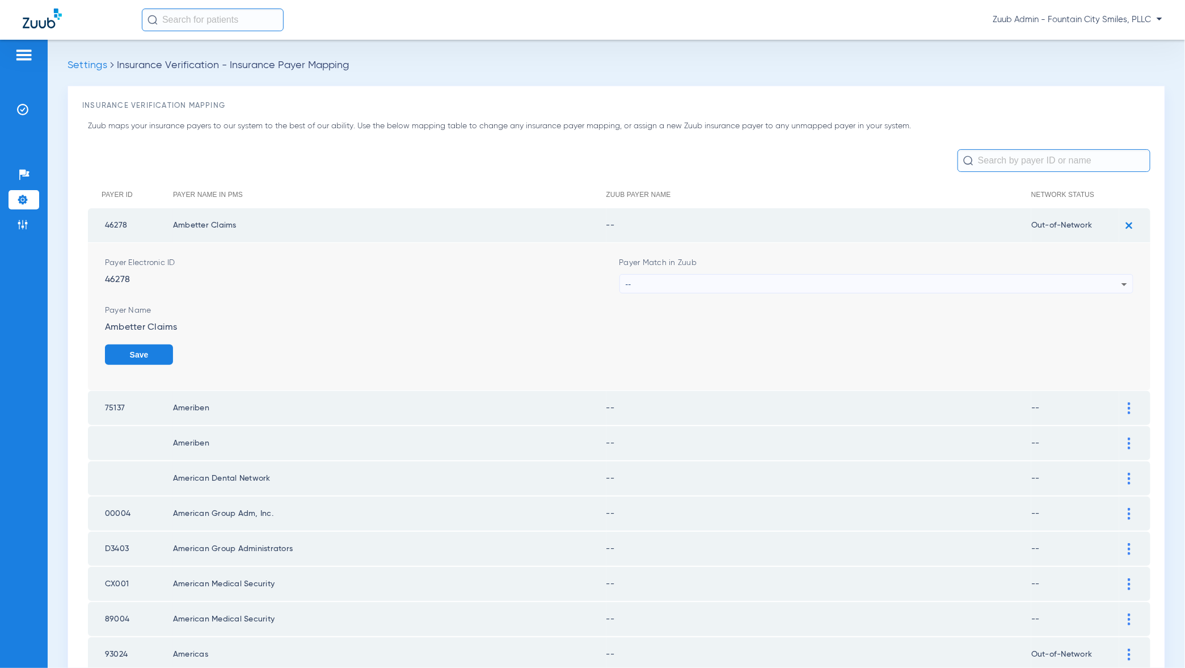
click at [1121, 281] on icon at bounding box center [1125, 284] width 14 height 14
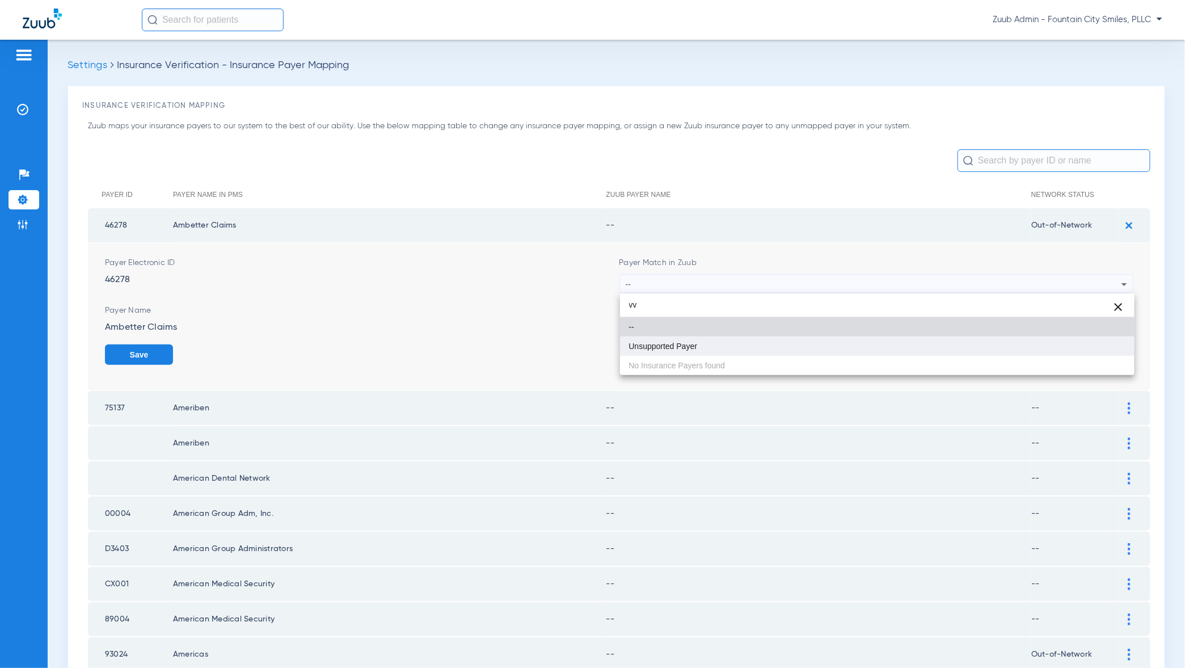
type input "vv"
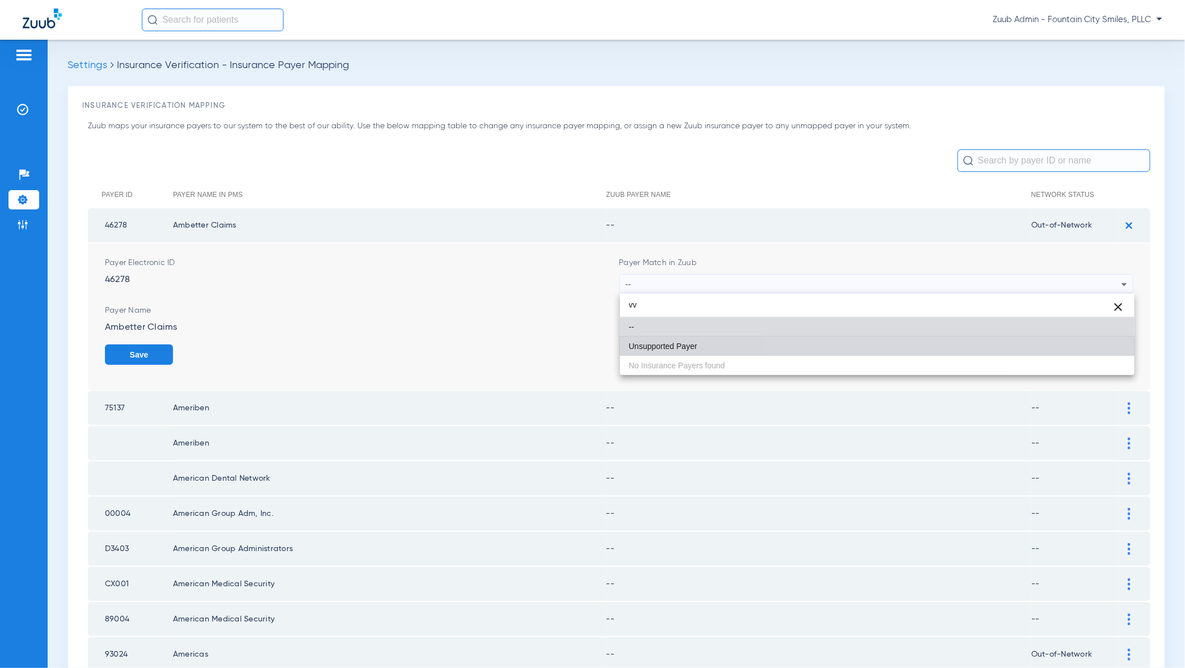
click at [1111, 349] on mat-option "Unsupported Payer" at bounding box center [877, 345] width 515 height 19
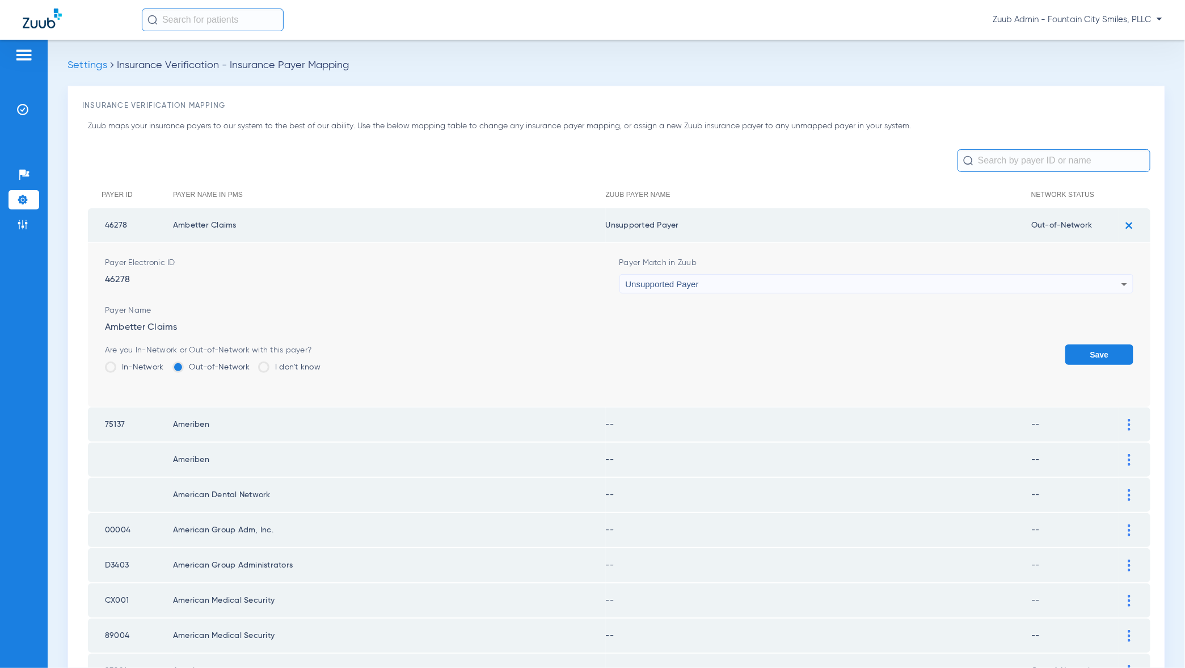
click at [1111, 349] on button "Save" at bounding box center [1099, 354] width 68 height 20
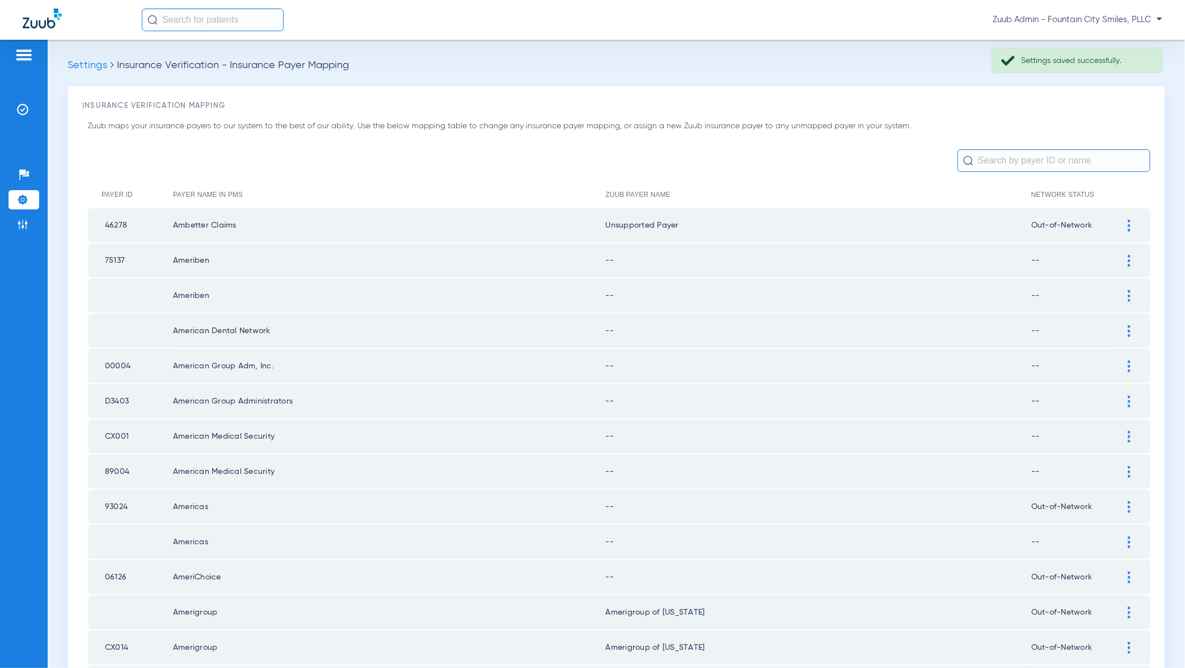
click at [1132, 258] on div at bounding box center [1129, 261] width 20 height 12
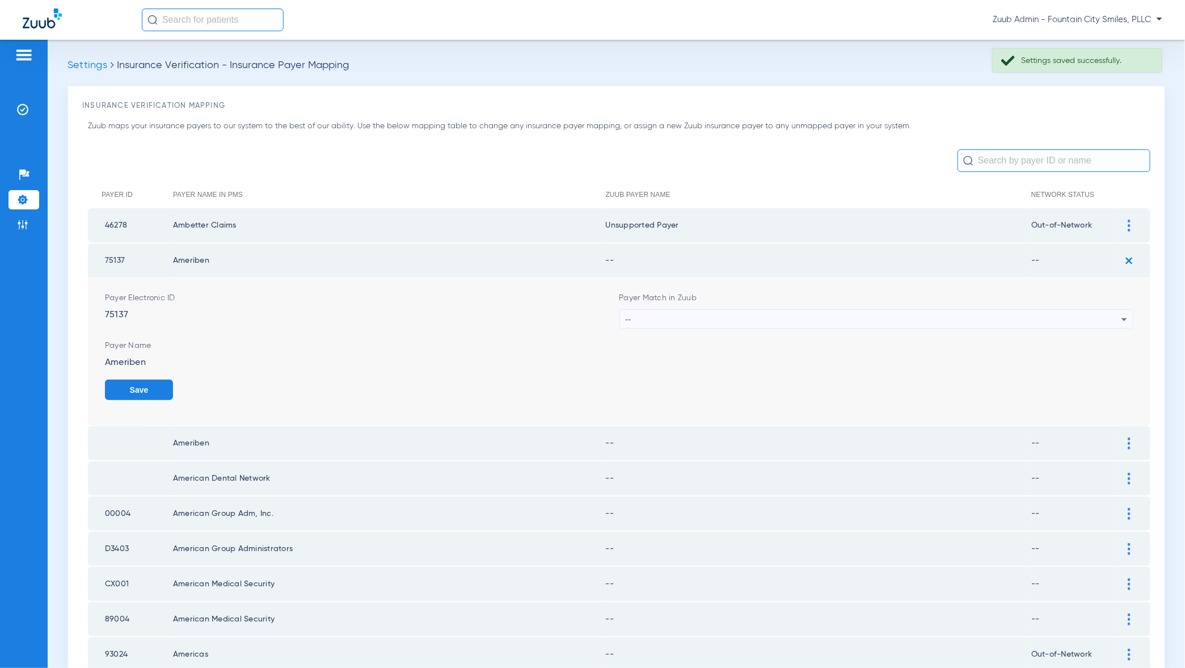
click at [1118, 318] on div "--" at bounding box center [874, 319] width 496 height 19
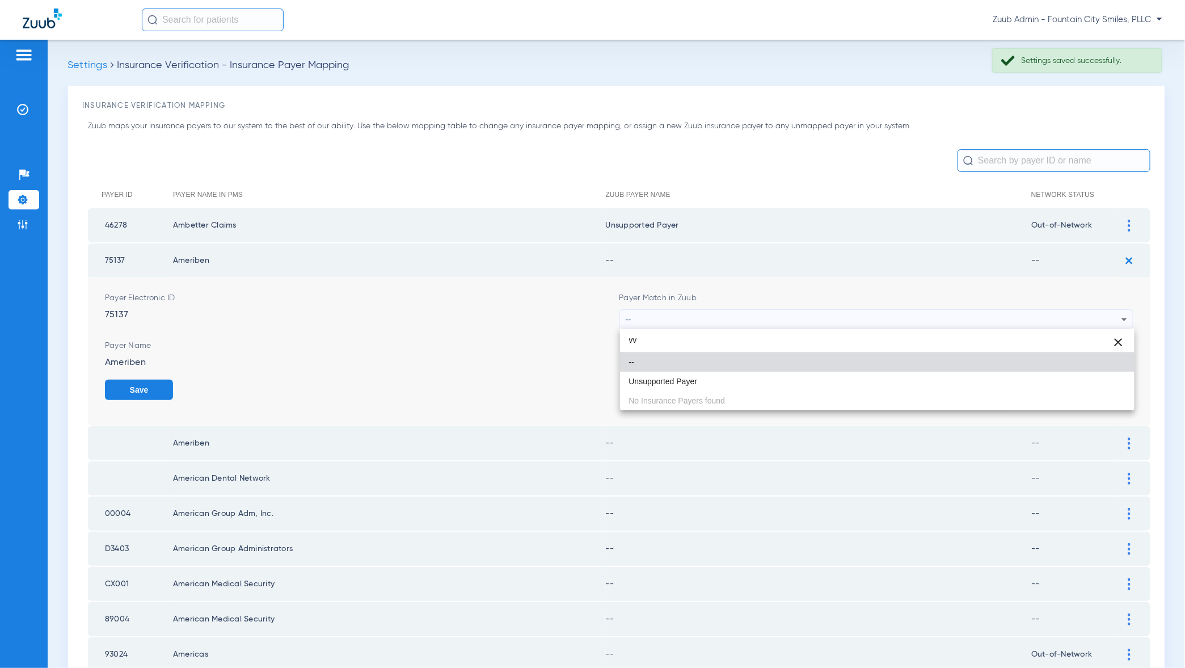
type input "vv"
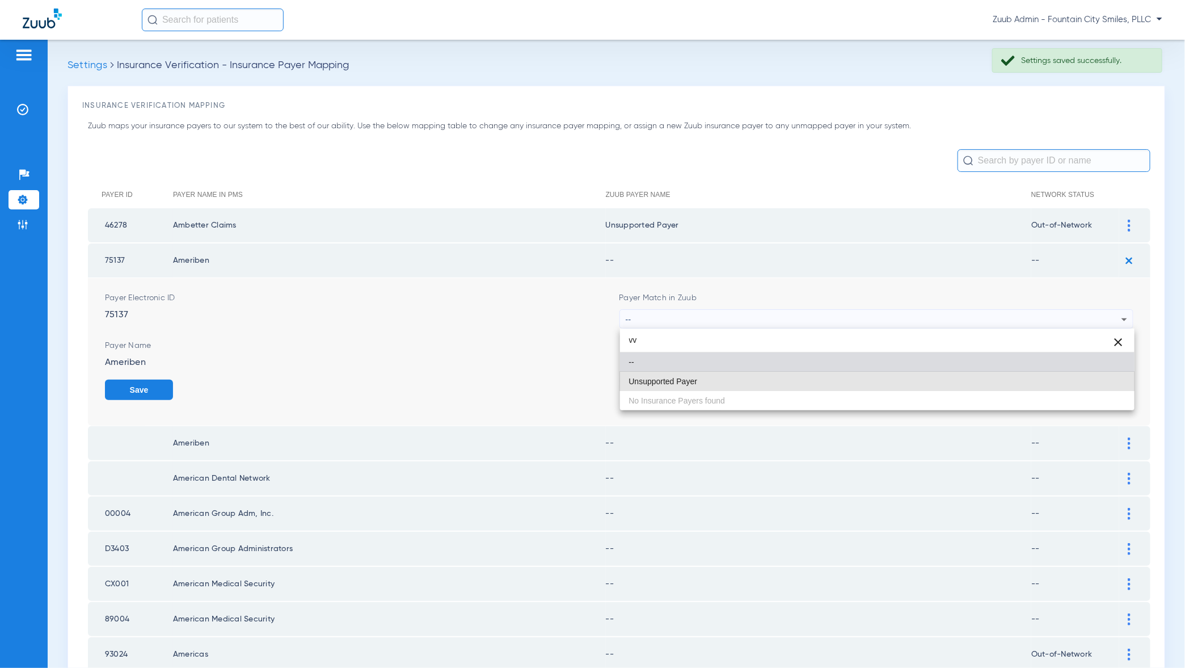
click at [1101, 380] on mat-option "Unsupported Payer" at bounding box center [877, 381] width 515 height 19
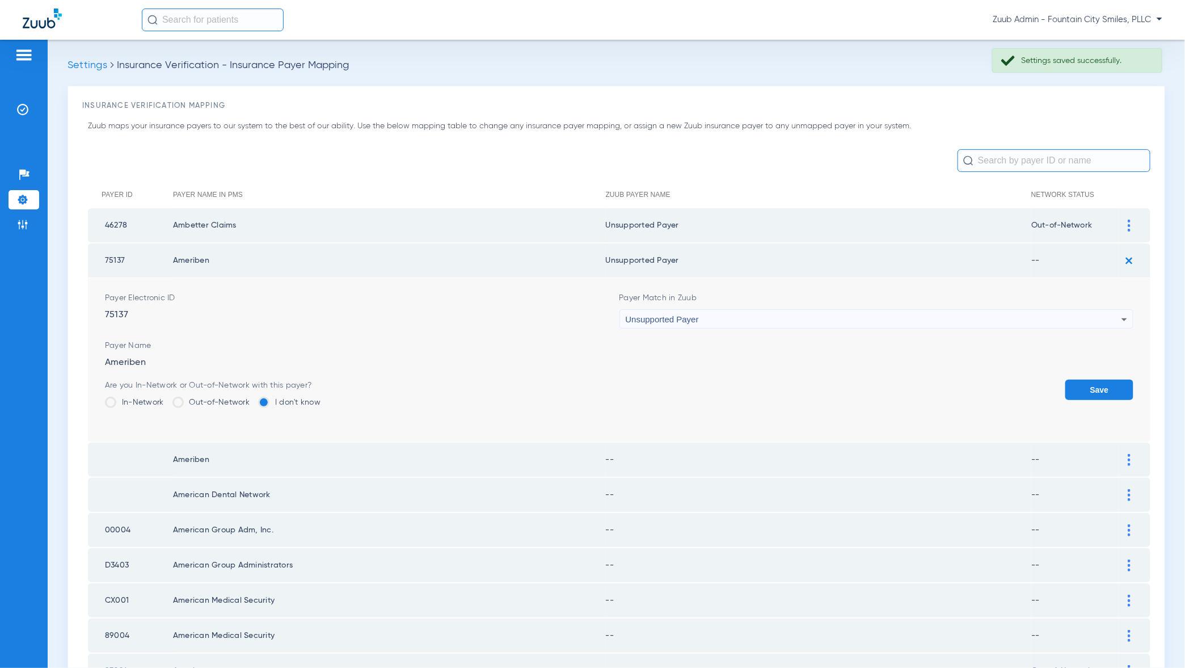
click at [1101, 380] on button "Save" at bounding box center [1099, 390] width 68 height 20
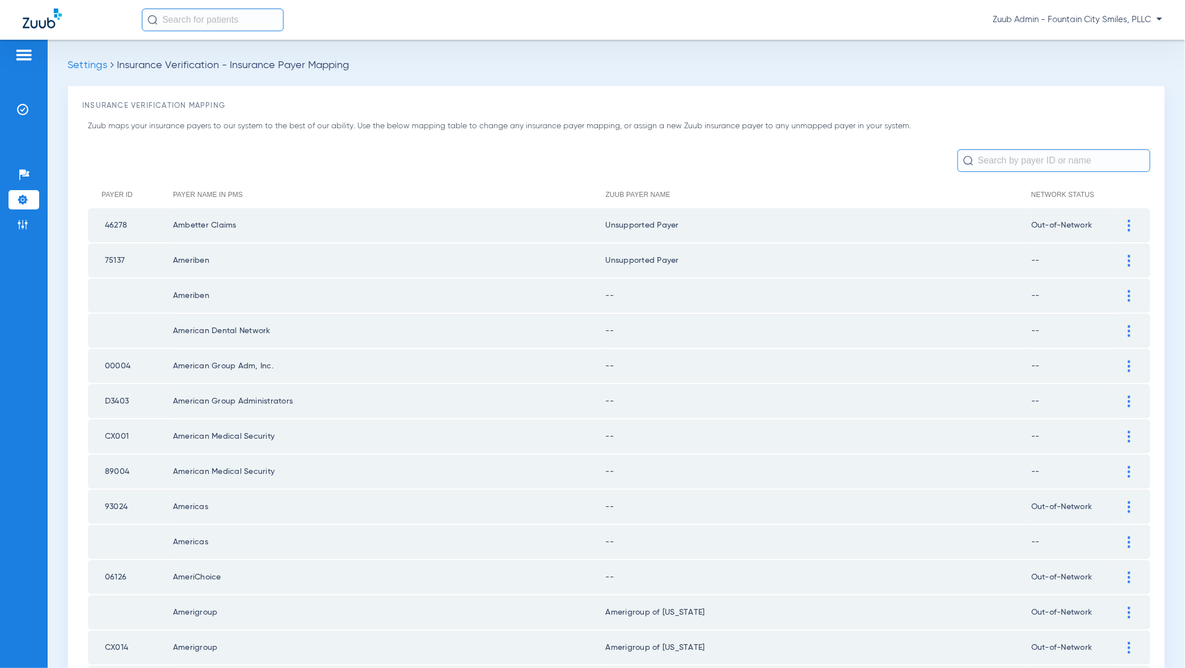
click at [1129, 297] on img at bounding box center [1129, 296] width 3 height 12
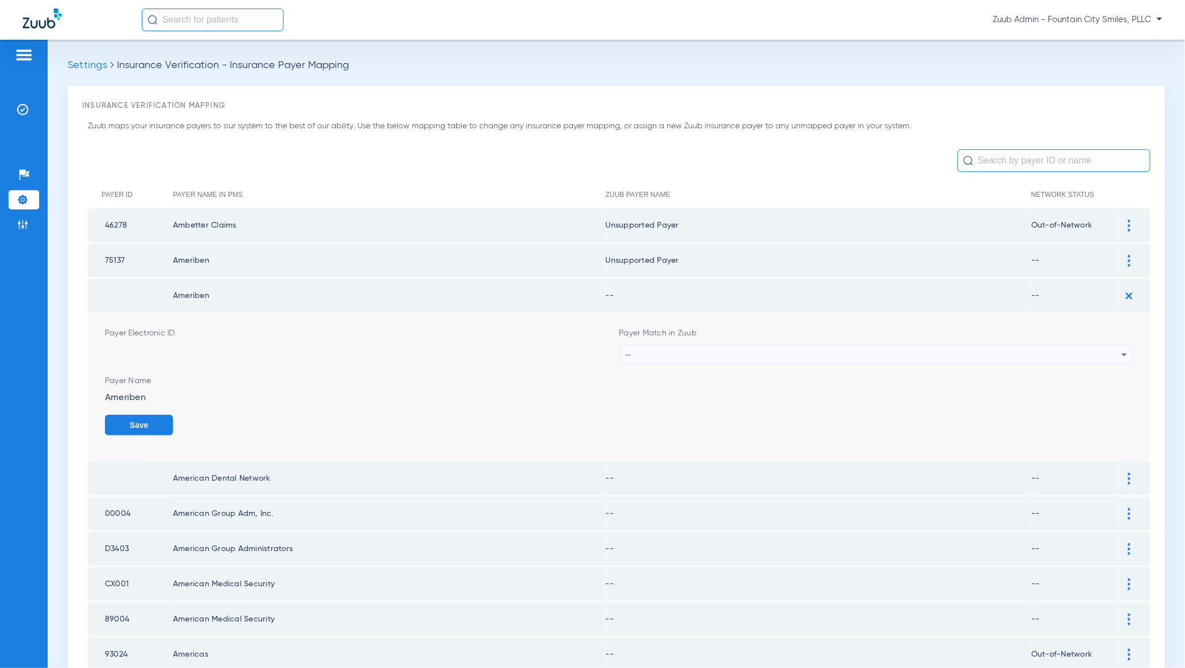
click at [1114, 357] on div "--" at bounding box center [874, 354] width 496 height 19
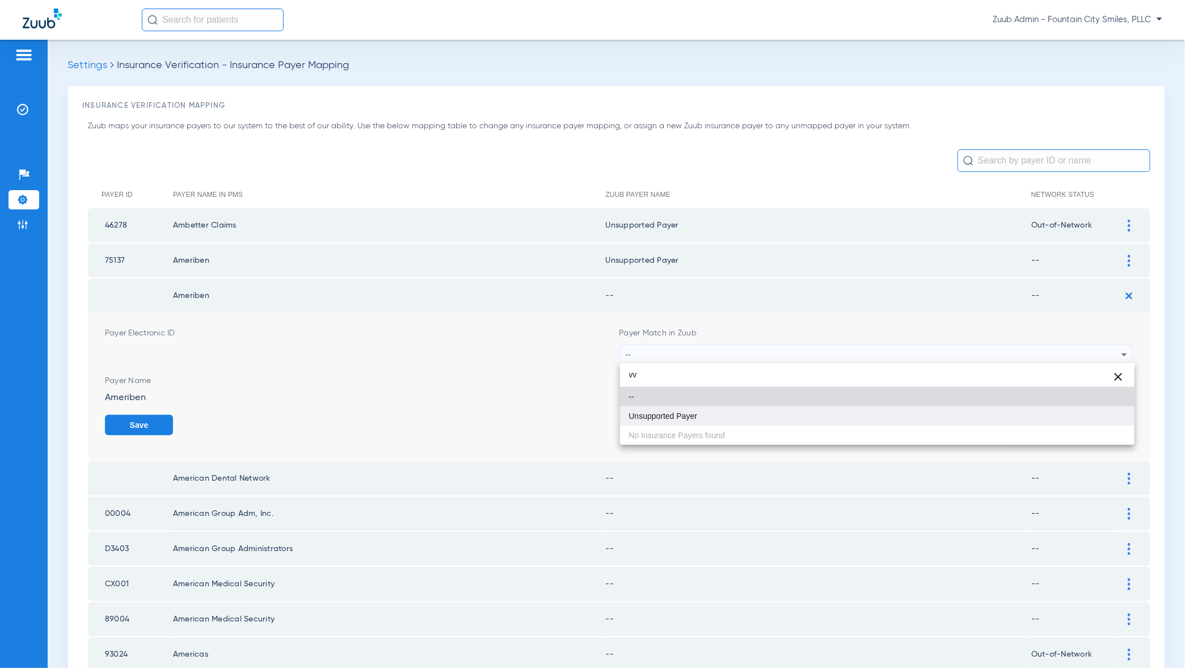
type input "vv"
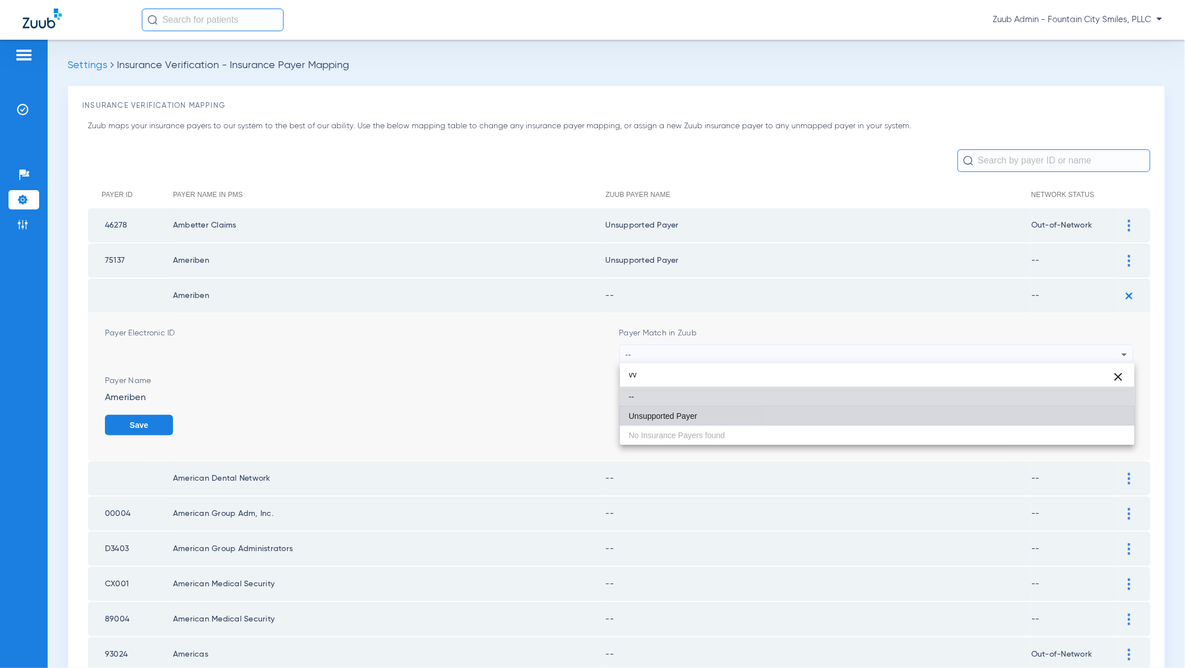
click at [1105, 416] on mat-option "Unsupported Payer" at bounding box center [877, 415] width 515 height 19
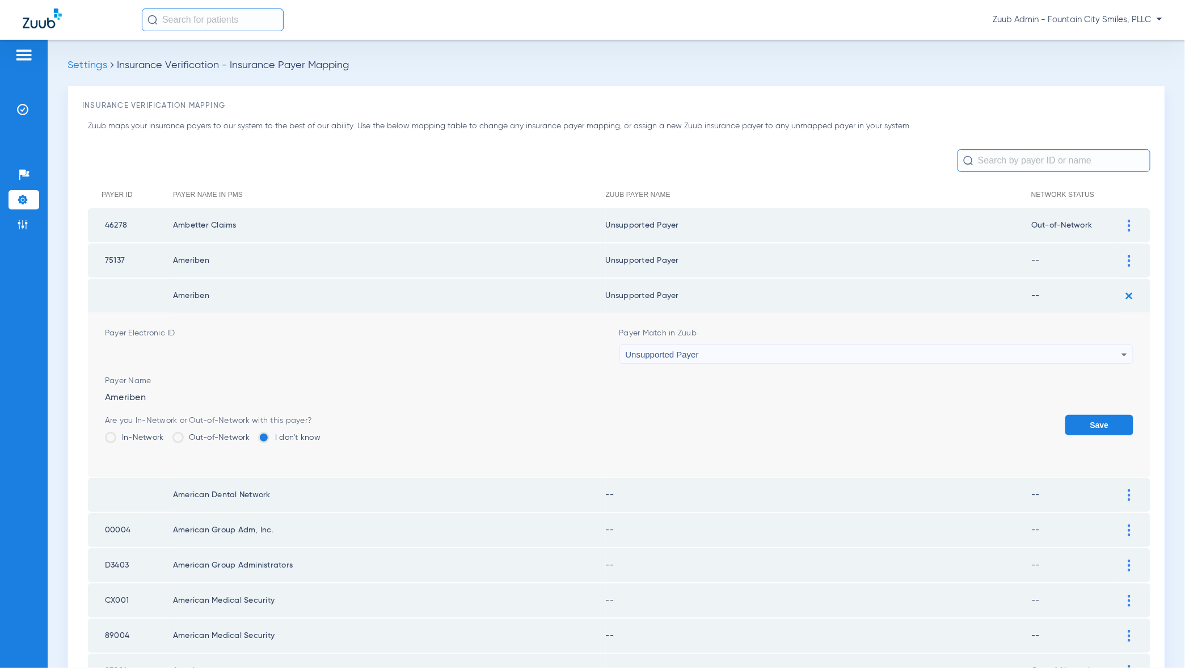
click at [1105, 416] on button "Save" at bounding box center [1099, 425] width 68 height 20
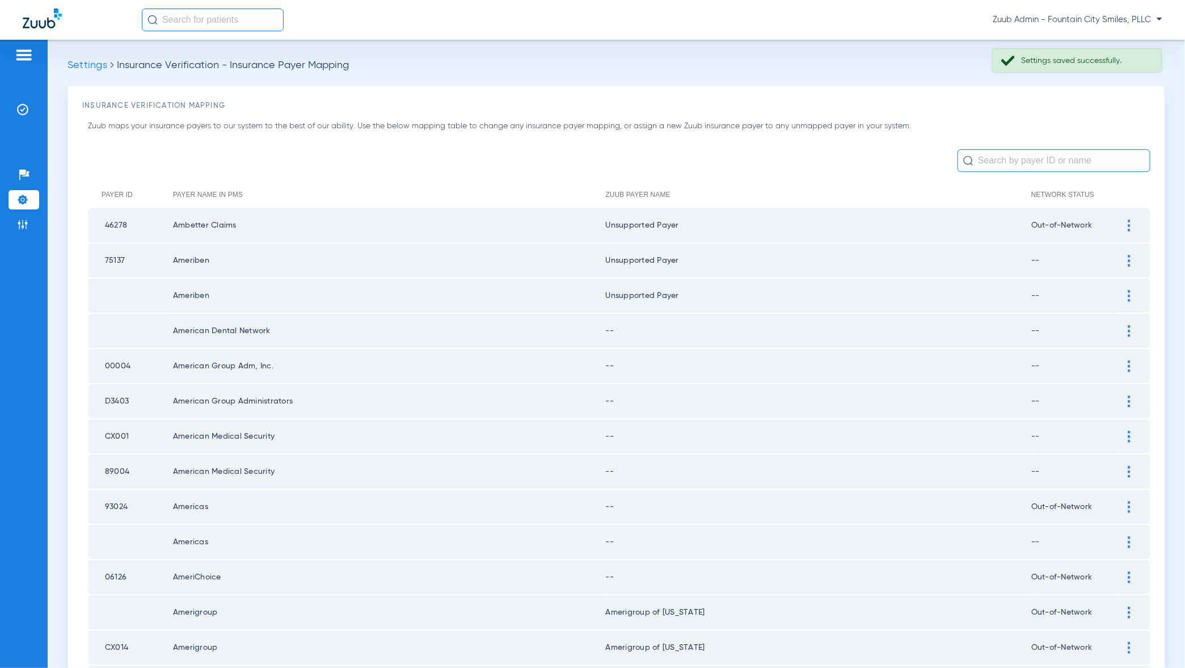
click at [1126, 328] on div at bounding box center [1129, 331] width 20 height 12
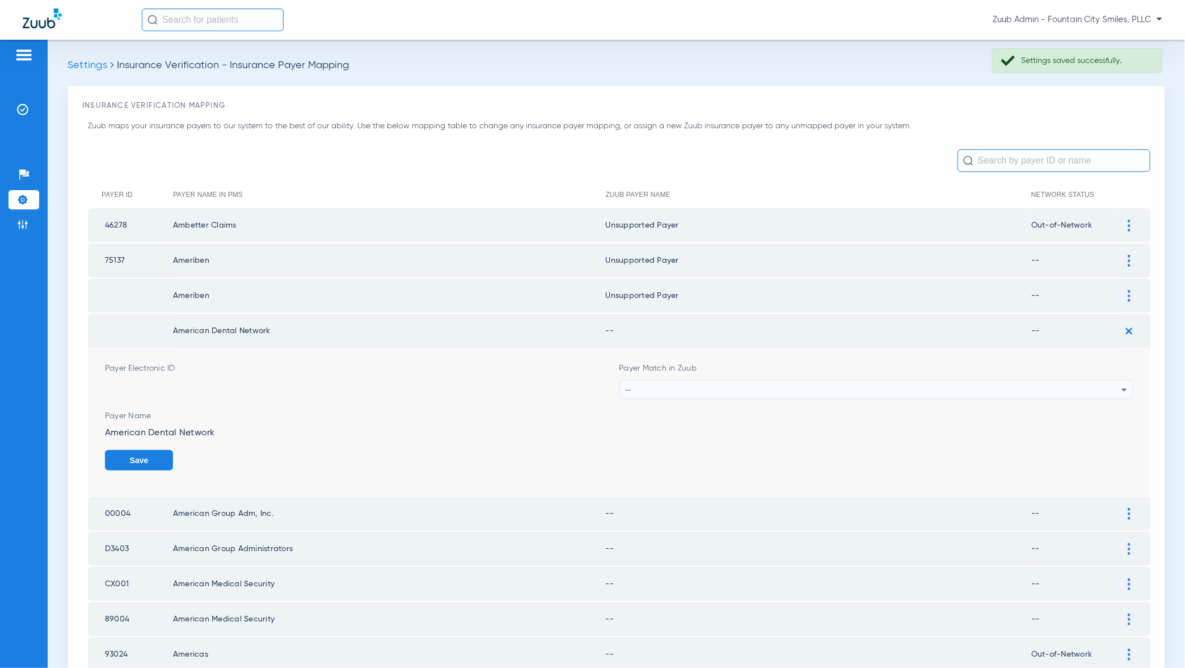
click at [1114, 384] on div "--" at bounding box center [874, 389] width 496 height 19
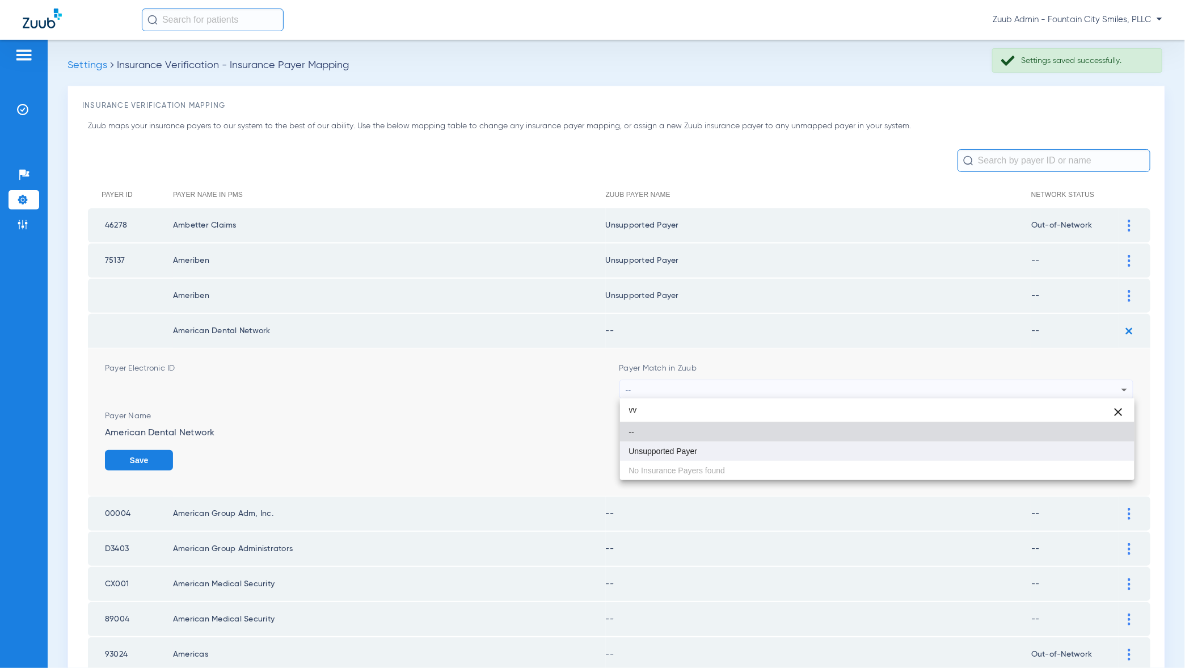
type input "vv"
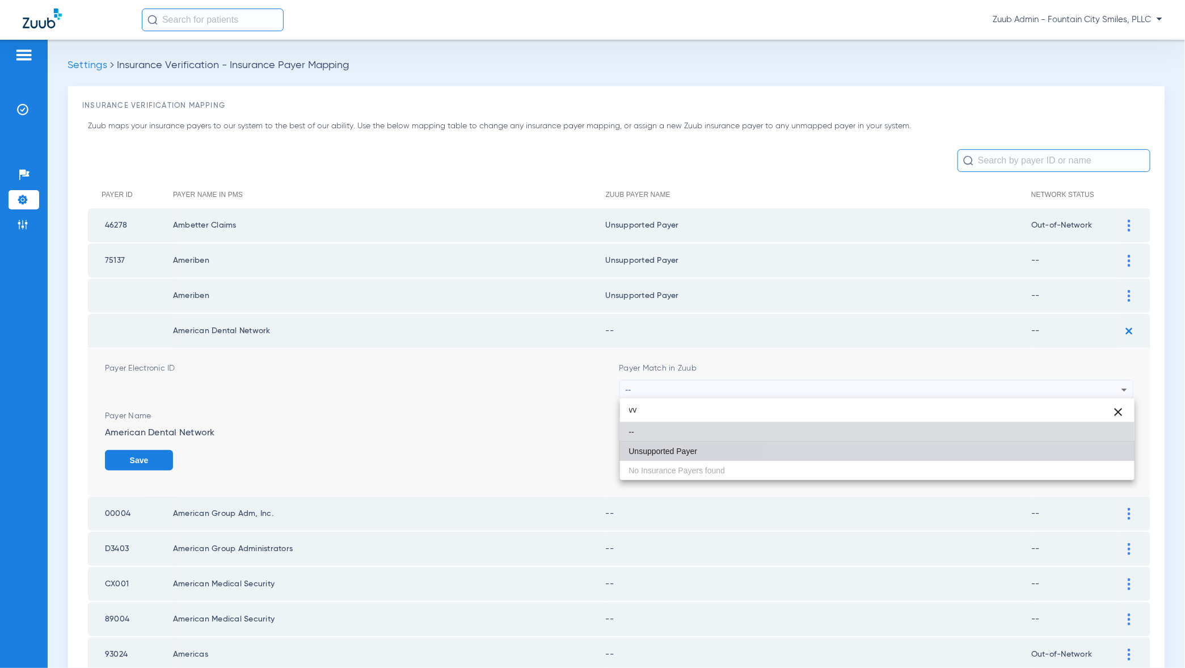
click at [1114, 452] on mat-option "Unsupported Payer" at bounding box center [877, 450] width 515 height 19
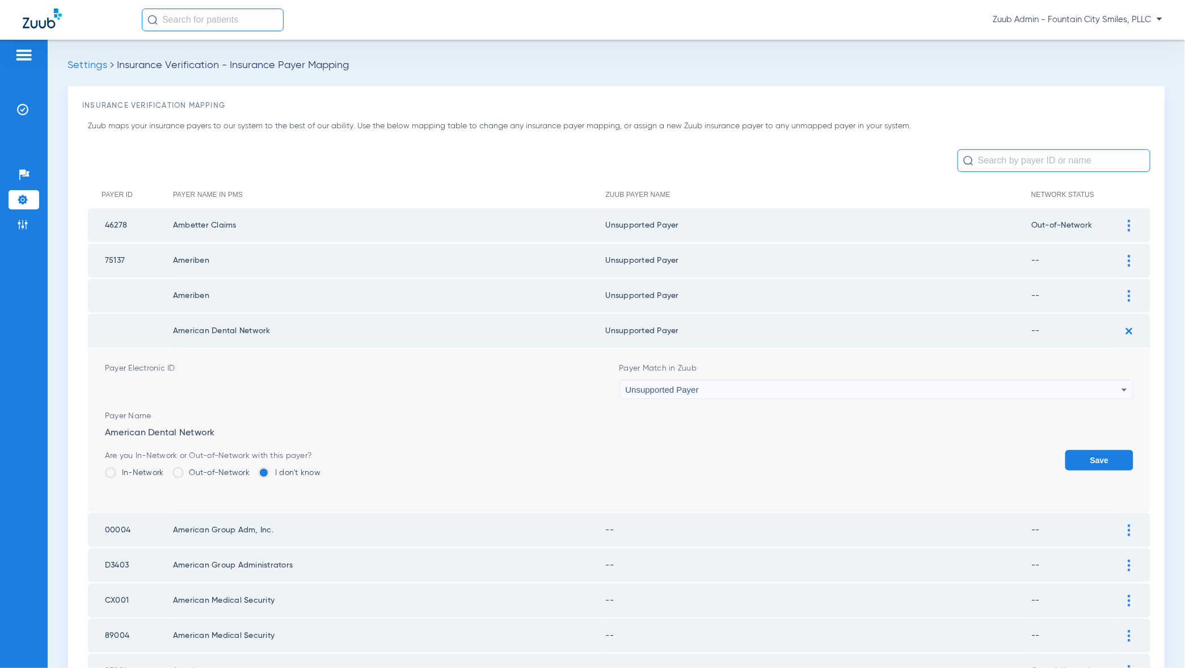
click at [1114, 456] on button "Save" at bounding box center [1099, 460] width 68 height 20
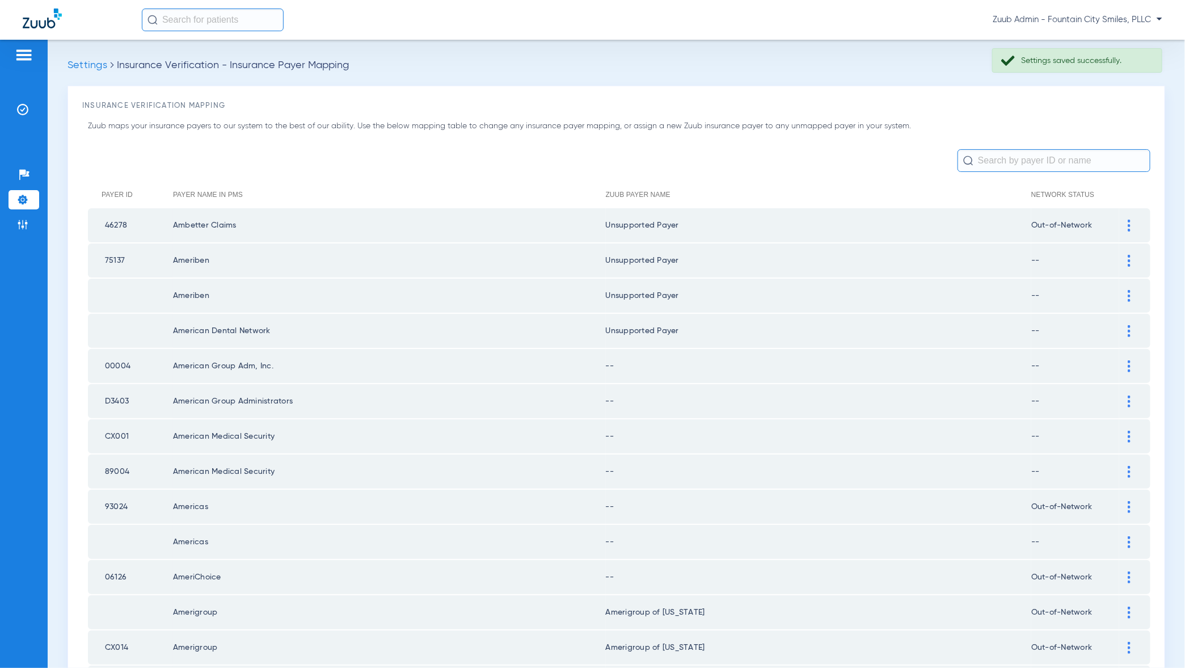
click at [1131, 368] on div at bounding box center [1129, 366] width 20 height 12
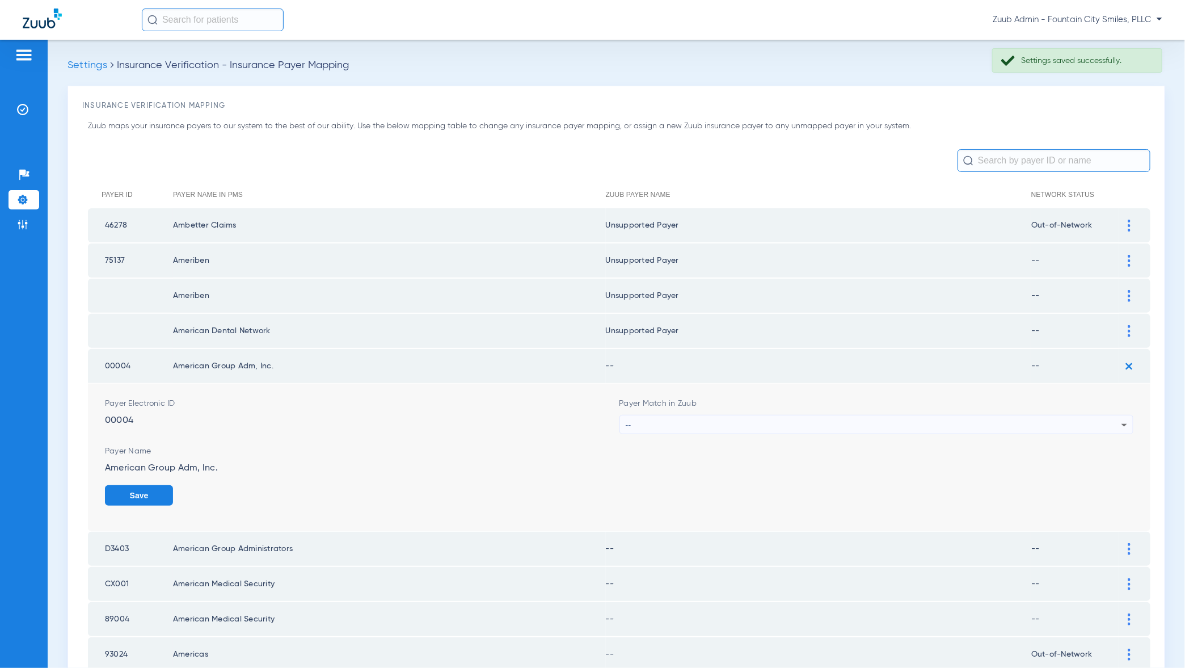
click at [1112, 422] on div "--" at bounding box center [874, 424] width 496 height 19
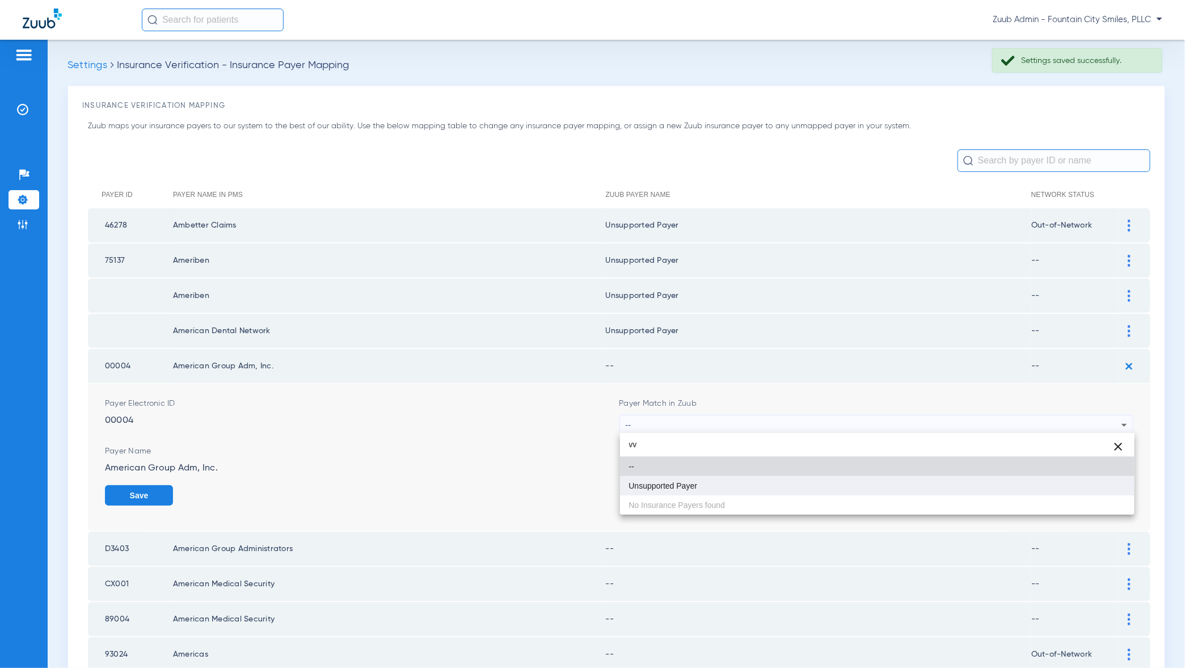
type input "vv"
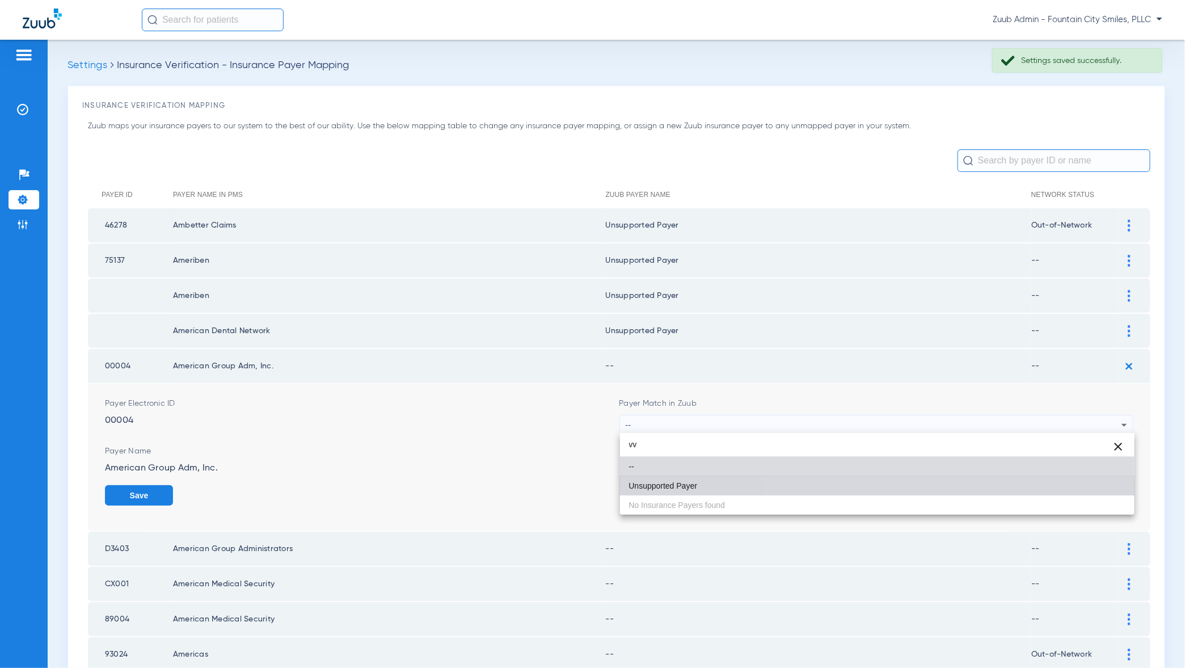
click at [1095, 481] on mat-option "Unsupported Payer" at bounding box center [877, 485] width 515 height 19
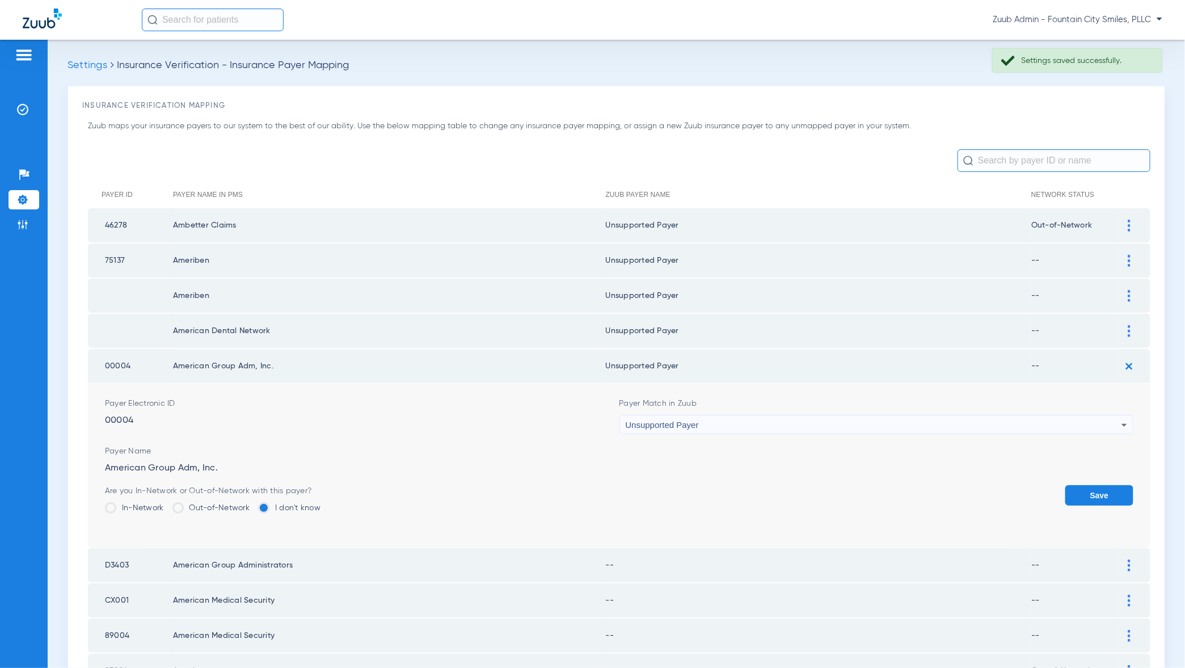
click at [1095, 481] on form "Payer Electronic ID 00004 Payer Match in Zuub Unsupported Payer Payer Name Amer…" at bounding box center [619, 466] width 1029 height 164
click at [1097, 492] on button "Save" at bounding box center [1099, 495] width 68 height 20
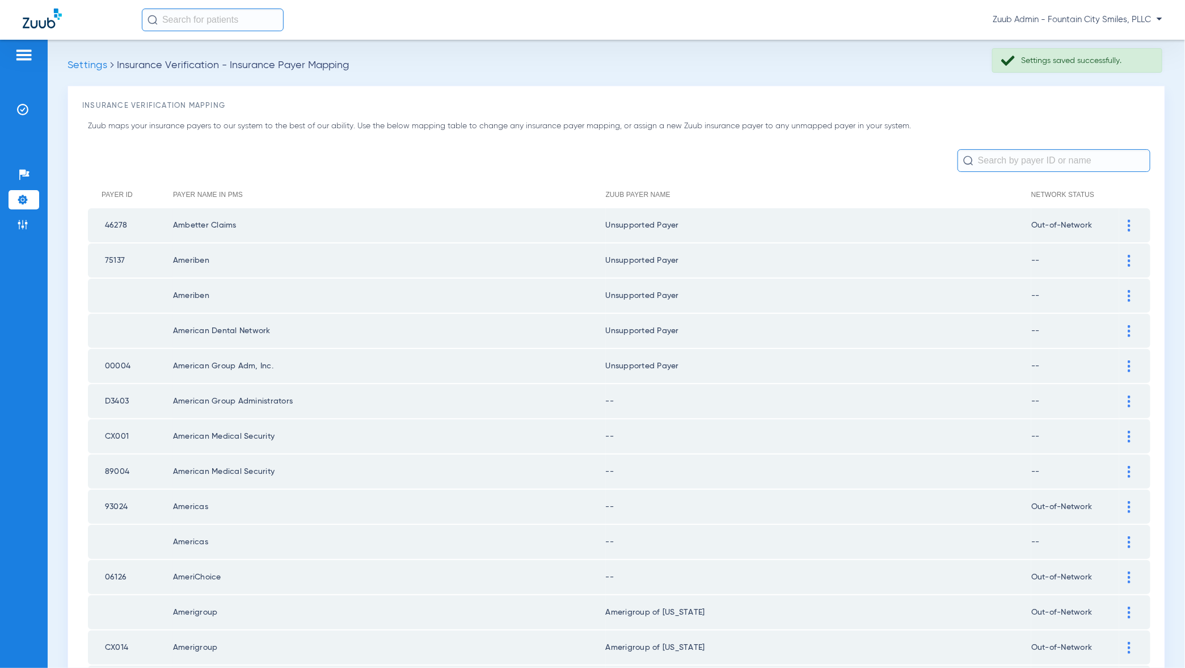
click at [1128, 399] on img at bounding box center [1129, 401] width 3 height 12
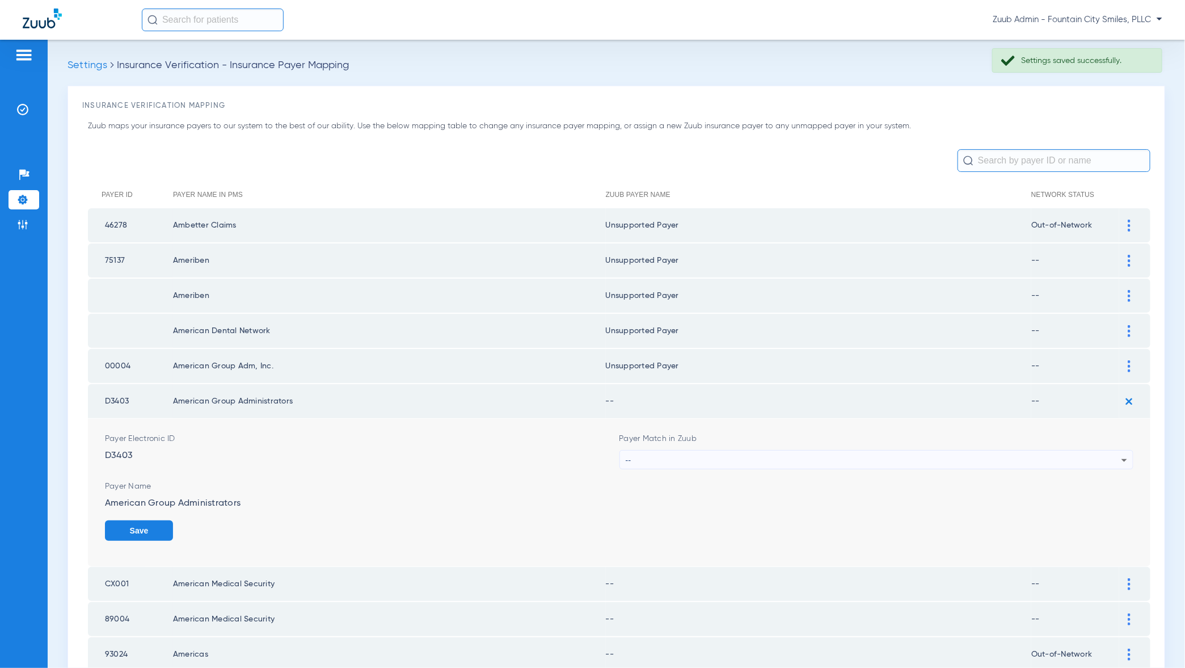
click at [1116, 453] on div "--" at bounding box center [874, 459] width 496 height 19
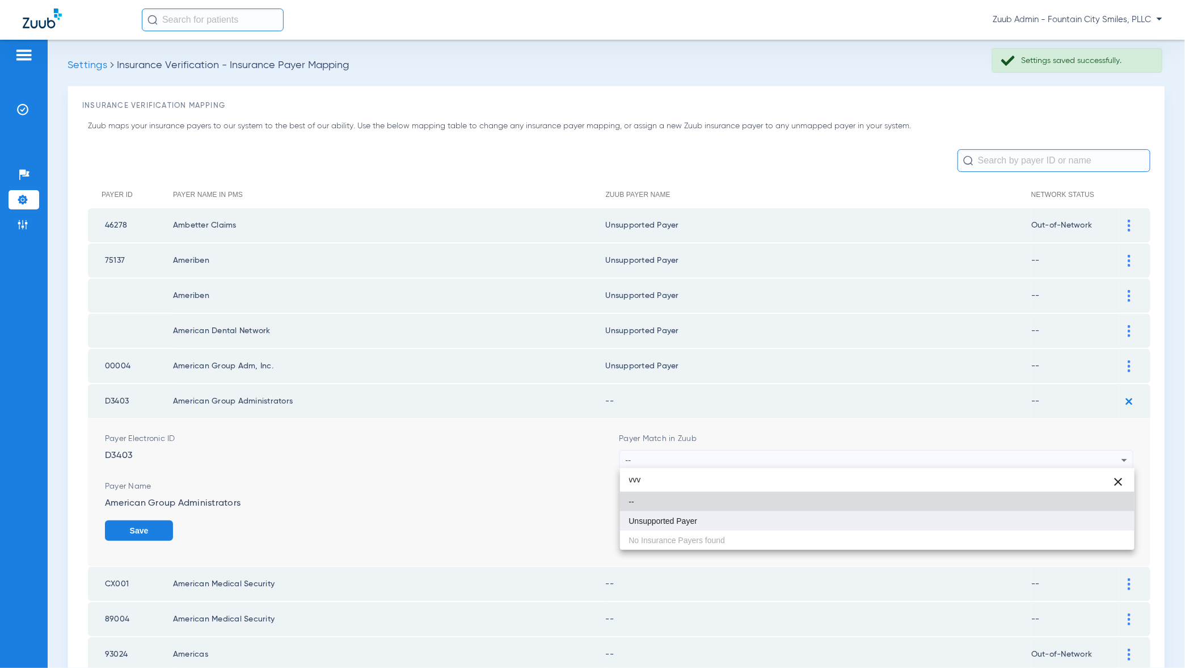
type input "vvv"
click at [1103, 527] on mat-option "Unsupported Payer" at bounding box center [877, 520] width 515 height 19
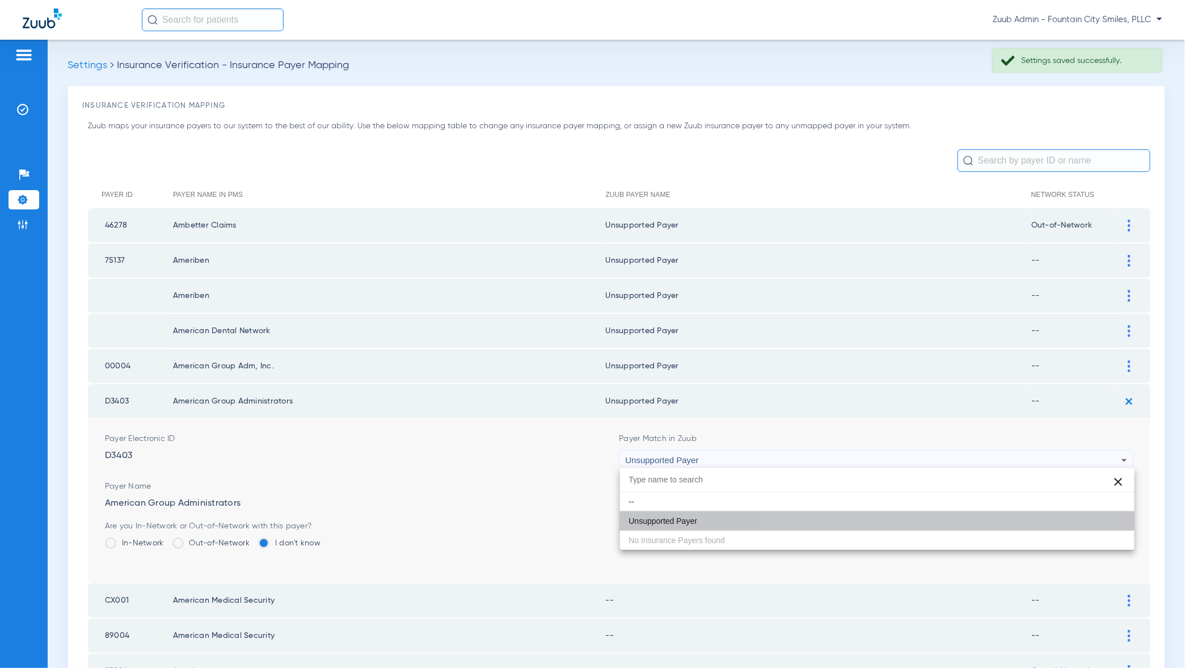
click at [1103, 527] on button "Save" at bounding box center [1099, 530] width 68 height 20
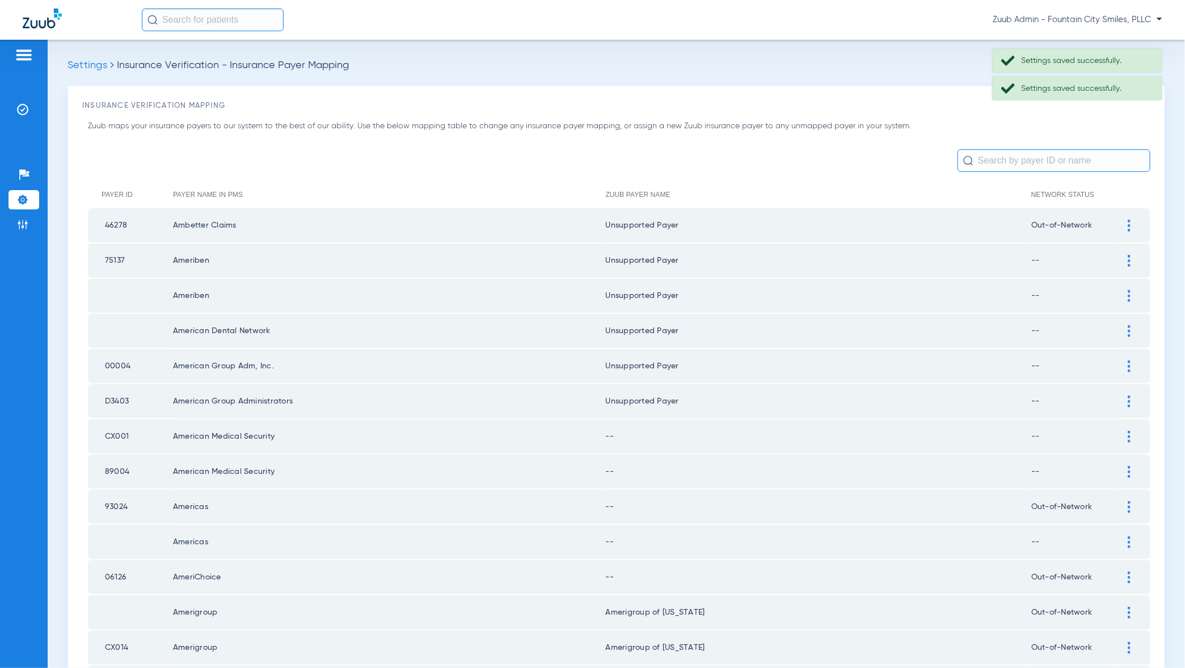
click at [1131, 437] on img at bounding box center [1129, 437] width 3 height 12
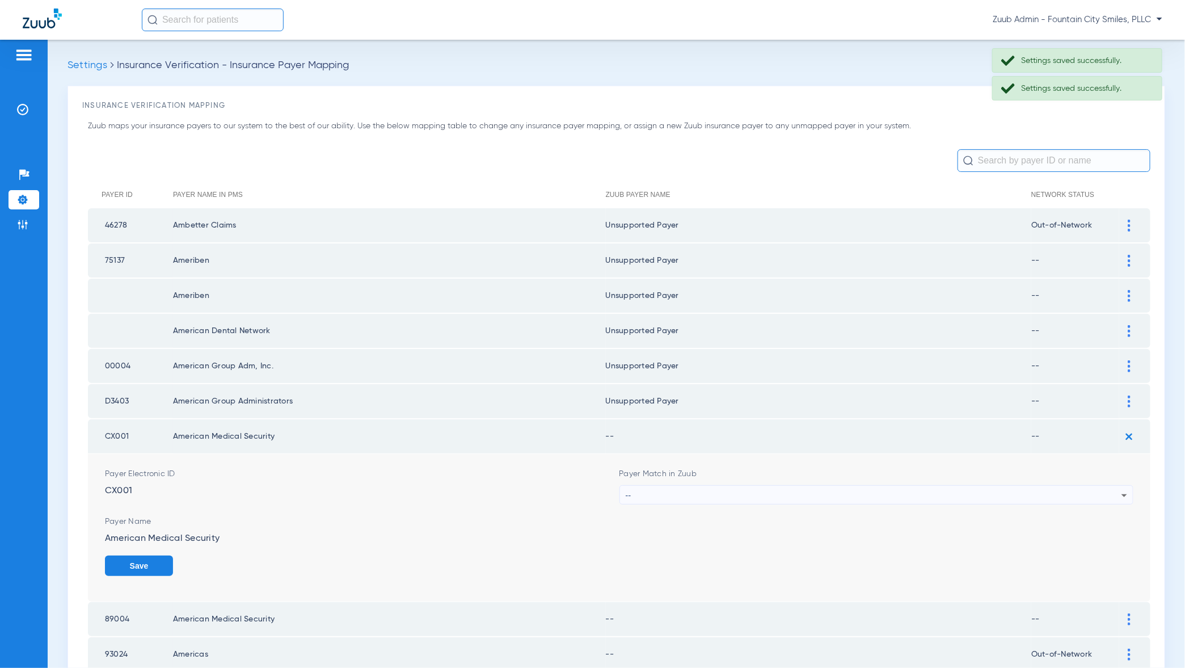
click at [1104, 488] on div "--" at bounding box center [874, 495] width 496 height 19
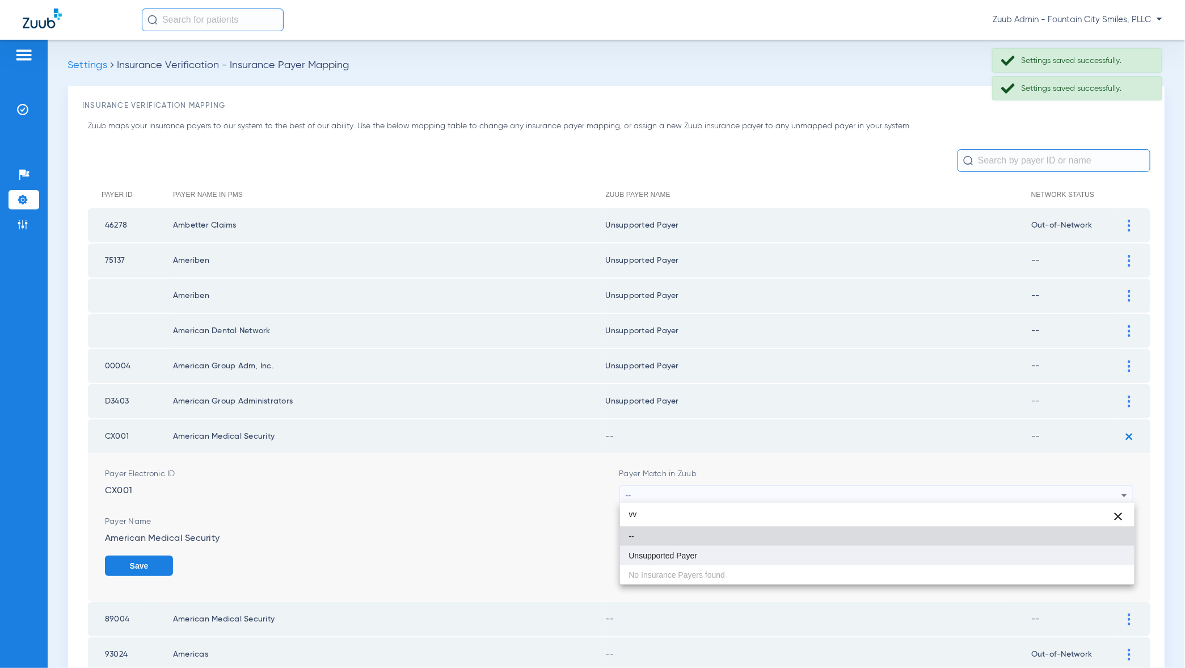
type input "vv"
click at [1092, 556] on mat-option "Unsupported Payer" at bounding box center [877, 555] width 515 height 19
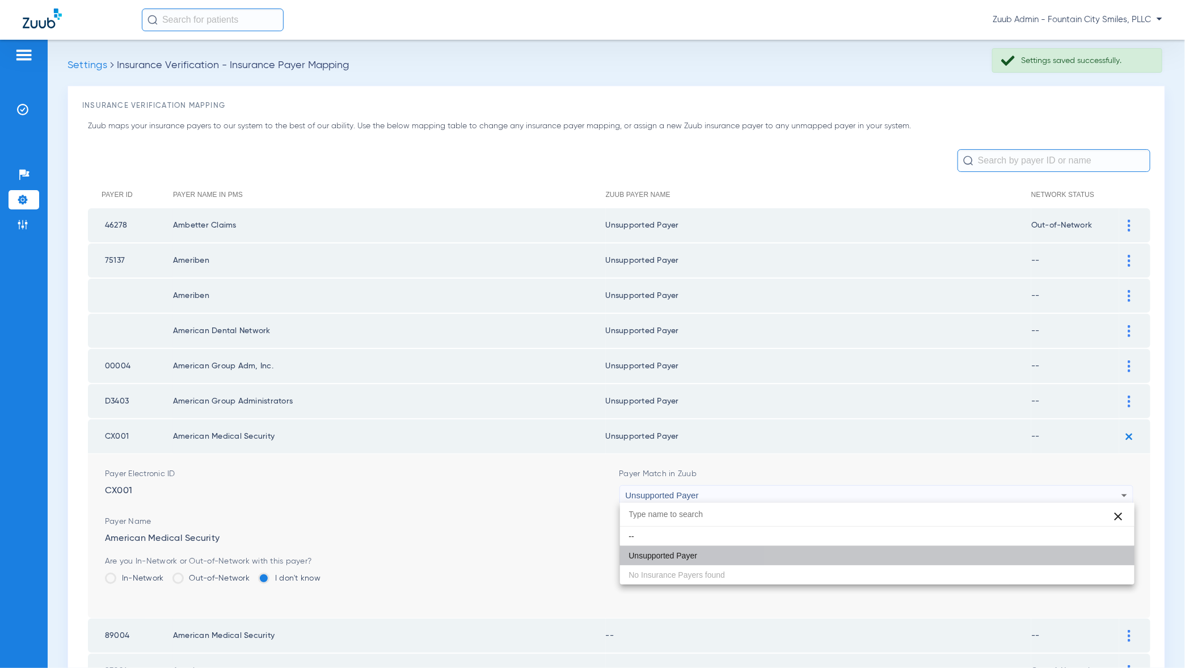
click at [1092, 556] on button "Save" at bounding box center [1099, 565] width 68 height 20
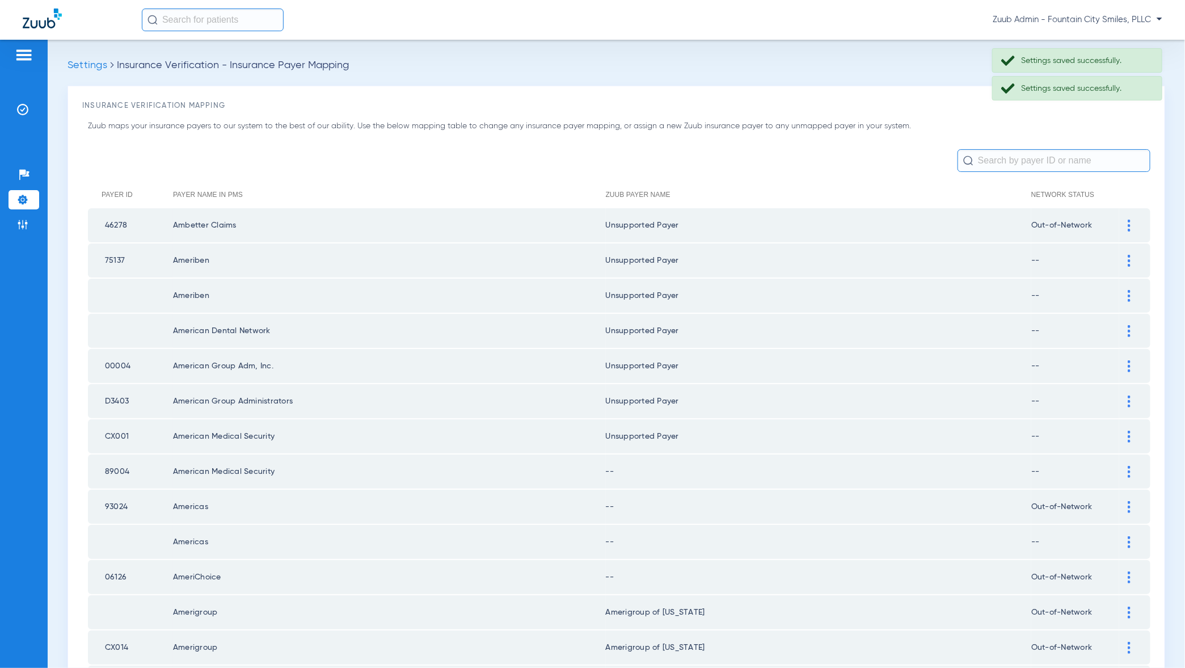
click at [1124, 468] on div at bounding box center [1129, 472] width 20 height 12
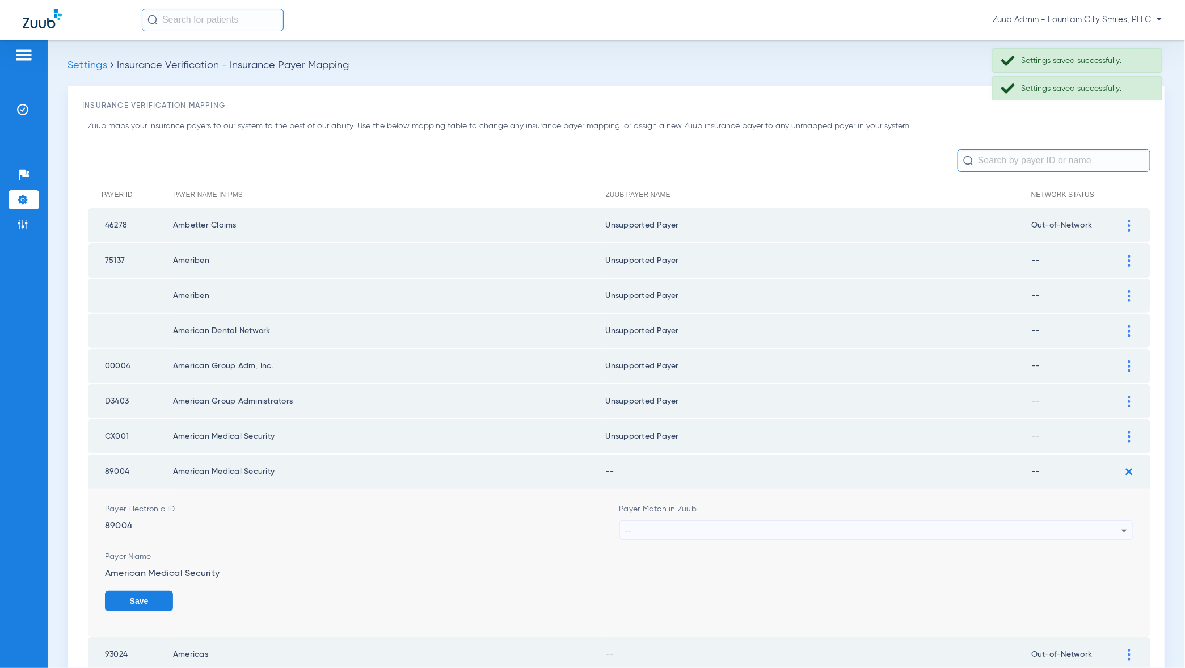
click at [1104, 529] on div "--" at bounding box center [874, 530] width 496 height 19
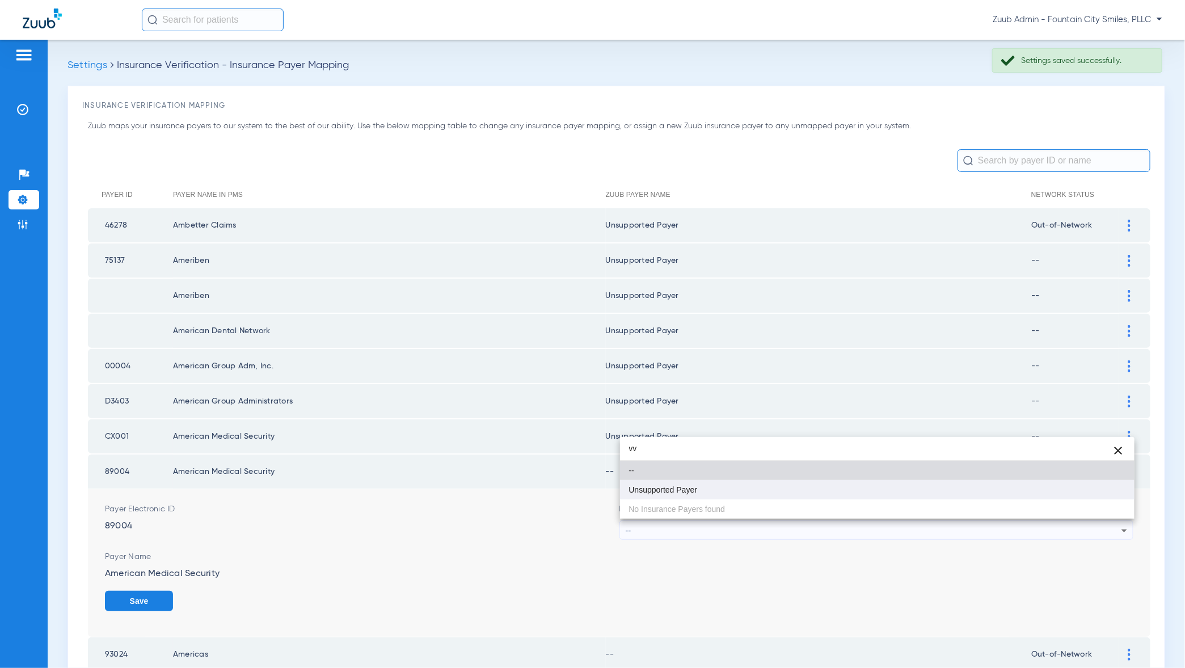
type input "vv"
click at [1105, 496] on mat-option "Unsupported Payer" at bounding box center [877, 489] width 515 height 19
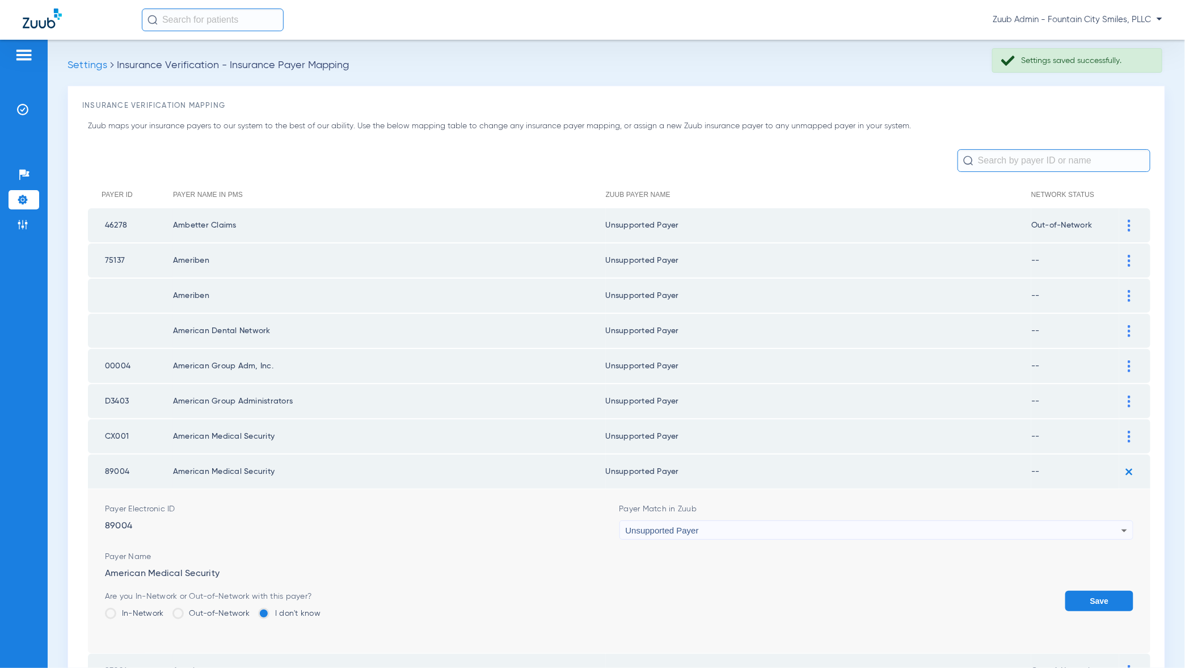
click at [1106, 600] on button "Save" at bounding box center [1099, 601] width 68 height 20
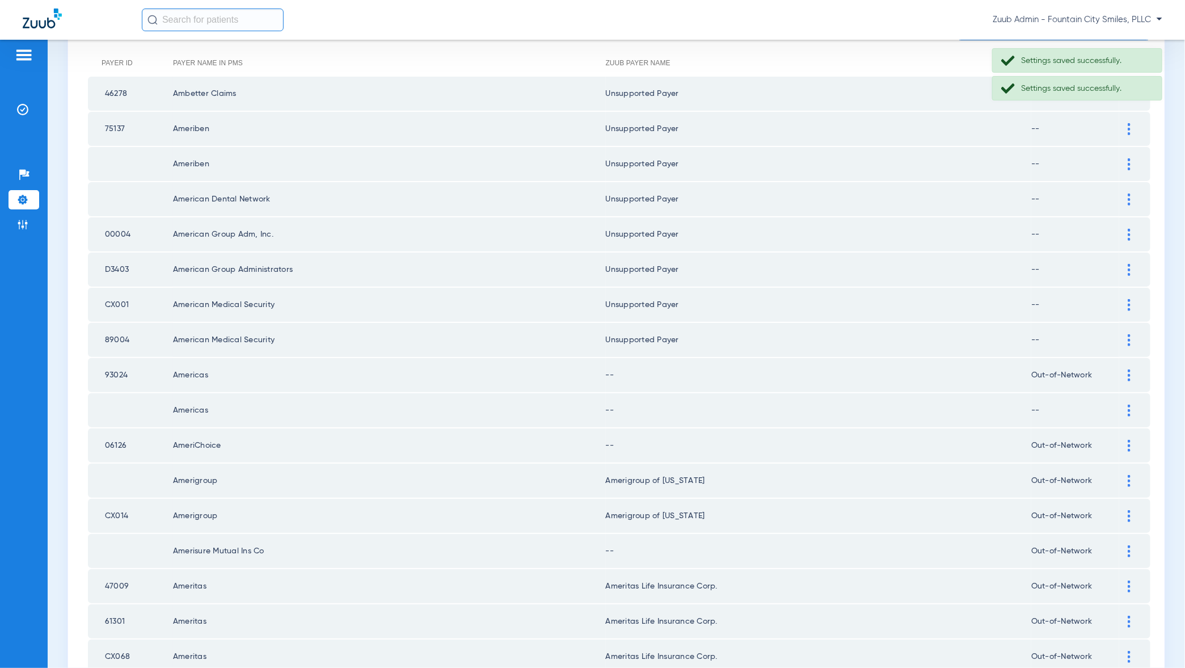
scroll to position [182, 0]
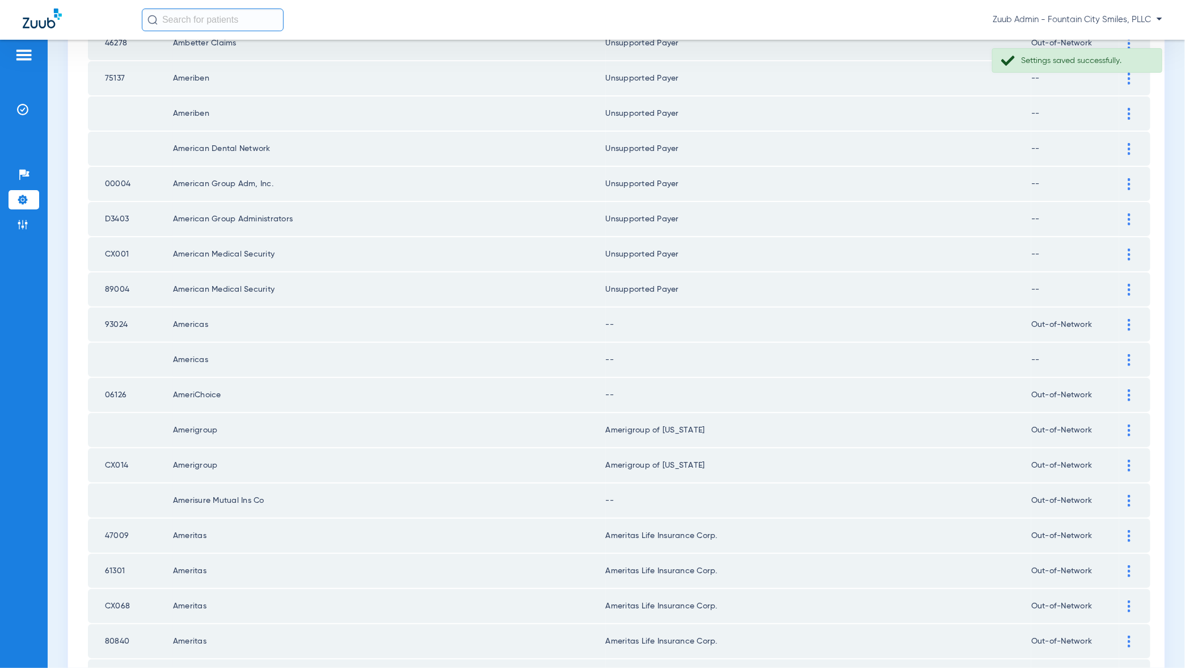
click at [1129, 328] on td at bounding box center [1134, 325] width 31 height 34
click at [1129, 325] on img at bounding box center [1129, 325] width 3 height 12
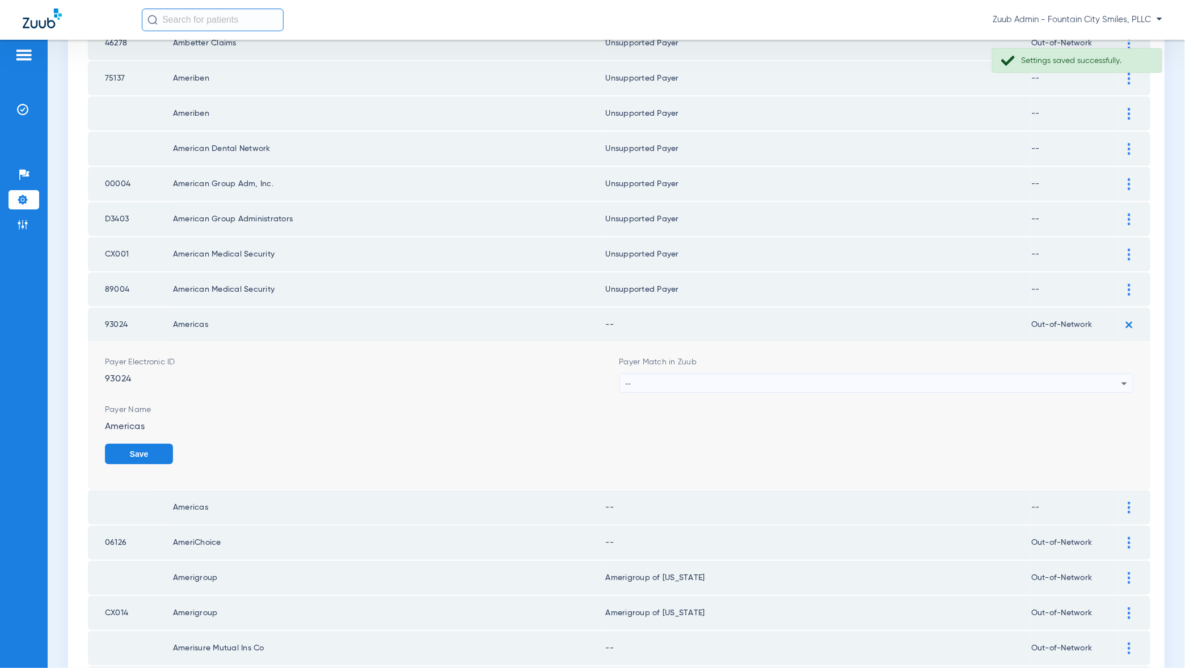
click at [1119, 380] on icon at bounding box center [1125, 384] width 14 height 14
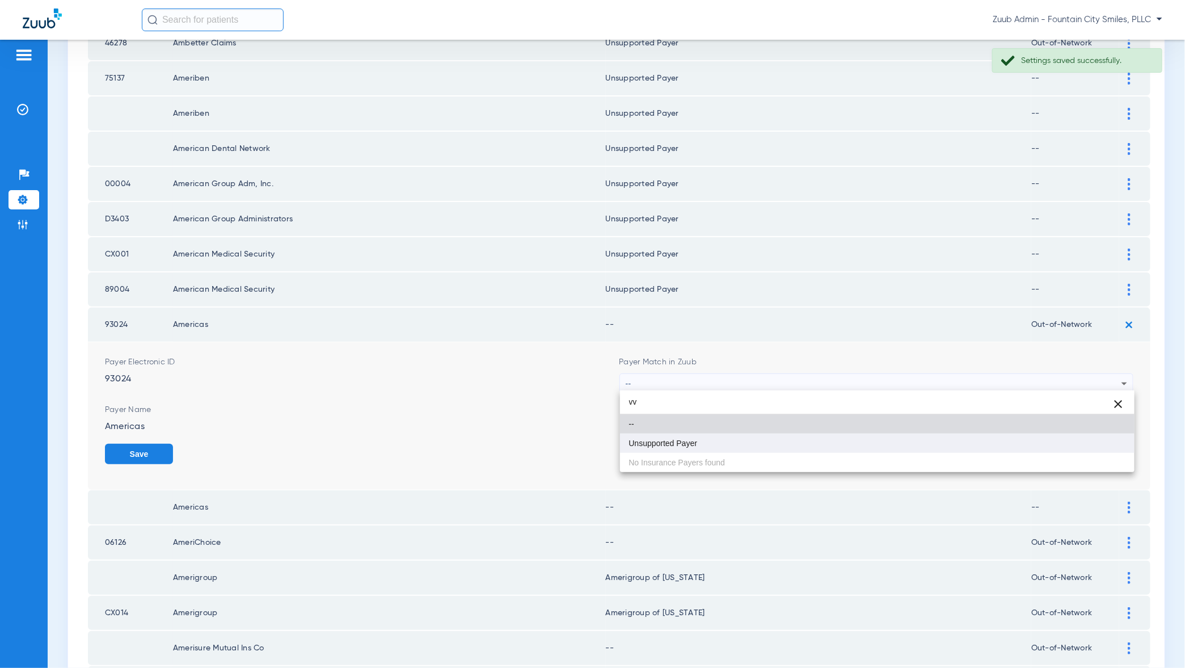
type input "vv"
click at [1090, 449] on mat-option "Unsupported Payer" at bounding box center [877, 442] width 515 height 19
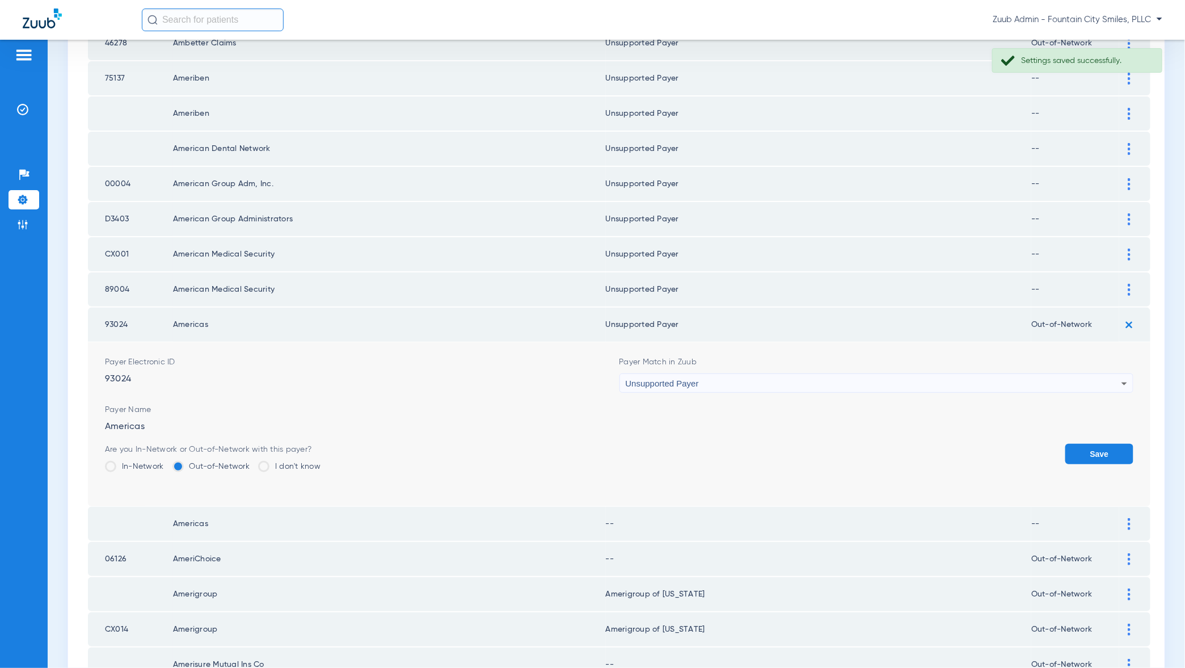
click at [1090, 449] on button "Save" at bounding box center [1099, 454] width 68 height 20
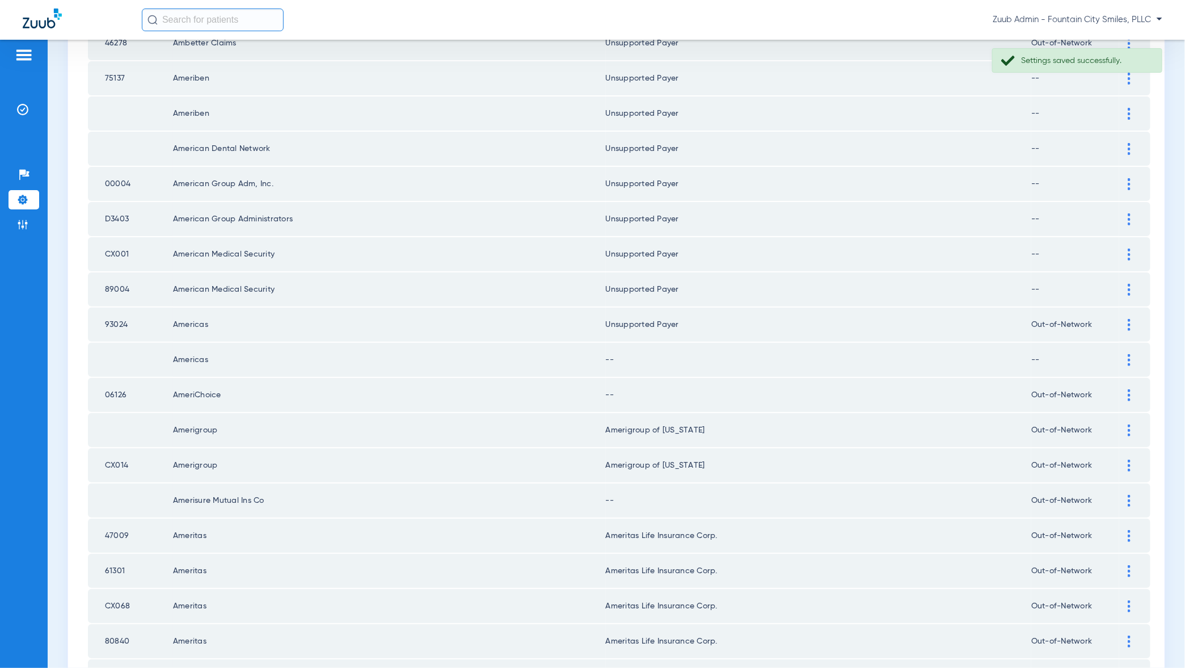
click at [1128, 370] on td at bounding box center [1134, 360] width 31 height 34
click at [1128, 361] on img at bounding box center [1129, 360] width 3 height 12
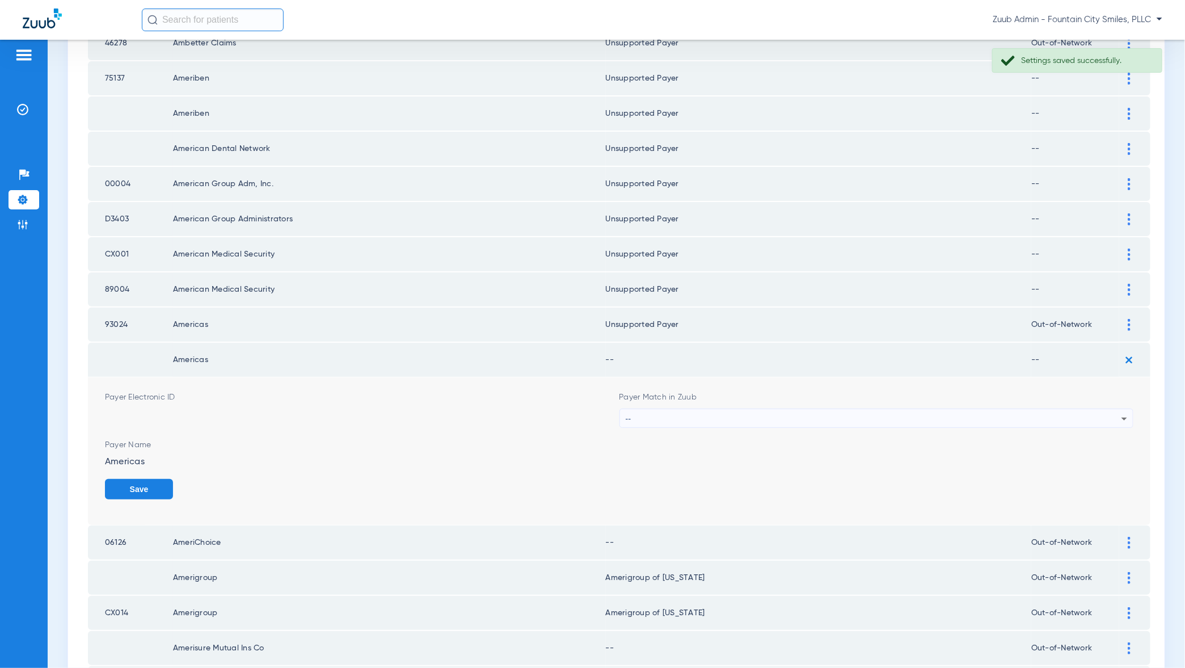
click at [1117, 415] on div "--" at bounding box center [874, 418] width 496 height 19
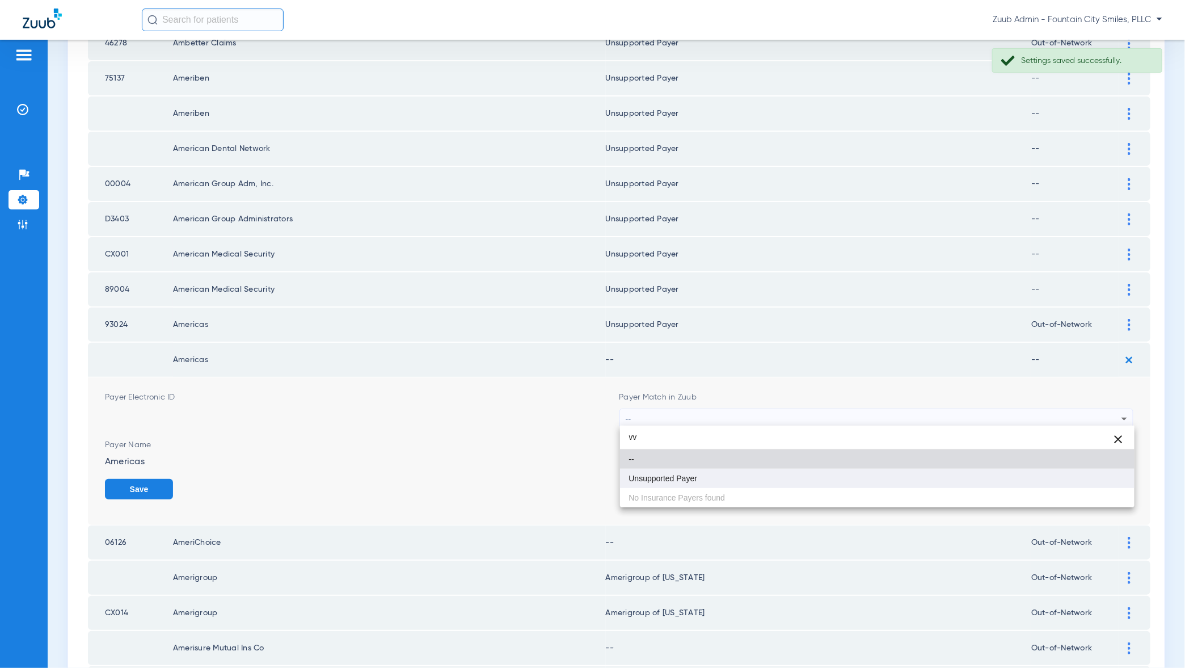
type input "vv"
click at [1097, 472] on mat-option "Unsupported Payer" at bounding box center [877, 478] width 515 height 19
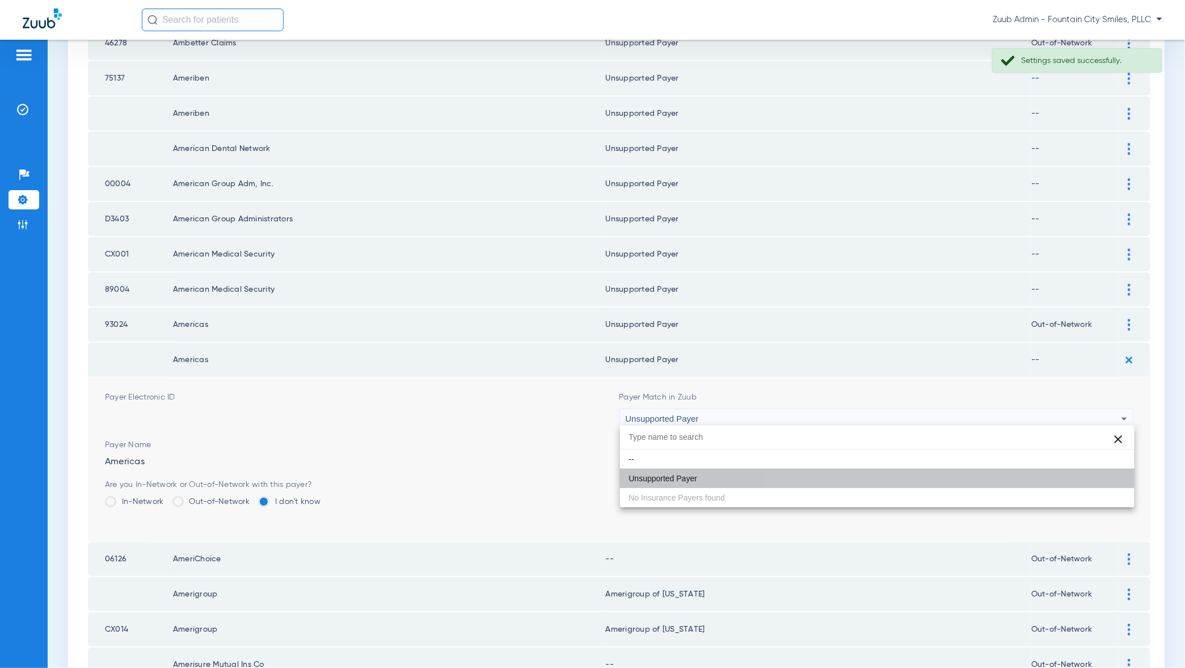
click at [1097, 479] on button "Save" at bounding box center [1099, 489] width 68 height 20
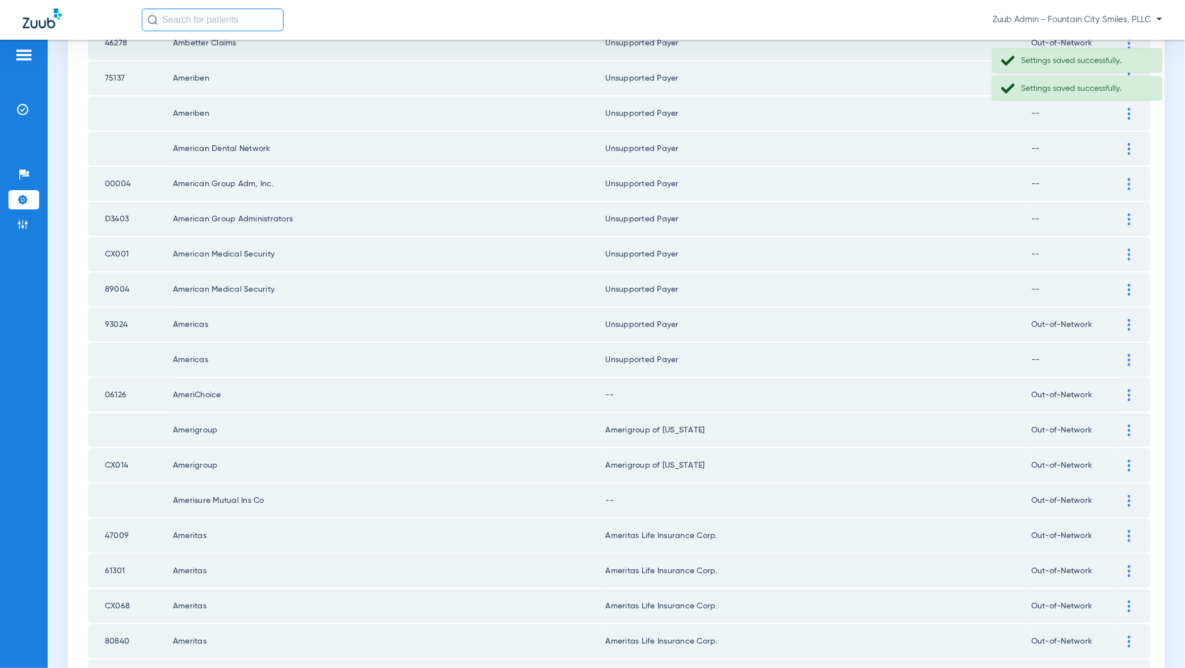
click at [1126, 393] on div at bounding box center [1129, 395] width 20 height 12
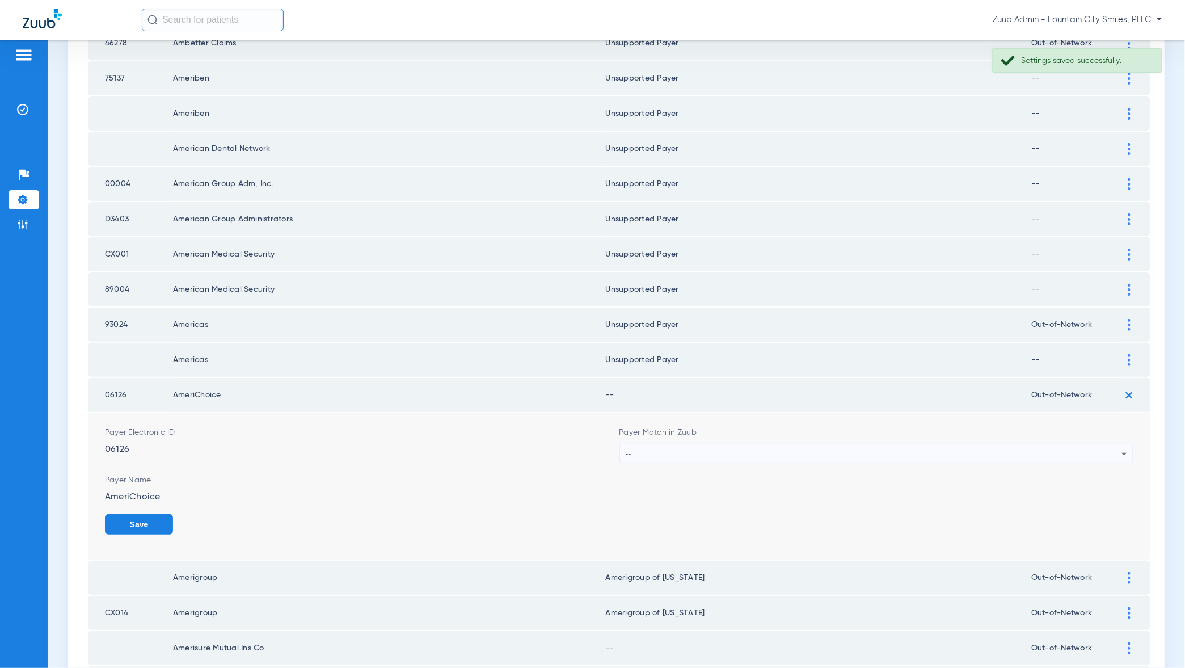
click at [1105, 456] on div "--" at bounding box center [874, 453] width 496 height 19
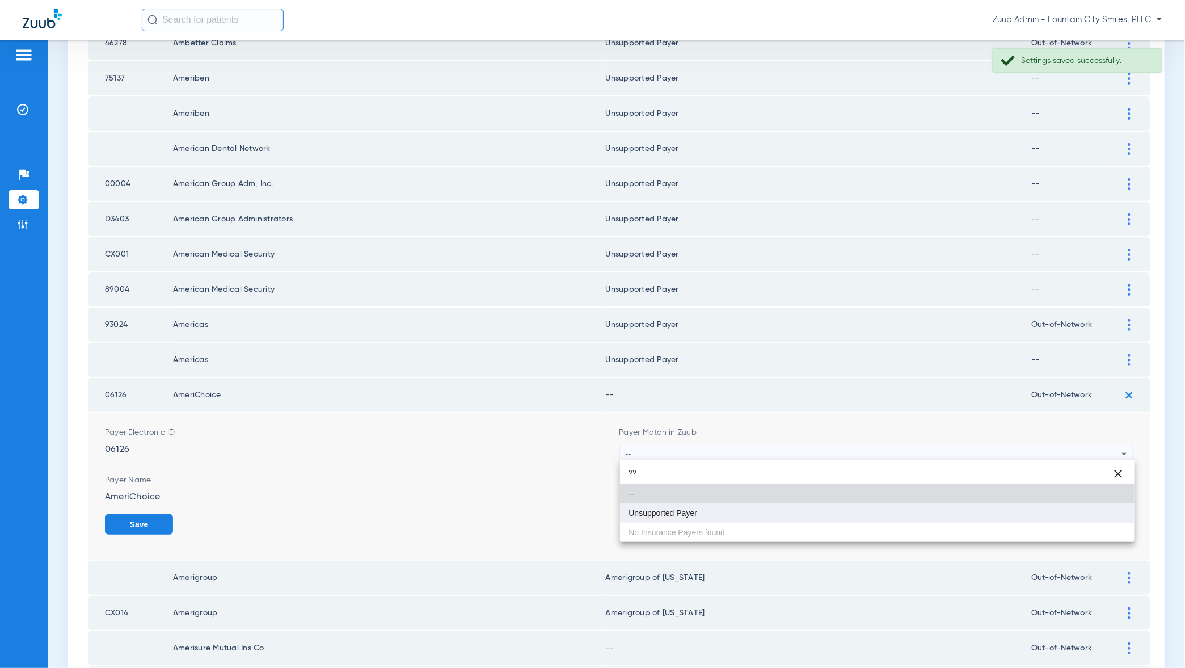
type input "vv"
click at [1092, 503] on mat-option "Unsupported Payer" at bounding box center [877, 512] width 515 height 19
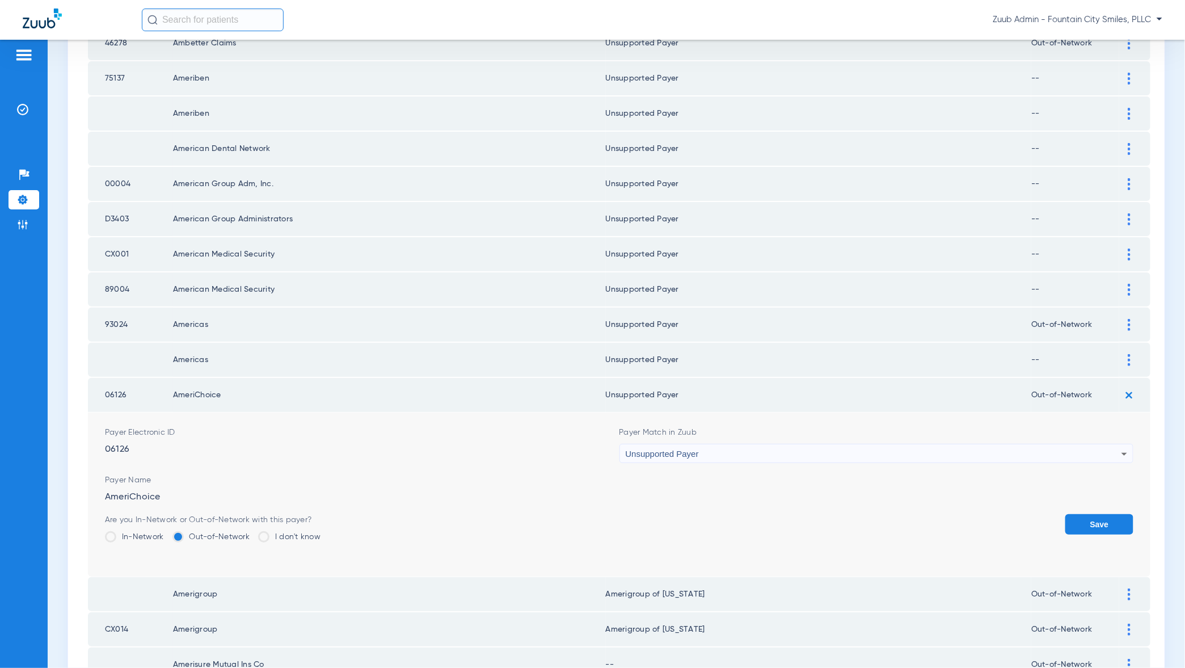
click at [1097, 518] on button "Save" at bounding box center [1099, 524] width 68 height 20
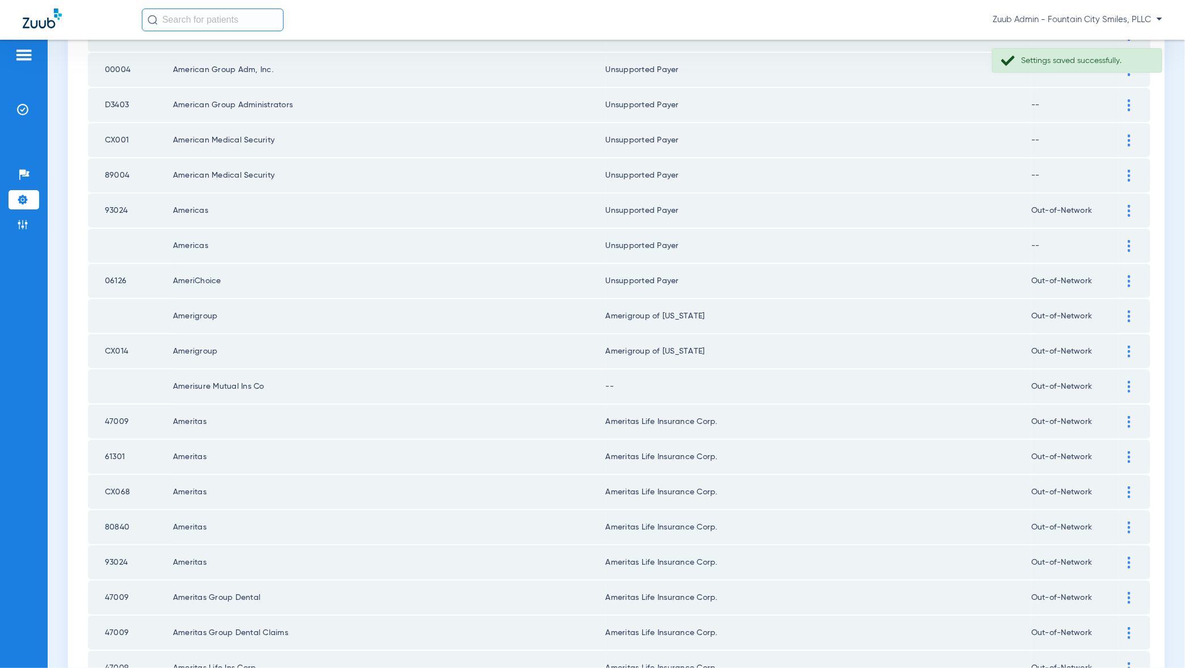
scroll to position [357, 0]
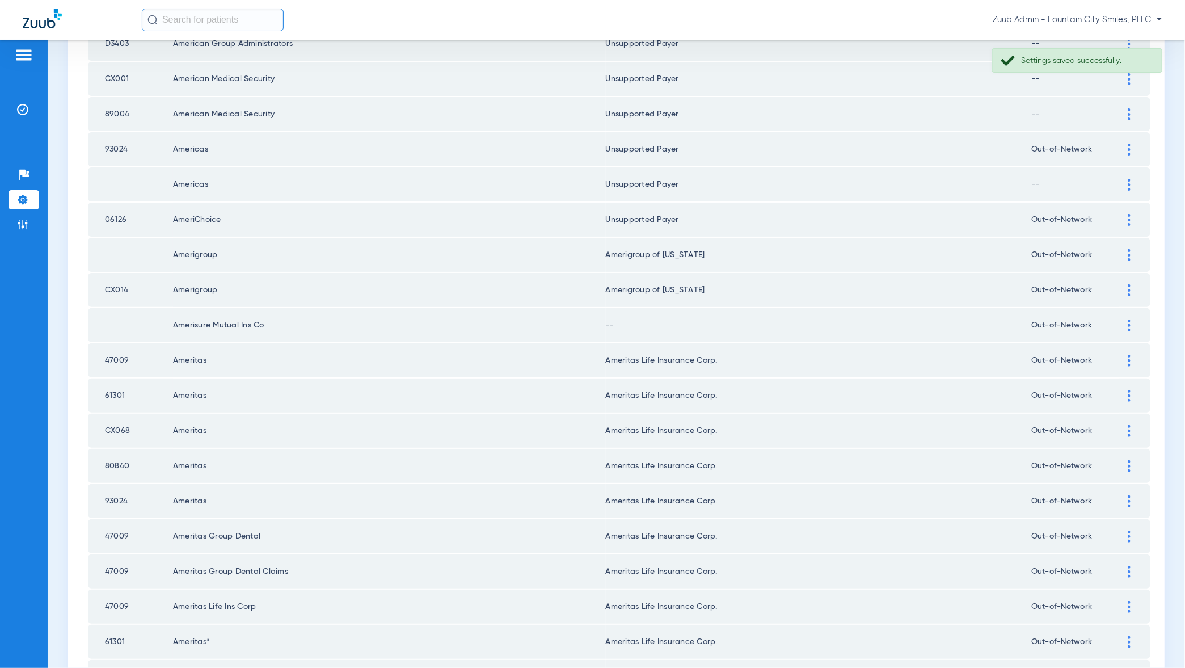
click at [1131, 321] on img at bounding box center [1129, 325] width 3 height 12
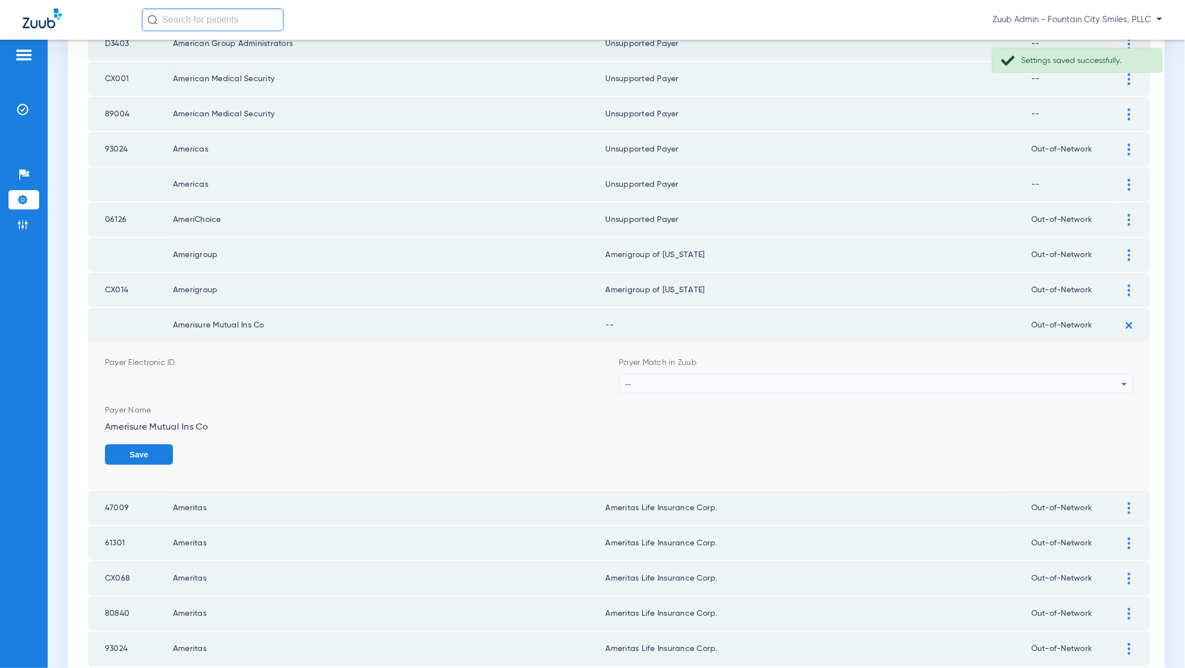
click at [1095, 383] on div "--" at bounding box center [874, 383] width 496 height 19
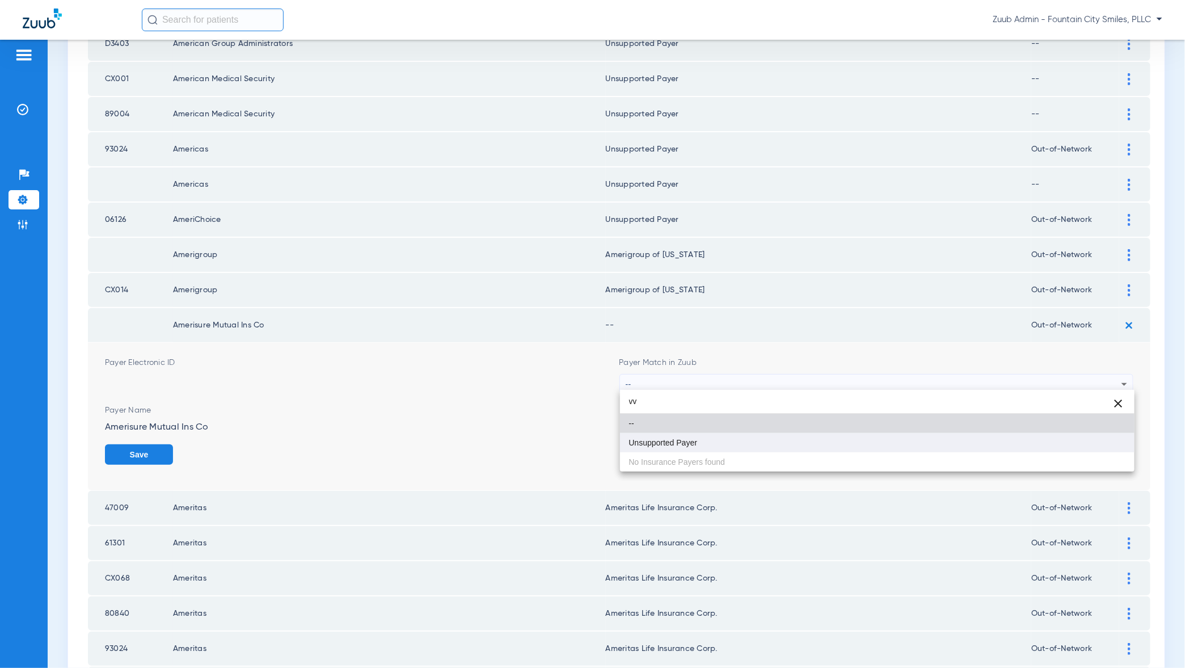
type input "vv"
click at [1083, 440] on mat-option "Unsupported Payer" at bounding box center [877, 442] width 515 height 19
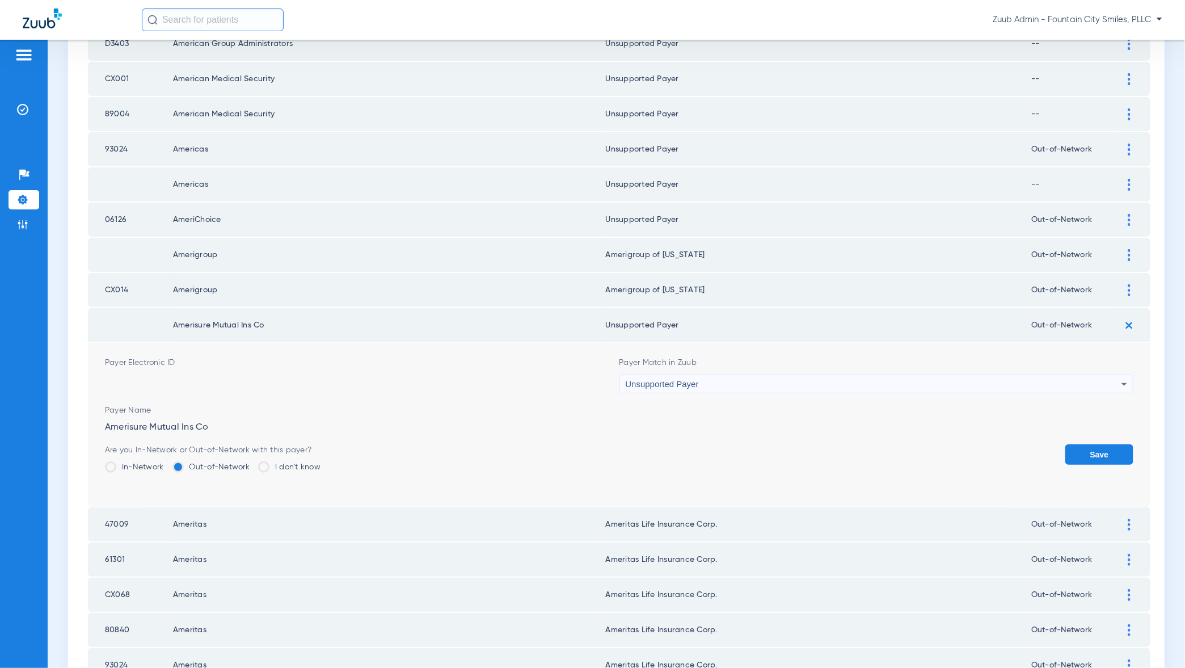
click at [1085, 447] on button "Save" at bounding box center [1099, 454] width 68 height 20
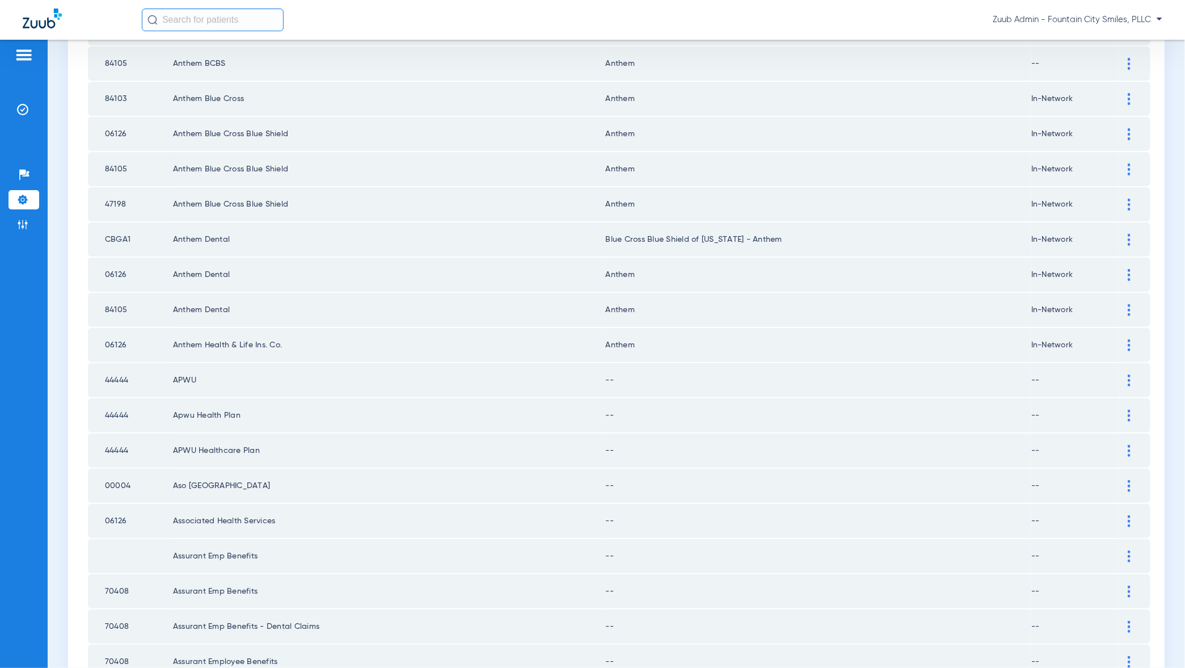
scroll to position [1367, 0]
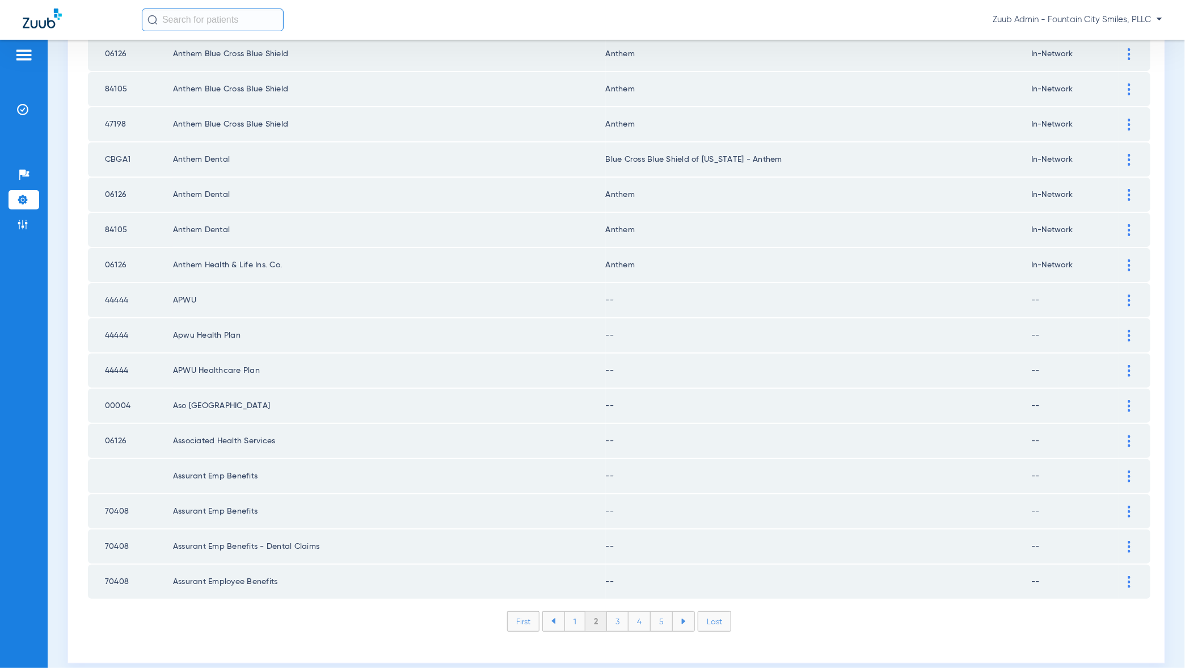
click at [1135, 294] on div at bounding box center [1129, 300] width 20 height 12
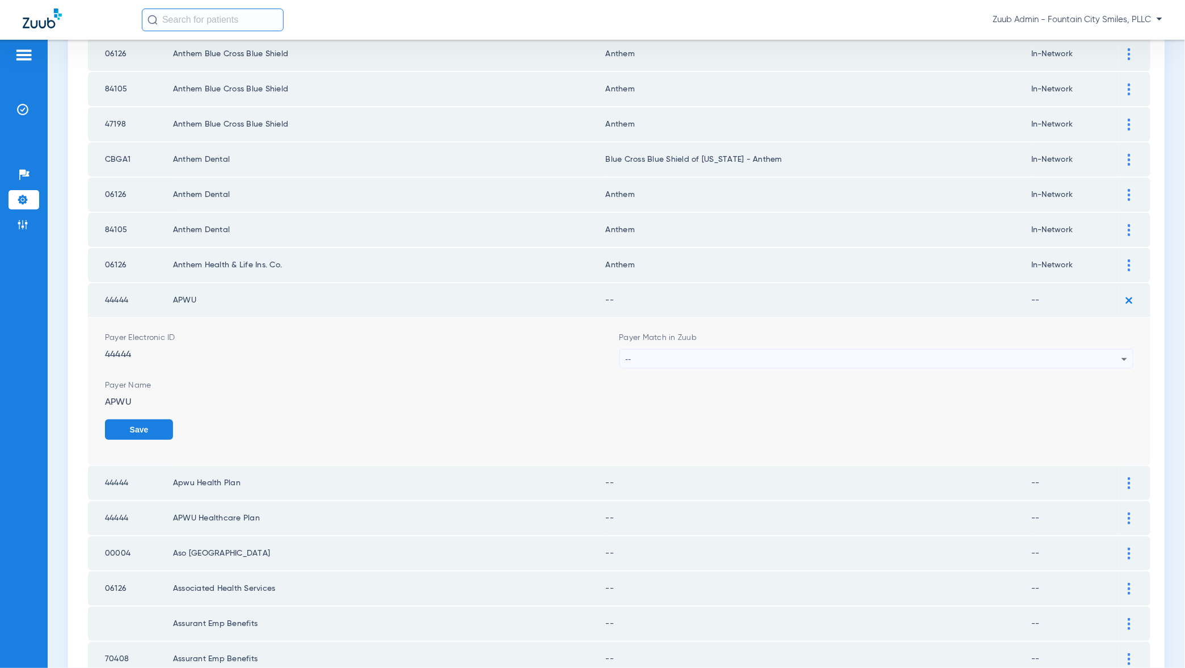
click at [1096, 352] on div "--" at bounding box center [874, 358] width 496 height 19
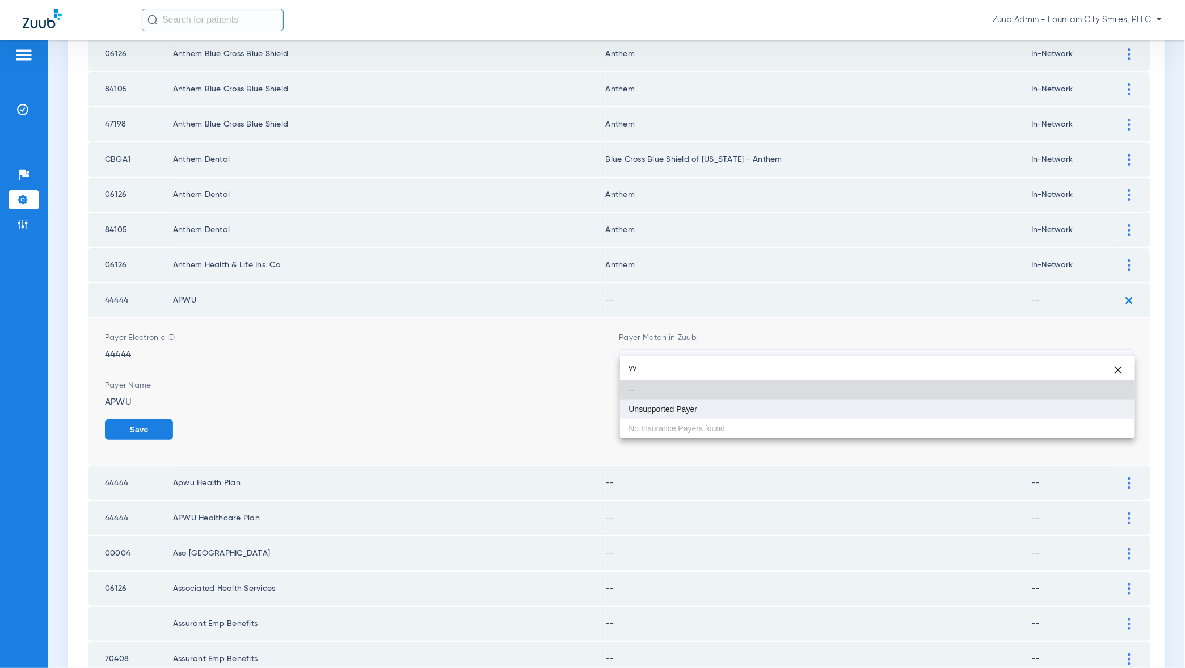
type input "vv"
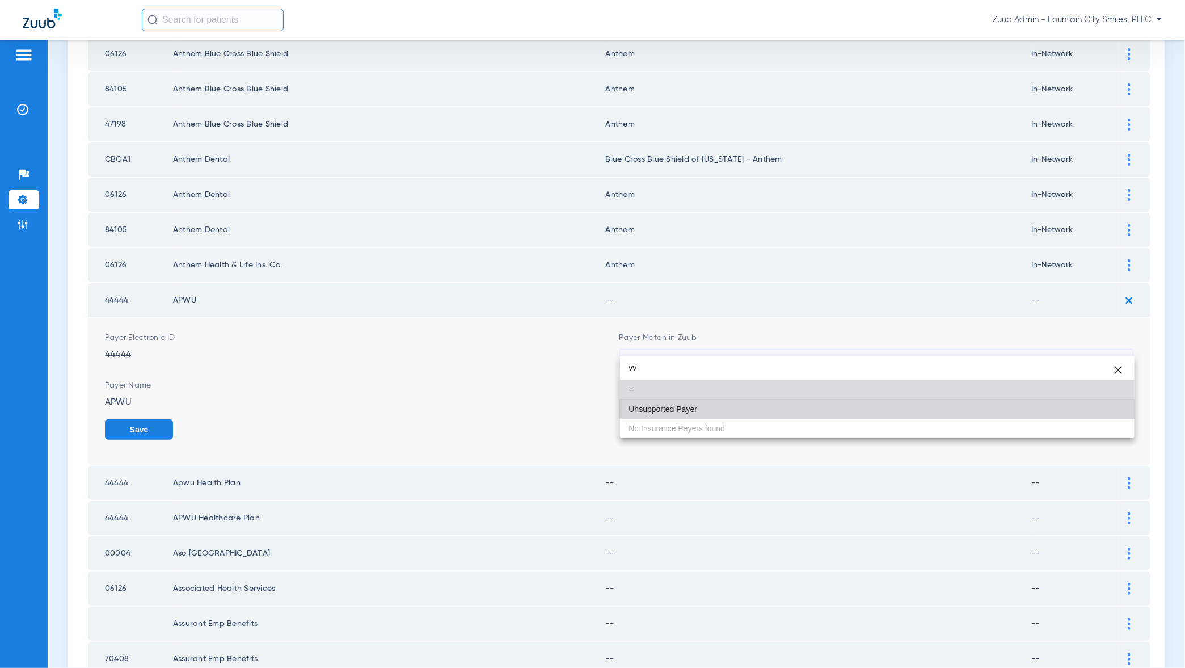
click at [1100, 410] on mat-option "Unsupported Payer" at bounding box center [877, 408] width 515 height 19
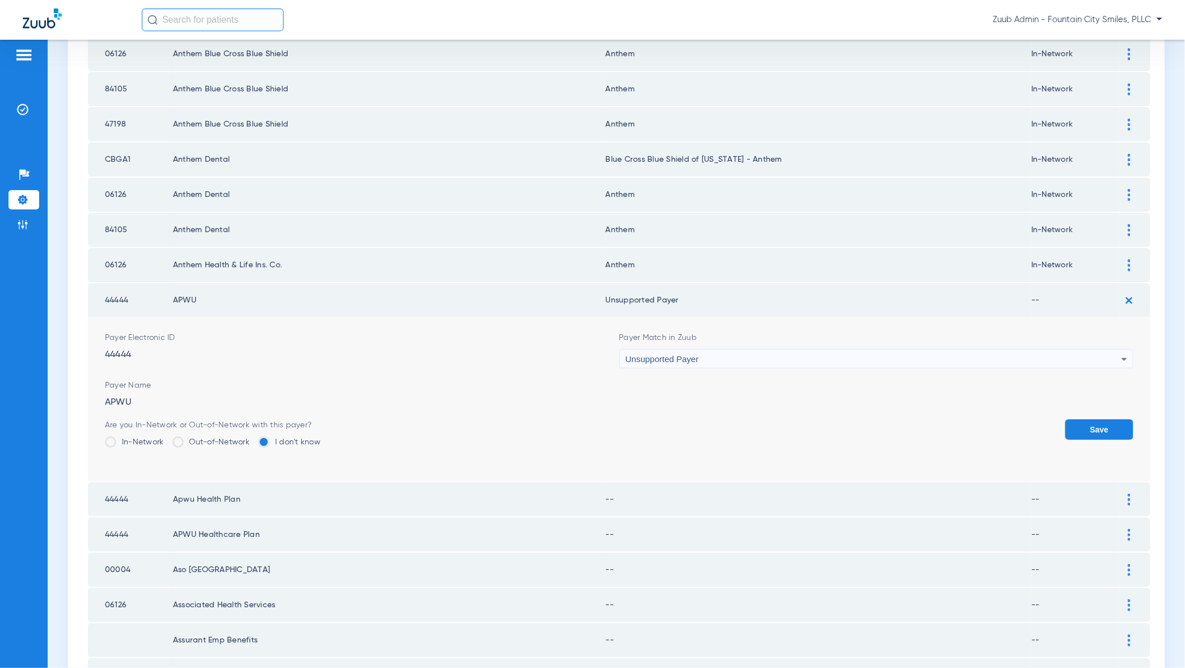
click at [1100, 419] on button "Save" at bounding box center [1099, 429] width 68 height 20
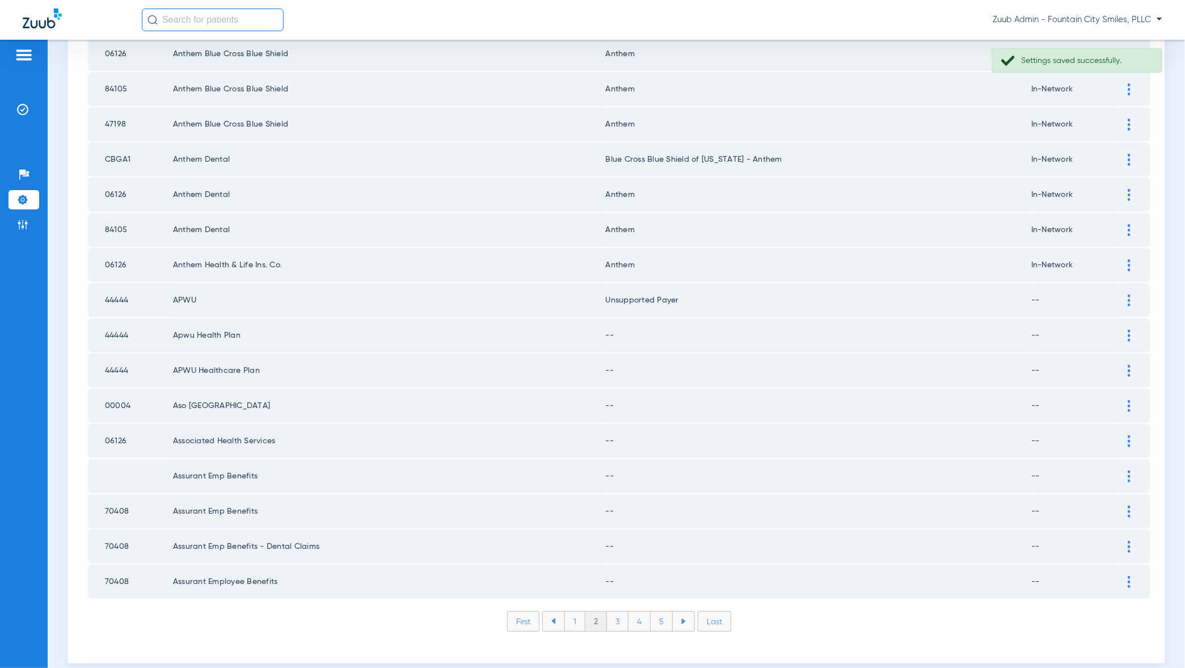
click at [1127, 330] on div at bounding box center [1129, 336] width 20 height 12
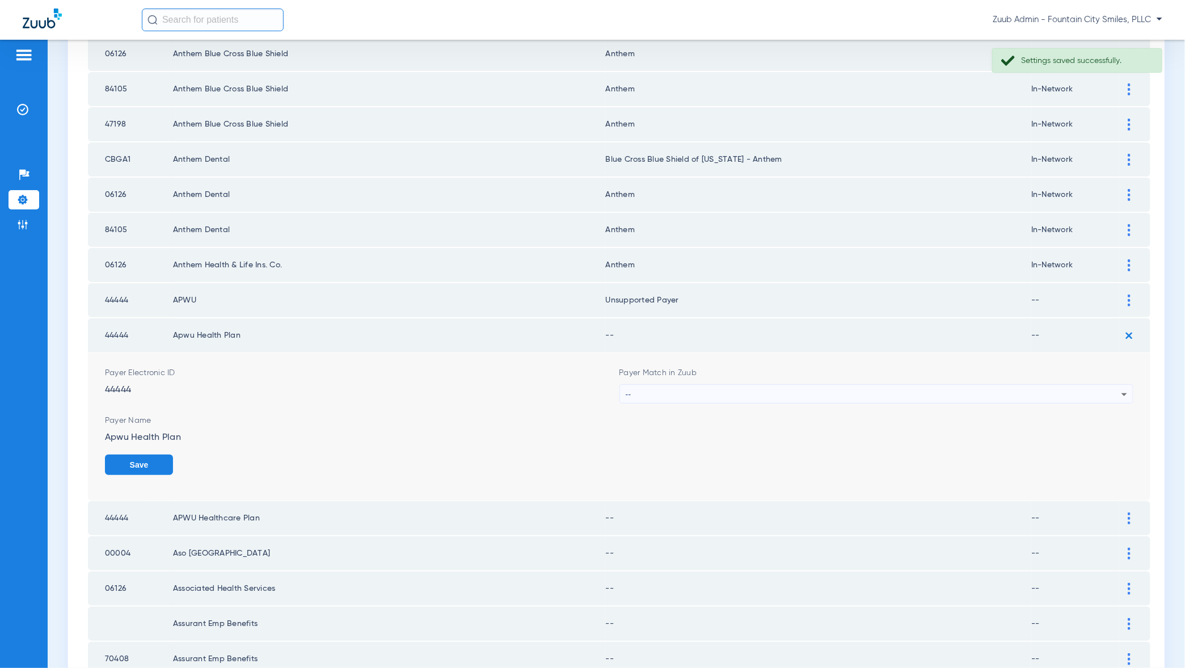
click at [1114, 385] on div "--" at bounding box center [874, 394] width 496 height 19
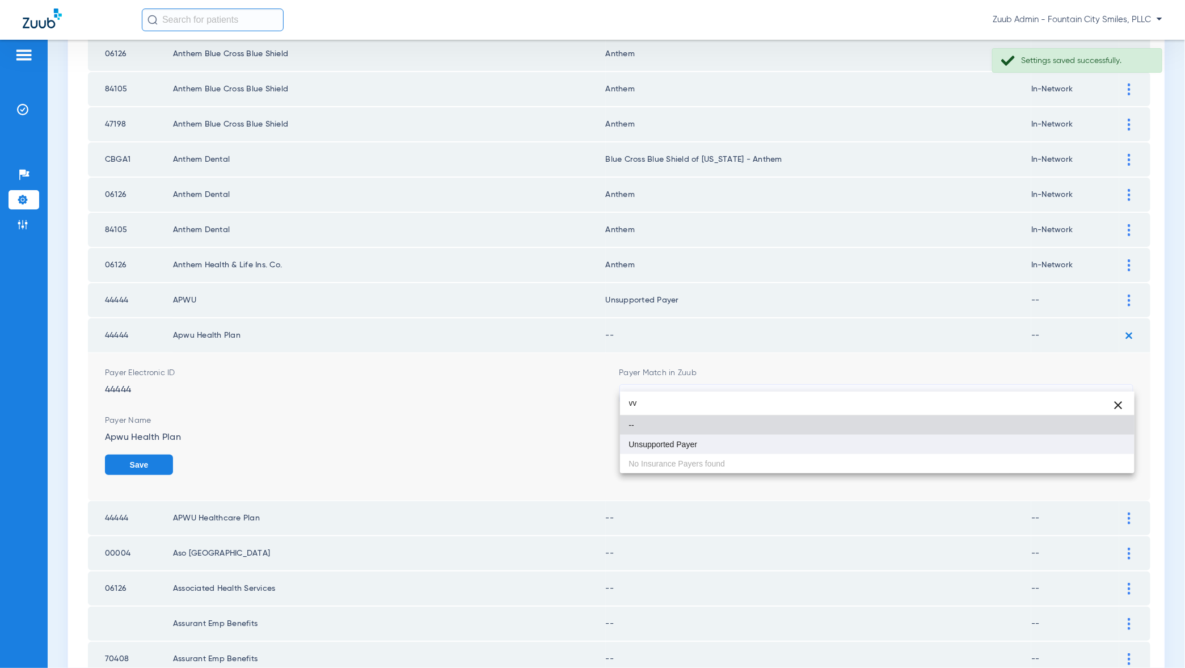
type input "vv"
click at [1099, 452] on mat-option "Unsupported Payer" at bounding box center [877, 444] width 515 height 19
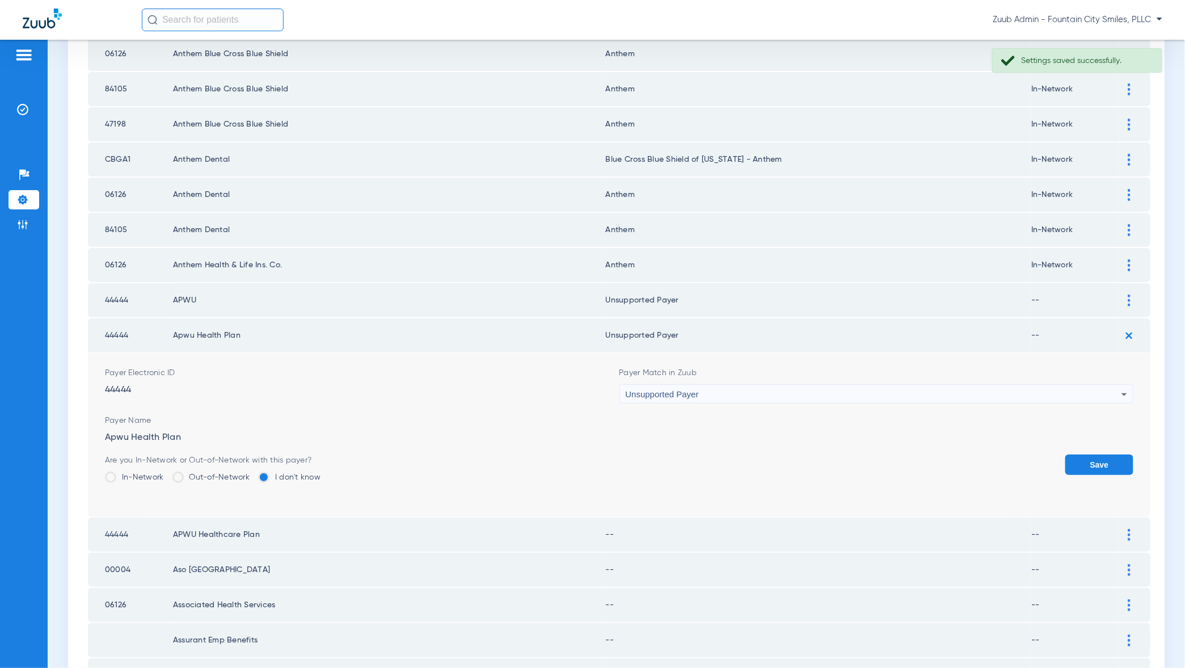
click at [1099, 454] on button "Save" at bounding box center [1099, 464] width 68 height 20
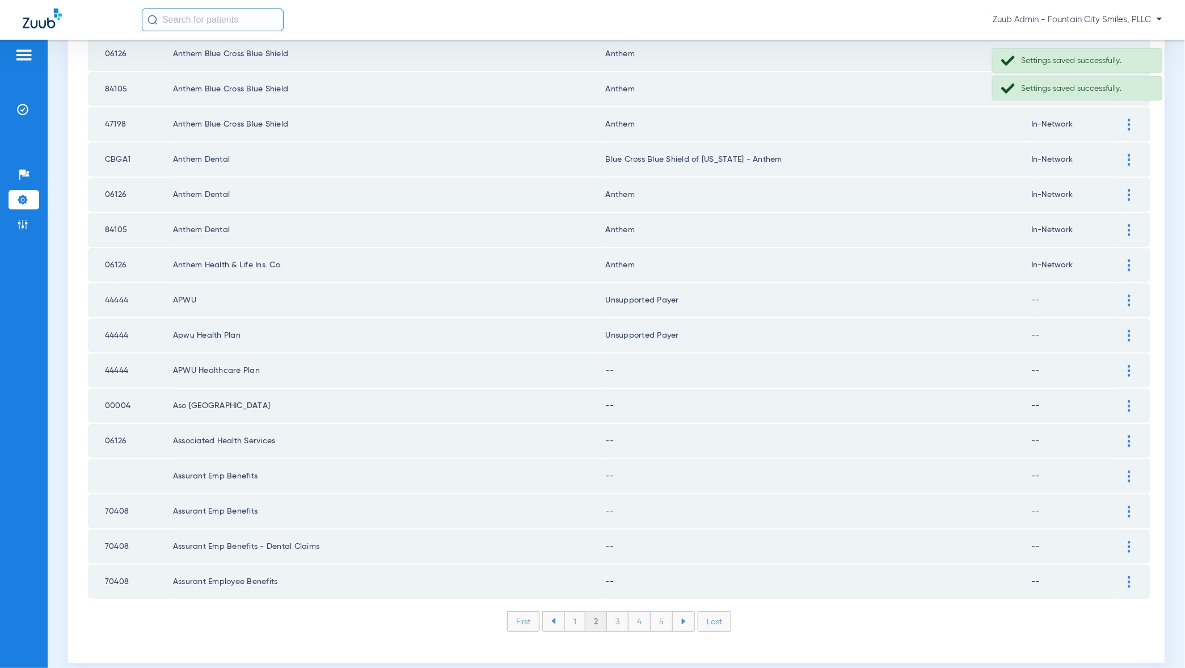
click at [1129, 365] on img at bounding box center [1129, 371] width 3 height 12
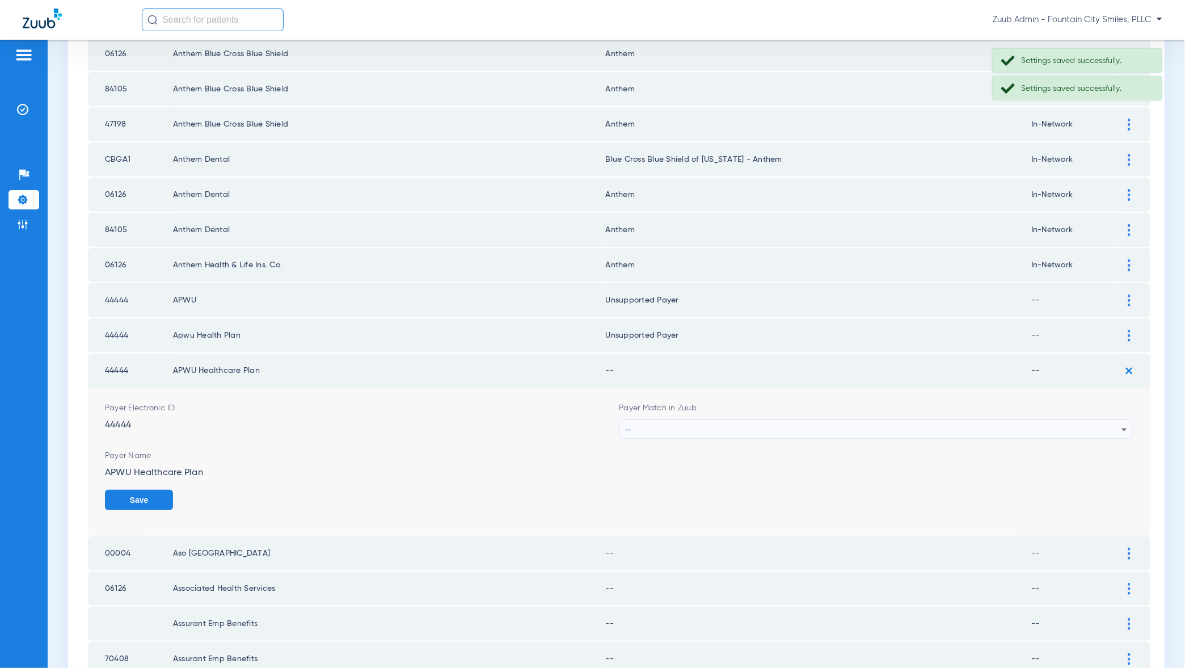
click at [1121, 423] on icon at bounding box center [1125, 430] width 14 height 14
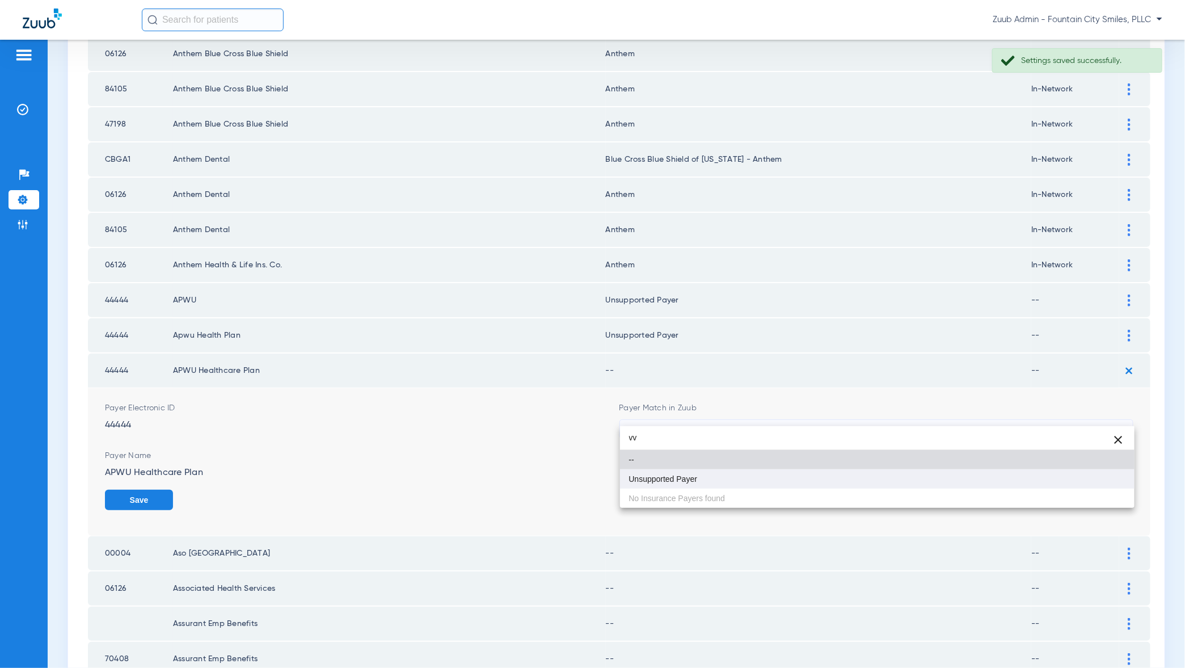
type input "vv"
click at [1103, 474] on mat-option "Unsupported Payer" at bounding box center [877, 478] width 515 height 19
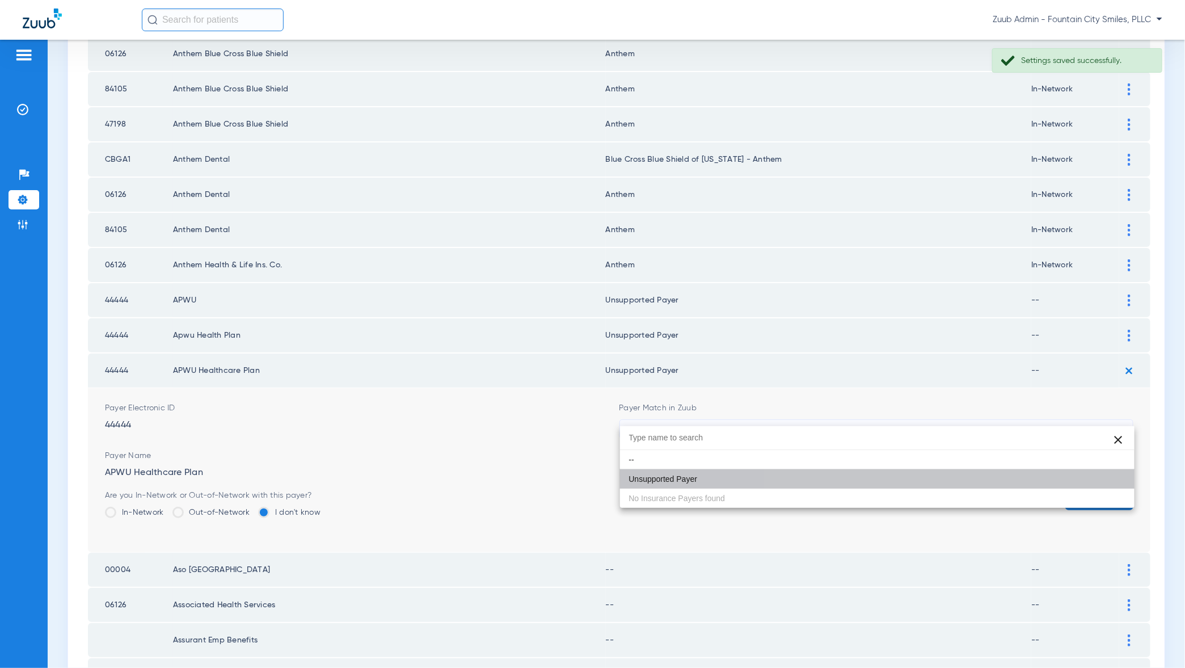
click at [1103, 474] on form "Payer Electronic ID 44444 Payer Match in Zuub Unsupported Payer Payer Name APWU…" at bounding box center [619, 470] width 1029 height 164
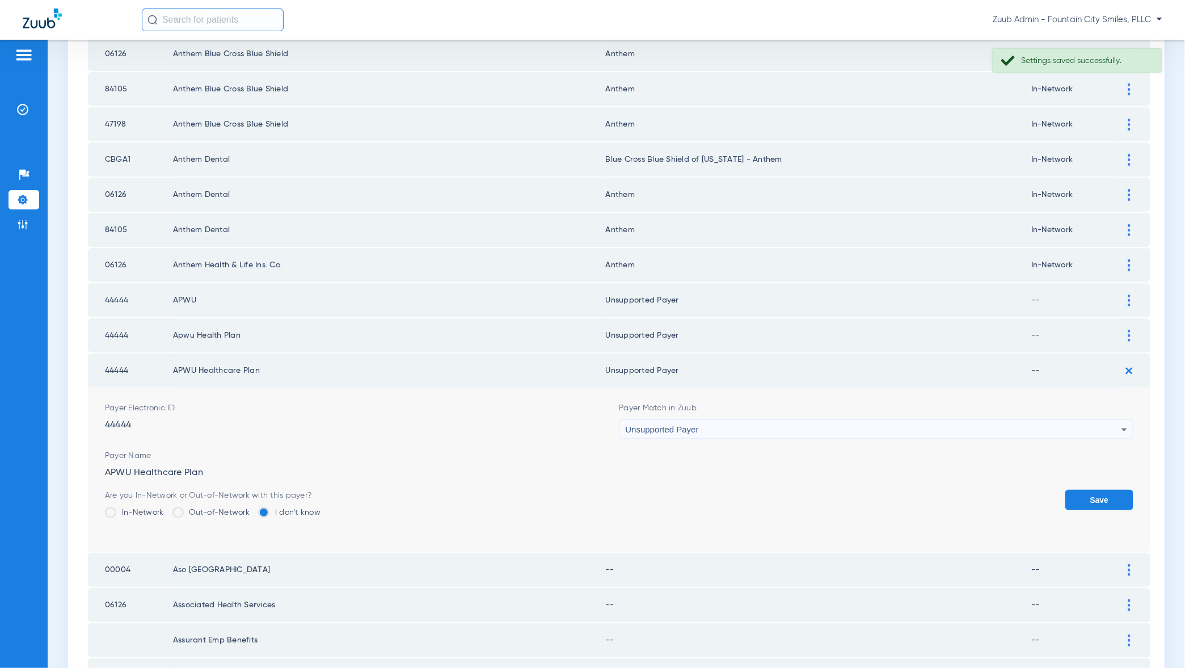
click at [1102, 490] on button "Save" at bounding box center [1099, 500] width 68 height 20
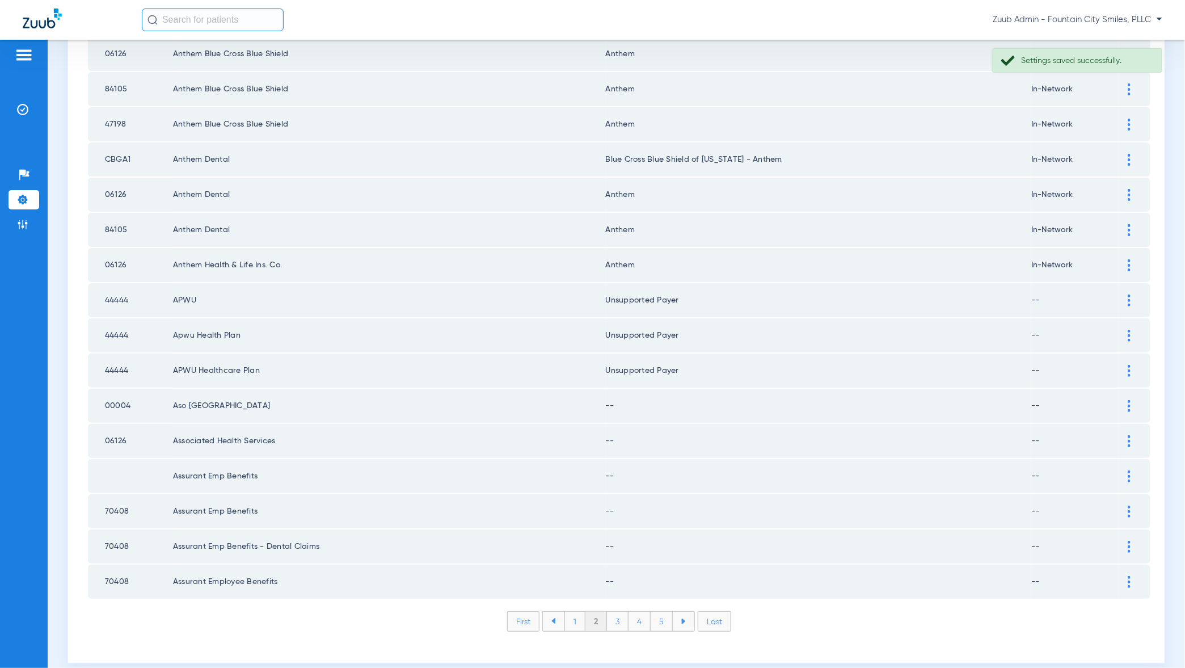
click at [1131, 400] on div at bounding box center [1129, 406] width 20 height 12
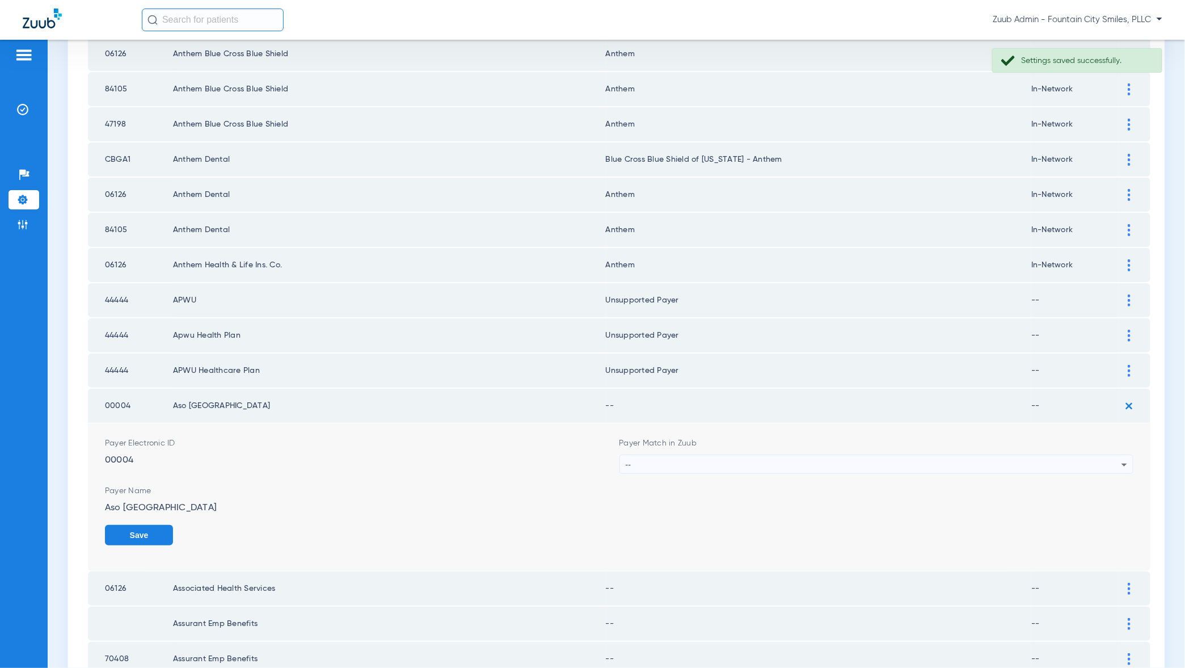
click at [1110, 457] on div "--" at bounding box center [874, 464] width 496 height 19
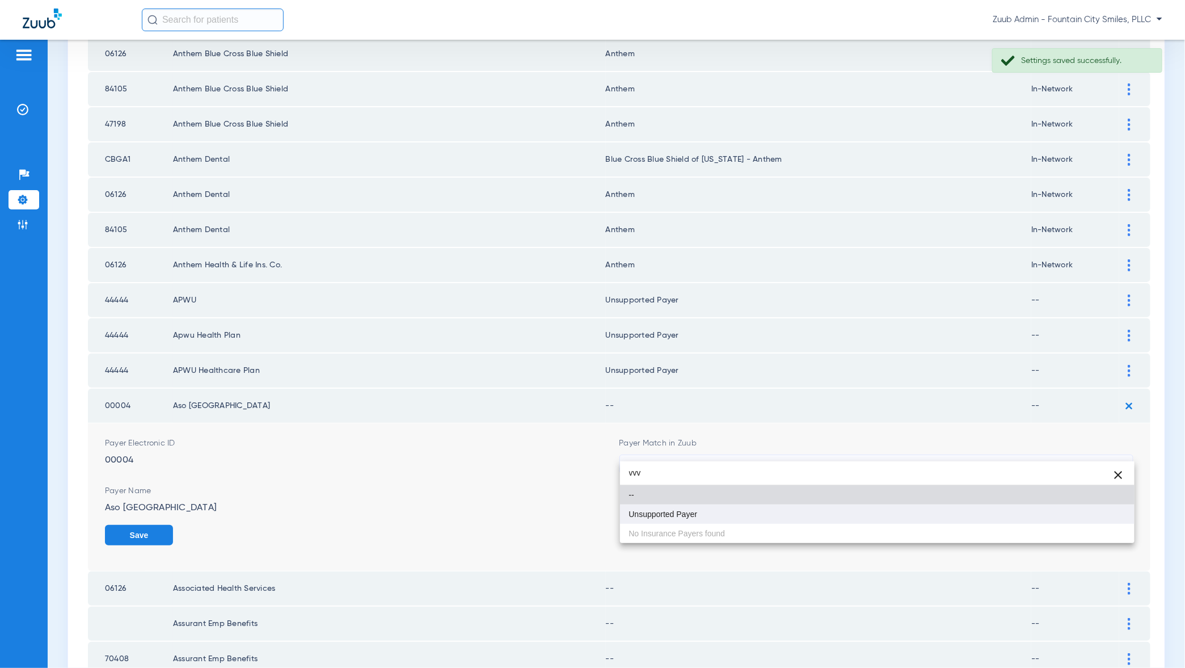
type input "vvv"
click at [1089, 517] on mat-option "Unsupported Payer" at bounding box center [877, 513] width 515 height 19
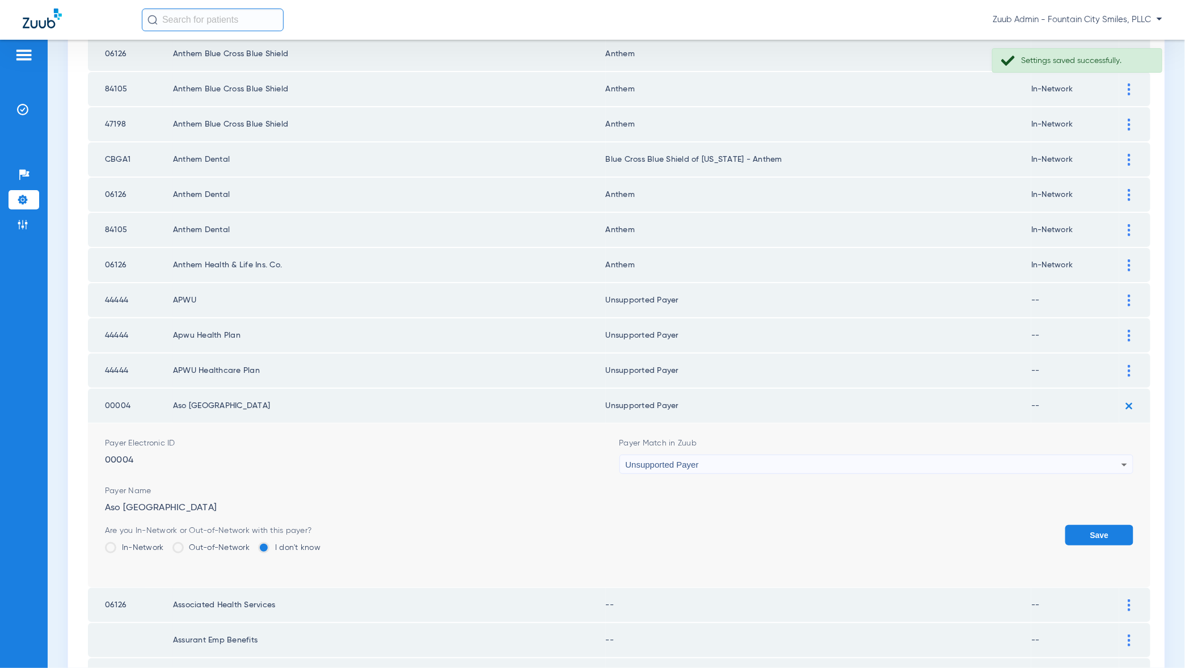
click at [1089, 525] on button "Save" at bounding box center [1099, 535] width 68 height 20
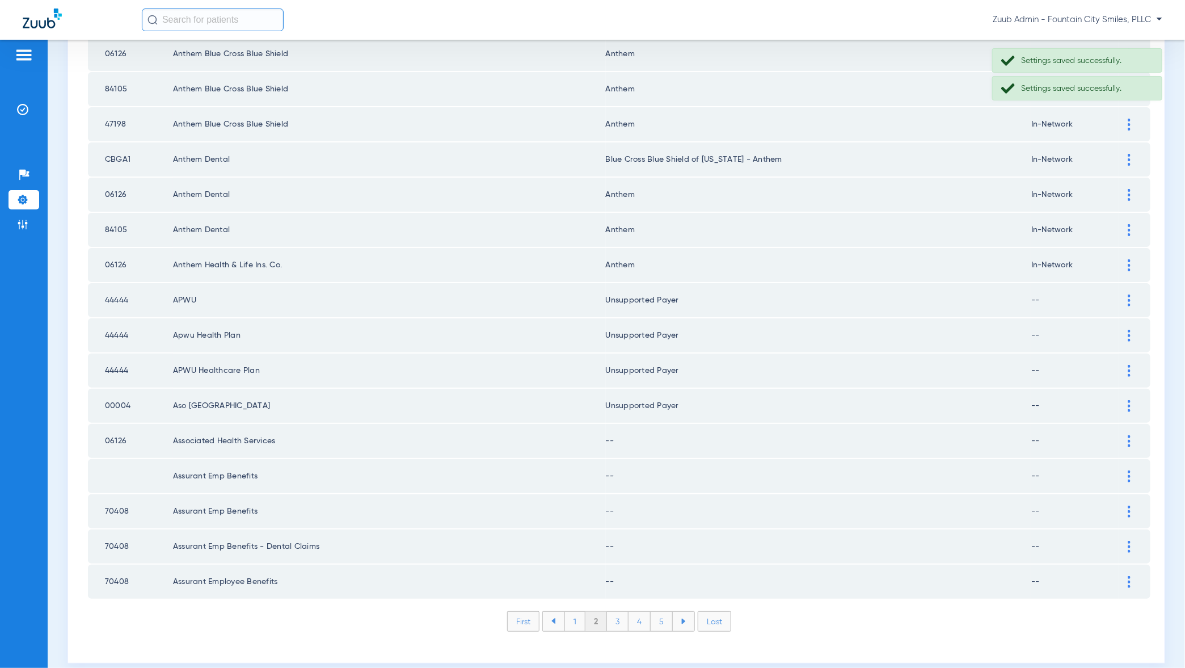
click at [1129, 435] on img at bounding box center [1129, 441] width 3 height 12
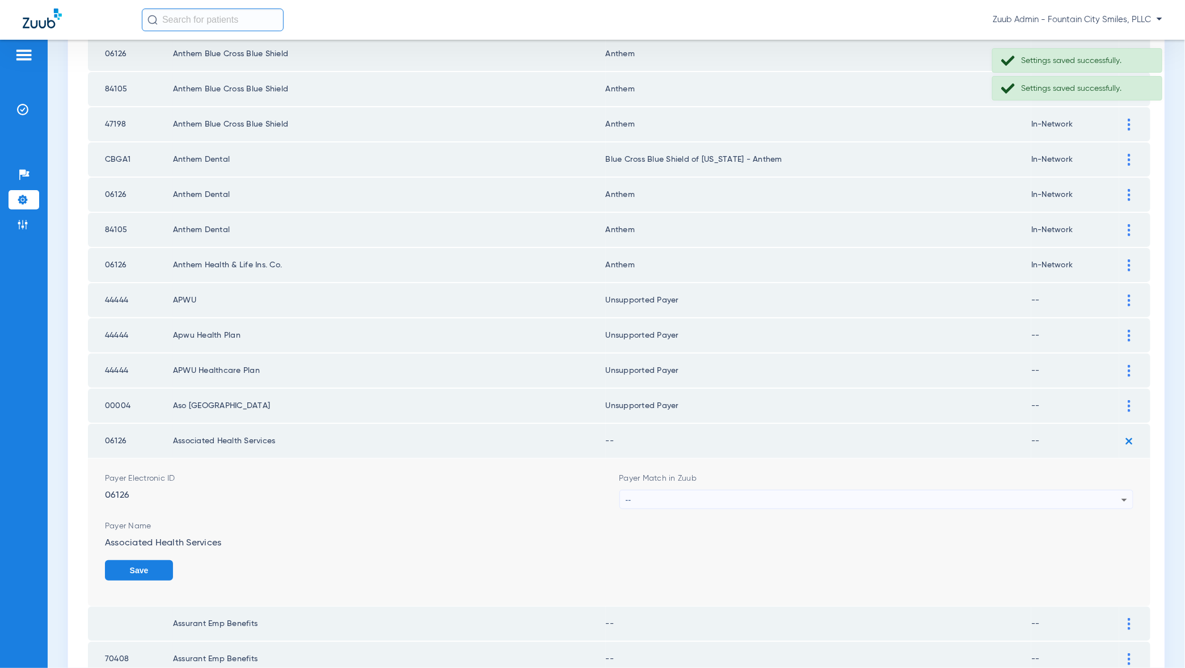
click at [1098, 490] on div "--" at bounding box center [874, 499] width 496 height 19
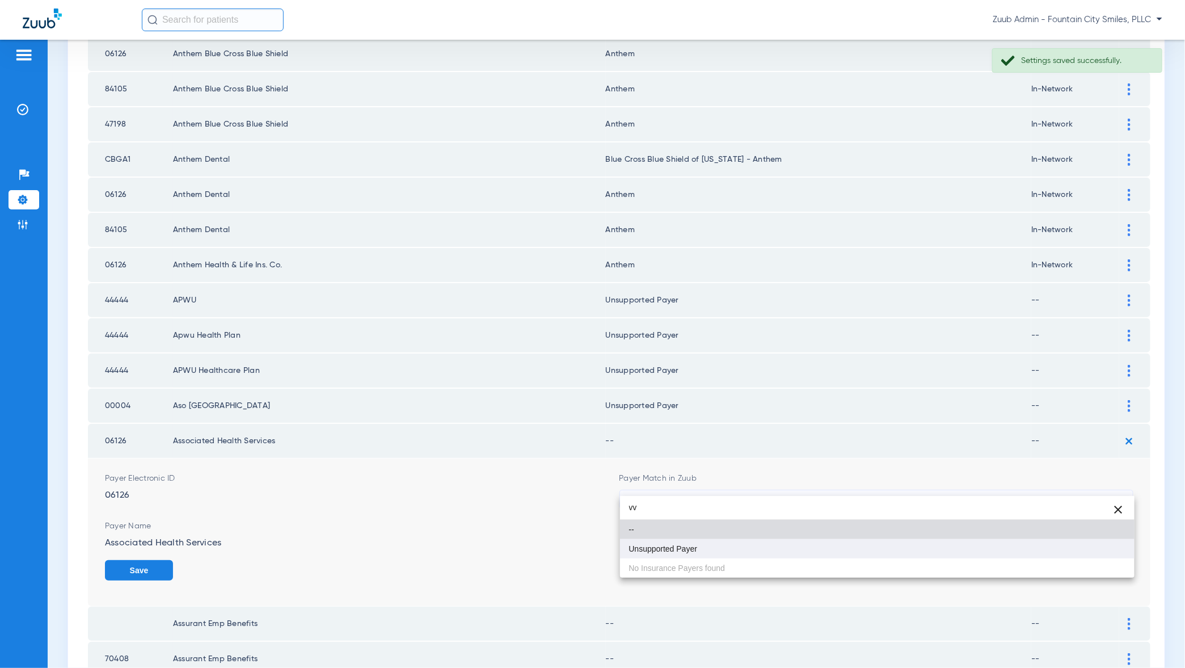
type input "vv"
click at [1094, 553] on mat-option "Unsupported Payer" at bounding box center [877, 548] width 515 height 19
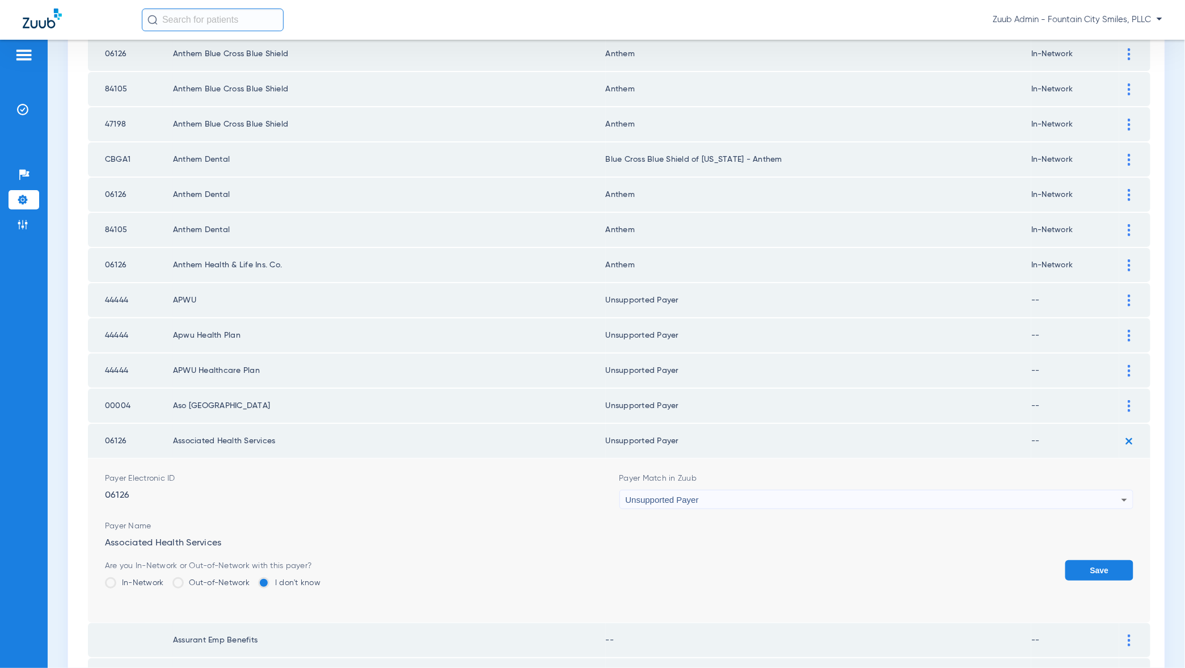
click at [1111, 560] on button "Save" at bounding box center [1099, 570] width 68 height 20
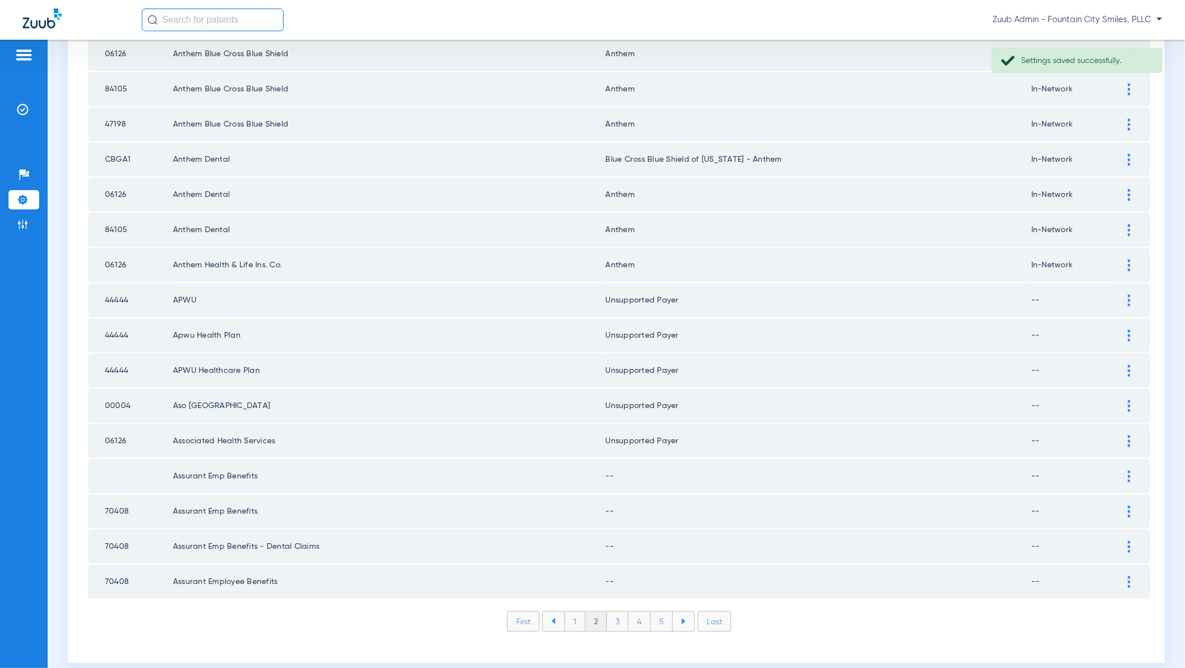
click at [1138, 469] on td at bounding box center [1134, 476] width 31 height 34
click at [1134, 470] on div at bounding box center [1129, 476] width 20 height 12
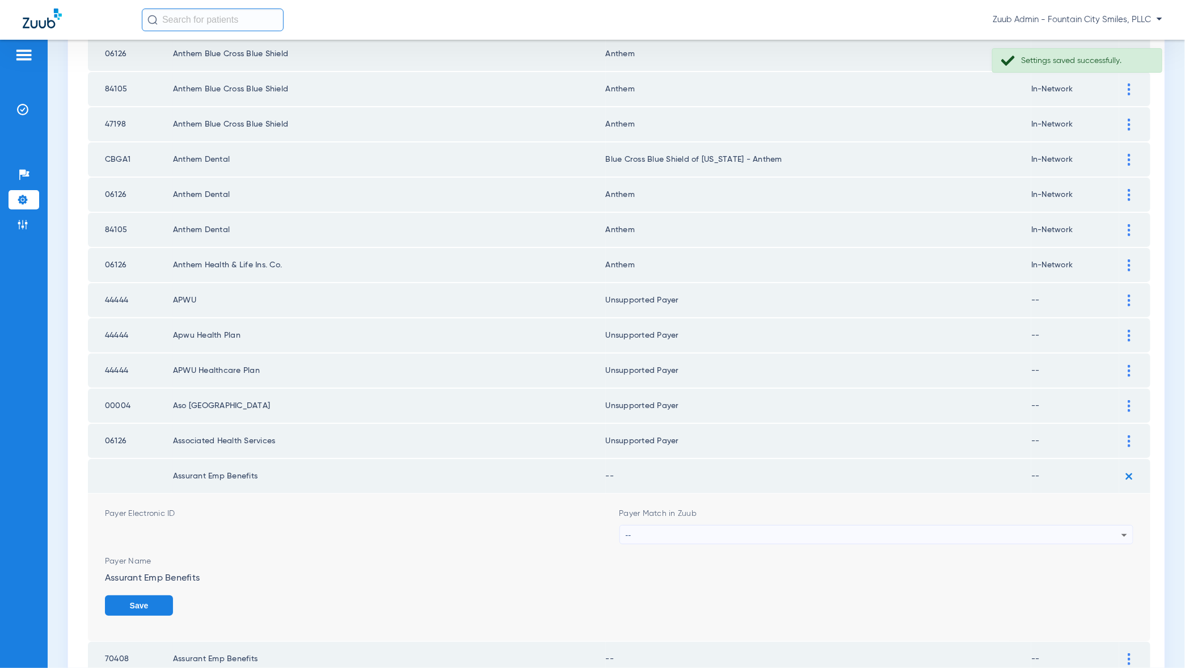
click at [1114, 525] on div "--" at bounding box center [874, 534] width 496 height 19
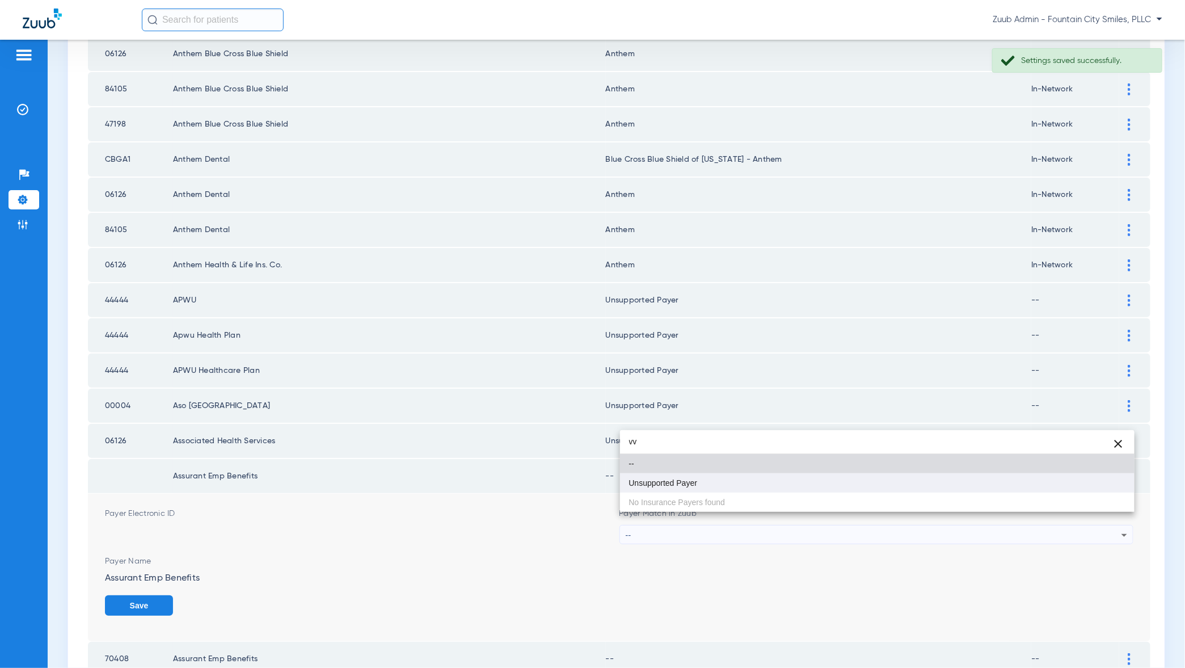
type input "vv"
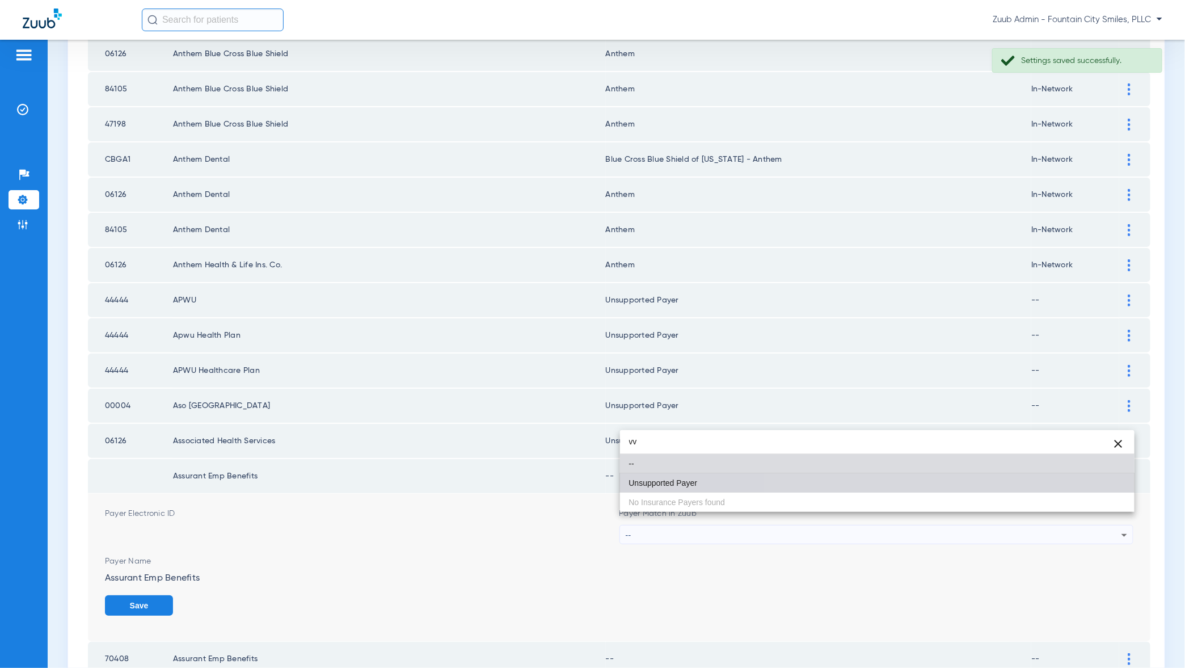
click at [1101, 482] on mat-option "Unsupported Payer" at bounding box center [877, 482] width 515 height 19
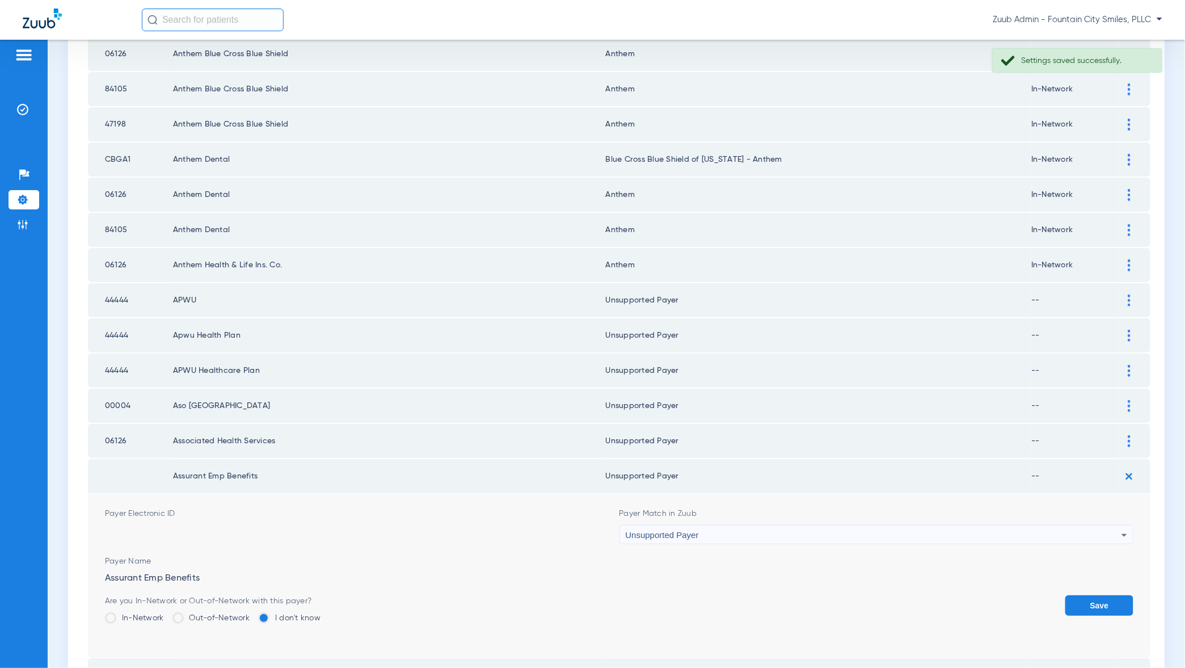
click at [1105, 598] on button "Save" at bounding box center [1099, 605] width 68 height 20
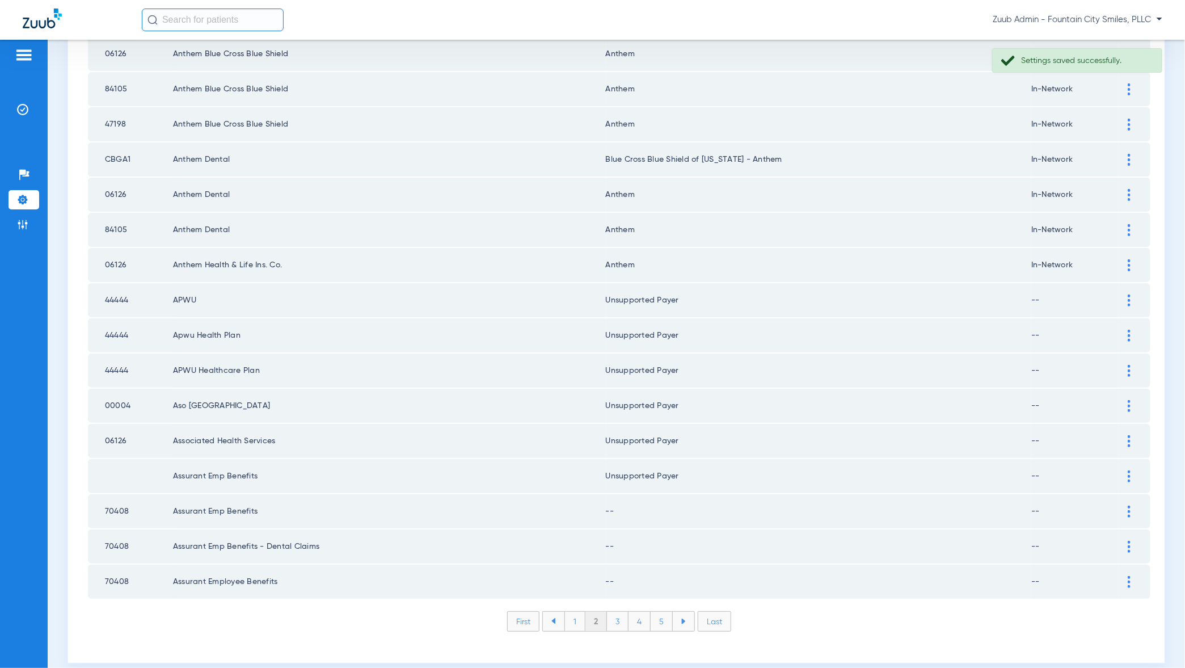
click at [1132, 506] on div at bounding box center [1129, 512] width 20 height 12
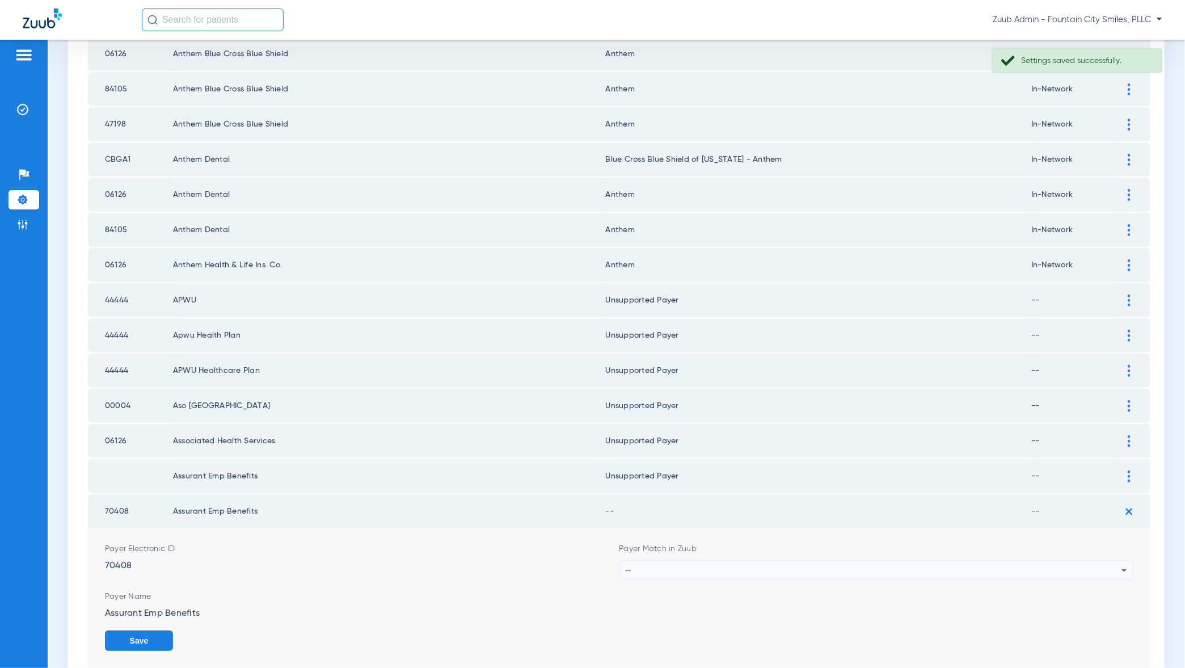
click at [1106, 561] on div "--" at bounding box center [874, 570] width 496 height 19
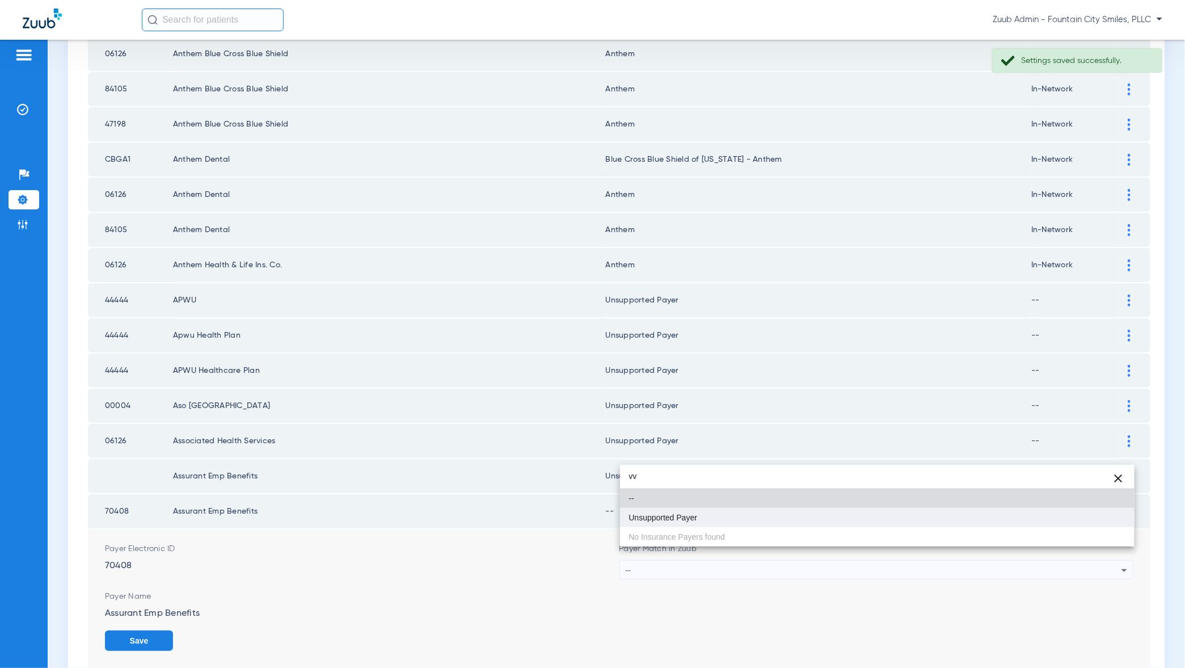
type input "vv"
click at [1113, 512] on mat-option "Unsupported Payer" at bounding box center [877, 517] width 515 height 19
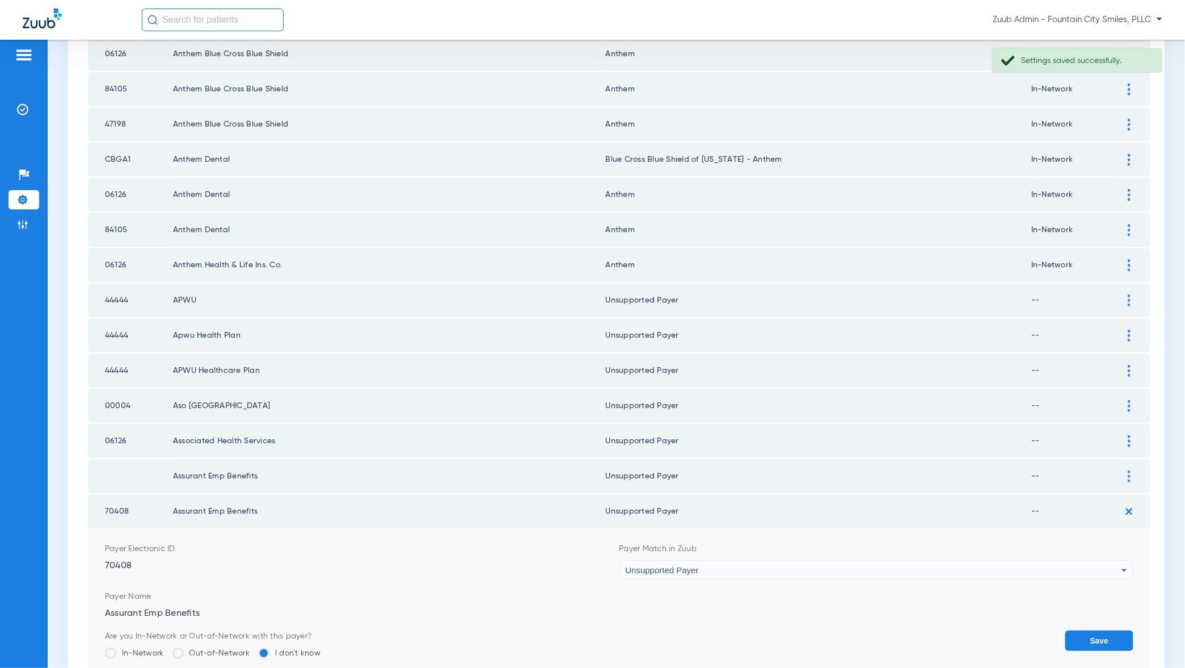
click at [1101, 630] on button "Save" at bounding box center [1099, 640] width 68 height 20
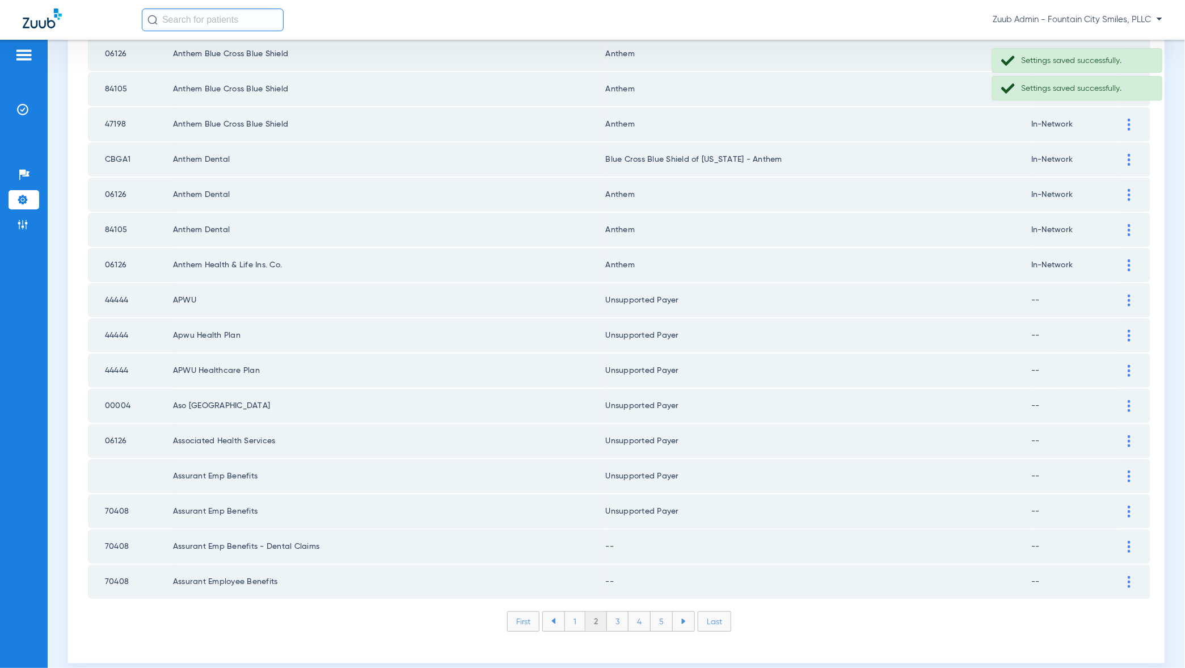
click at [1126, 541] on div at bounding box center [1129, 547] width 20 height 12
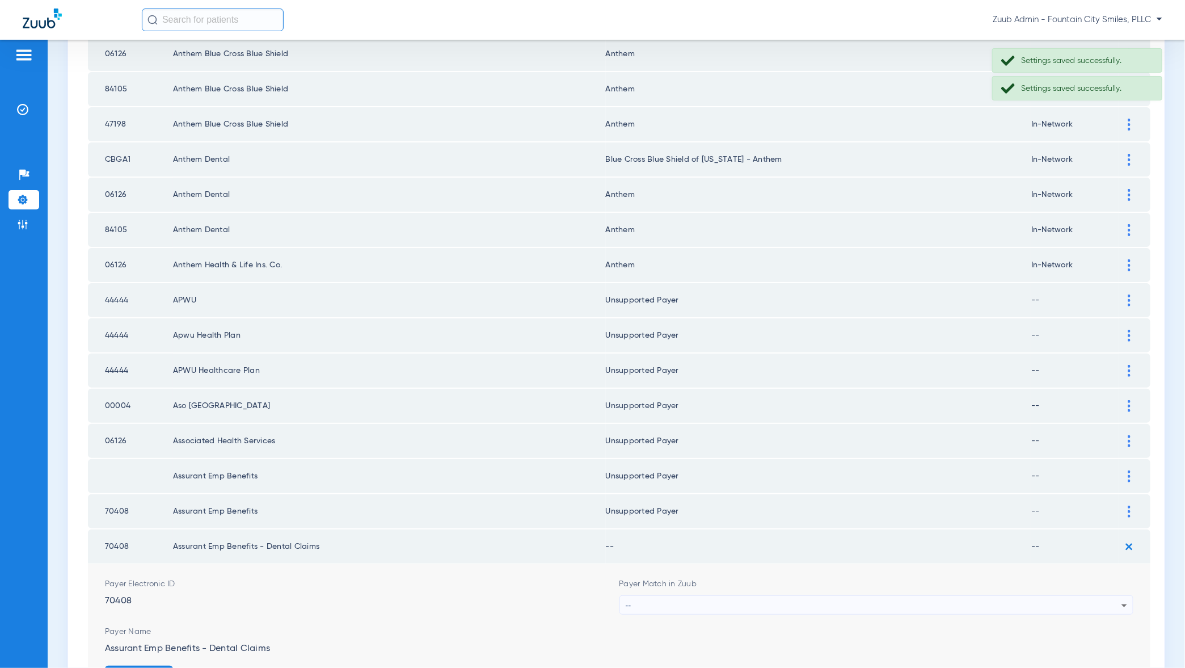
click at [1117, 596] on div "--" at bounding box center [874, 605] width 496 height 19
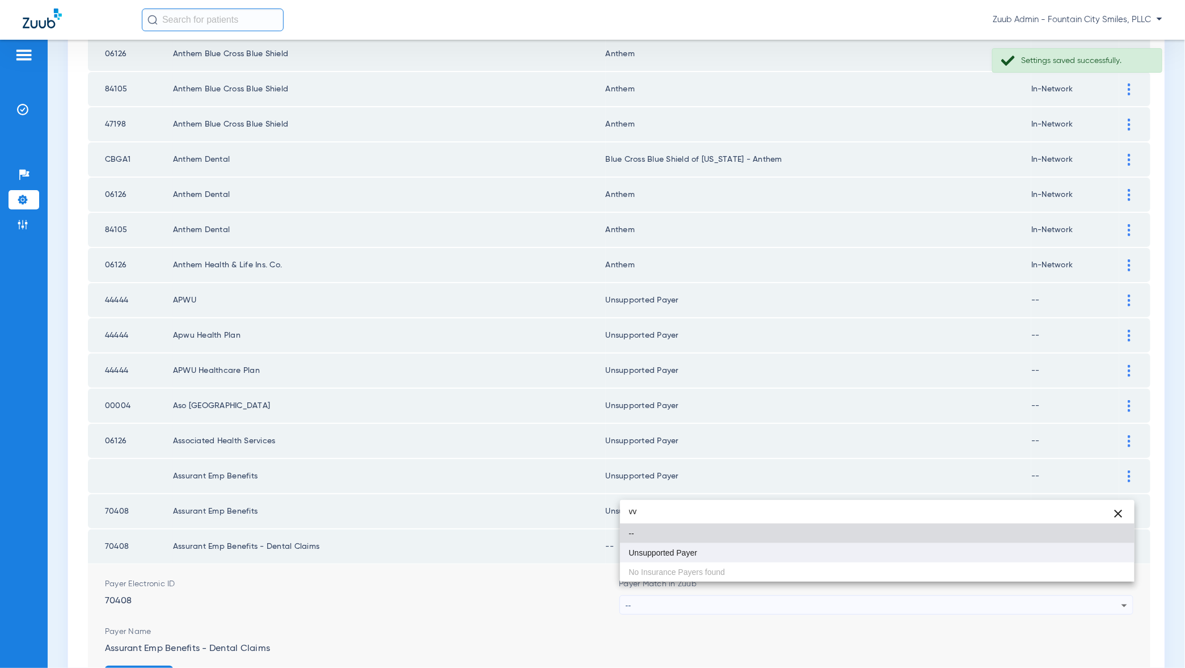
type input "vv"
click at [1117, 554] on mat-option "Unsupported Payer" at bounding box center [877, 552] width 515 height 19
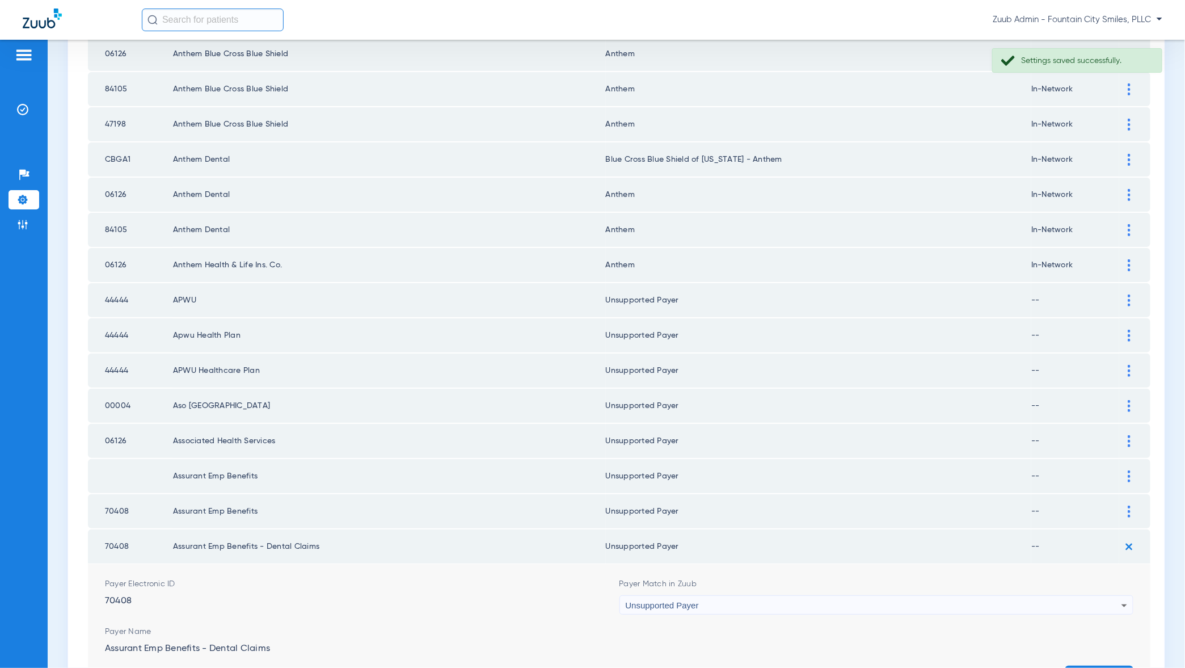
click at [1105, 666] on button "Save" at bounding box center [1099, 676] width 68 height 20
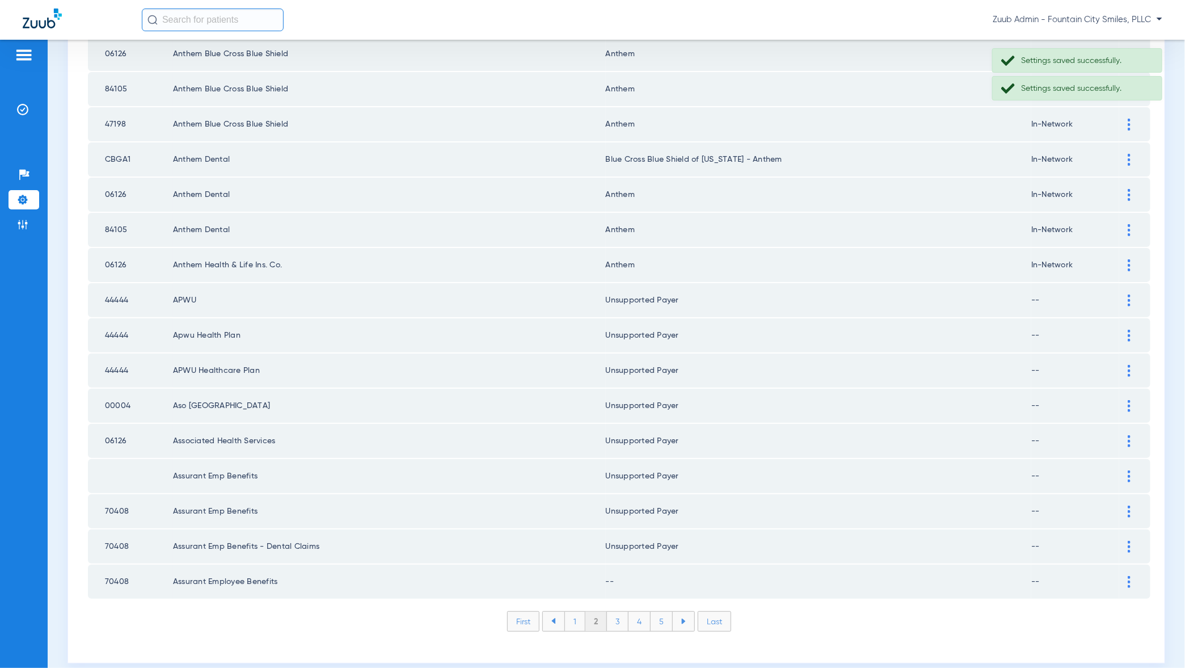
click at [1129, 576] on img at bounding box center [1129, 582] width 3 height 12
click at [1105, 631] on div "--" at bounding box center [874, 640] width 496 height 19
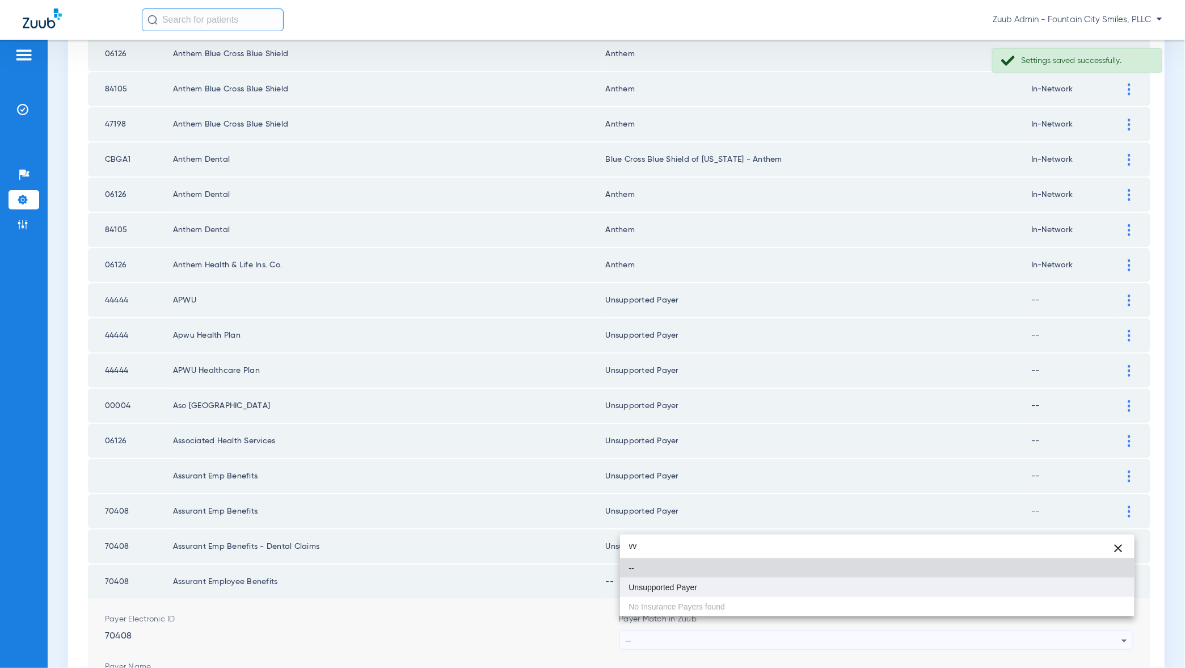
type input "vv"
click at [1105, 590] on mat-option "Unsupported Payer" at bounding box center [877, 587] width 515 height 19
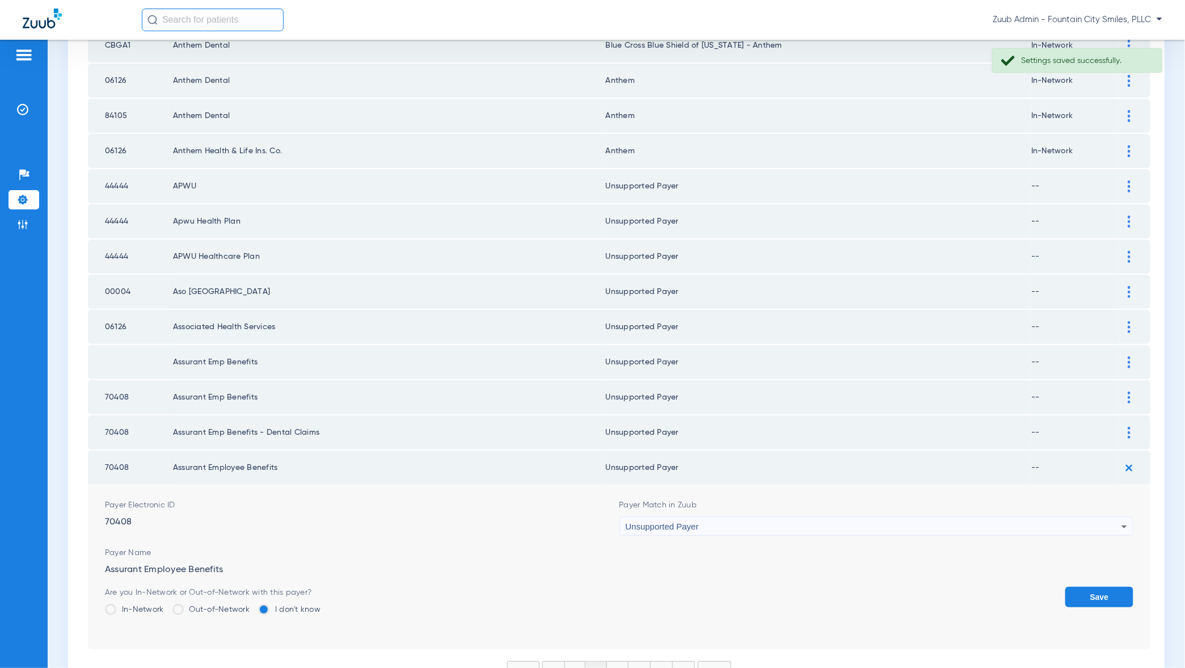
click at [1106, 587] on button "Save" at bounding box center [1099, 597] width 68 height 20
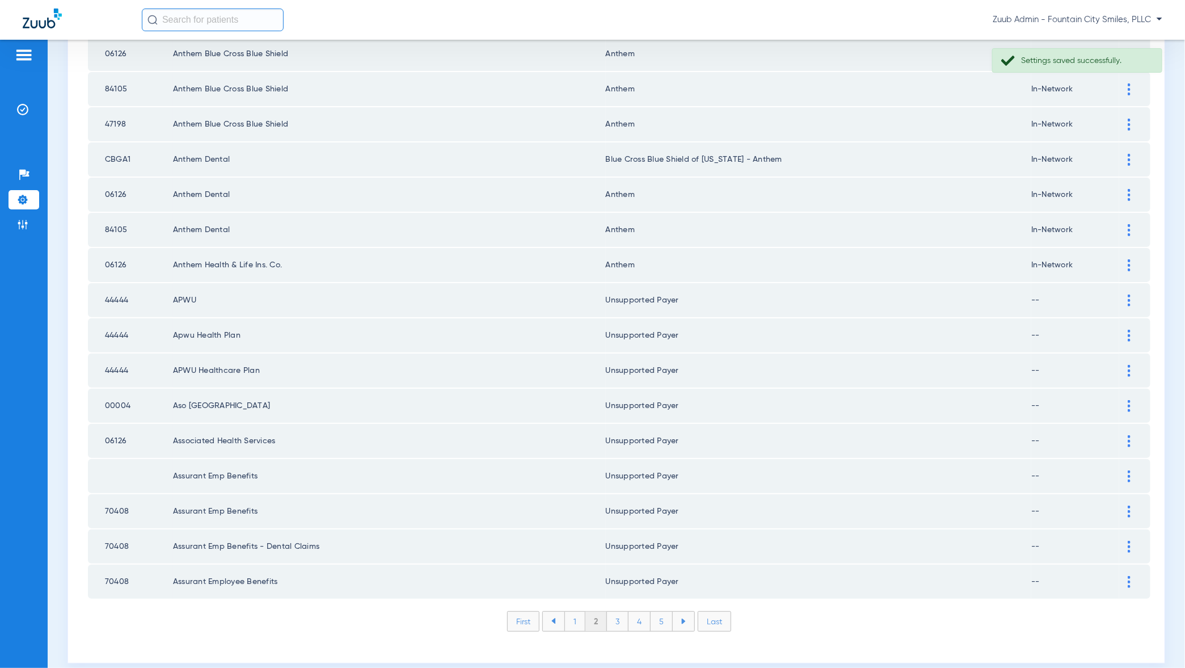
click at [619, 612] on li "3" at bounding box center [618, 621] width 22 height 19
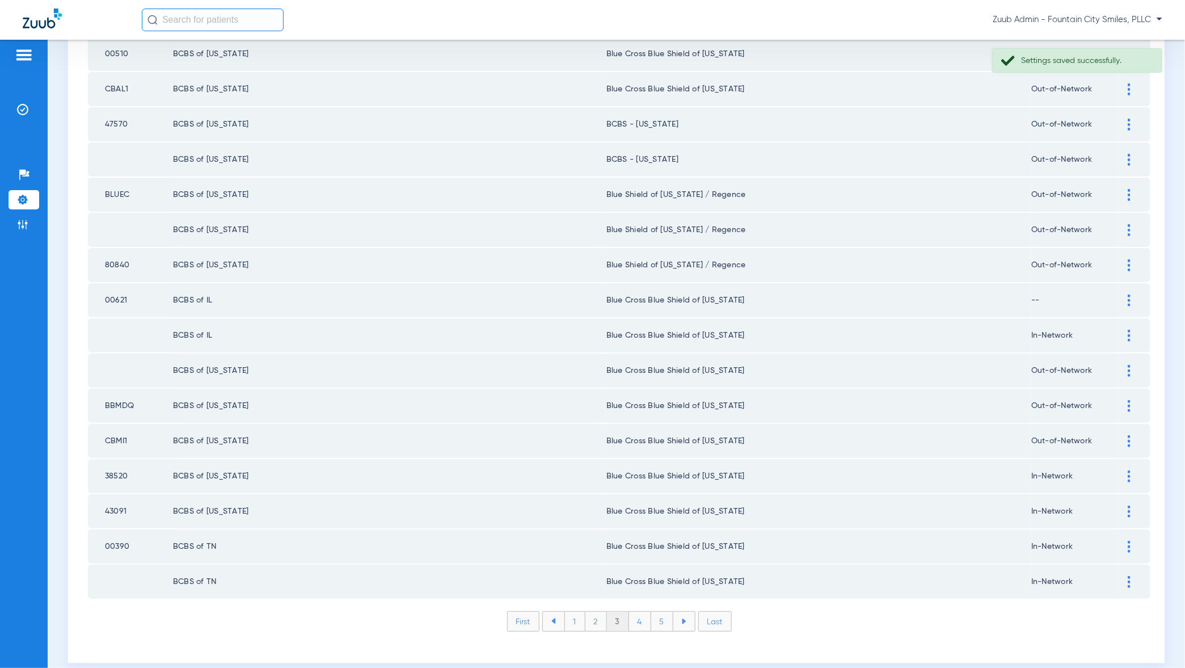
click at [710, 611] on li "Last" at bounding box center [714, 621] width 33 height 20
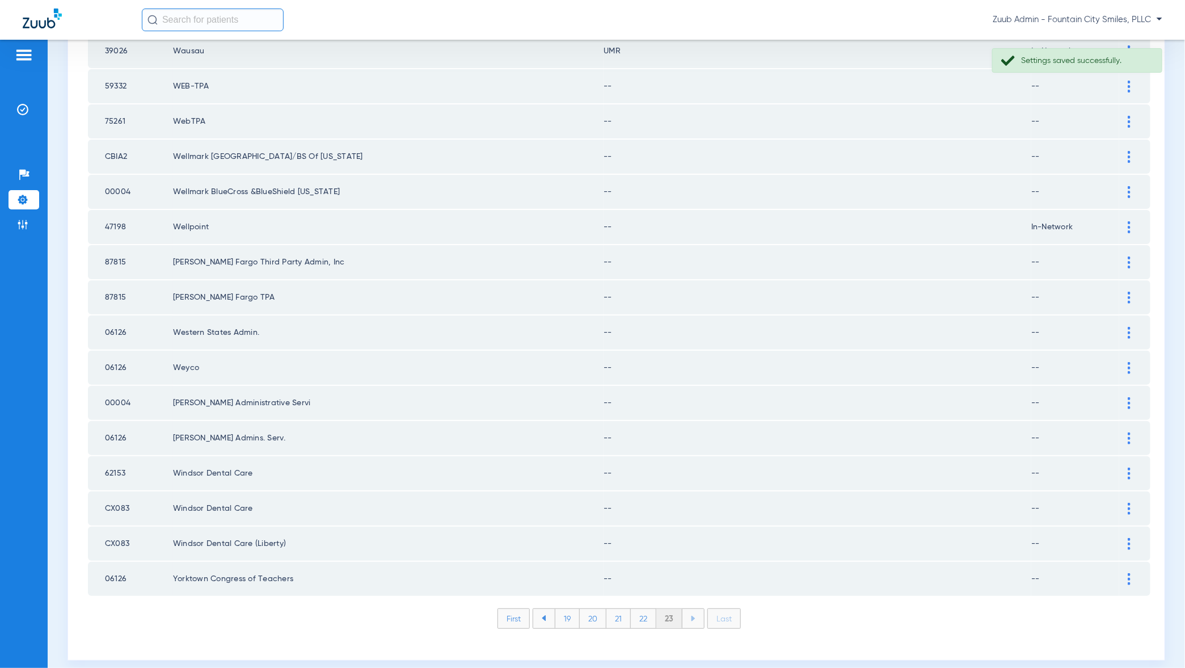
click at [517, 608] on li "First" at bounding box center [514, 618] width 32 height 20
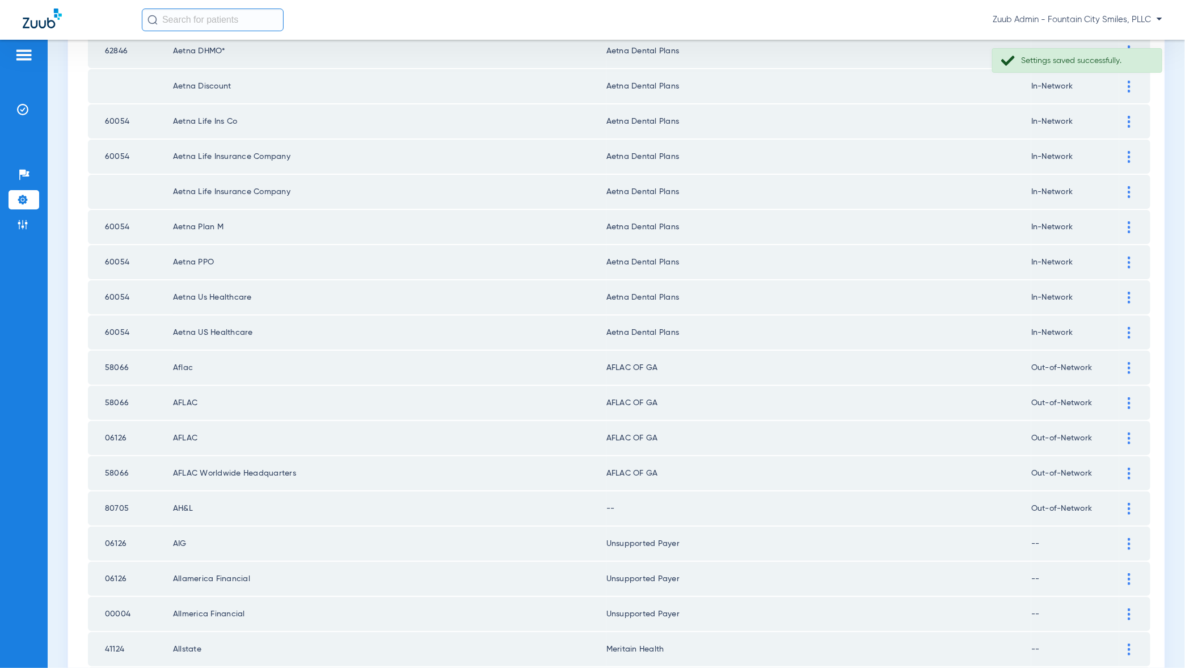
scroll to position [1367, 0]
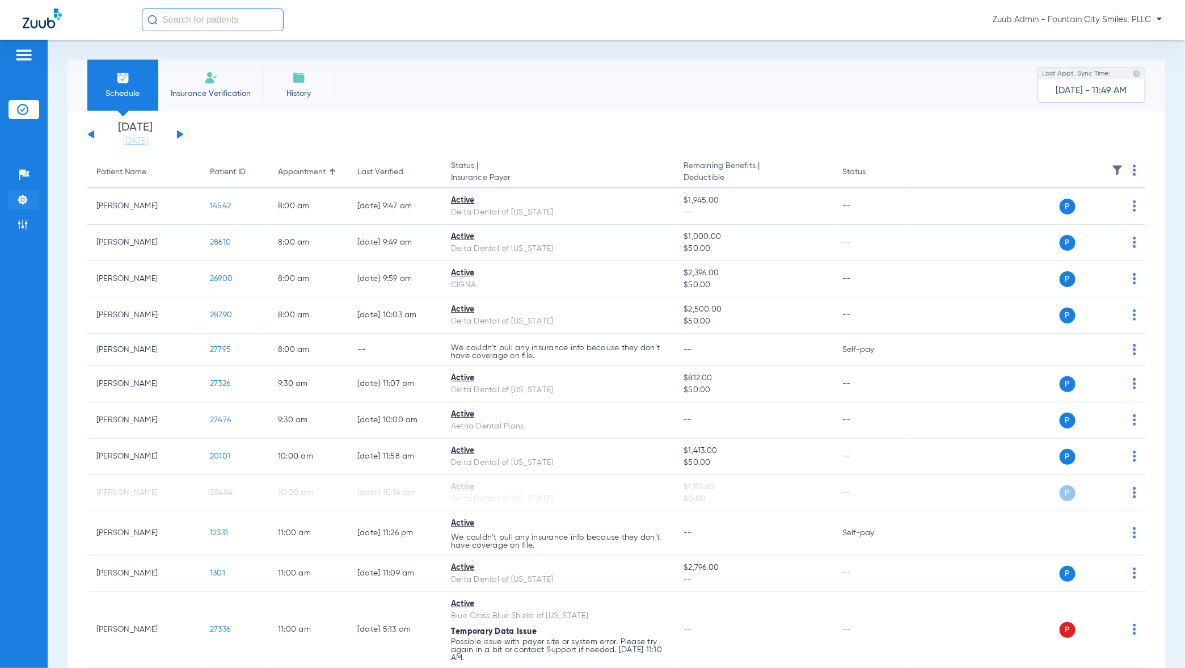
click at [29, 201] on li "Settings" at bounding box center [24, 199] width 31 height 19
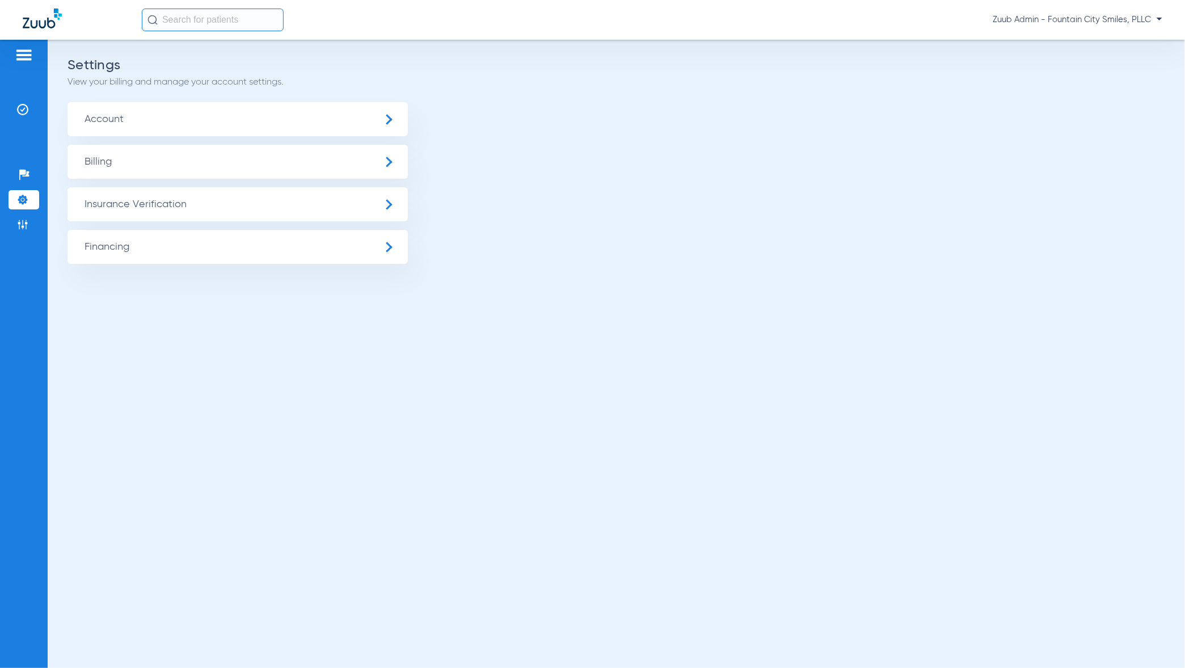
click at [142, 213] on span "Insurance Verification" at bounding box center [238, 204] width 340 height 34
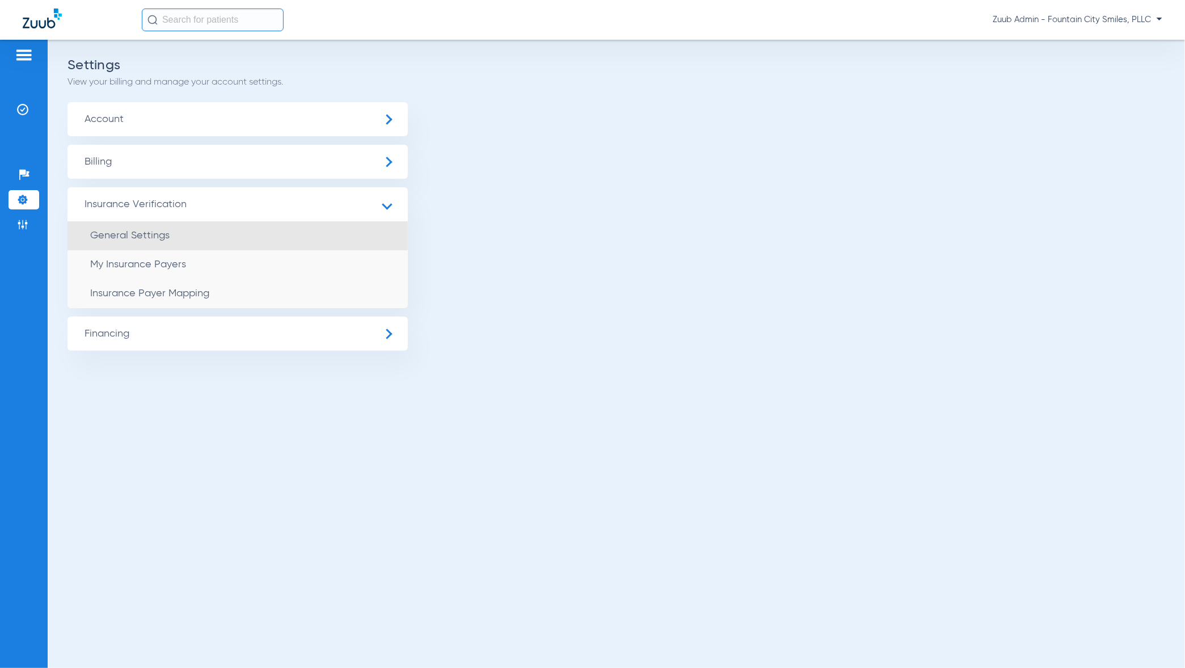
click at [170, 238] on li "General Settings" at bounding box center [238, 235] width 340 height 29
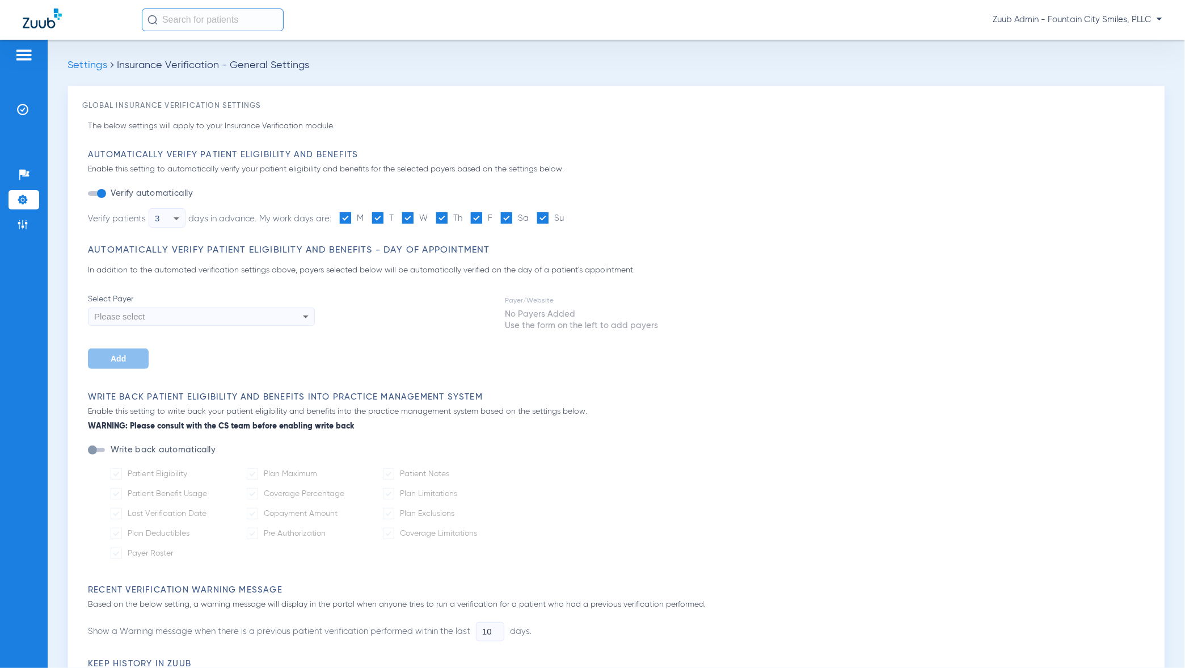
type input "5"
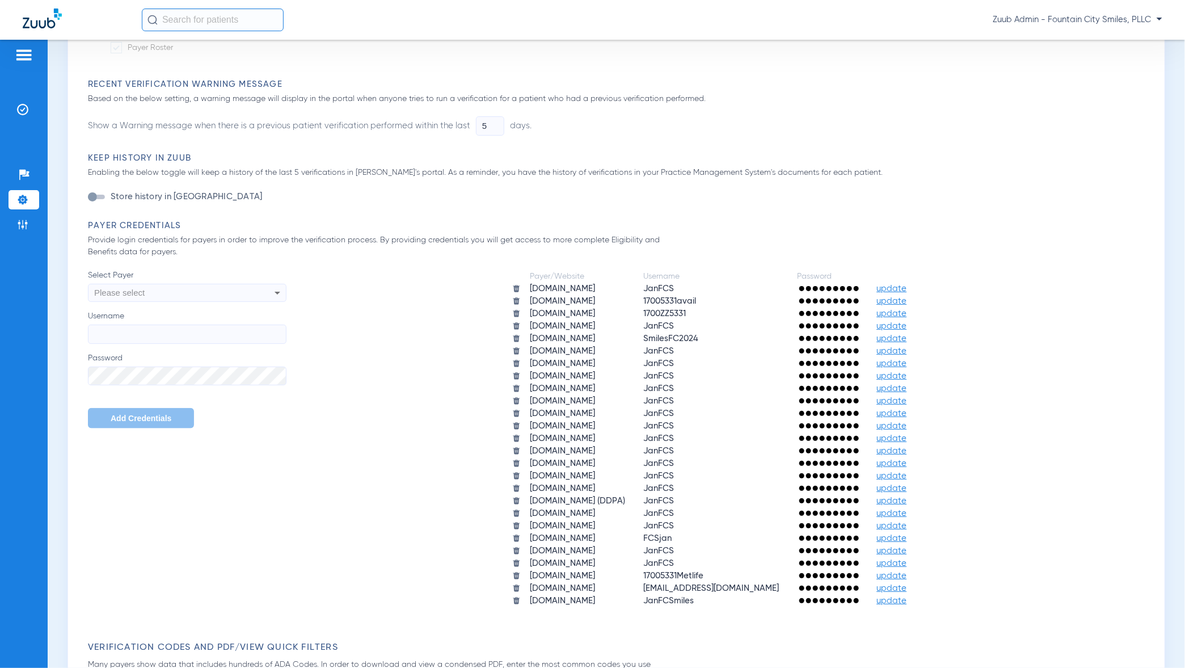
scroll to position [557, 0]
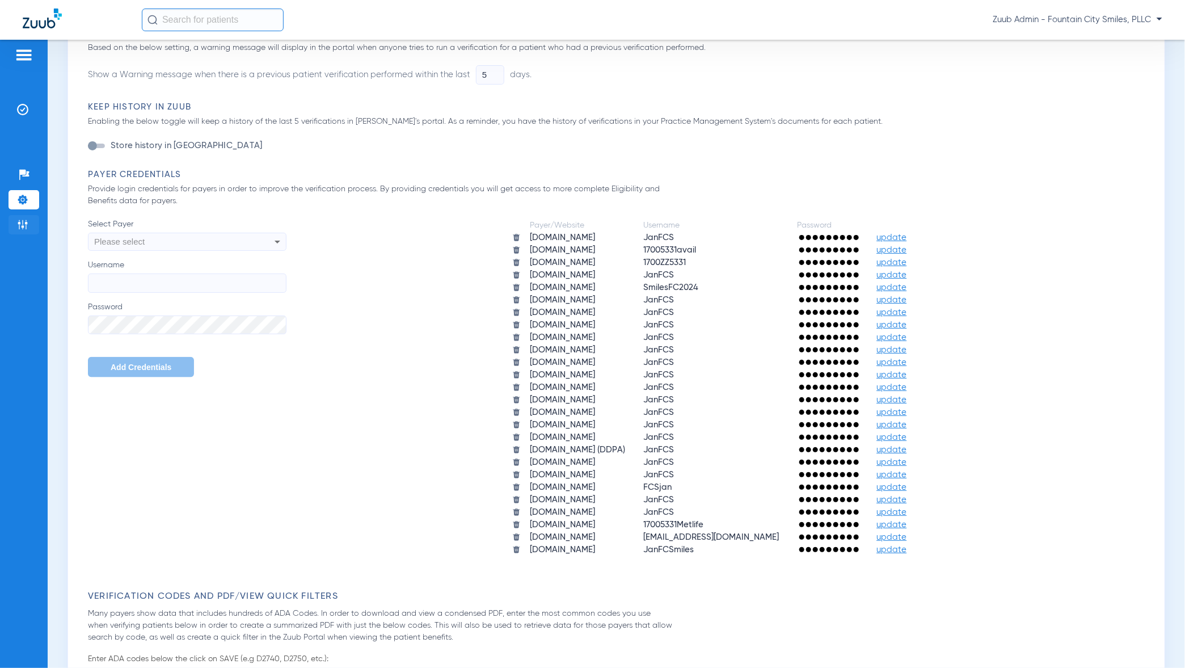
click at [20, 230] on img at bounding box center [22, 224] width 11 height 11
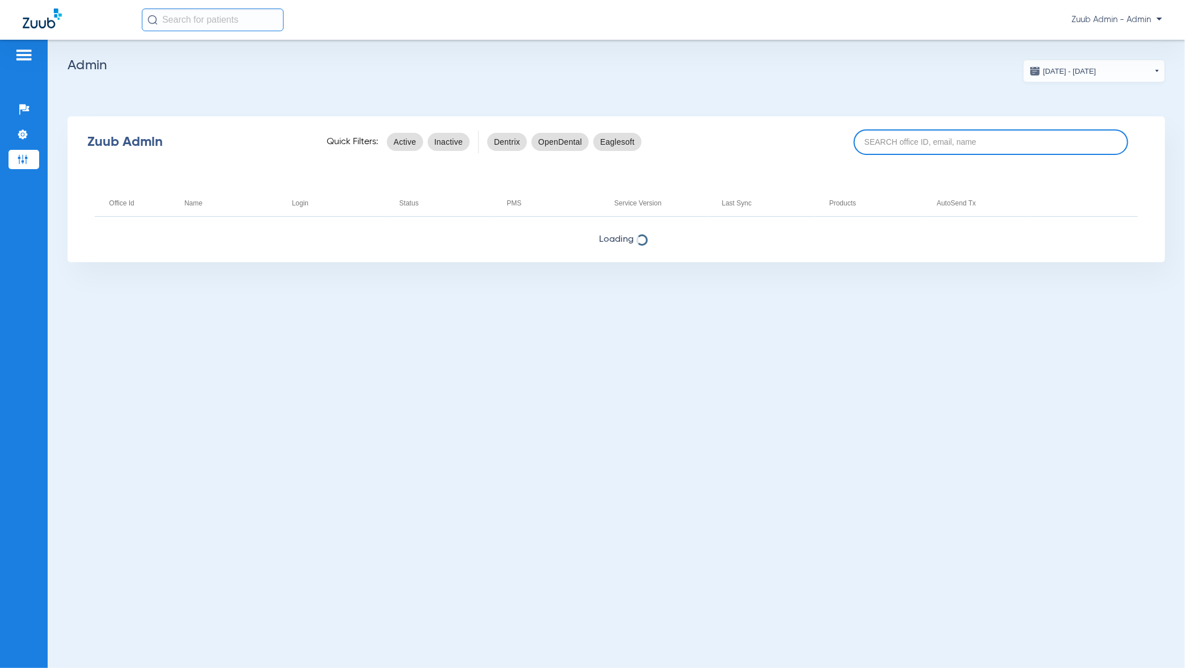
click at [915, 142] on input at bounding box center [991, 142] width 275 height 26
drag, startPoint x: 971, startPoint y: 146, endPoint x: 856, endPoint y: 145, distance: 114.6
click at [856, 145] on input "unique smiles" at bounding box center [991, 142] width 275 height 26
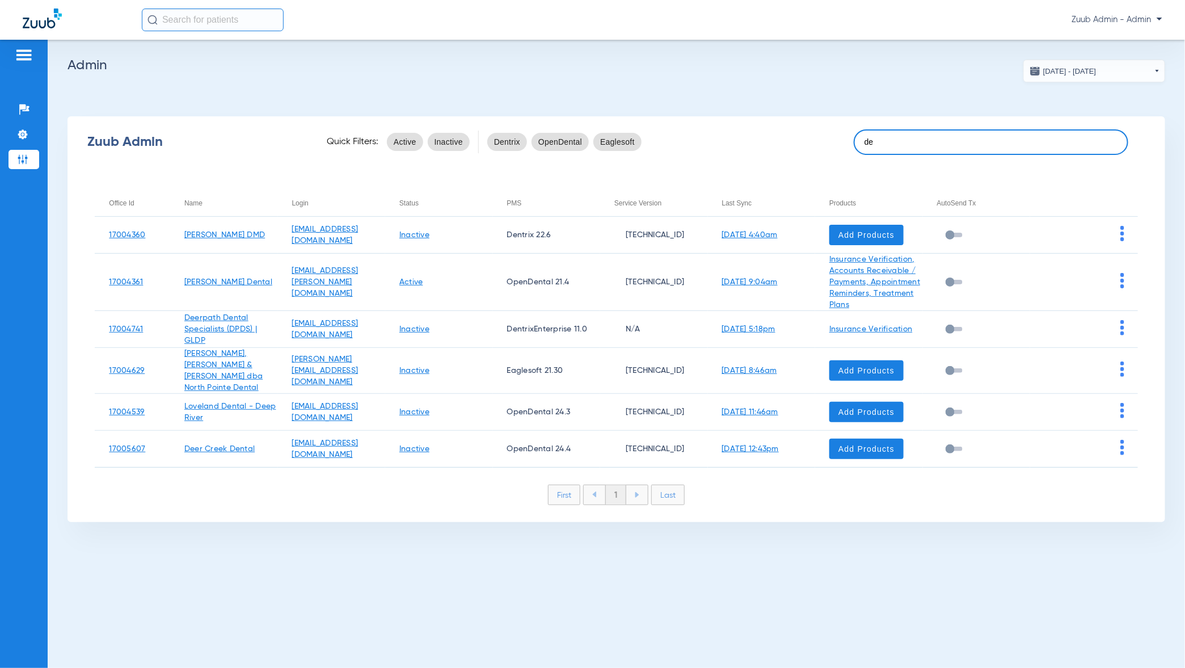
type input "d"
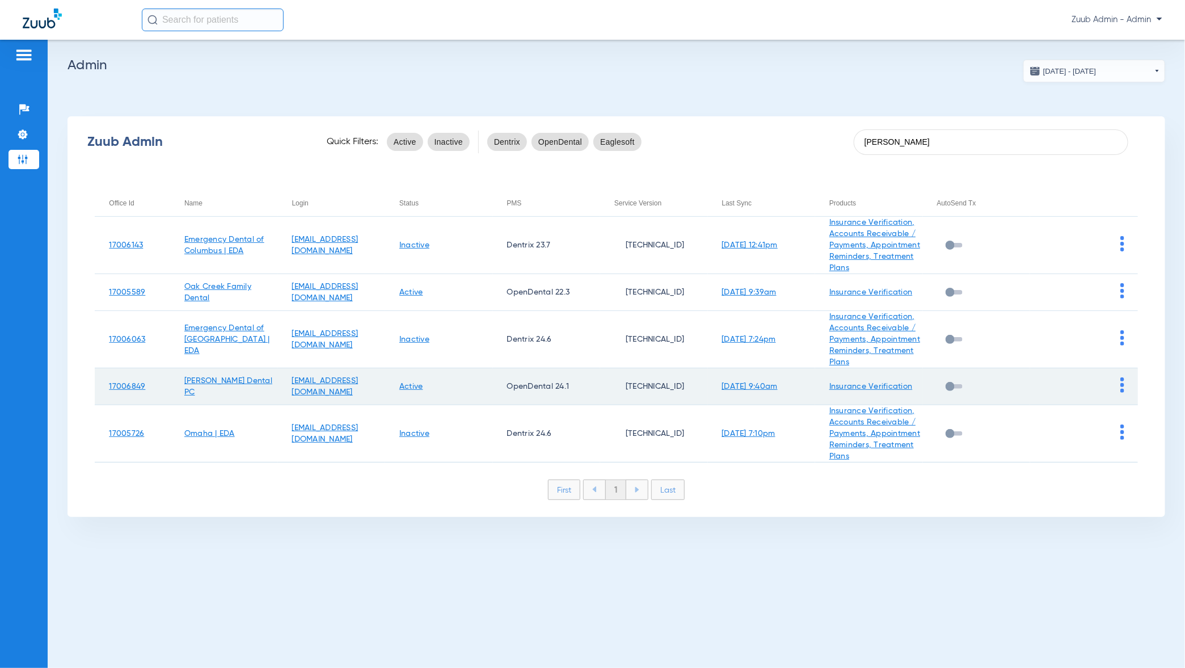
type input "william"
click at [1122, 393] on img at bounding box center [1123, 384] width 4 height 15
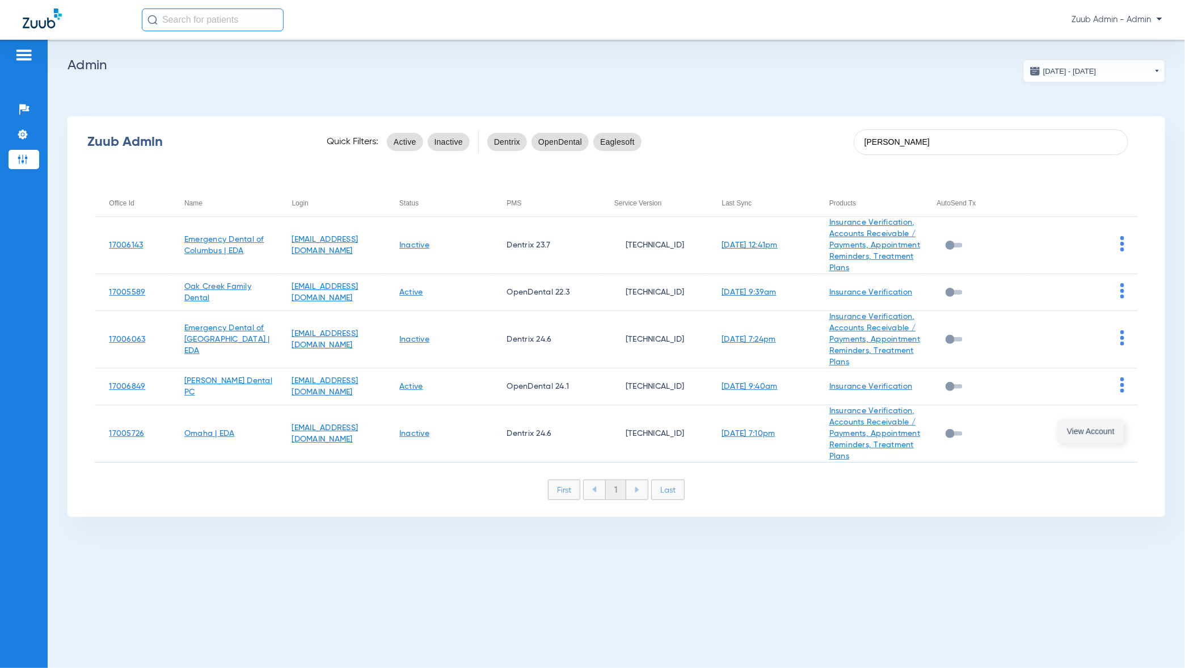
click at [1076, 431] on span "View Account" at bounding box center [1091, 431] width 48 height 8
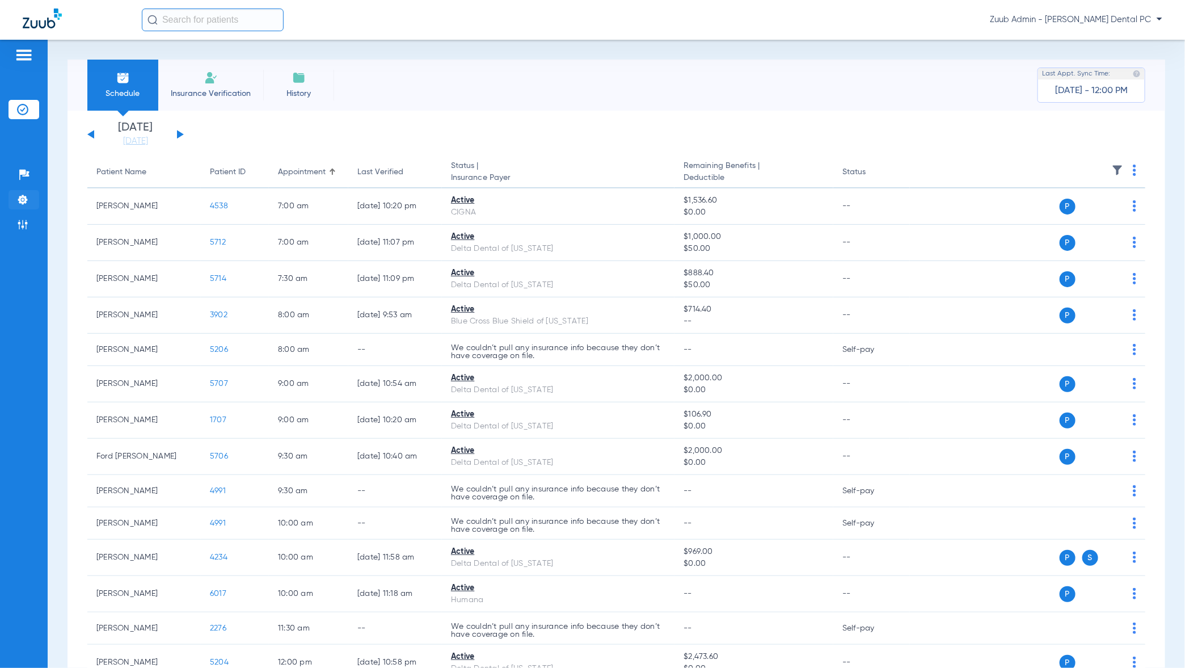
click at [20, 200] on img at bounding box center [22, 199] width 11 height 11
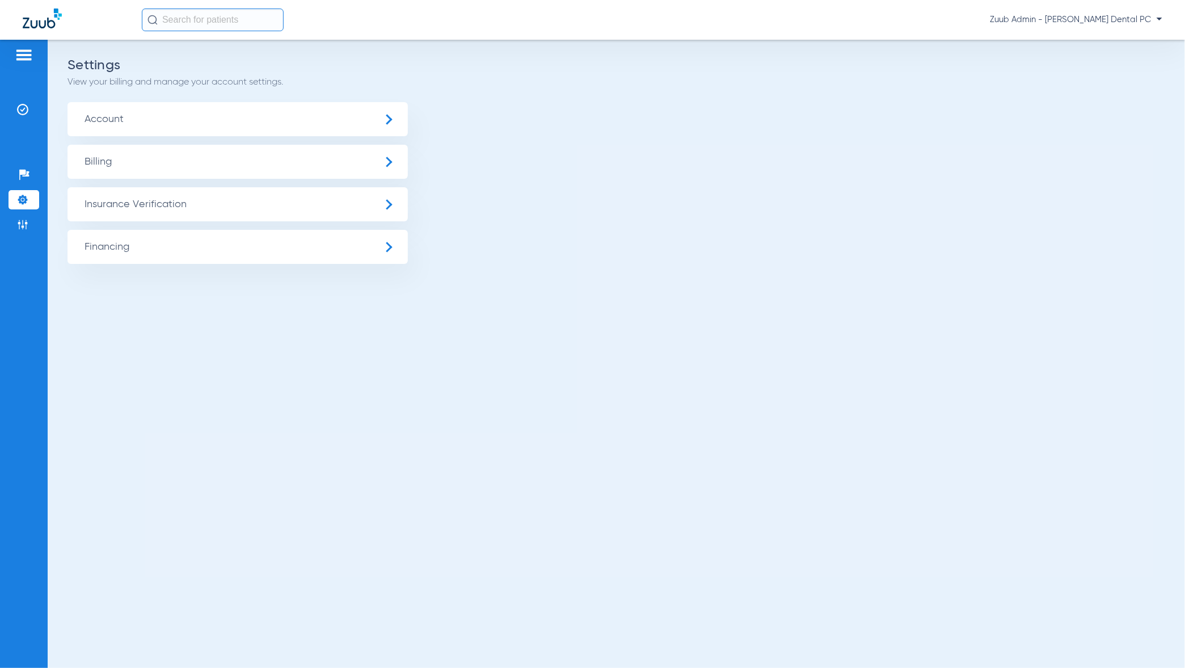
click at [141, 202] on span "Insurance Verification" at bounding box center [238, 204] width 340 height 34
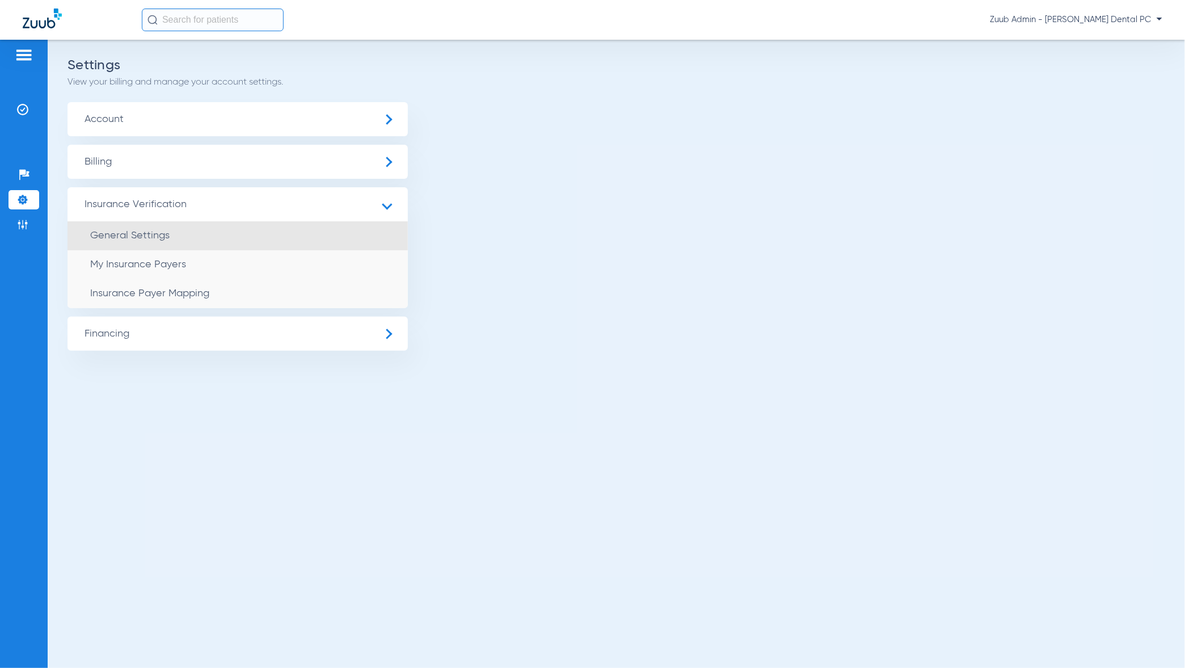
click at [157, 237] on span "General Settings" at bounding box center [129, 235] width 79 height 10
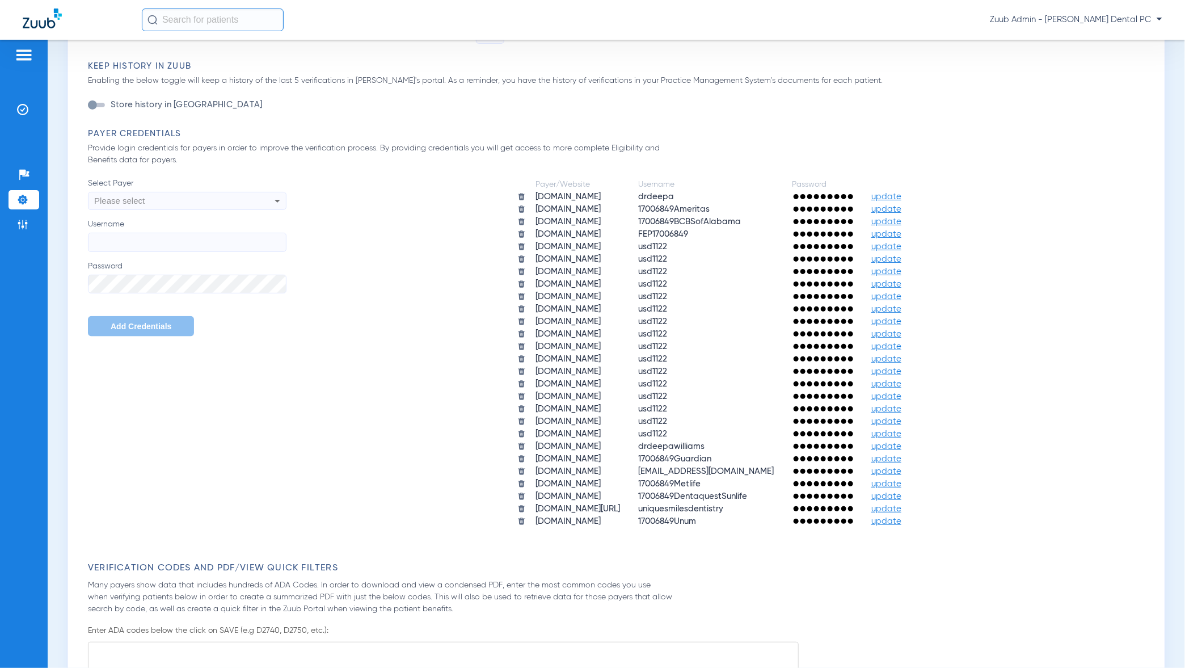
scroll to position [527, 0]
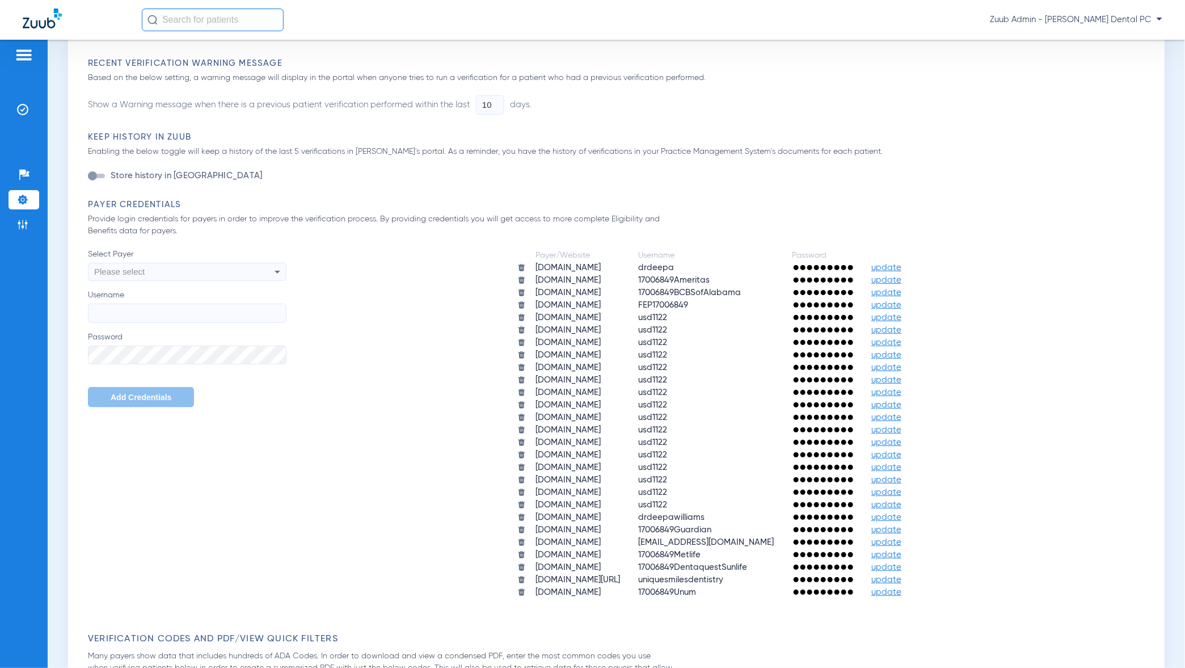
click at [263, 273] on div "Please select" at bounding box center [187, 271] width 197 height 19
type input "tea"
click at [351, 278] on div at bounding box center [592, 334] width 1185 height 668
click at [176, 273] on div "Please select" at bounding box center [168, 271] width 149 height 19
type input "man"
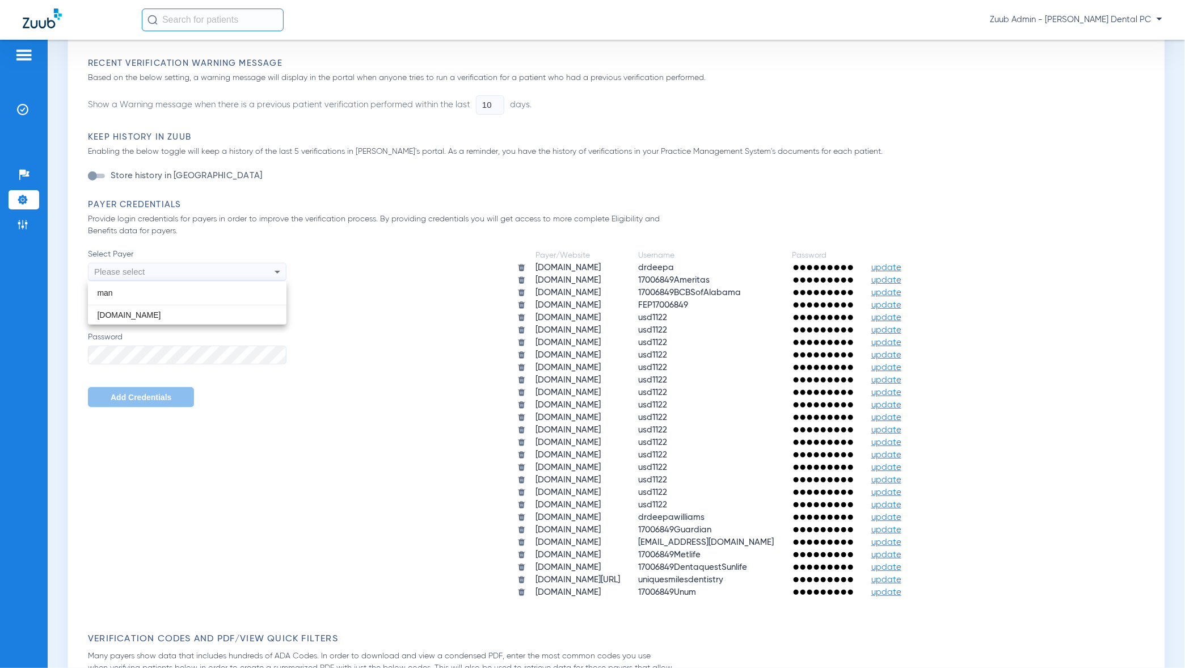
click at [28, 113] on div at bounding box center [592, 334] width 1185 height 668
click at [18, 110] on img at bounding box center [22, 109] width 11 height 11
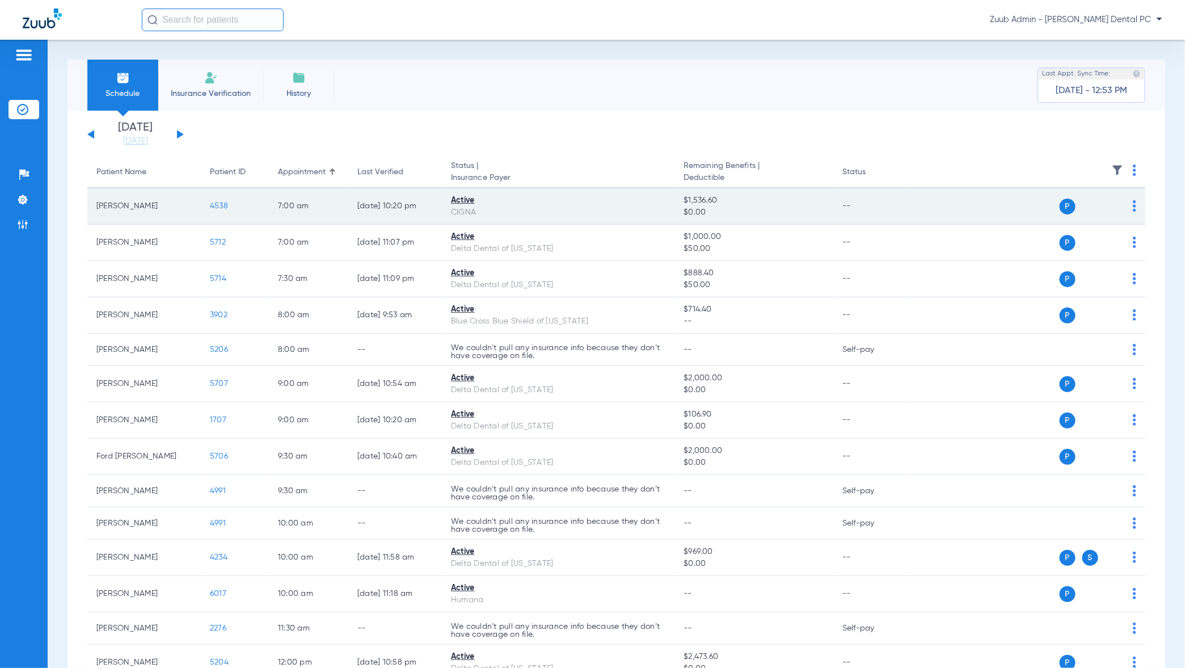
click at [219, 205] on span "4538" at bounding box center [219, 206] width 18 height 8
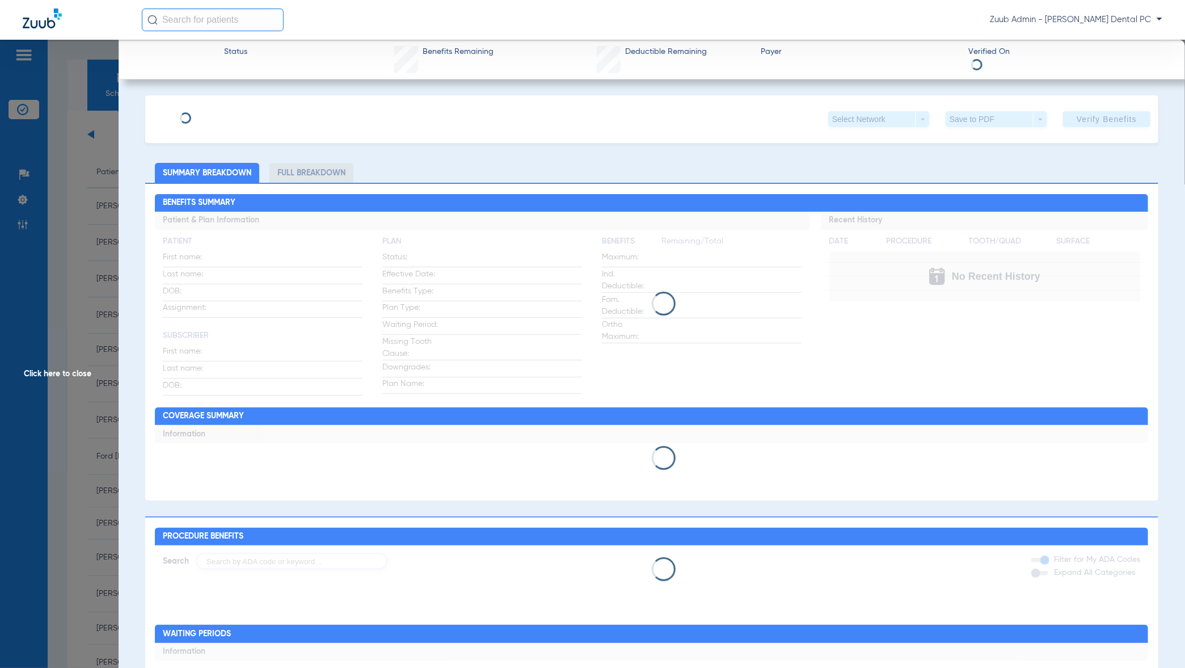
type input "Carol"
type input "Jarecki"
type input "08/30/1962"
type input "U03466588"
type input "3334155"
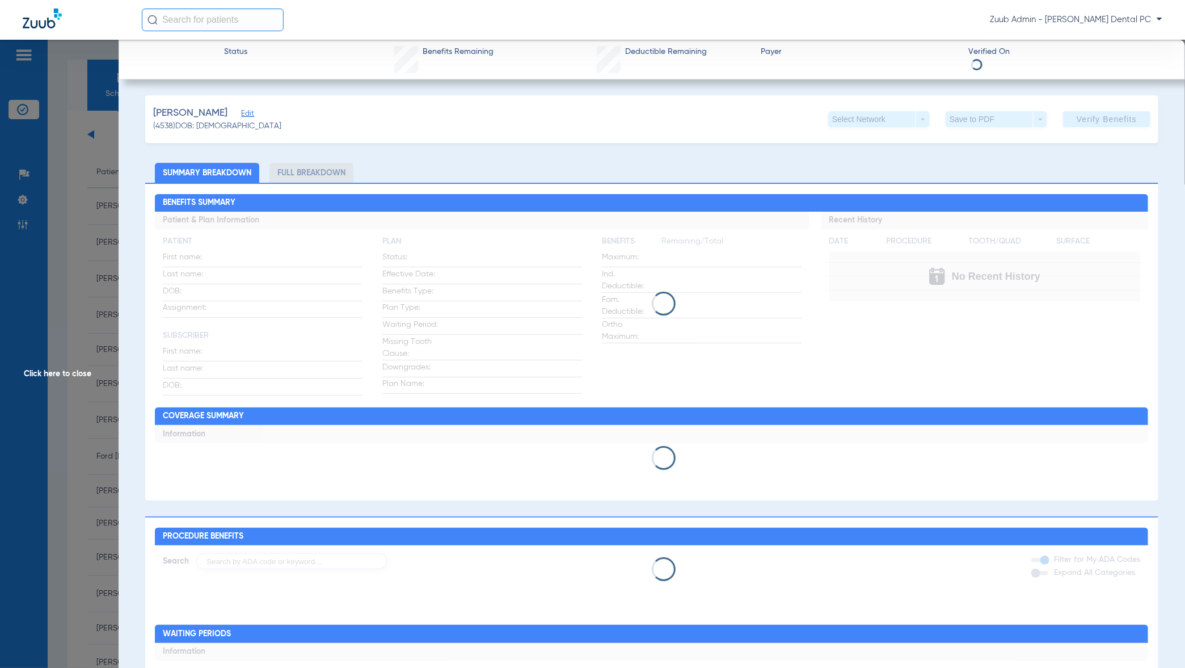
click at [251, 113] on span "Edit" at bounding box center [246, 114] width 10 height 11
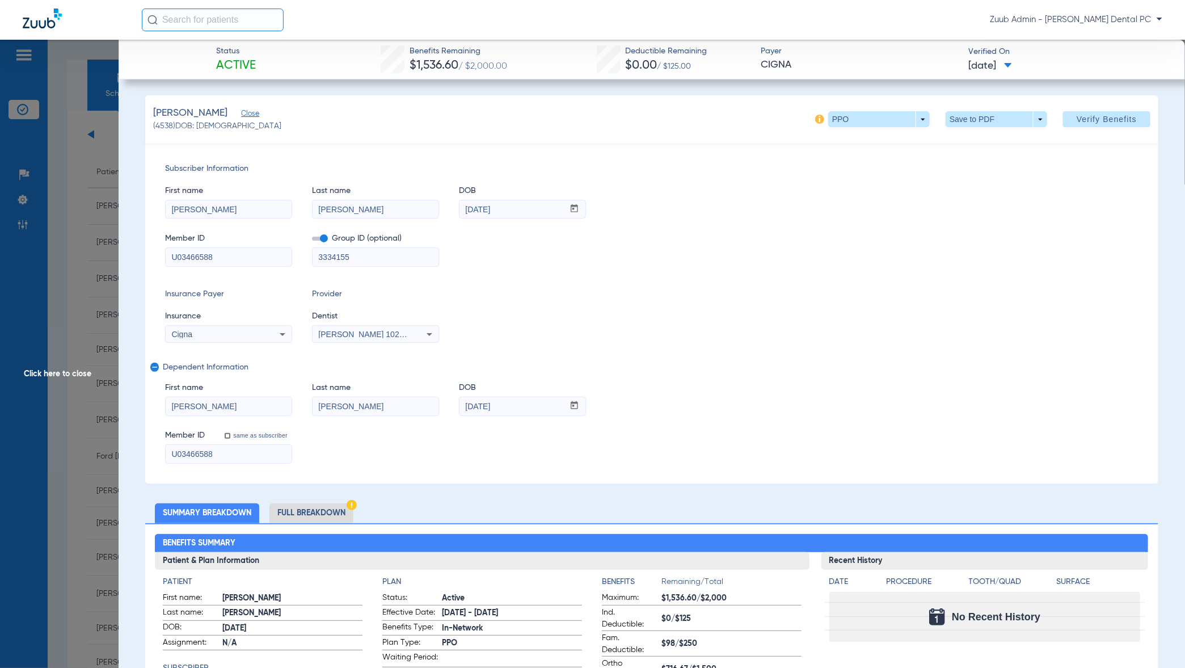
click at [43, 264] on span "Click here to close" at bounding box center [59, 374] width 119 height 668
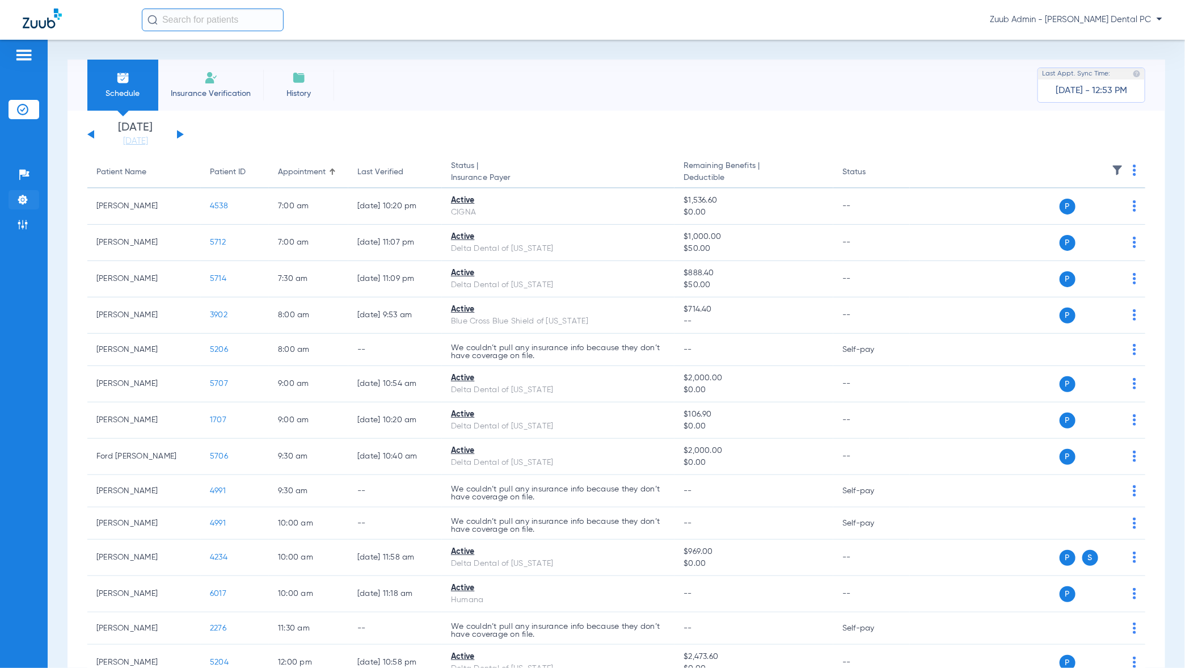
click at [28, 202] on li "Settings" at bounding box center [24, 199] width 31 height 19
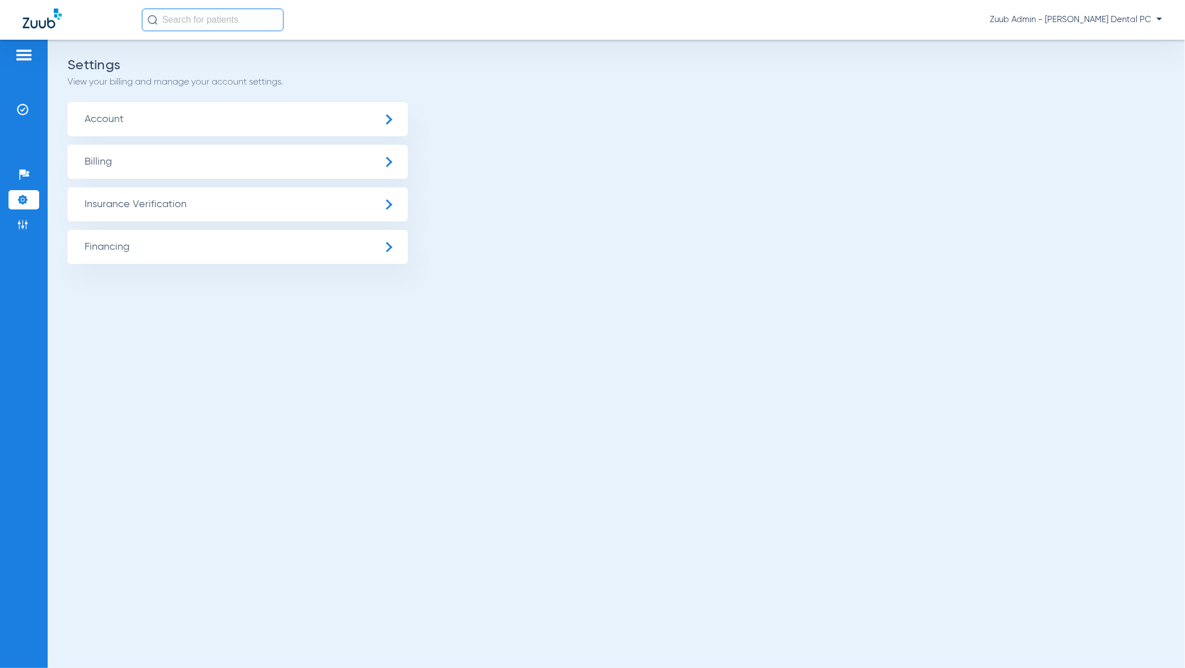
click at [105, 215] on span "Insurance Verification" at bounding box center [238, 204] width 340 height 34
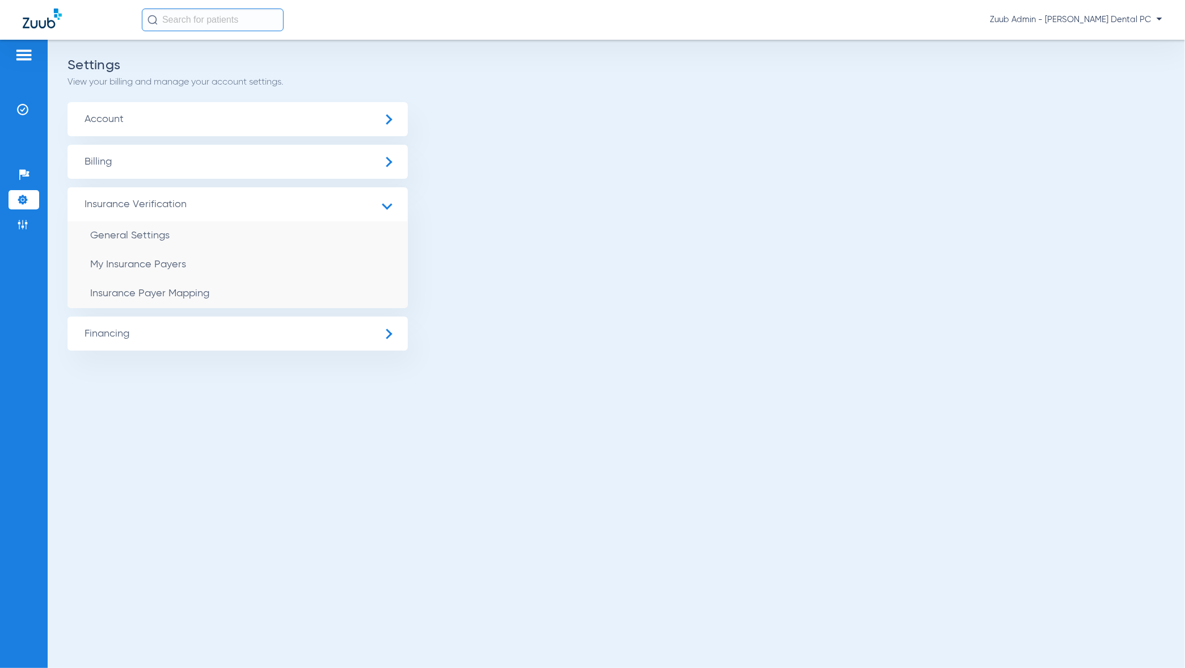
click at [125, 126] on span "Account" at bounding box center [238, 119] width 340 height 34
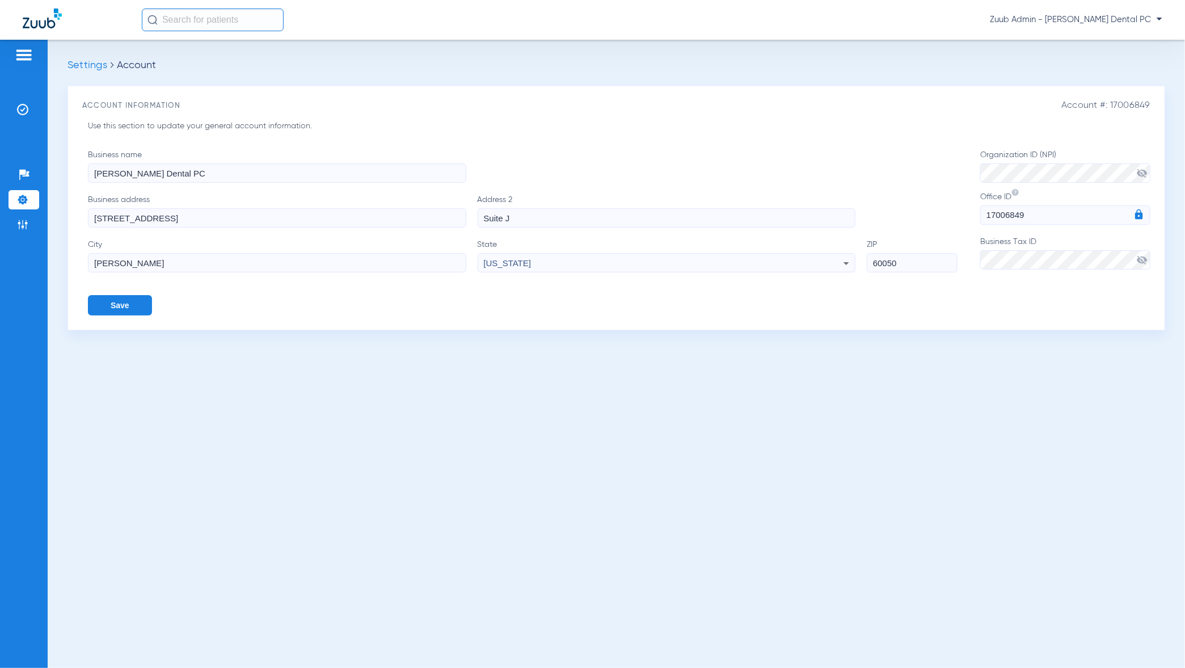
click at [1144, 259] on span "visibility_off" at bounding box center [1141, 259] width 11 height 11
click at [23, 201] on img at bounding box center [22, 199] width 11 height 11
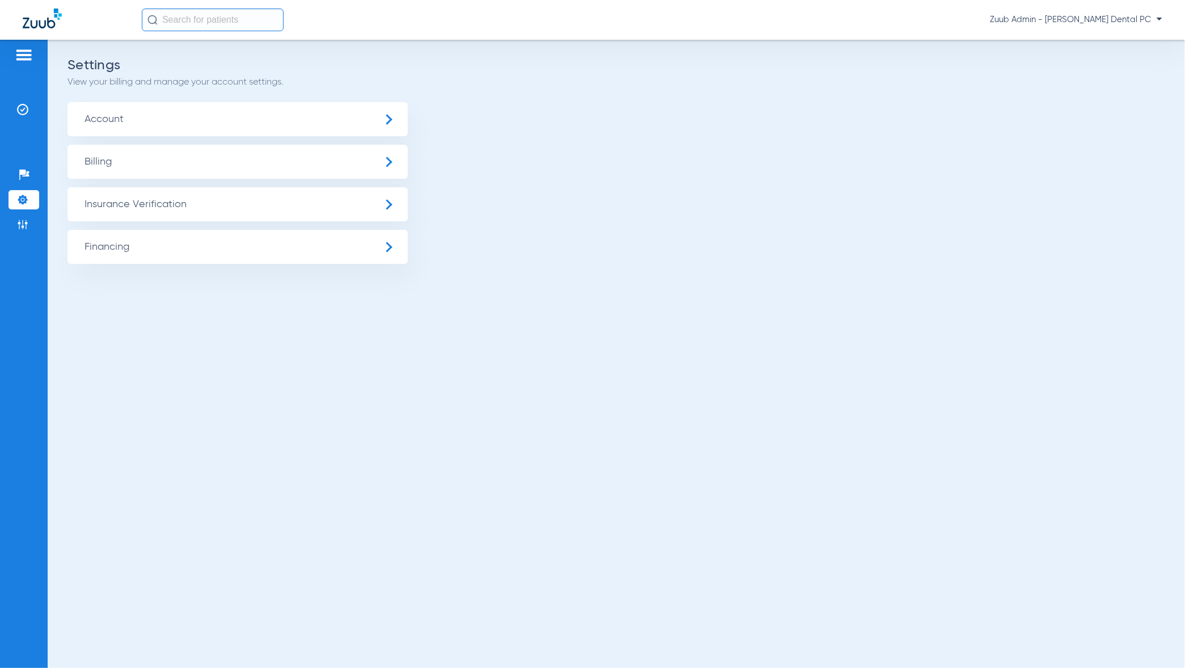
click at [136, 208] on span "Insurance Verification" at bounding box center [238, 204] width 340 height 34
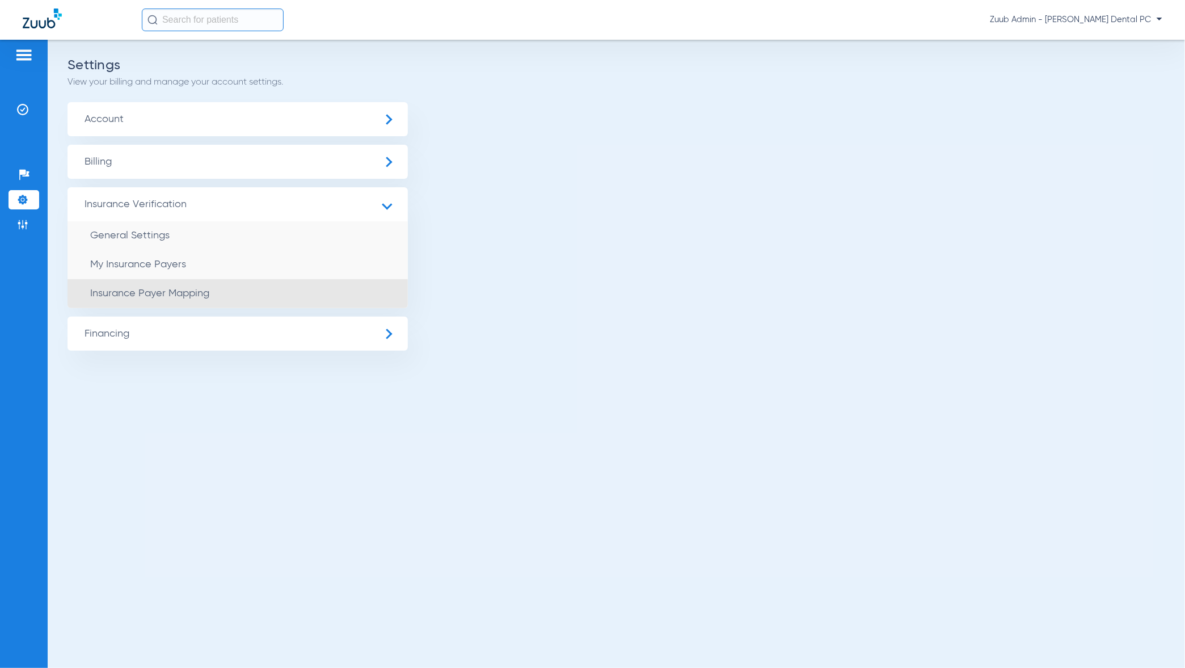
click at [146, 287] on li "Insurance Payer Mapping" at bounding box center [238, 293] width 340 height 29
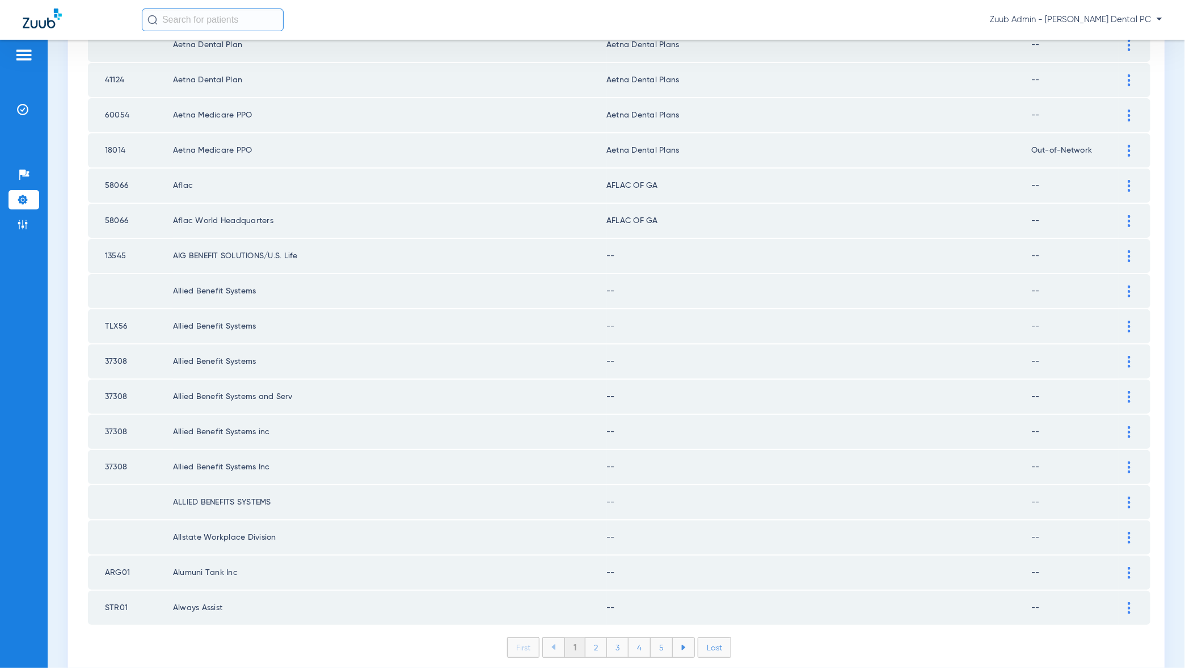
scroll to position [1367, 0]
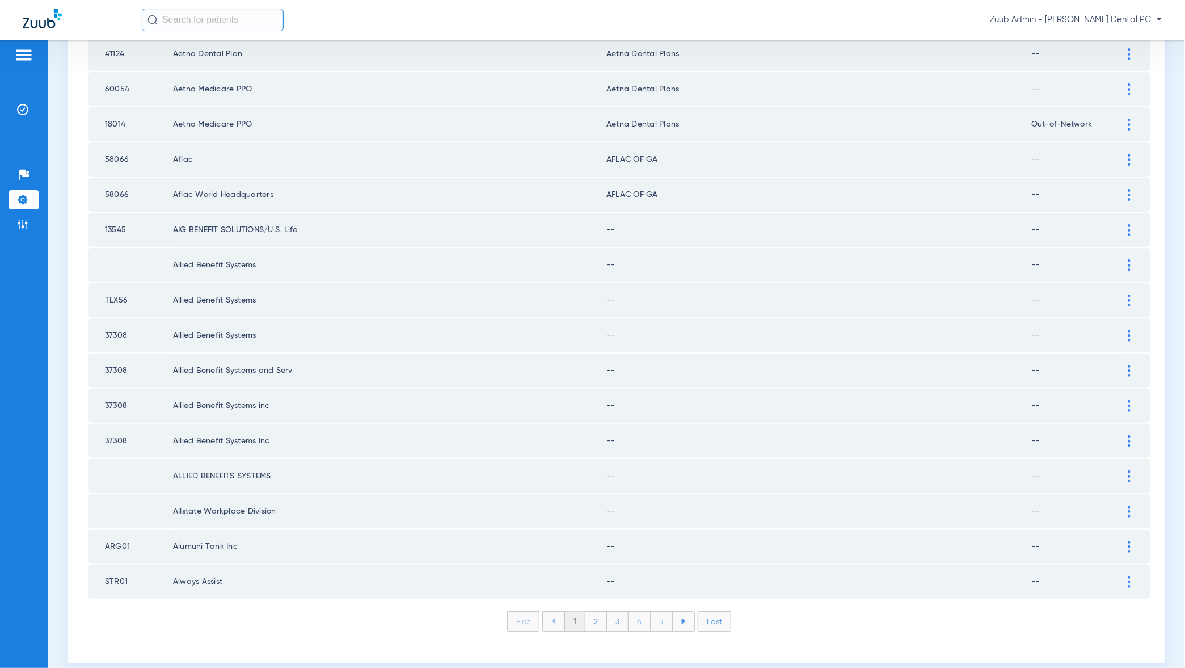
click at [707, 611] on li "Last" at bounding box center [714, 621] width 33 height 20
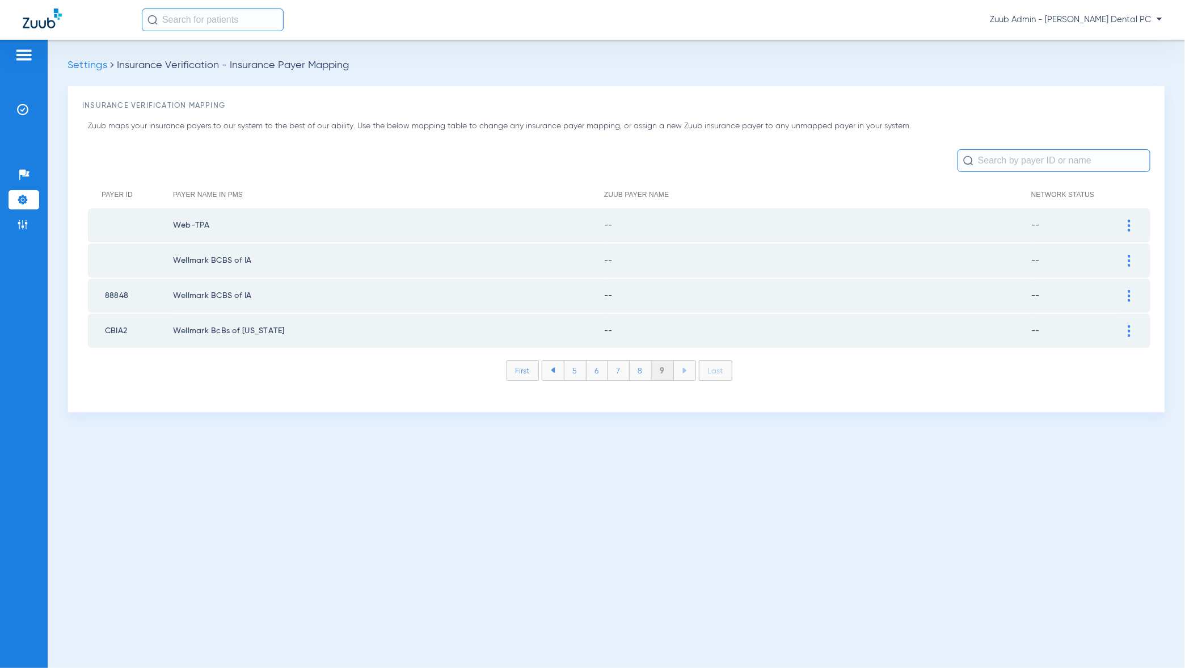
click at [615, 375] on li "7" at bounding box center [619, 370] width 22 height 19
